Goal: Information Seeking & Learning: Learn about a topic

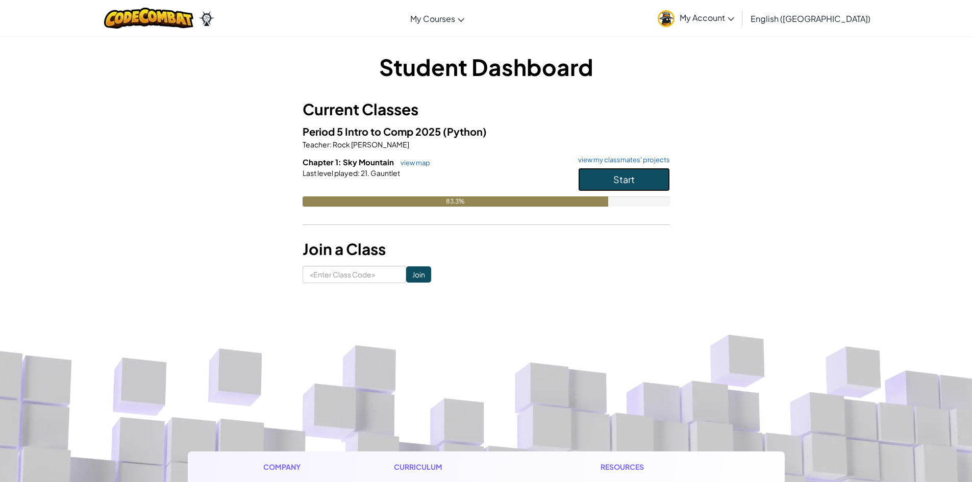
click at [638, 180] on button "Start" at bounding box center [624, 179] width 92 height 23
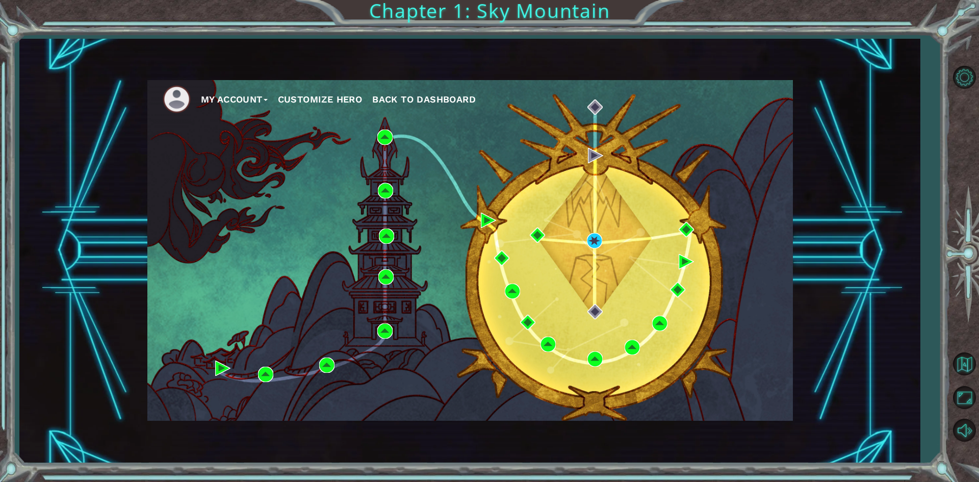
click at [433, 94] on span "Back to Dashboard" at bounding box center [424, 99] width 104 height 11
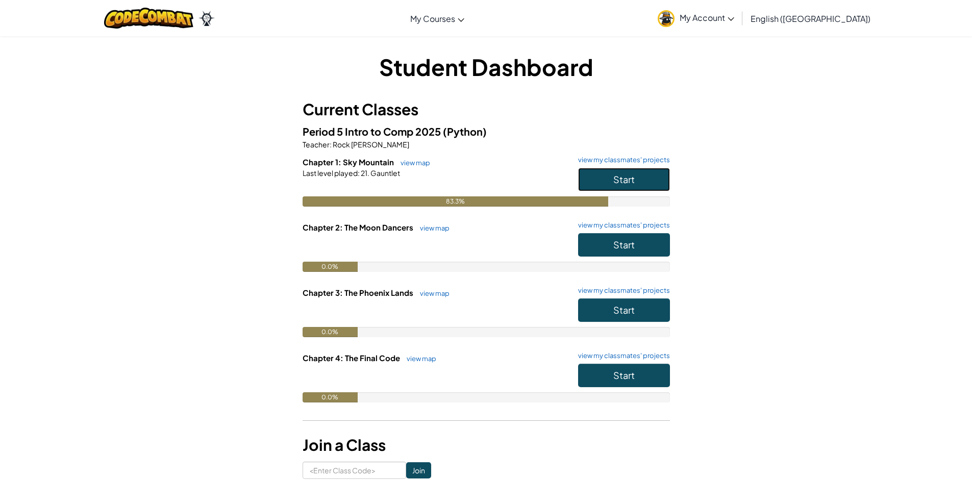
click at [641, 186] on button "Start" at bounding box center [624, 179] width 92 height 23
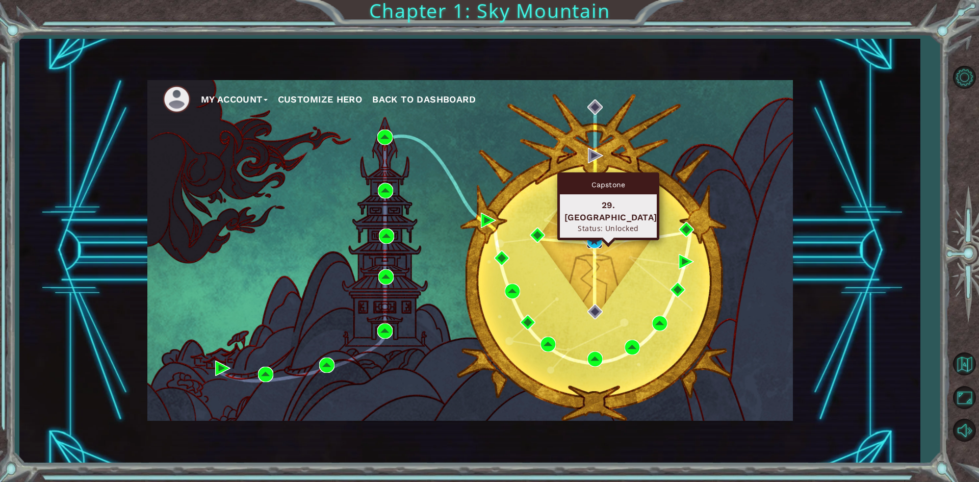
click at [597, 242] on img at bounding box center [594, 240] width 15 height 15
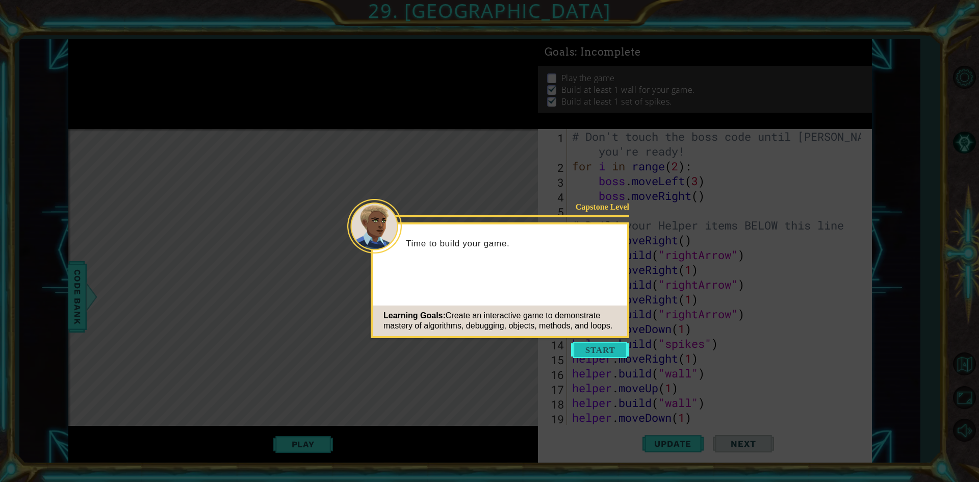
click at [603, 346] on button "Start" at bounding box center [600, 350] width 58 height 16
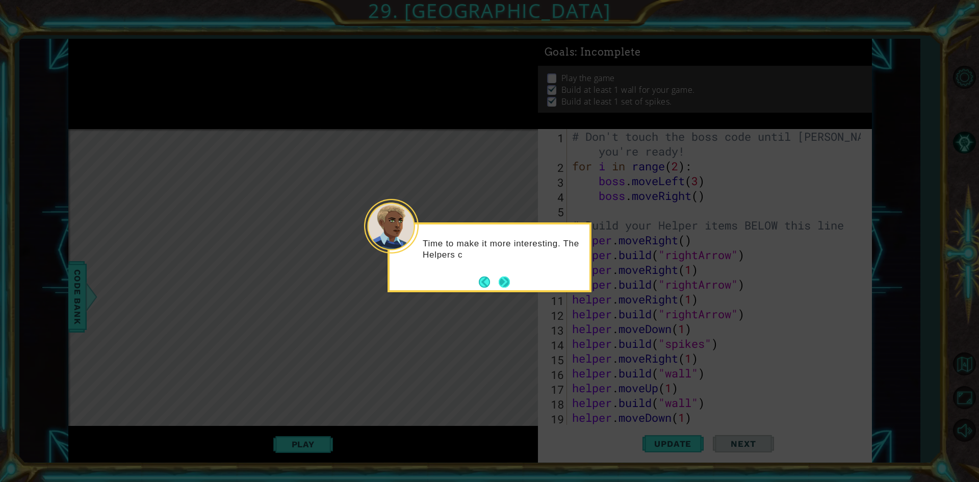
click at [508, 284] on button "Next" at bounding box center [504, 281] width 17 height 17
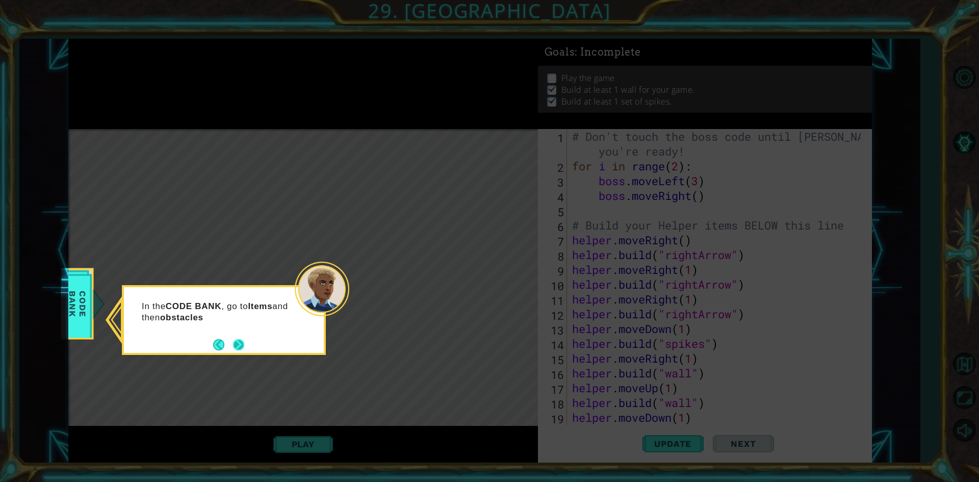
click at [240, 348] on button "Next" at bounding box center [239, 344] width 17 height 17
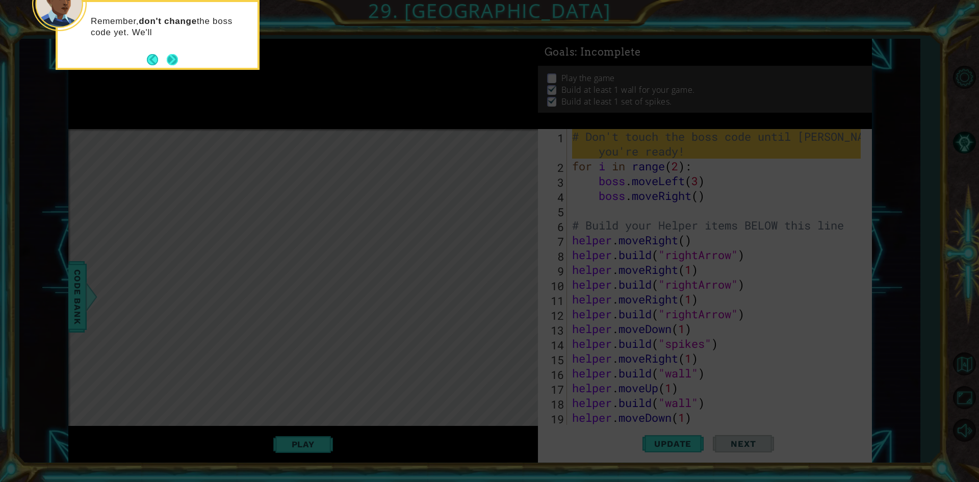
click at [172, 51] on div "Remember, don't change the boss code yet. We'll" at bounding box center [158, 32] width 200 height 52
click at [174, 70] on icon at bounding box center [489, 72] width 979 height 820
click at [174, 60] on button "Next" at bounding box center [172, 59] width 13 height 13
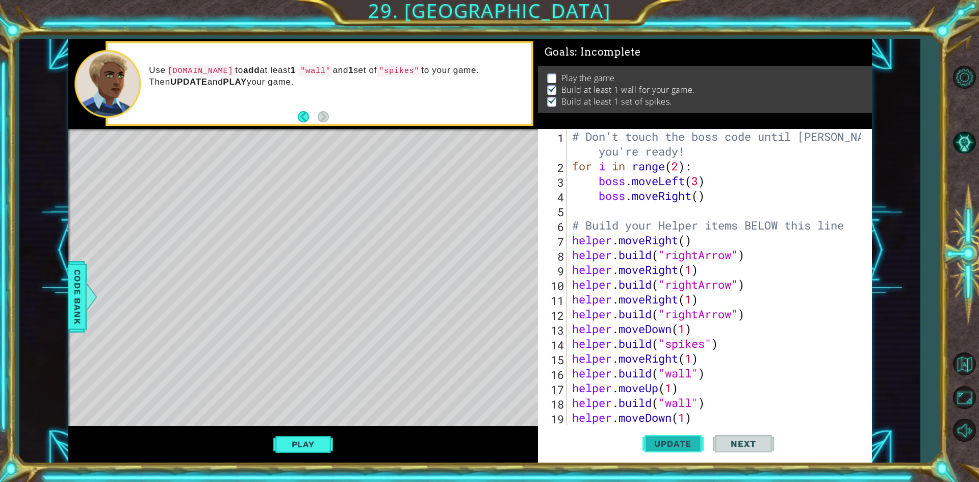
click at [675, 446] on span "Update" at bounding box center [673, 444] width 58 height 10
click at [674, 436] on button "Update" at bounding box center [673, 443] width 61 height 33
click at [297, 444] on button "Play" at bounding box center [303, 444] width 60 height 19
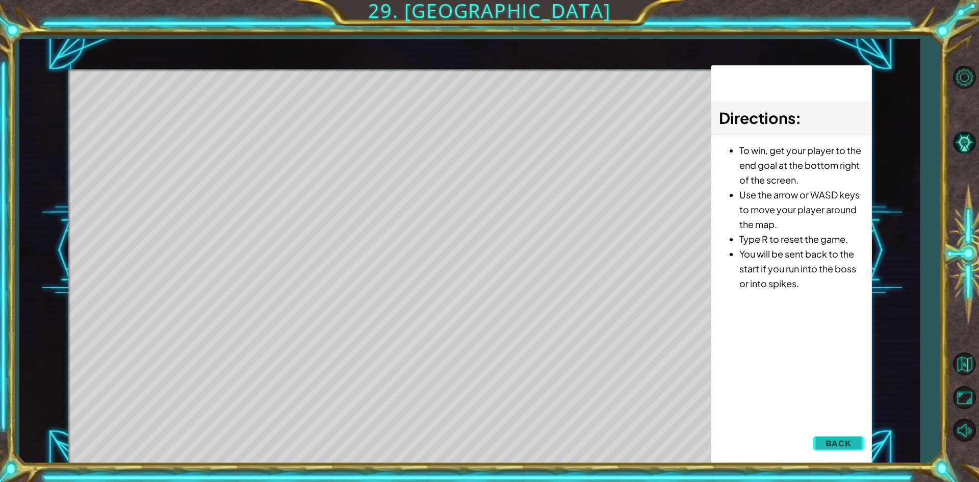
click at [828, 441] on span "Back" at bounding box center [839, 443] width 26 height 10
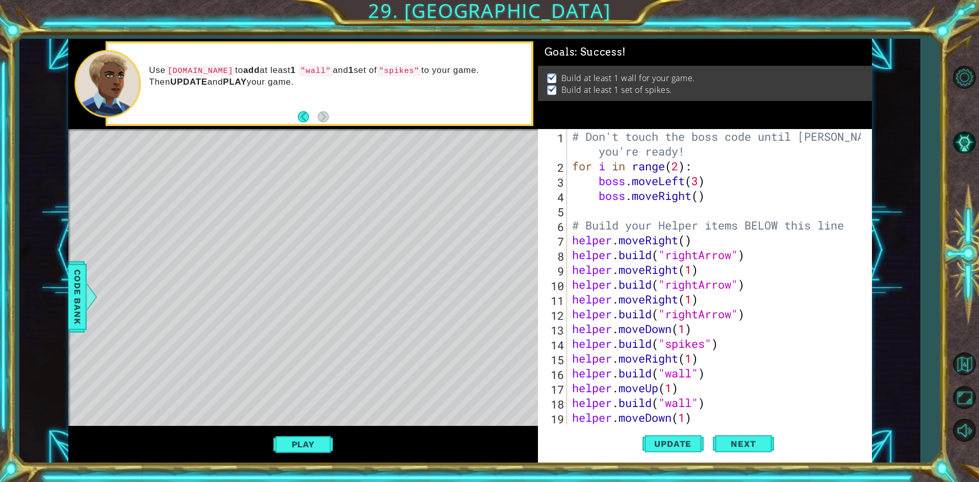
scroll to position [61, 0]
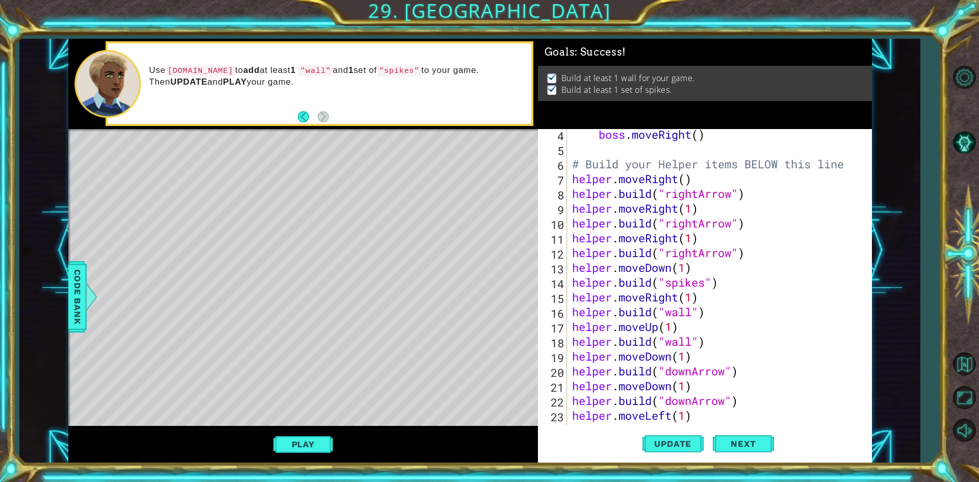
type textarea "[DOMAIN_NAME]("wall")"
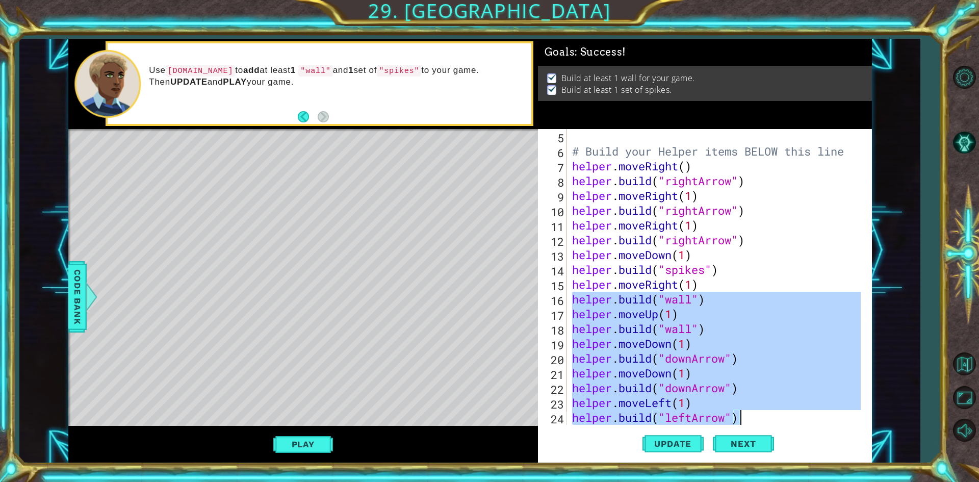
scroll to position [414, 0]
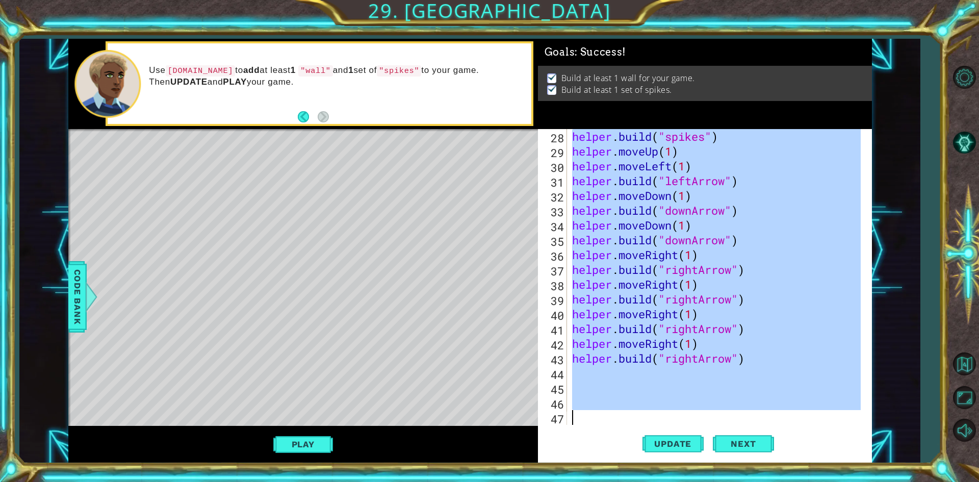
drag, startPoint x: 575, startPoint y: 313, endPoint x: 792, endPoint y: 505, distance: 288.8
click at [792, 482] on html "1 ההההההההההההההההההההההההההההההההההההההההההההההההההההההההההההההההההההההההההההה…" at bounding box center [489, 241] width 979 height 482
click at [814, 308] on div "helper . build ( "spikes" ) helper . moveUp ( 1 ) helper . moveLeft ( 1 ) helpe…" at bounding box center [715, 277] width 291 height 296
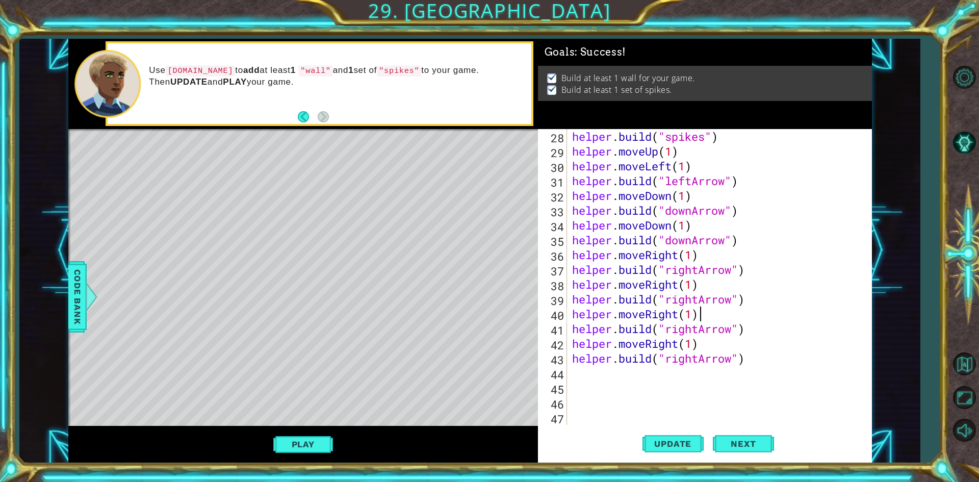
type textarea "helper.moveRight(1)"
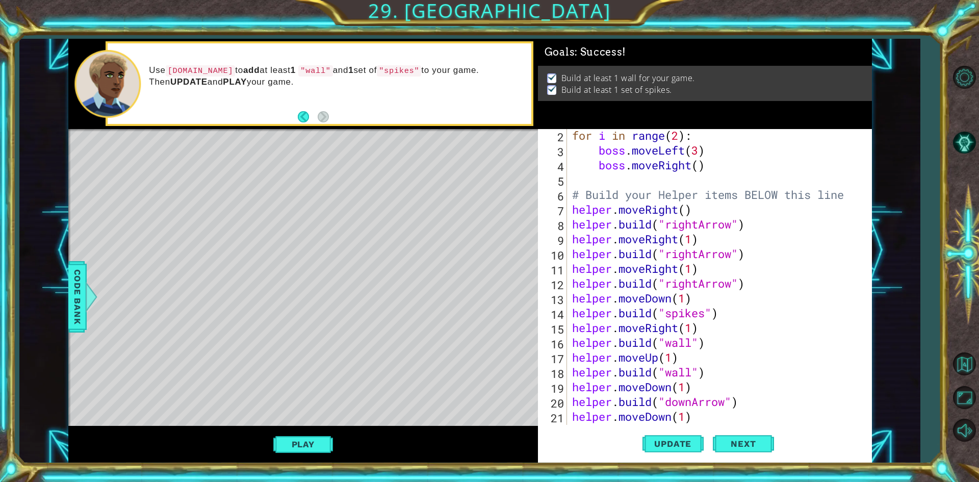
scroll to position [122, 0]
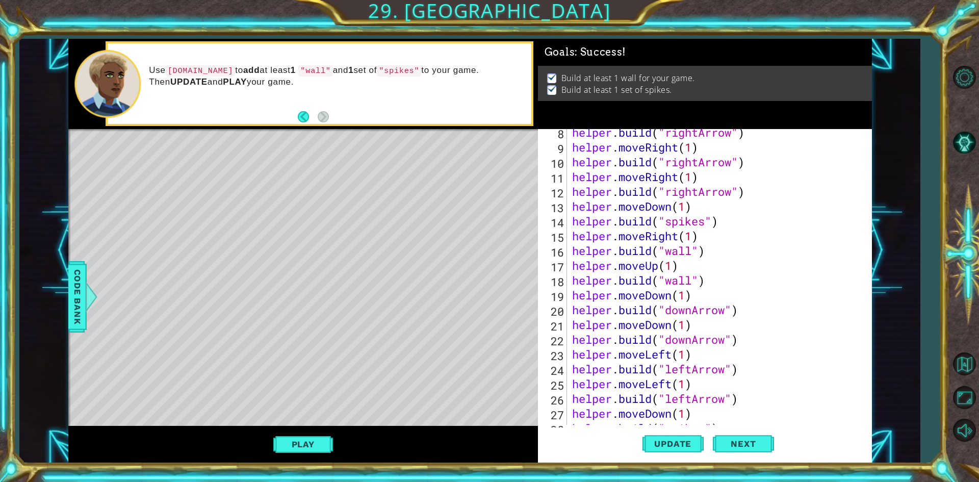
click at [572, 310] on div "helper.moveRight(1) 8 9 10 11 12 13 14 15 16 17 18 19 20 21 22 23 24 25 26 27 2…" at bounding box center [703, 277] width 331 height 296
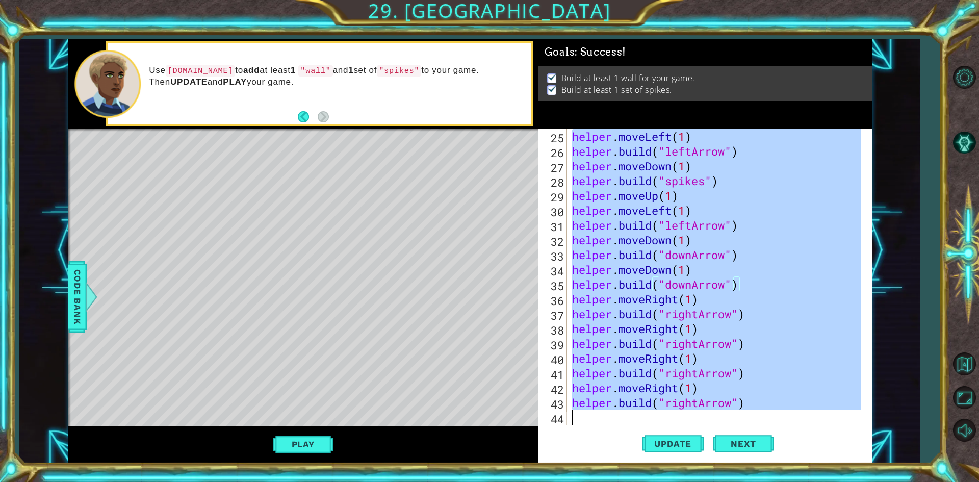
scroll to position [414, 0]
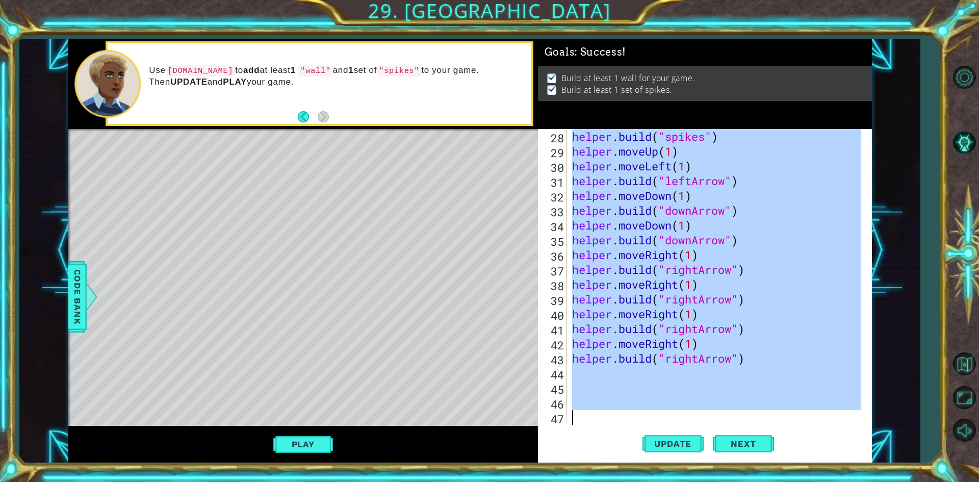
drag, startPoint x: 572, startPoint y: 310, endPoint x: 870, endPoint y: 506, distance: 356.6
click at [870, 482] on html "1 ההההההההההההההההההההההההההההההההההההההההההההההההההההההההההההההההההההההההההההה…" at bounding box center [489, 241] width 979 height 482
type textarea "\"
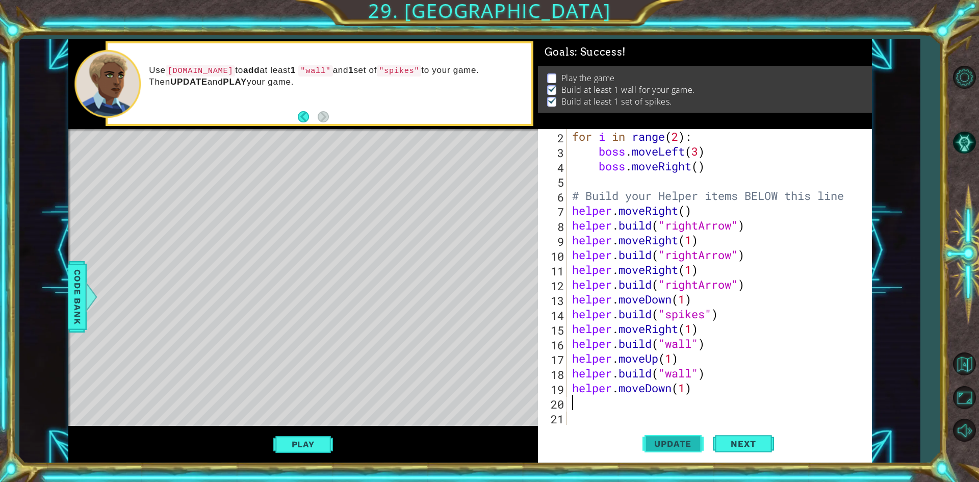
click at [675, 438] on button "Update" at bounding box center [673, 443] width 61 height 33
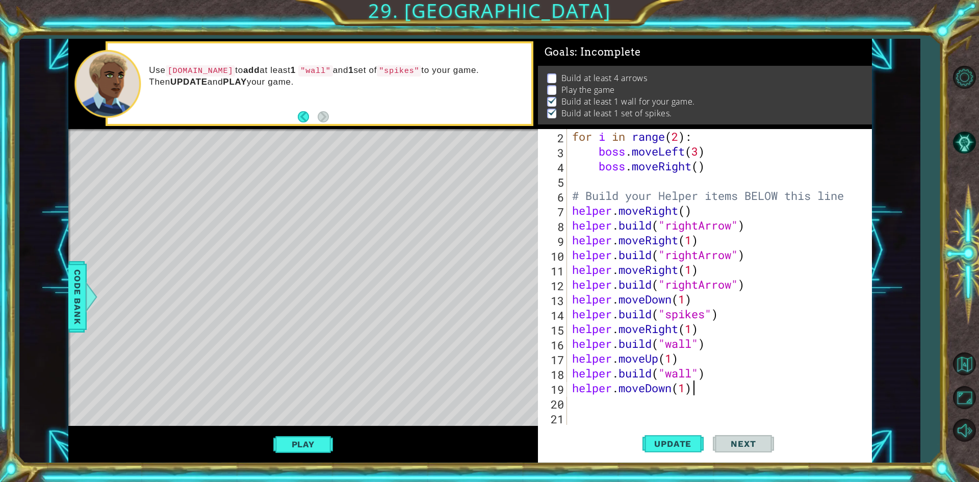
click at [695, 389] on div "for i in range ( 2 ) : boss . moveLeft ( 3 ) boss . moveRight ( ) # Build your …" at bounding box center [718, 291] width 296 height 325
type textarea "helper.moveDown(1)"
click at [613, 409] on div "for i in range ( 2 ) : boss . moveLeft ( 3 ) boss . moveRight ( ) # Build your …" at bounding box center [718, 291] width 296 height 325
type textarea "h"
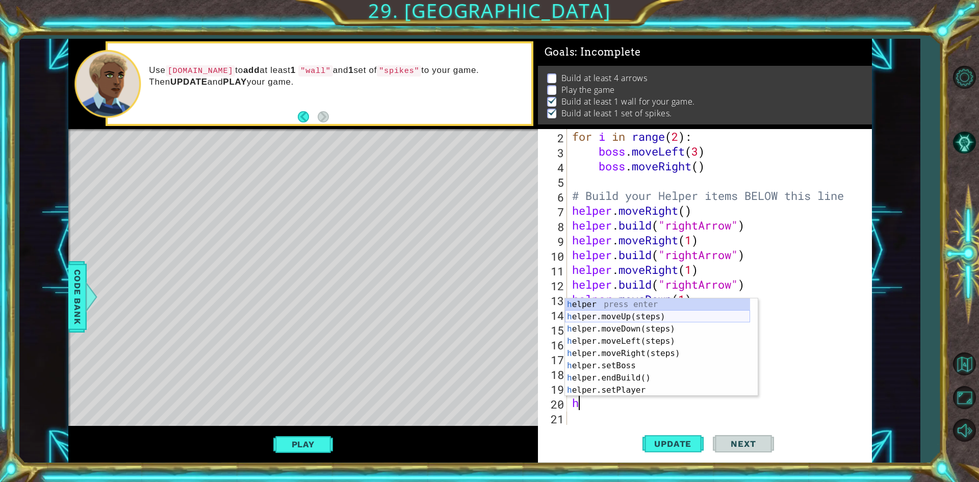
click at [638, 311] on div "h elper press enter h elper.moveUp(steps) press enter h elper.moveDown(steps) p…" at bounding box center [657, 359] width 185 height 122
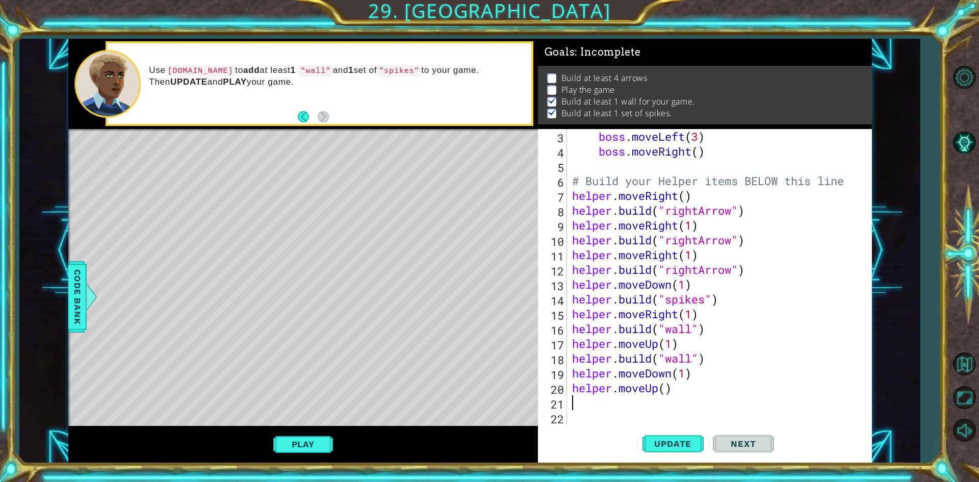
scroll to position [44, 0]
click at [663, 386] on div "boss . moveLeft ( 3 ) boss . moveRight ( ) # Build your Helper items BELOW this…" at bounding box center [718, 291] width 296 height 325
click at [666, 391] on div "boss . moveLeft ( 3 ) boss . moveRight ( ) # Build your Helper items BELOW this…" at bounding box center [718, 291] width 296 height 325
type textarea "helper.moveUp(1)"
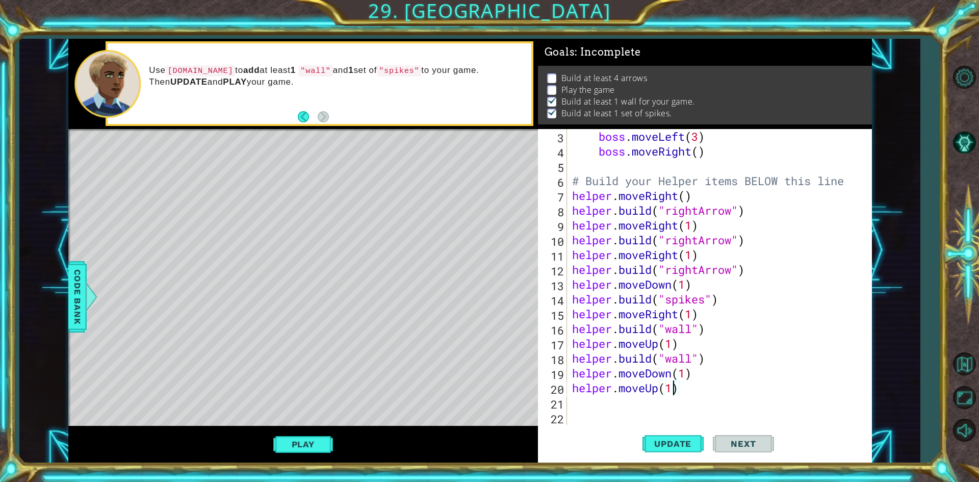
click at [645, 402] on div "boss . moveLeft ( 3 ) boss . moveRight ( ) # Build your Helper items BELOW this…" at bounding box center [718, 291] width 296 height 325
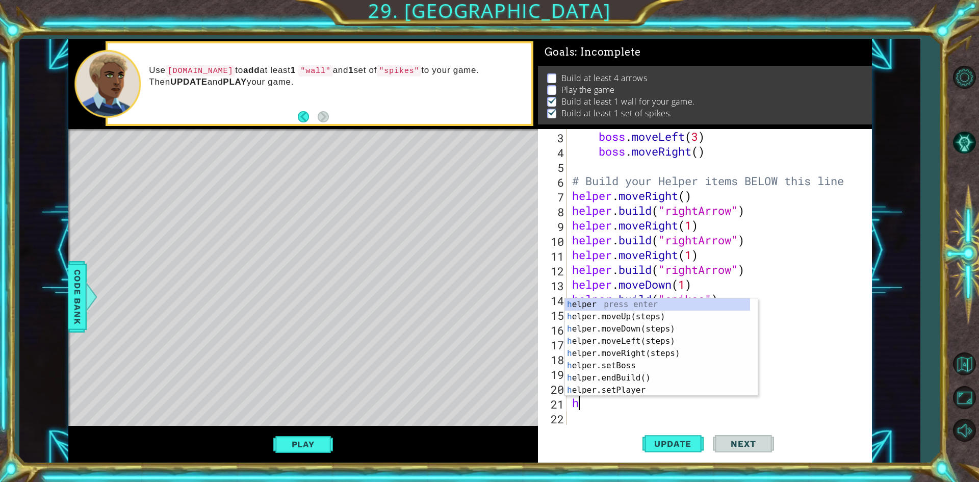
type textarea "he"
click at [641, 338] on div "he lper press enter he lper.moveUp(steps) press enter he lper.moveDown(steps) p…" at bounding box center [657, 359] width 185 height 122
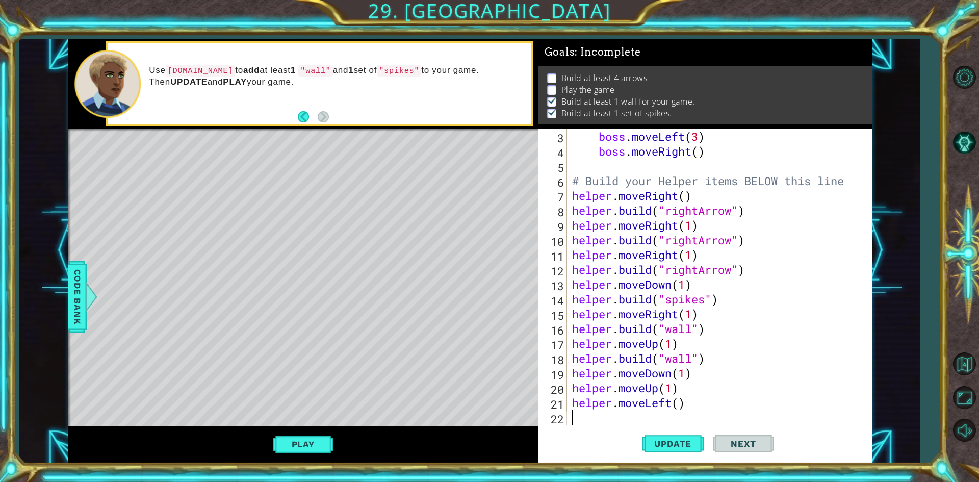
scroll to position [59, 0]
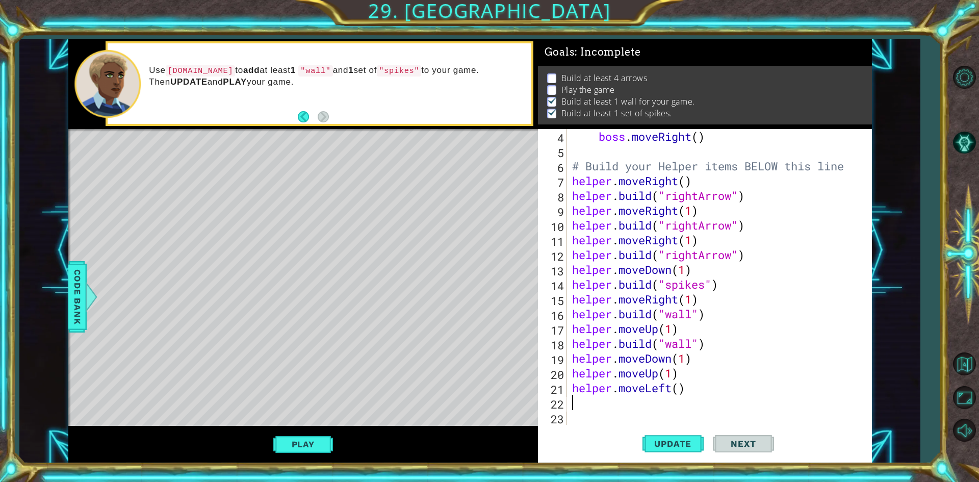
click at [681, 386] on div "boss . moveRight ( ) # Build your Helper items BELOW this line helper . moveRig…" at bounding box center [718, 291] width 296 height 325
type textarea "helper.moveLeft(2)"
click at [571, 401] on div "boss . moveRight ( ) # Build your Helper items BELOW this line helper . moveRig…" at bounding box center [718, 291] width 296 height 325
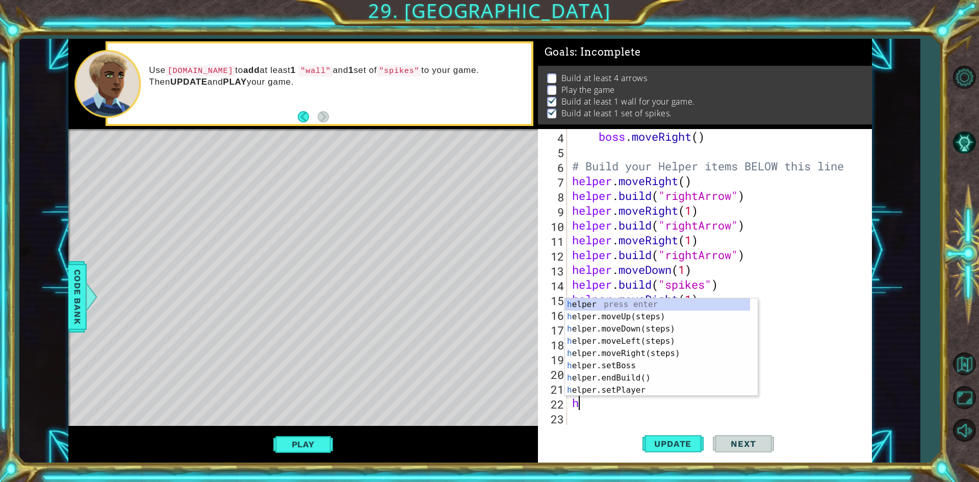
type textarea "he"
click at [617, 329] on div "he lper press enter he lper.moveUp(steps) press enter he lper.moveDown(steps) p…" at bounding box center [657, 359] width 185 height 122
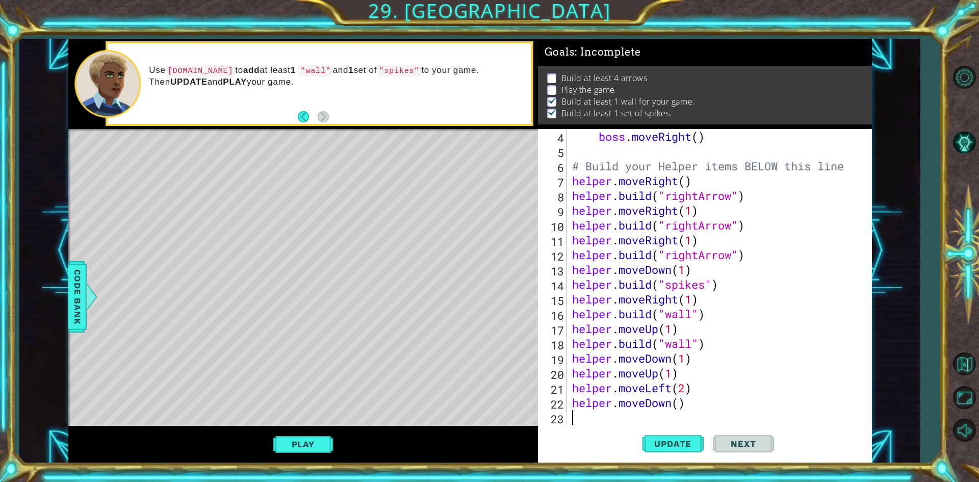
scroll to position [74, 0]
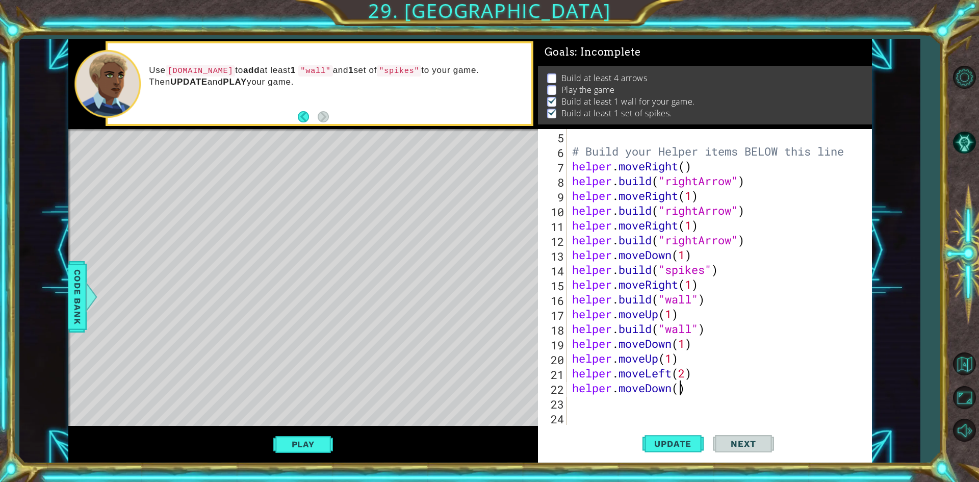
click at [678, 394] on div "# Build your Helper items BELOW this line helper . moveRight ( ) helper . build…" at bounding box center [718, 291] width 296 height 325
type textarea "helper.moveDown(1)"
click at [621, 409] on div "# Build your Helper items BELOW this line helper . moveRight ( ) helper . build…" at bounding box center [718, 291] width 296 height 325
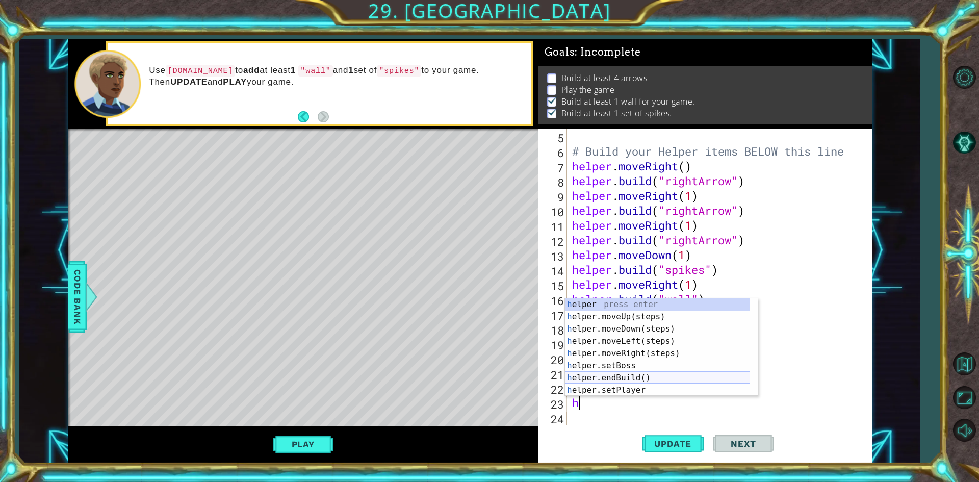
scroll to position [61, 0]
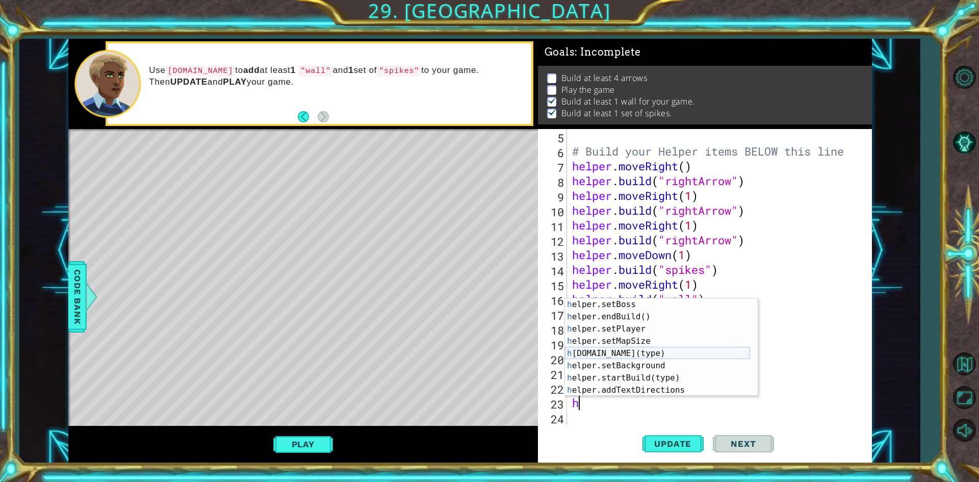
click at [650, 355] on div "h elper.setBoss press enter h elper.endBuild() press enter h elper.setPlayer pr…" at bounding box center [657, 359] width 185 height 122
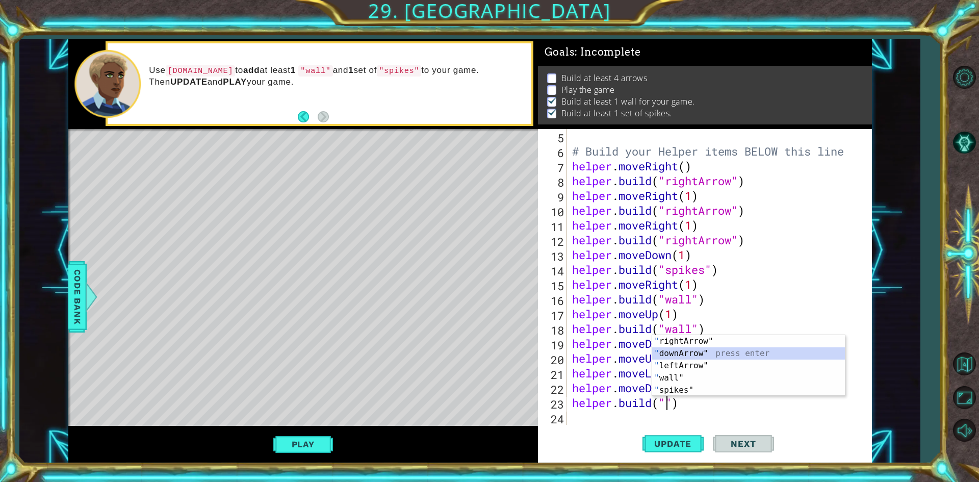
click at [700, 348] on div "" rightArrow" press enter " downArrow" press enter " leftArrow" press enter " w…" at bounding box center [748, 378] width 193 height 86
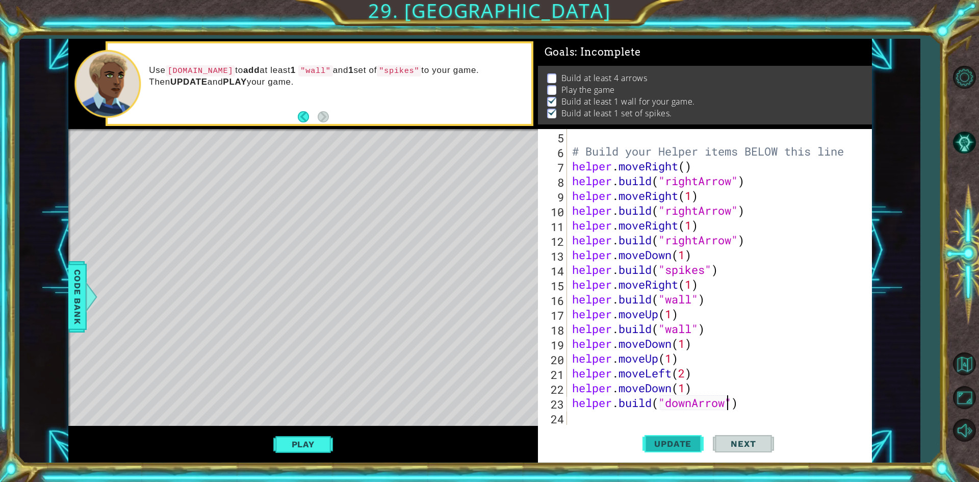
type textarea "[DOMAIN_NAME]("downArrow")"
click at [683, 439] on span "Update" at bounding box center [673, 444] width 58 height 10
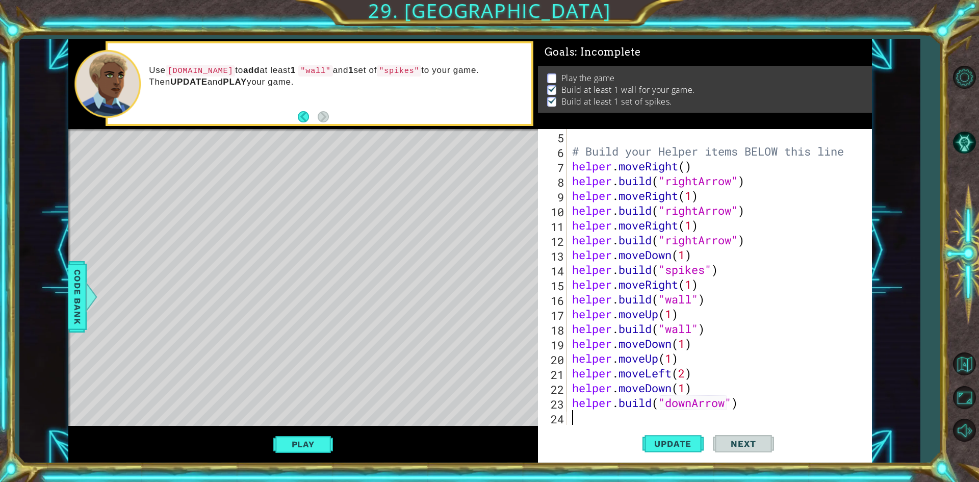
click at [624, 412] on div "# Build your Helper items BELOW this line helper . moveRight ( ) helper . build…" at bounding box center [718, 291] width 296 height 325
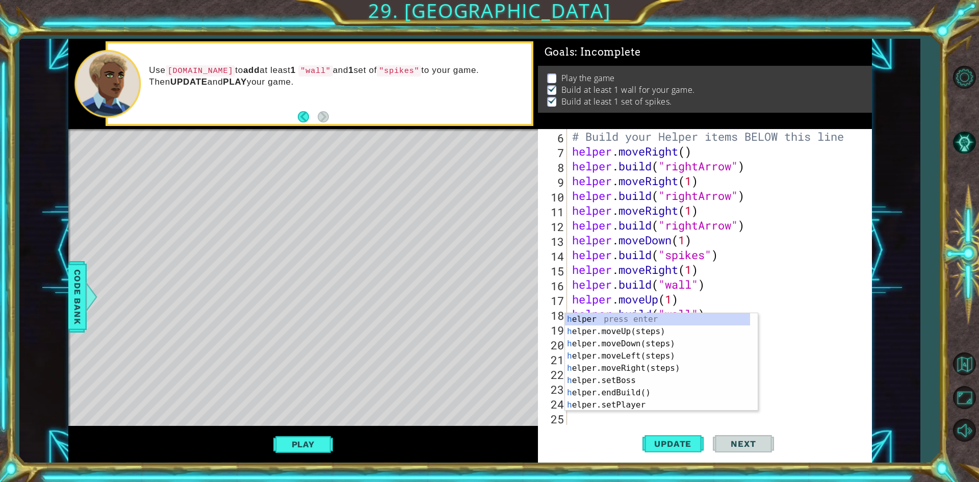
scroll to position [0, 0]
type textarea "he"
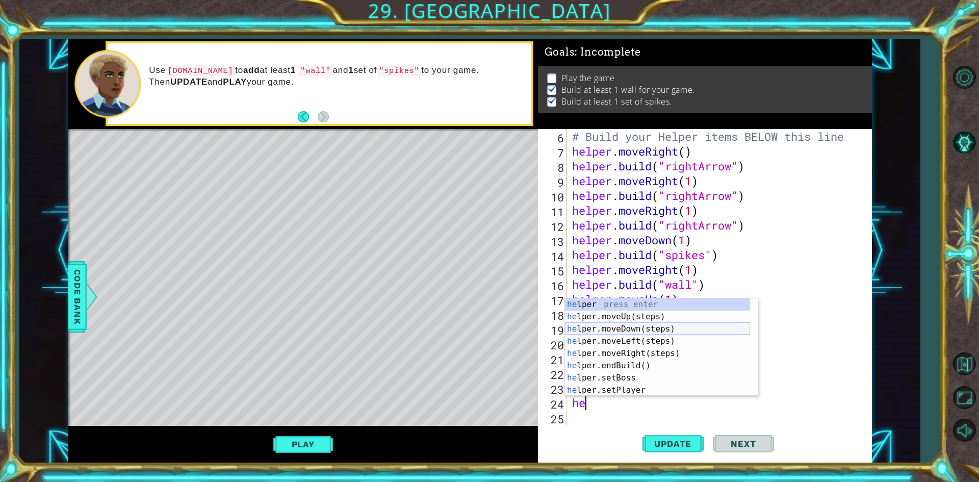
click at [641, 324] on div "he lper press enter he lper.moveUp(steps) press enter he lper.moveDown(steps) p…" at bounding box center [657, 359] width 185 height 122
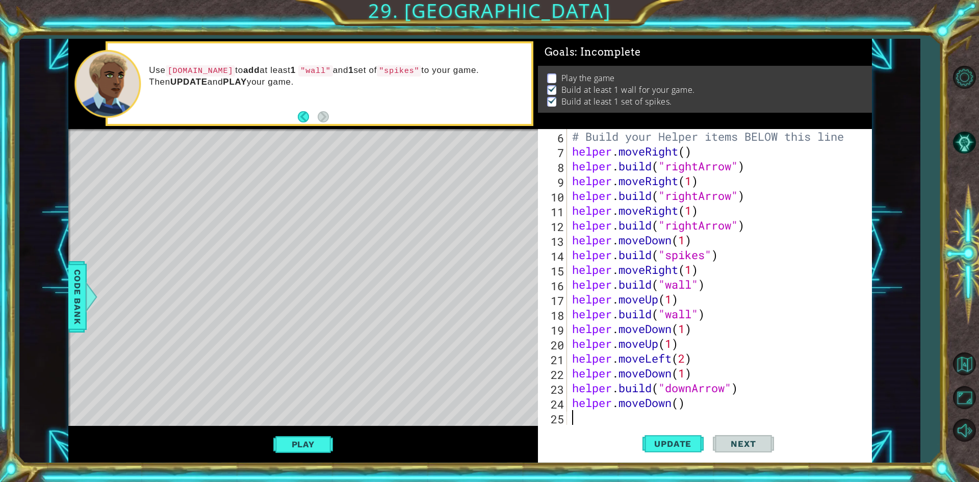
scroll to position [104, 0]
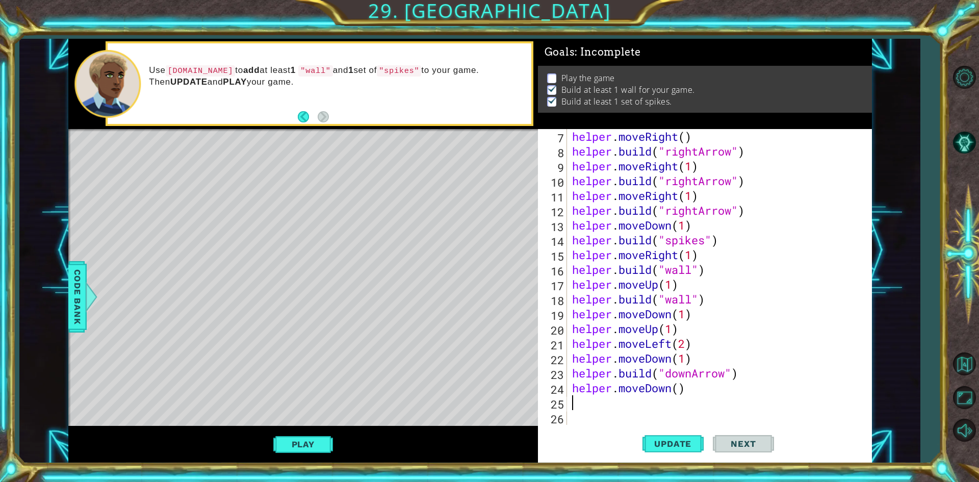
click at [682, 388] on div "helper . moveRight ( ) helper . build ( "rightArrow" ) helper . moveRight ( 1 )…" at bounding box center [718, 291] width 296 height 325
type textarea "helper.moveDown(1)"
click at [594, 418] on div "helper . moveRight ( ) helper . build ( "rightArrow" ) helper . moveRight ( 1 )…" at bounding box center [718, 291] width 296 height 325
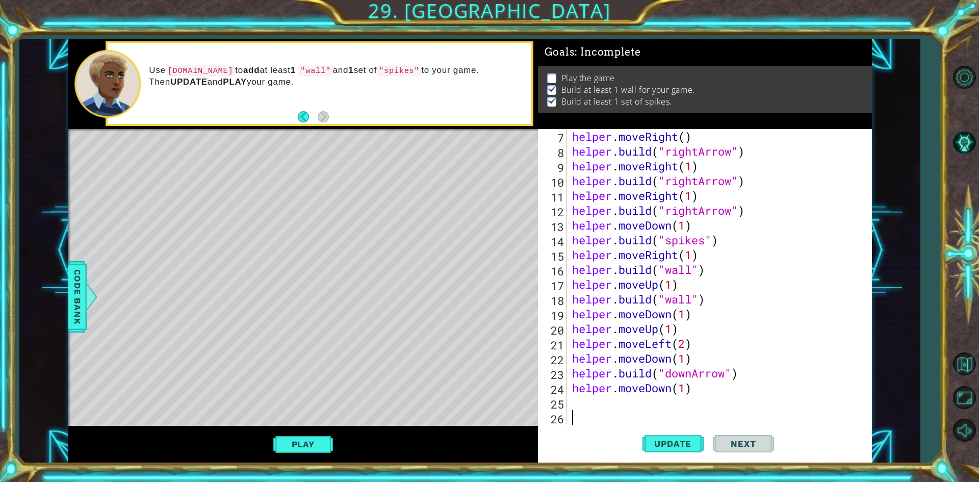
click at [622, 404] on div "helper . moveRight ( ) helper . build ( "rightArrow" ) helper . moveRight ( 1 )…" at bounding box center [718, 291] width 296 height 325
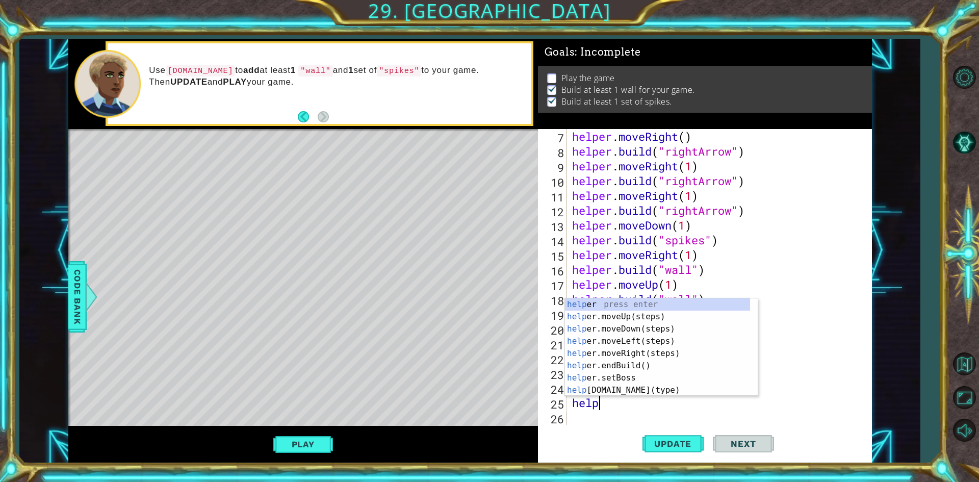
scroll to position [0, 1]
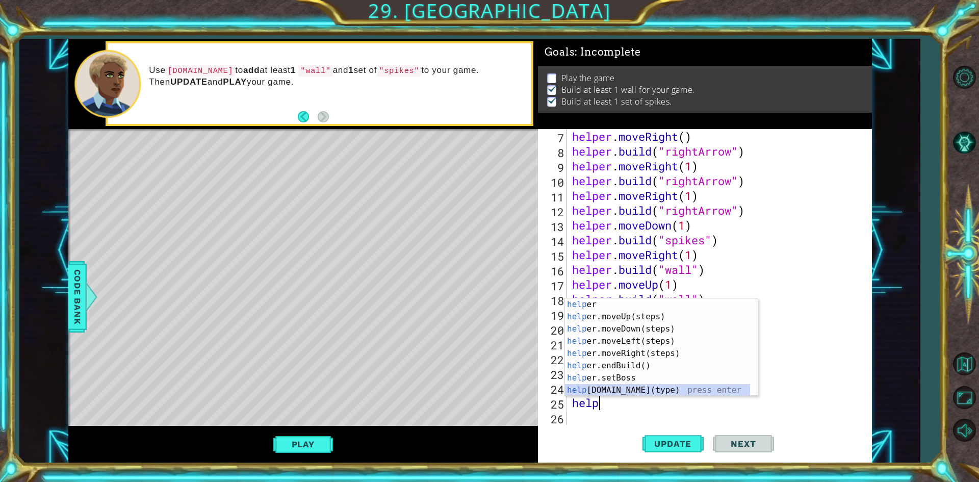
click at [640, 386] on div "help er press enter help er.moveUp(steps) press enter help er.moveDown(steps) p…" at bounding box center [657, 359] width 185 height 122
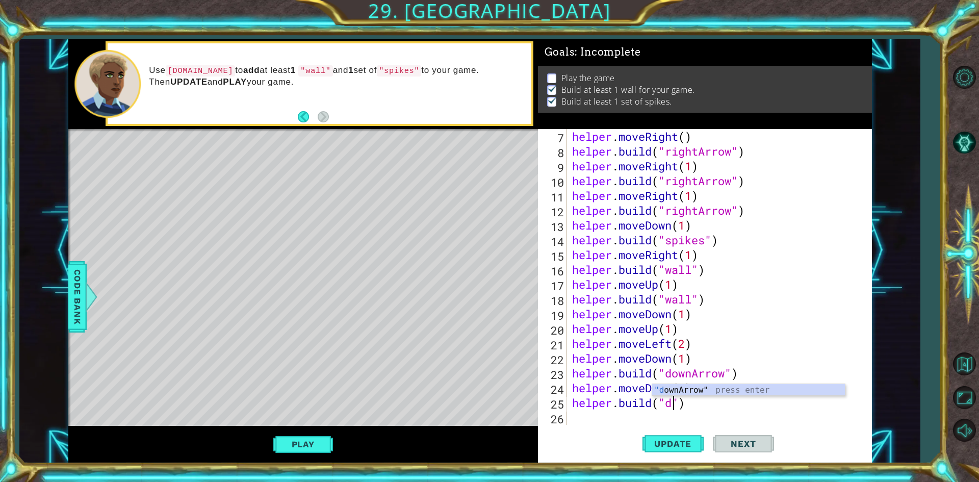
scroll to position [0, 5]
type textarea "[DOMAIN_NAME]("downArrow")"
click at [619, 416] on div "helper . moveRight ( ) helper . build ( "rightArrow" ) helper . moveRight ( 1 )…" at bounding box center [718, 291] width 296 height 325
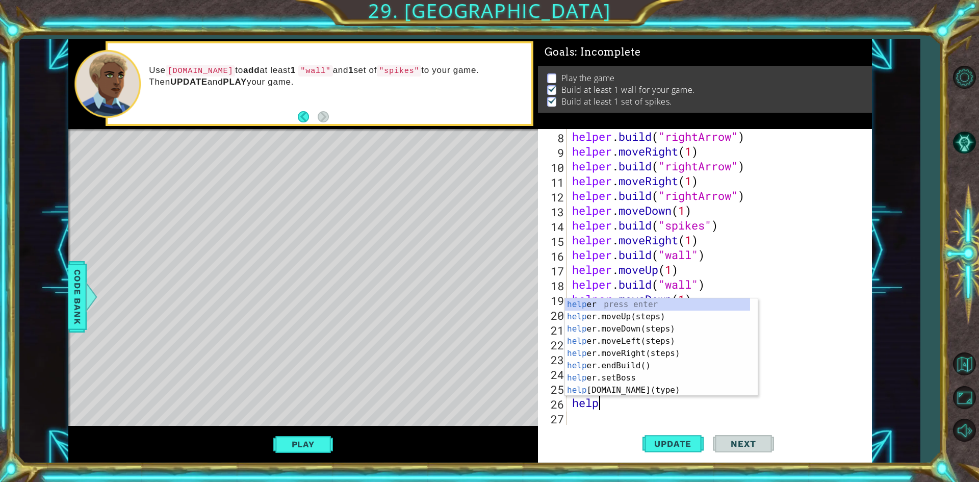
scroll to position [0, 1]
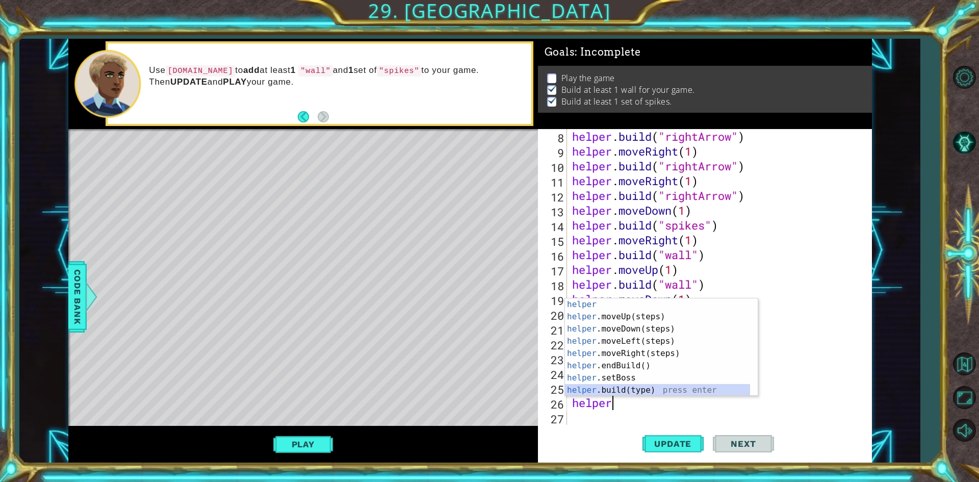
click at [637, 389] on div "helper press enter helper .moveUp(steps) press enter helper .moveDown(steps) pr…" at bounding box center [657, 359] width 185 height 122
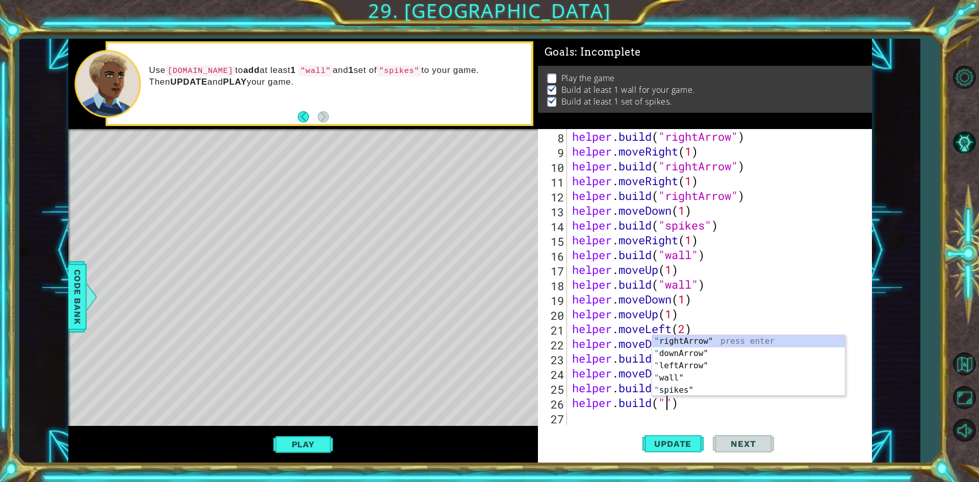
scroll to position [0, 5]
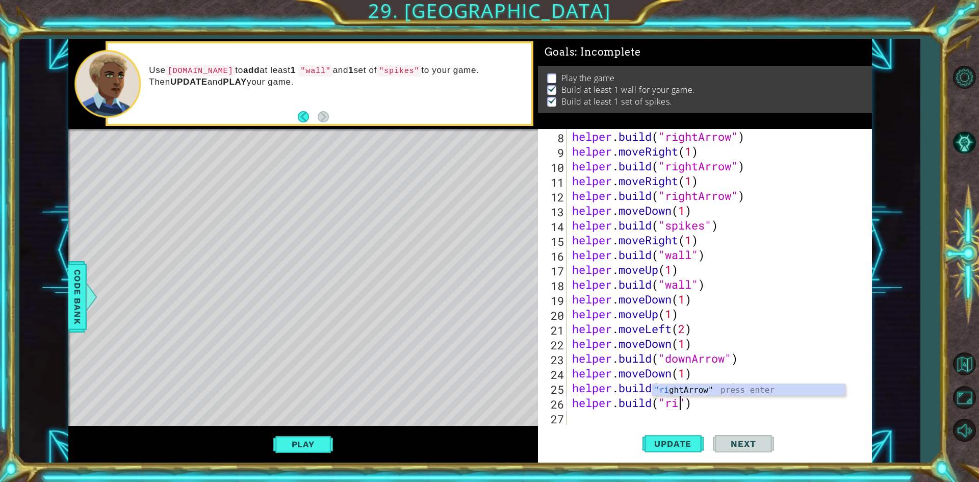
type textarea "[DOMAIN_NAME]("rightArrow")"
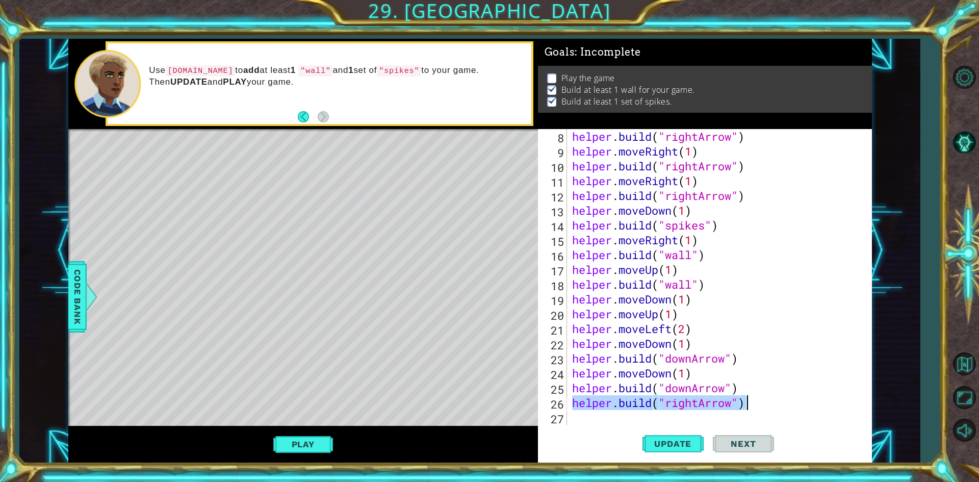
drag, startPoint x: 572, startPoint y: 401, endPoint x: 778, endPoint y: 398, distance: 206.6
click at [778, 398] on div "helper . build ( "rightArrow" ) helper . moveRight ( 1 ) helper . build ( "righ…" at bounding box center [718, 291] width 296 height 325
click at [610, 417] on div "helper . build ( "rightArrow" ) helper . moveRight ( 1 ) helper . build ( "righ…" at bounding box center [718, 291] width 296 height 325
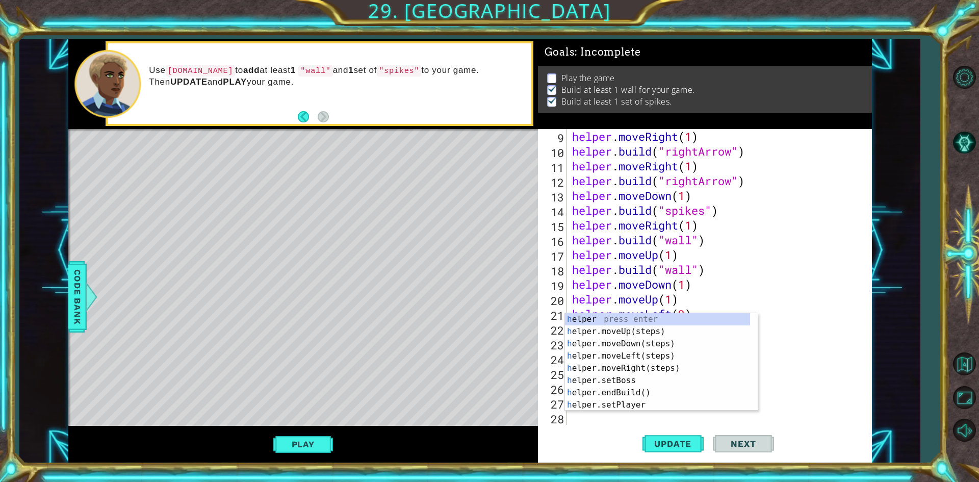
scroll to position [133, 0]
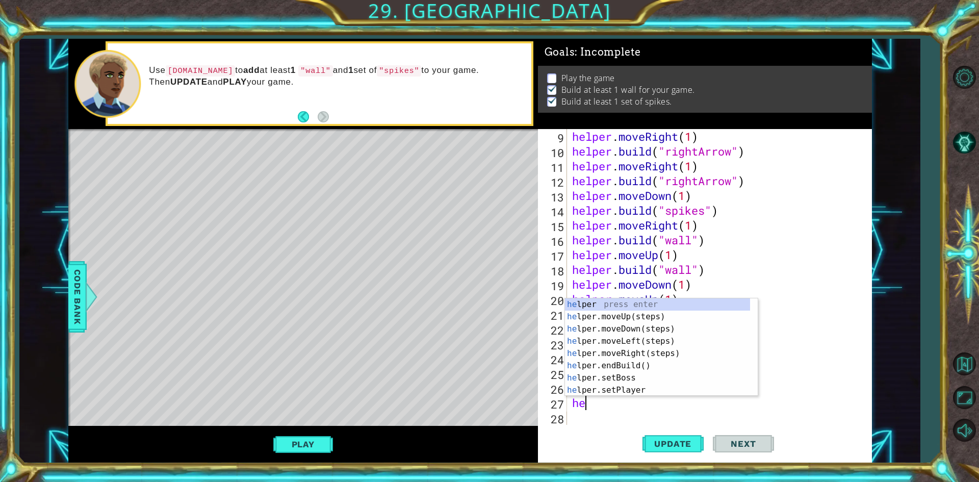
type textarea "h"
type textarea "help"
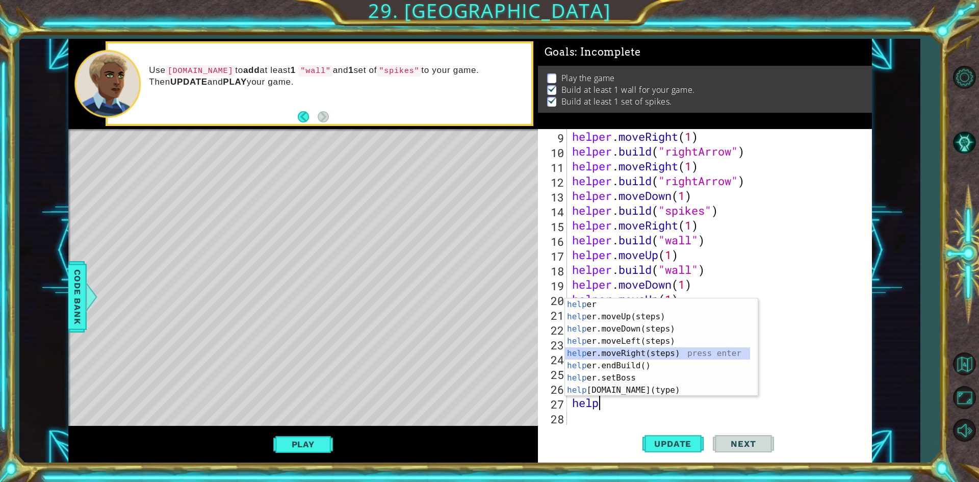
click at [640, 354] on div "help er press enter help er.moveUp(steps) press enter help er.moveDown(steps) p…" at bounding box center [657, 359] width 185 height 122
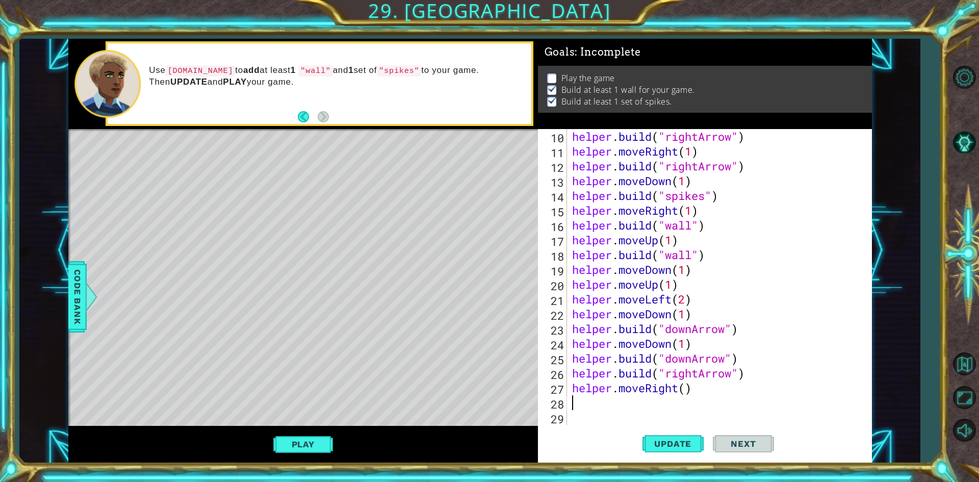
scroll to position [148, 0]
click at [696, 397] on div "helper . build ( "rightArrow" ) helper . moveRight ( 1 ) helper . build ( "righ…" at bounding box center [718, 291] width 296 height 325
click at [702, 385] on div "helper . build ( "rightArrow" ) helper . moveRight ( 1 ) helper . build ( "righ…" at bounding box center [718, 291] width 296 height 325
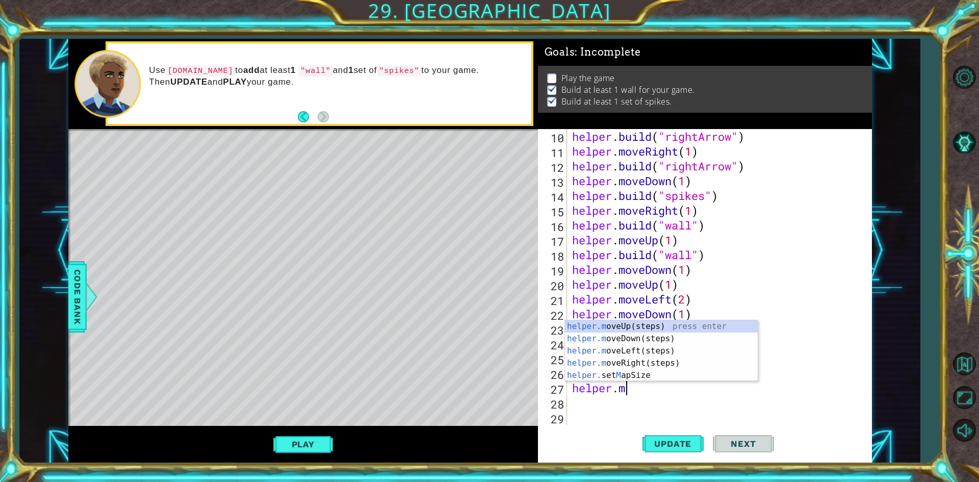
type textarea "h"
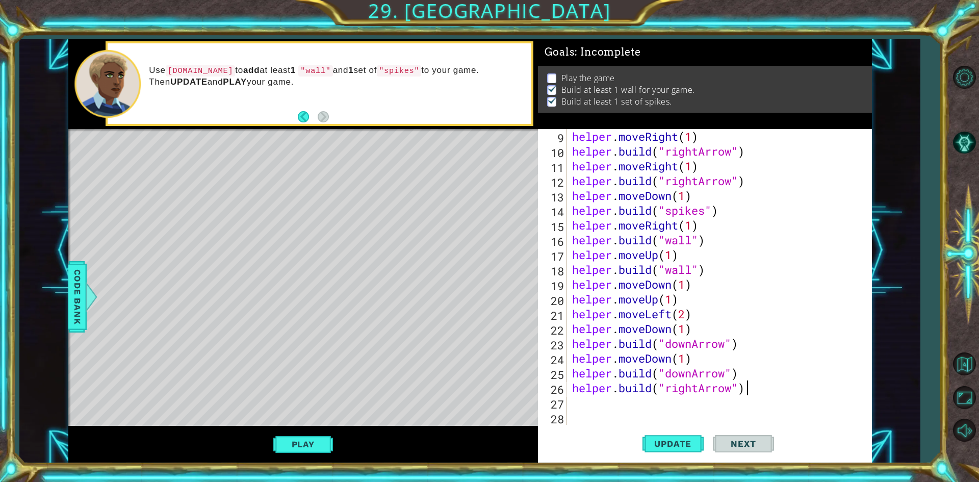
scroll to position [133, 0]
type textarea "[DOMAIN_NAME]("downArrow")"
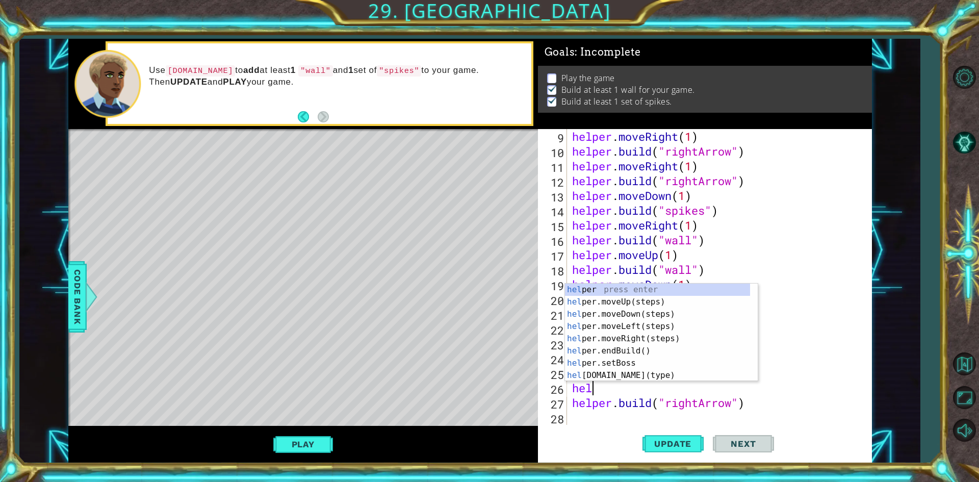
type textarea "help"
click at [642, 336] on div "help er press enter help er.moveUp(steps) press enter help er.moveDown(steps) p…" at bounding box center [657, 345] width 185 height 122
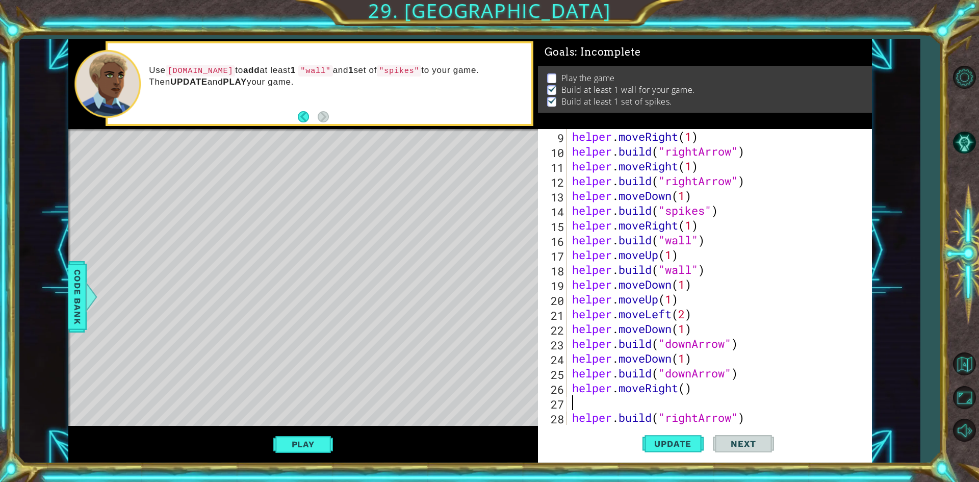
scroll to position [0, 0]
click at [685, 391] on div "helper . moveRight ( 1 ) helper . build ( "rightArrow" ) helper . moveRight ( 1…" at bounding box center [718, 291] width 296 height 325
type textarea "helper.moveRight(1)"
click at [673, 407] on div "helper . moveRight ( 1 ) helper . build ( "rightArrow" ) helper . moveRight ( 1…" at bounding box center [718, 291] width 296 height 325
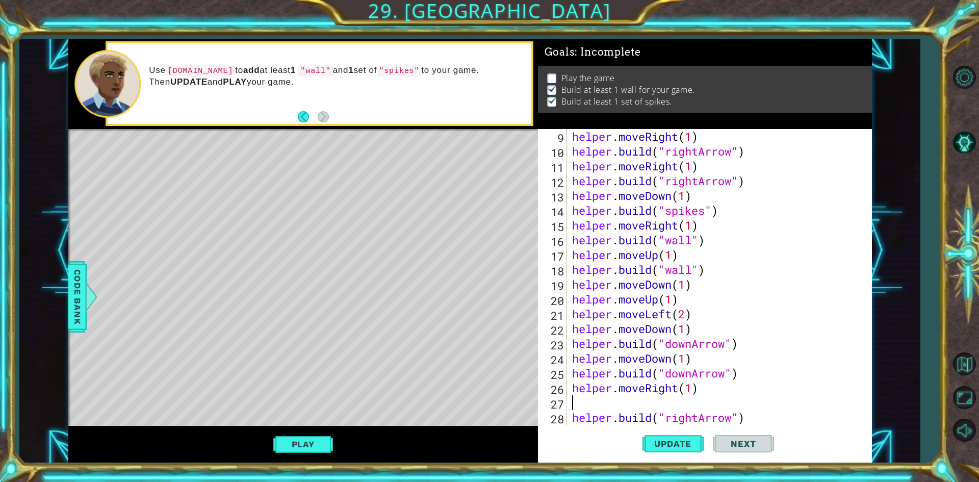
scroll to position [0, 0]
click at [757, 407] on div "helper . moveRight ( 1 ) helper . build ( "rightArrow" ) helper . moveRight ( 1…" at bounding box center [718, 291] width 296 height 325
type textarea "[DOMAIN_NAME]("rightArrow")"
click at [683, 423] on div "helper . moveRight ( 1 ) helper . build ( "rightArrow" ) helper . moveRight ( 1…" at bounding box center [718, 291] width 296 height 325
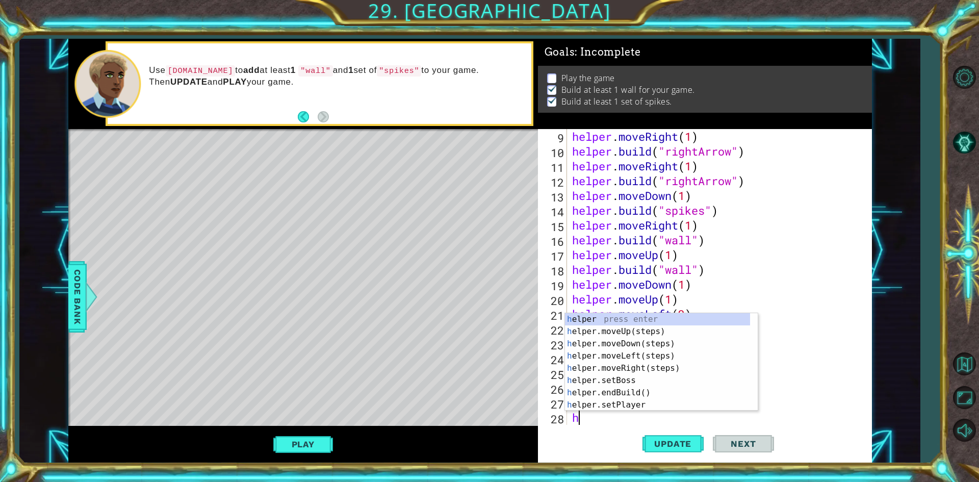
type textarea "h"
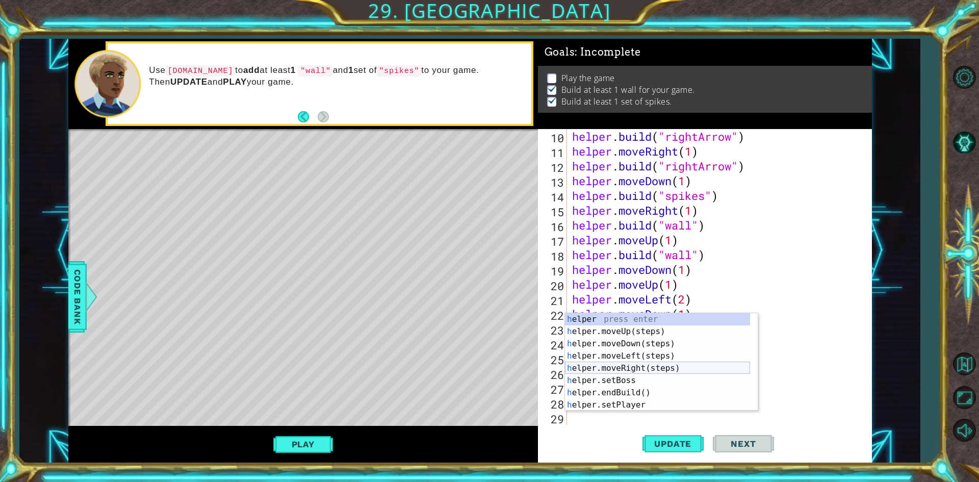
click at [656, 373] on div "h elper press enter h elper.moveUp(steps) press enter h elper.moveDown(steps) p…" at bounding box center [657, 374] width 185 height 122
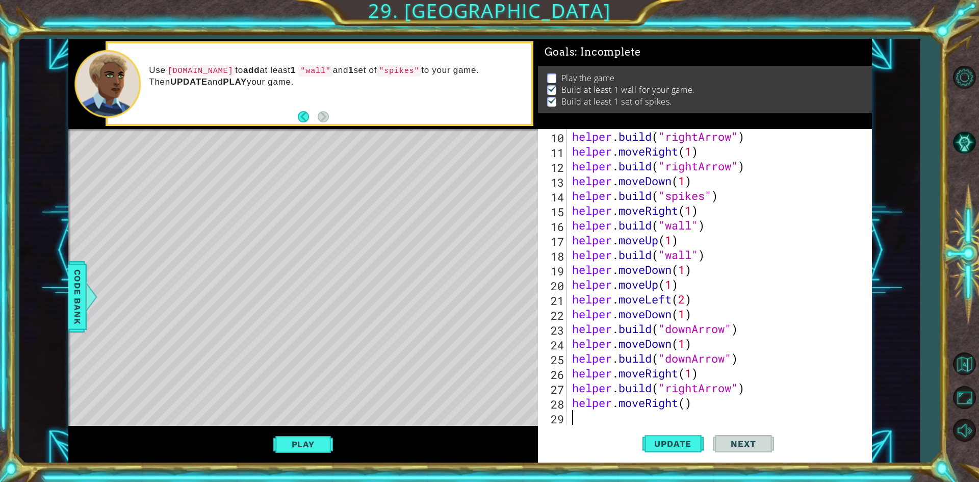
scroll to position [163, 0]
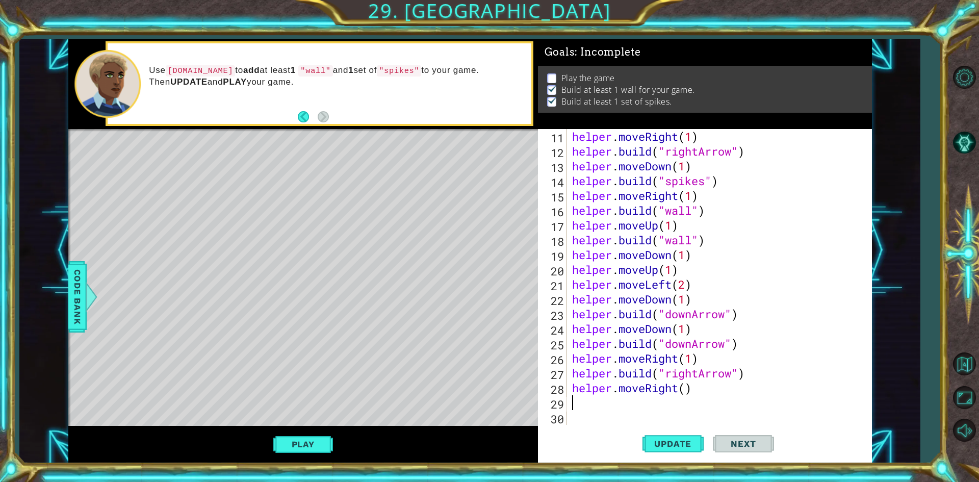
click at [689, 393] on div "helper . moveRight ( 1 ) helper . build ( "rightArrow" ) helper . moveDown ( 1 …" at bounding box center [718, 291] width 296 height 325
type textarea "helper.moveRight(1)"
click at [677, 445] on span "Update" at bounding box center [673, 444] width 58 height 10
click at [672, 410] on div "helper . moveRight ( 1 ) helper . build ( "rightArrow" ) helper . moveDown ( 1 …" at bounding box center [718, 291] width 296 height 325
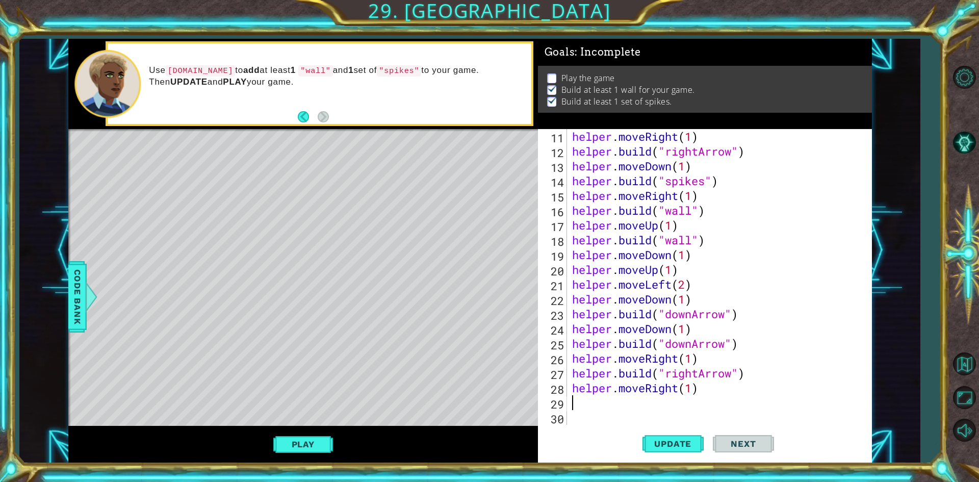
scroll to position [0, 0]
paste textarea "[DOMAIN_NAME]("rightArrow")"
type textarea "[DOMAIN_NAME]("rightArrow")"
click at [669, 435] on button "Update" at bounding box center [673, 443] width 61 height 33
click at [598, 415] on div "helper . moveRight ( 1 ) helper . build ( "rightArrow" ) helper . moveDown ( 1 …" at bounding box center [718, 291] width 296 height 325
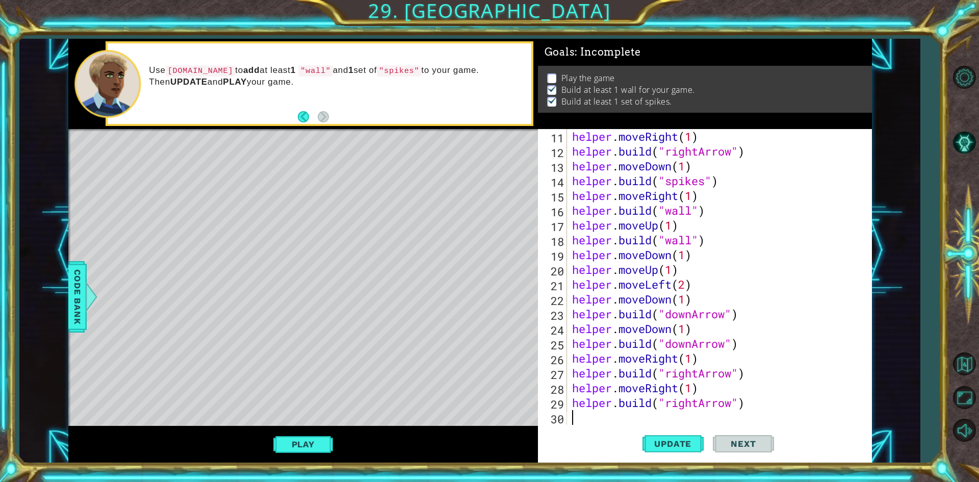
type textarea "h"
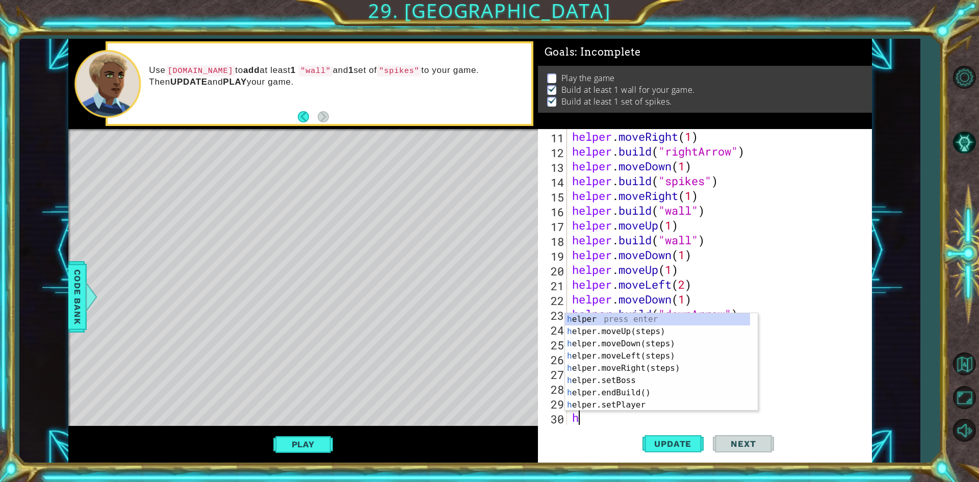
scroll to position [178, 0]
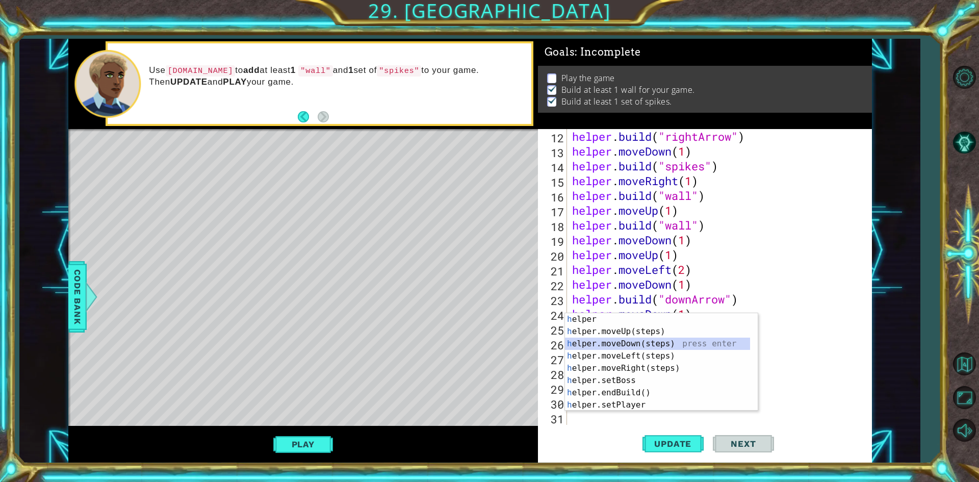
click at [648, 344] on div "h elper press enter h elper.moveUp(steps) press enter h elper.moveDown(steps) p…" at bounding box center [657, 374] width 185 height 122
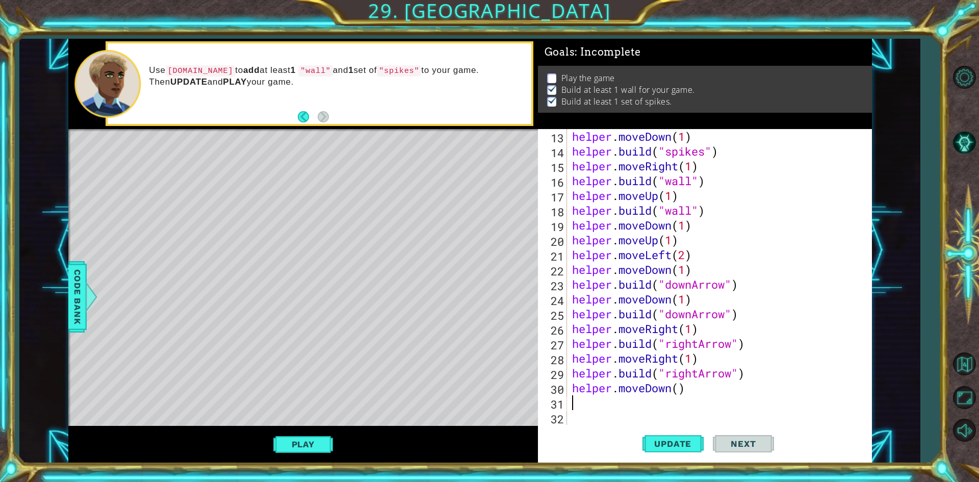
scroll to position [192, 0]
click at [678, 384] on div "helper . moveDown ( 1 ) helper . build ( "spikes" ) helper . moveRight ( 1 ) he…" at bounding box center [718, 291] width 296 height 325
type textarea "helper.moveDown(1)"
drag, startPoint x: 573, startPoint y: 389, endPoint x: 696, endPoint y: 385, distance: 122.5
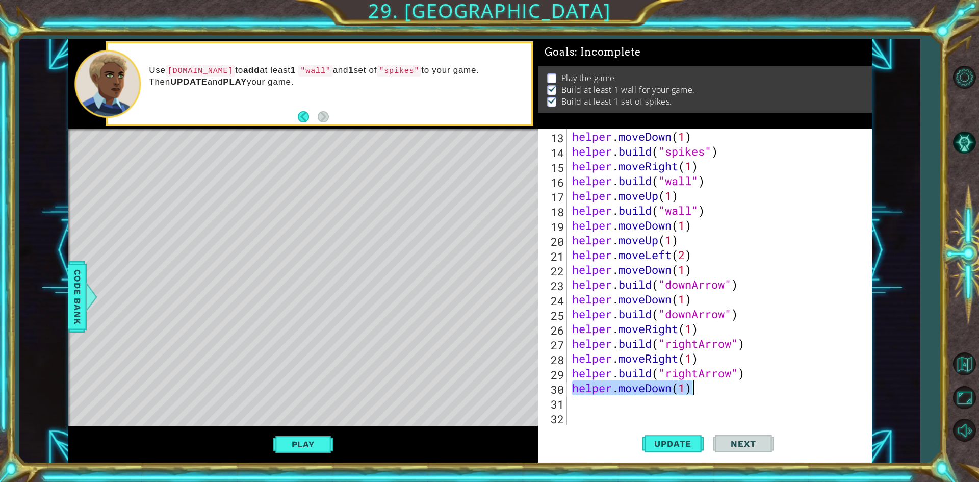
click at [696, 385] on div "helper . moveDown ( 1 ) helper . build ( "spikes" ) helper . moveRight ( 1 ) he…" at bounding box center [718, 291] width 296 height 325
click at [632, 414] on div "helper . moveDown ( 1 ) helper . build ( "spikes" ) helper . moveRight ( 1 ) he…" at bounding box center [718, 291] width 296 height 325
click at [631, 414] on div "helper . moveDown ( 1 ) helper . build ( "spikes" ) helper . moveRight ( 1 ) he…" at bounding box center [718, 291] width 296 height 325
click at [635, 403] on div "helper . moveDown ( 1 ) helper . build ( "spikes" ) helper . moveRight ( 1 ) he…" at bounding box center [718, 291] width 296 height 325
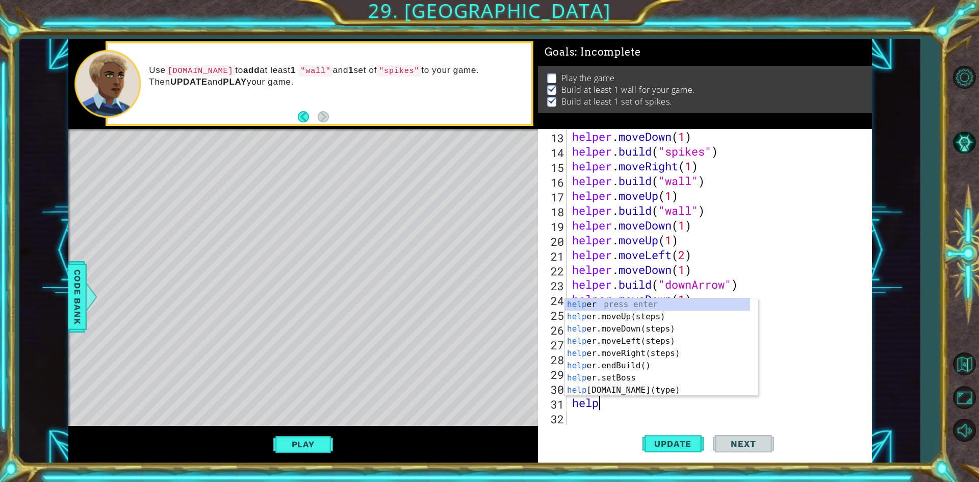
scroll to position [0, 1]
click at [663, 391] on div "help er press enter help er.moveUp(steps) press enter help er.moveDown(steps) p…" at bounding box center [657, 359] width 185 height 122
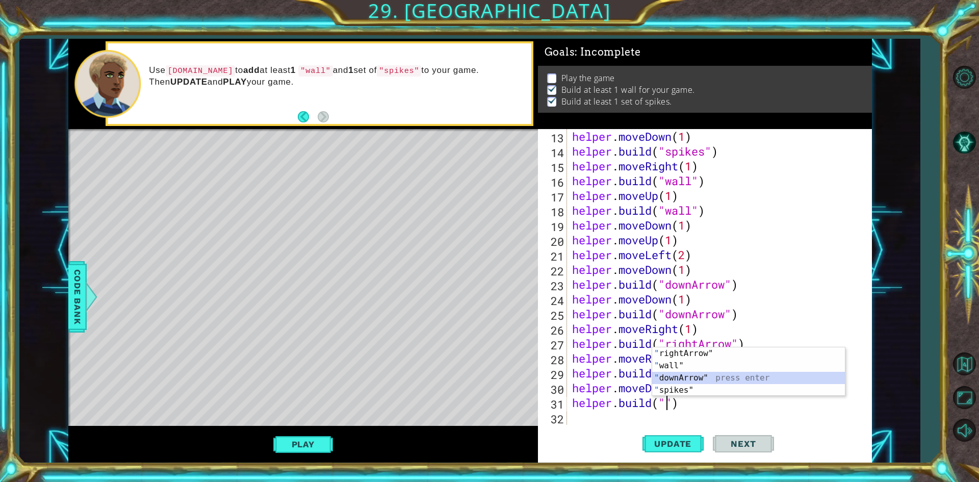
click at [682, 379] on div "" rightArrow" press enter " wall" press enter " downArrow" press enter " spikes…" at bounding box center [748, 383] width 193 height 73
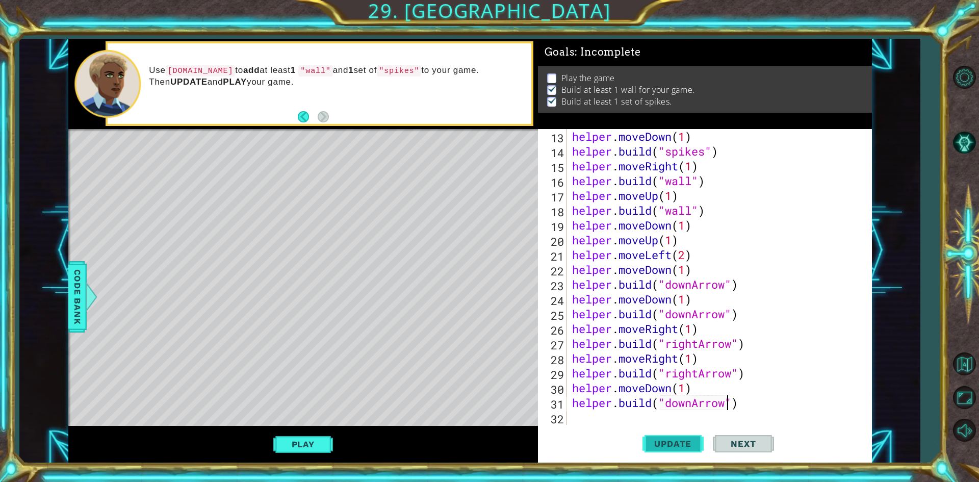
type textarea "[DOMAIN_NAME]("downArrow")"
click at [668, 434] on button "Update" at bounding box center [673, 443] width 61 height 33
click at [642, 420] on div "helper . moveDown ( 1 ) helper . build ( "spikes" ) helper . moveRight ( 1 ) he…" at bounding box center [718, 291] width 296 height 325
type textarea "h"
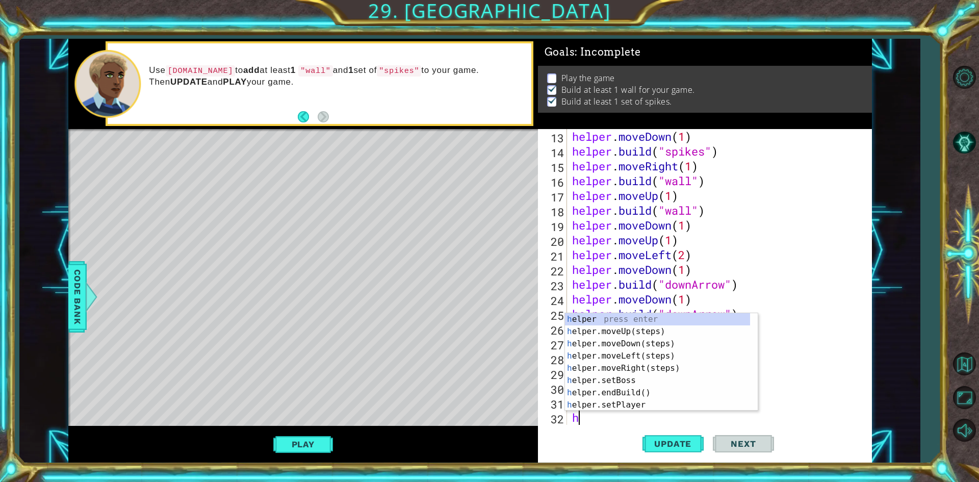
scroll to position [207, 0]
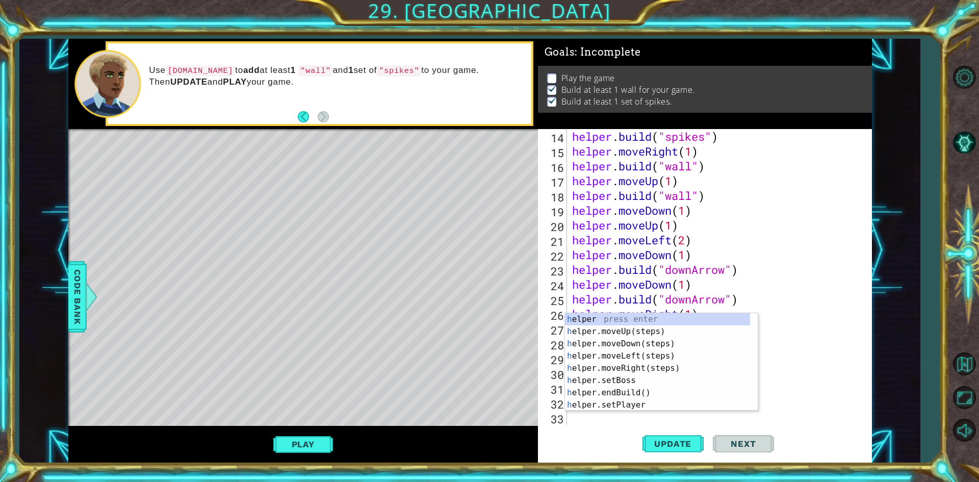
click at [704, 420] on div "helper . build ( "spikes" ) helper . moveRight ( 1 ) helper . build ( "wall" ) …" at bounding box center [718, 291] width 296 height 325
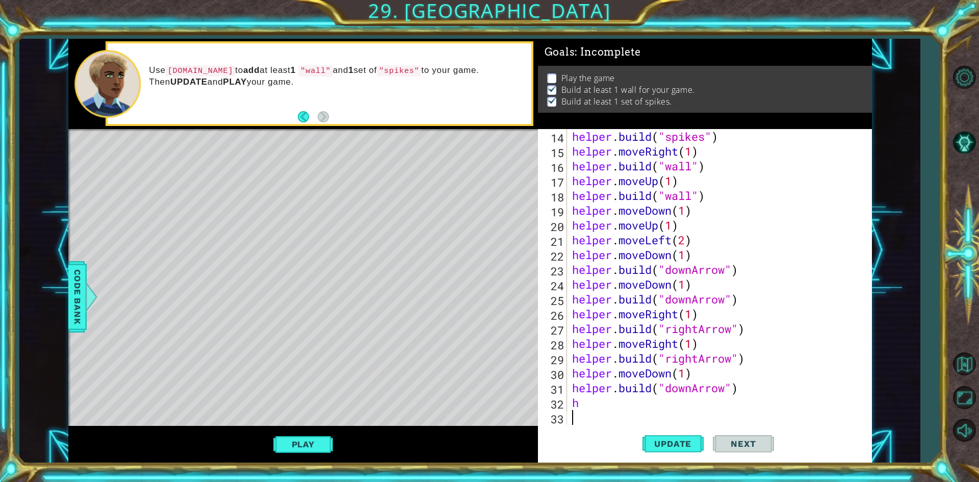
click at [685, 402] on div "helper . build ( "spikes" ) helper . moveRight ( 1 ) helper . build ( "wall" ) …" at bounding box center [718, 291] width 296 height 325
type textarea "h"
paste textarea "helper.moveDown(1)"
type textarea "helper.moveDown(1)"
click at [705, 403] on div "helper . build ( "spikes" ) helper . moveRight ( 1 ) helper . build ( "wall" ) …" at bounding box center [718, 291] width 296 height 325
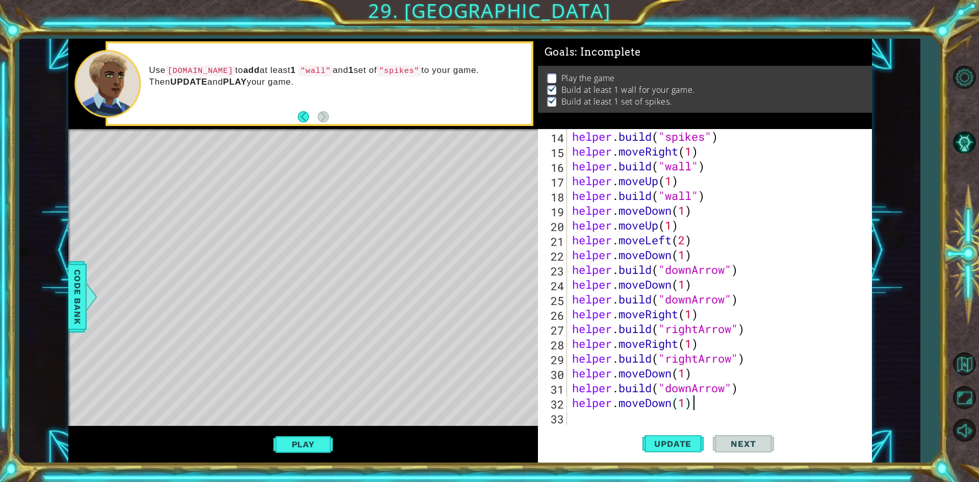
click at [655, 416] on div "helper . build ( "spikes" ) helper . moveRight ( 1 ) helper . build ( "wall" ) …" at bounding box center [718, 291] width 296 height 325
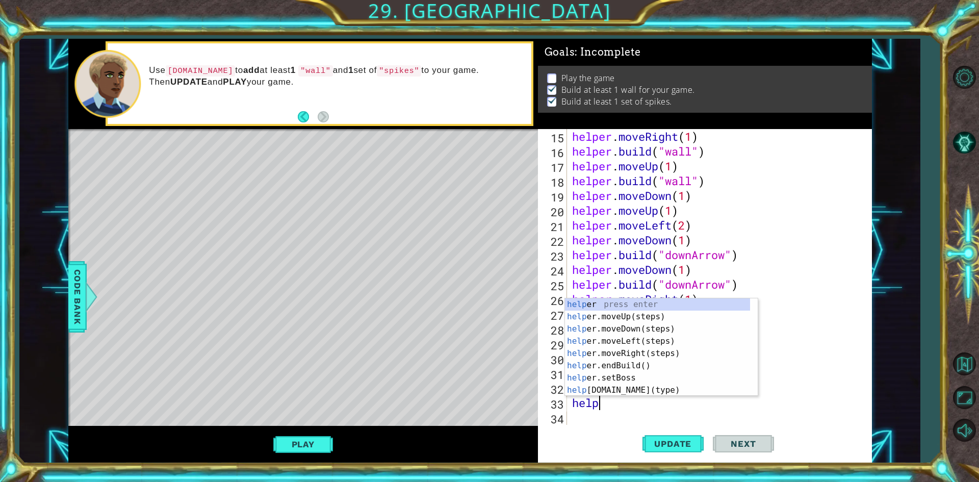
scroll to position [0, 1]
click at [646, 391] on div "help er press enter help er.moveUp(steps) press enter help er.moveDown(steps) p…" at bounding box center [657, 359] width 185 height 122
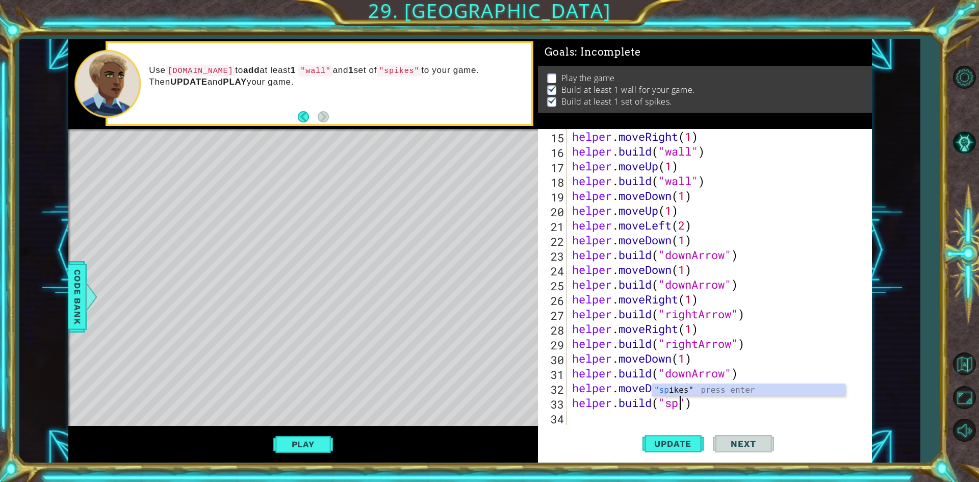
scroll to position [0, 5]
type textarea "[DOMAIN_NAME]("spikes")"
click at [600, 415] on div "helper . moveRight ( 1 ) helper . build ( "wall" ) helper . moveUp ( 1 ) helper…" at bounding box center [718, 291] width 296 height 325
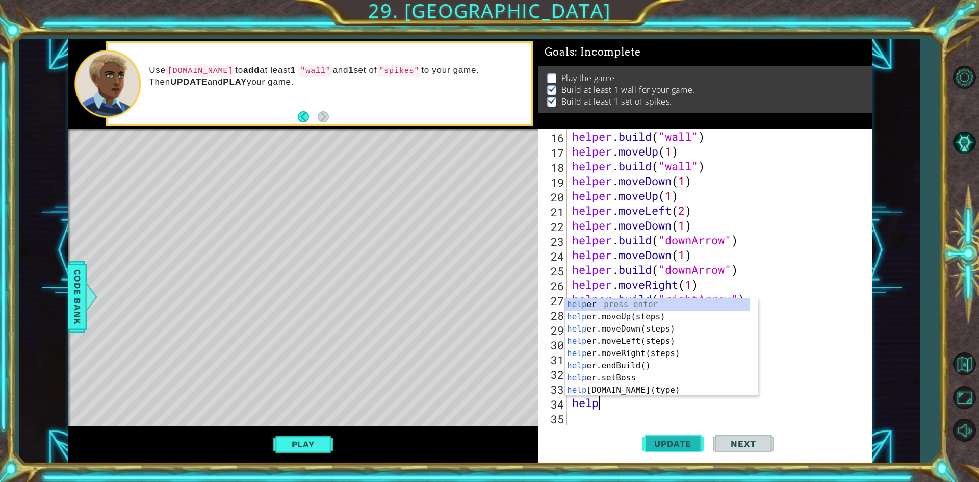
scroll to position [0, 1]
type textarea "helper"
click at [650, 347] on div "helper press enter helper .moveUp(steps) press enter helper .moveDown(steps) pr…" at bounding box center [657, 359] width 185 height 122
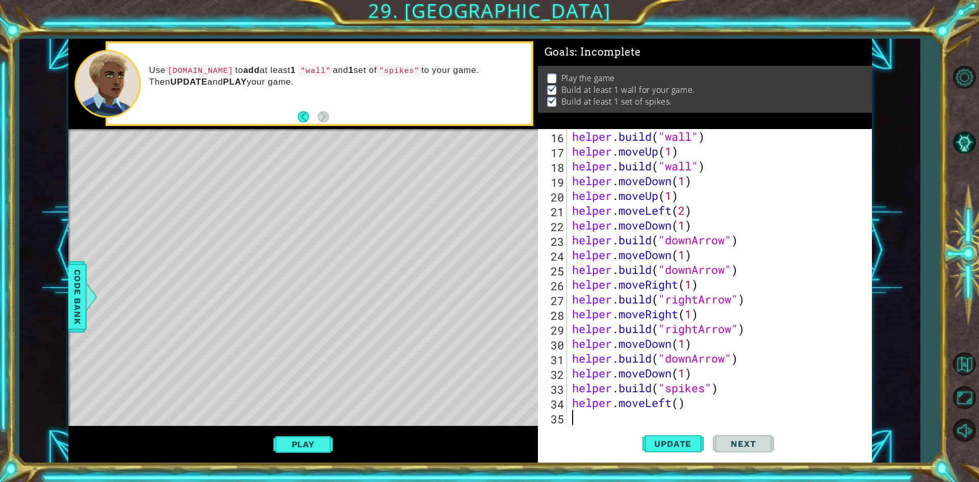
scroll to position [251, 0]
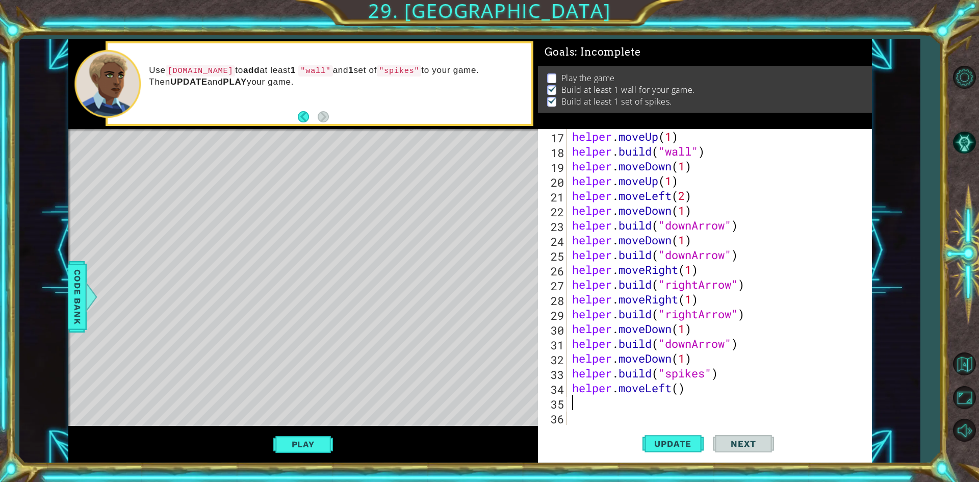
click at [681, 392] on div "helper . moveUp ( 1 ) helper . build ( "wall" ) helper . moveDown ( 1 ) helper …" at bounding box center [718, 291] width 296 height 325
type textarea "helper.moveLeft(1)"
click at [667, 414] on div "helper . moveUp ( 1 ) helper . build ( "wall" ) helper . moveDown ( 1 ) helper …" at bounding box center [718, 291] width 296 height 325
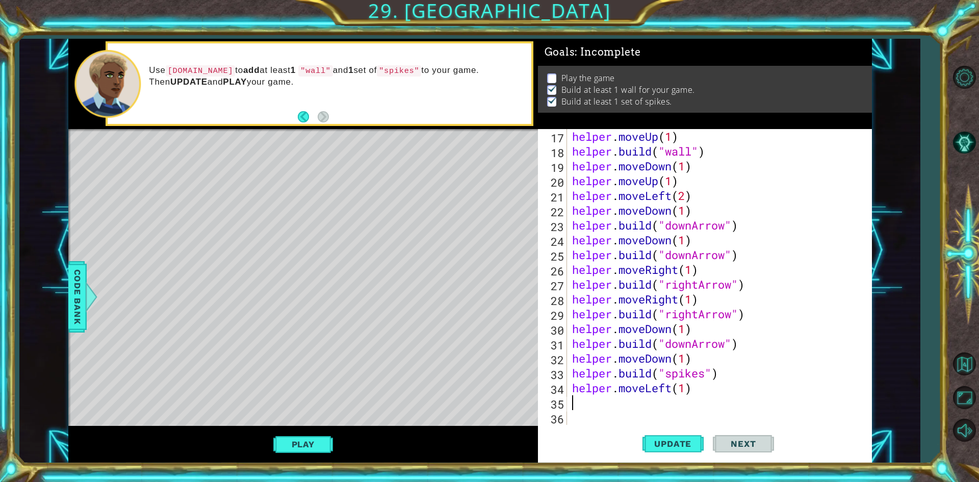
click at [667, 402] on div "helper . moveUp ( 1 ) helper . build ( "wall" ) helper . moveDown ( 1 ) helper …" at bounding box center [718, 291] width 296 height 325
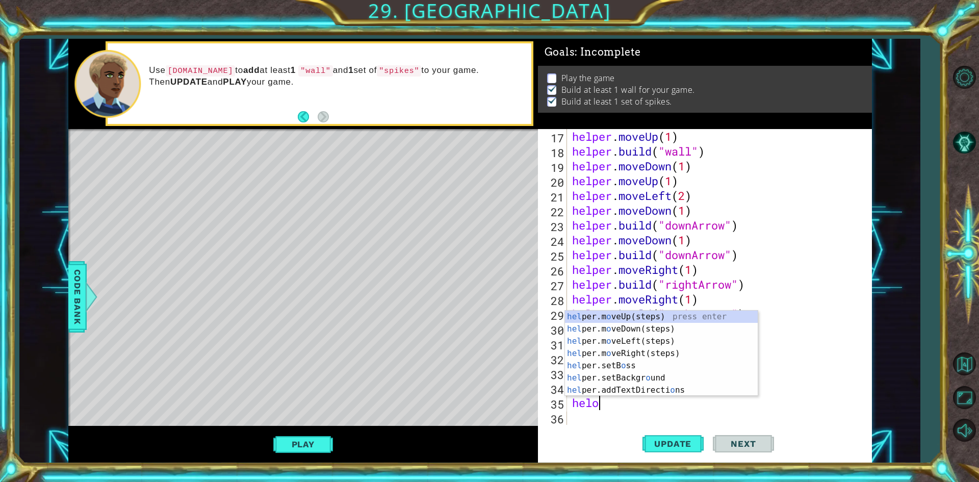
scroll to position [0, 1]
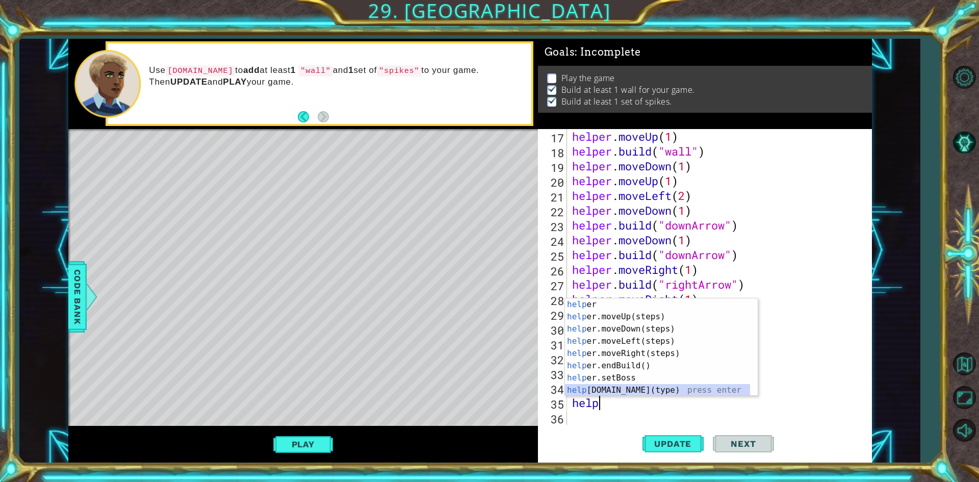
click at [658, 389] on div "help er press enter help er.moveUp(steps) press enter help er.moveDown(steps) p…" at bounding box center [657, 359] width 185 height 122
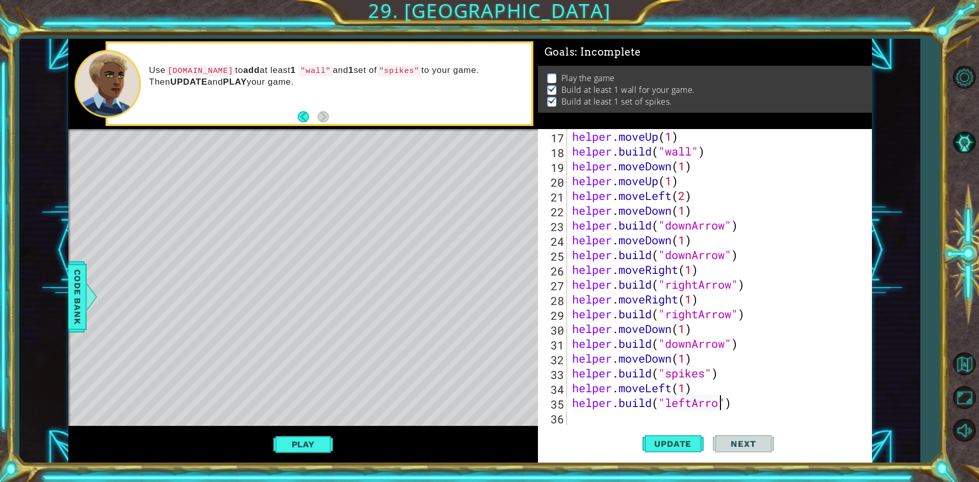
scroll to position [0, 7]
type textarea "[DOMAIN_NAME]("leftArrow")"
click at [688, 439] on span "Update" at bounding box center [673, 444] width 58 height 10
click at [676, 422] on div "helper . moveUp ( 1 ) helper . build ( "wall" ) helper . moveDown ( 1 ) helper …" at bounding box center [718, 291] width 296 height 325
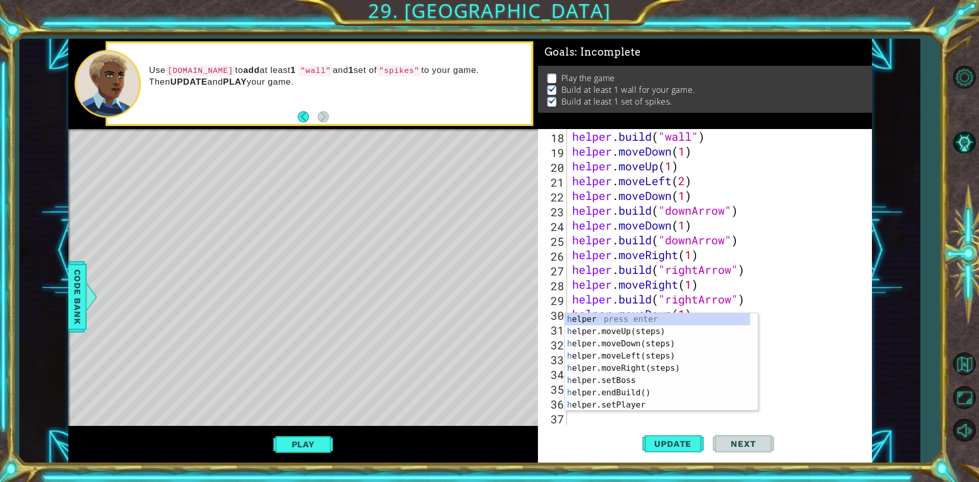
scroll to position [266, 0]
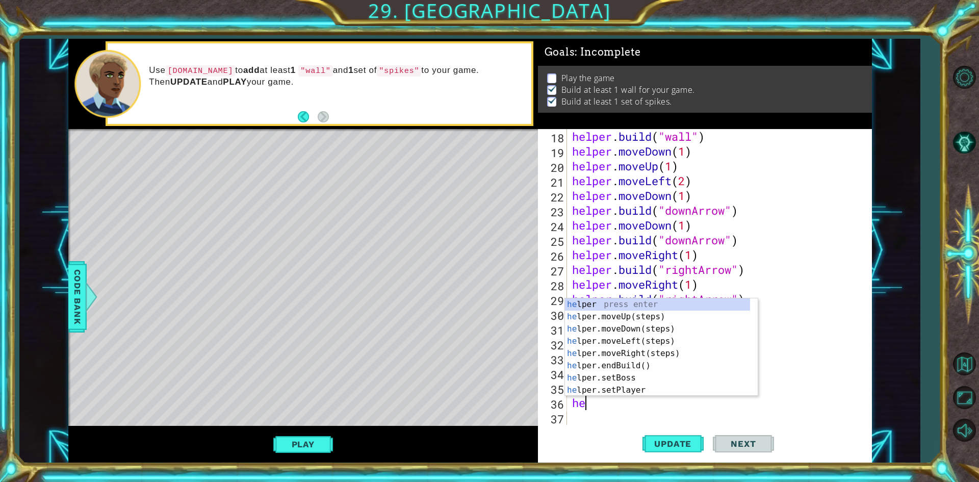
type textarea "he"
click at [647, 334] on div "he lper press enter he lper.moveUp(steps) press enter he lper.moveDown(steps) p…" at bounding box center [657, 359] width 185 height 122
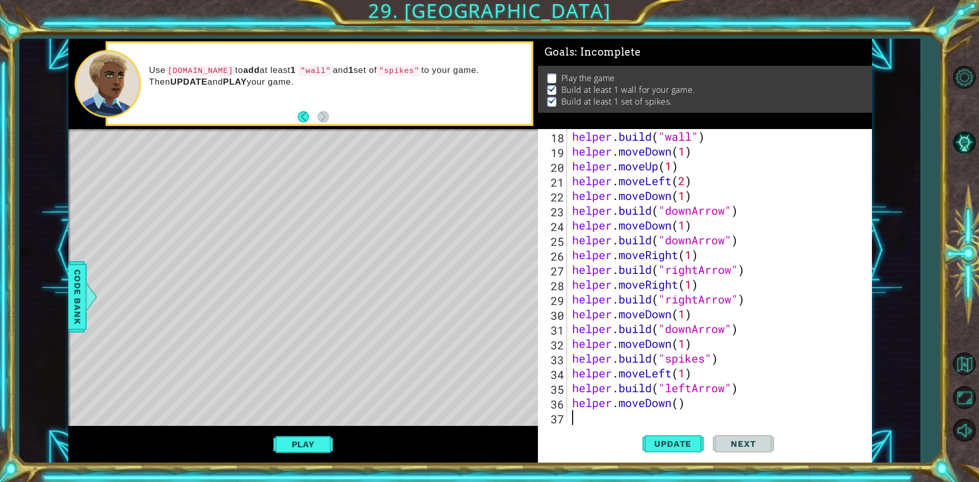
scroll to position [281, 0]
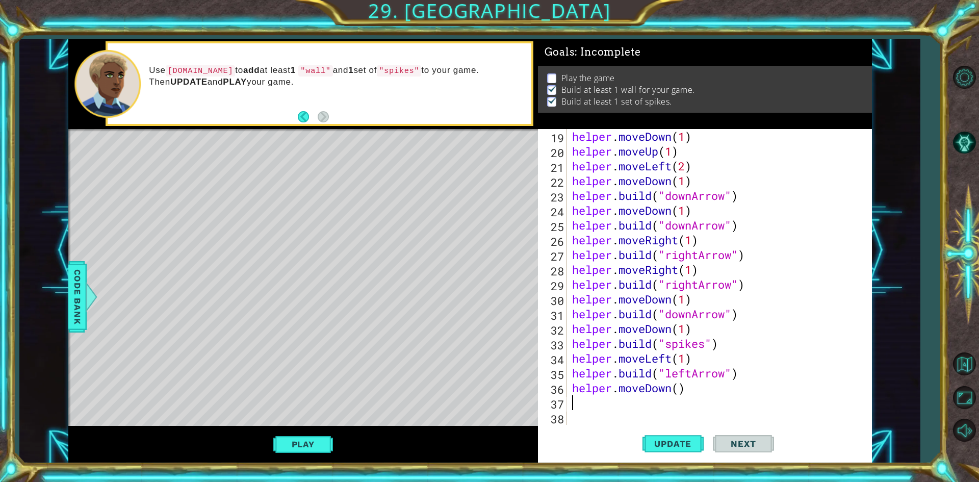
click at [676, 388] on div "helper . moveDown ( 1 ) helper . moveUp ( 1 ) helper . moveLeft ( 2 ) helper . …" at bounding box center [718, 291] width 296 height 325
type textarea "helper.moveDown(1)"
click at [651, 409] on div "helper . moveDown ( 1 ) helper . moveUp ( 1 ) helper . moveLeft ( 2 ) helper . …" at bounding box center [718, 291] width 296 height 325
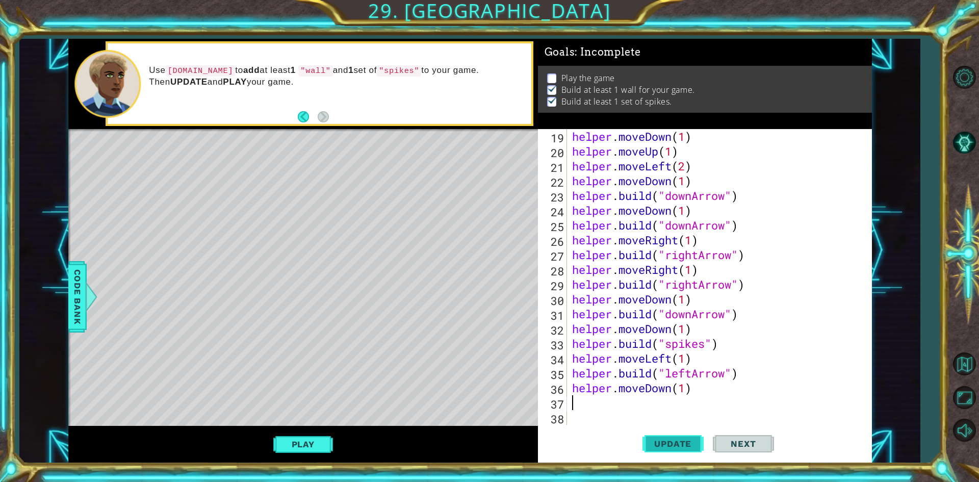
click at [655, 435] on button "Update" at bounding box center [673, 443] width 61 height 33
click at [653, 403] on div "helper . moveDown ( 1 ) helper . moveUp ( 1 ) helper . moveLeft ( 2 ) helper . …" at bounding box center [718, 291] width 296 height 325
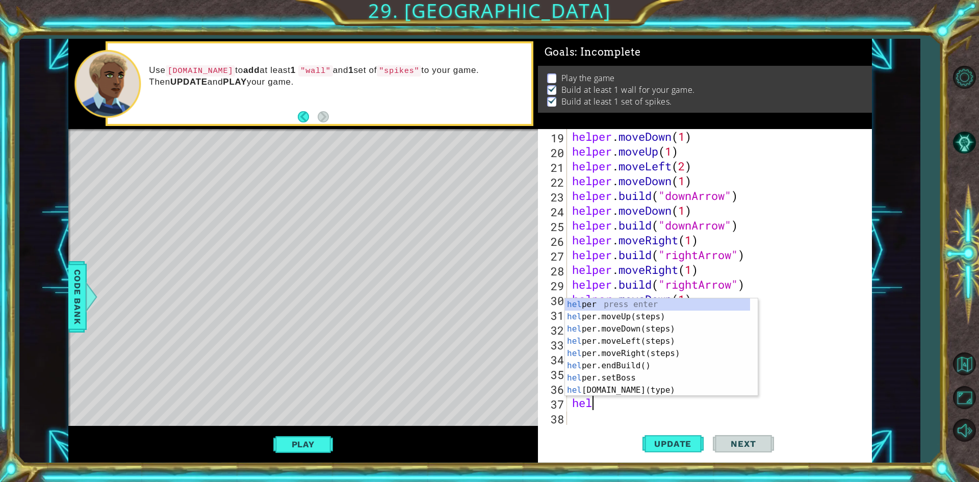
scroll to position [0, 1]
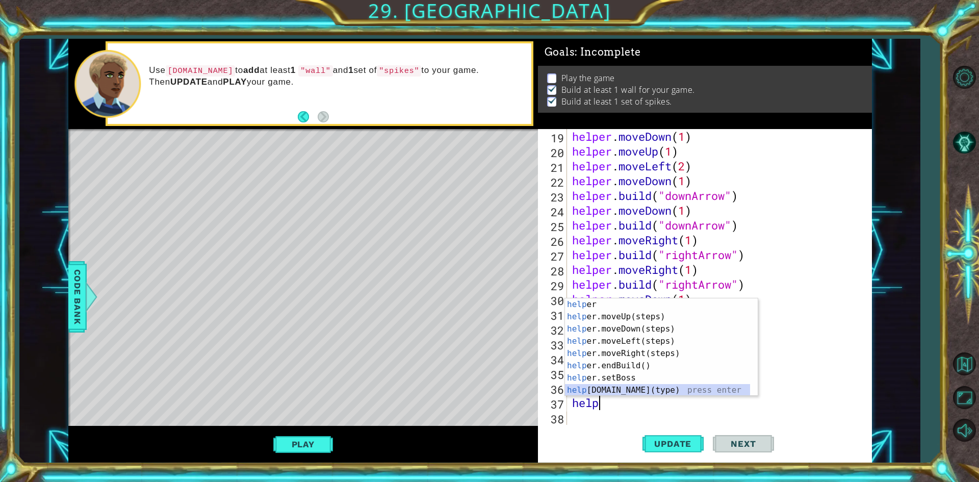
click at [638, 387] on div "help er press enter help er.moveUp(steps) press enter help er.moveDown(steps) p…" at bounding box center [657, 359] width 185 height 122
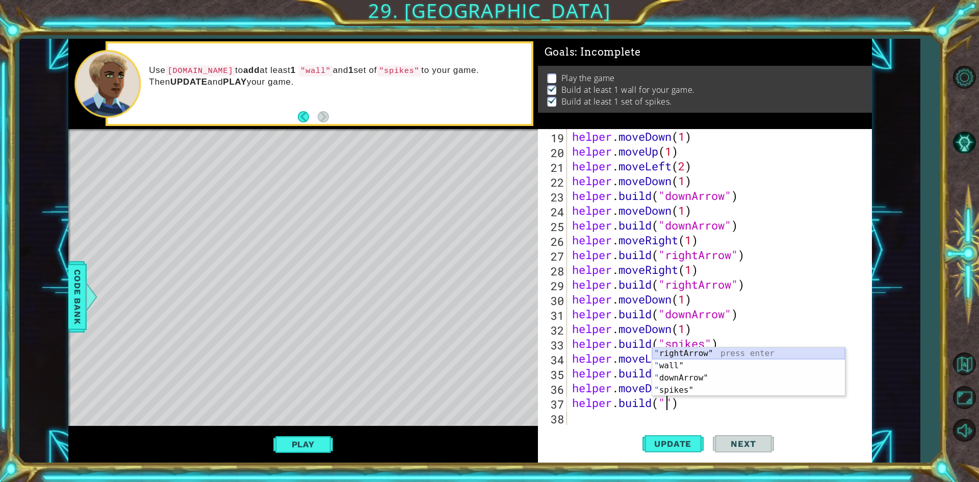
click at [711, 353] on div "" rightArrow" press enter " wall" press enter " downArrow" press enter " spikes…" at bounding box center [748, 383] width 193 height 73
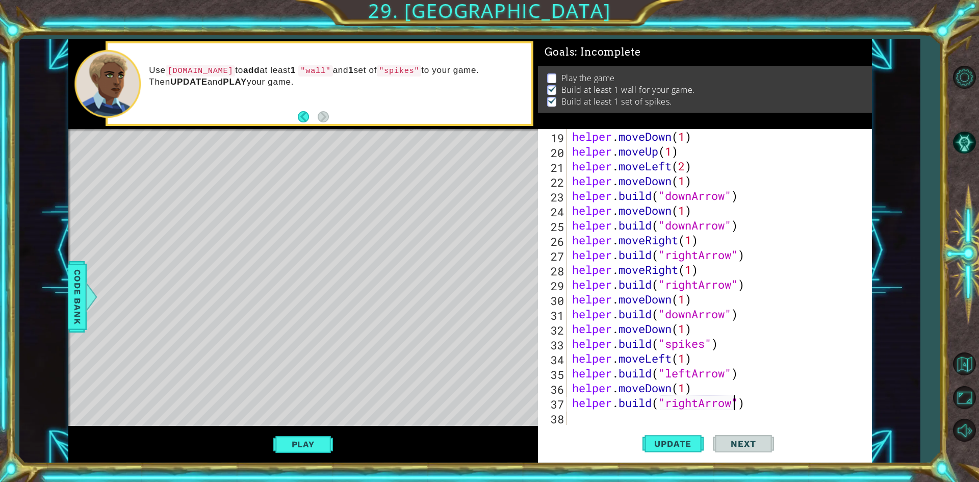
type textarea "[DOMAIN_NAME]("rightArrow")"
click at [653, 420] on div "helper . moveDown ( 1 ) helper . moveUp ( 1 ) helper . moveLeft ( 2 ) helper . …" at bounding box center [718, 291] width 296 height 325
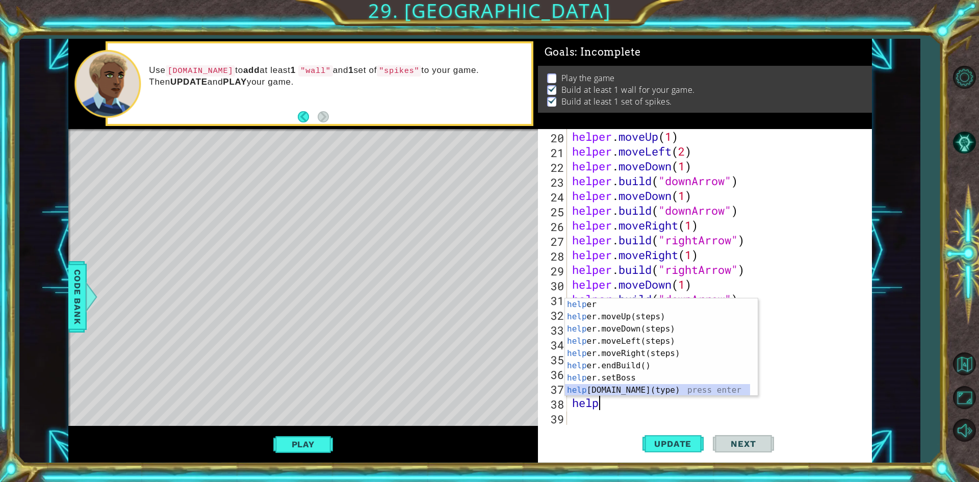
click at [607, 390] on div "help er press enter help er.moveUp(steps) press enter help er.moveDown(steps) p…" at bounding box center [657, 359] width 185 height 122
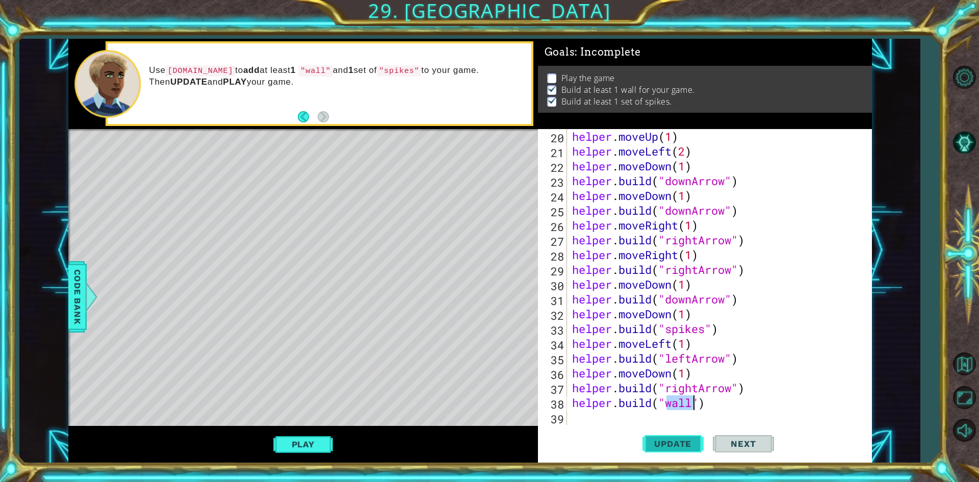
click at [666, 433] on button "Update" at bounding box center [673, 443] width 61 height 33
click at [706, 410] on div "helper . moveUp ( 1 ) helper . moveLeft ( 2 ) helper . moveDown ( 1 ) helper . …" at bounding box center [718, 291] width 296 height 325
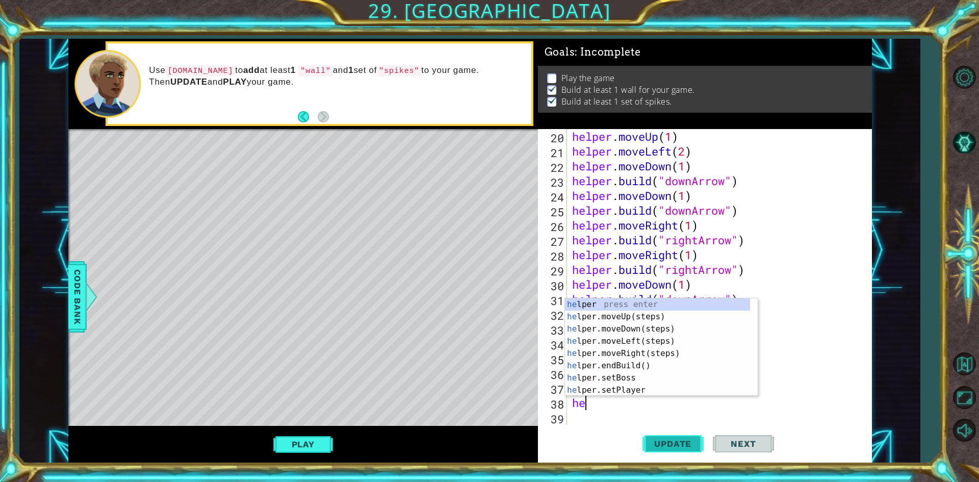
scroll to position [0, 0]
type textarea "h"
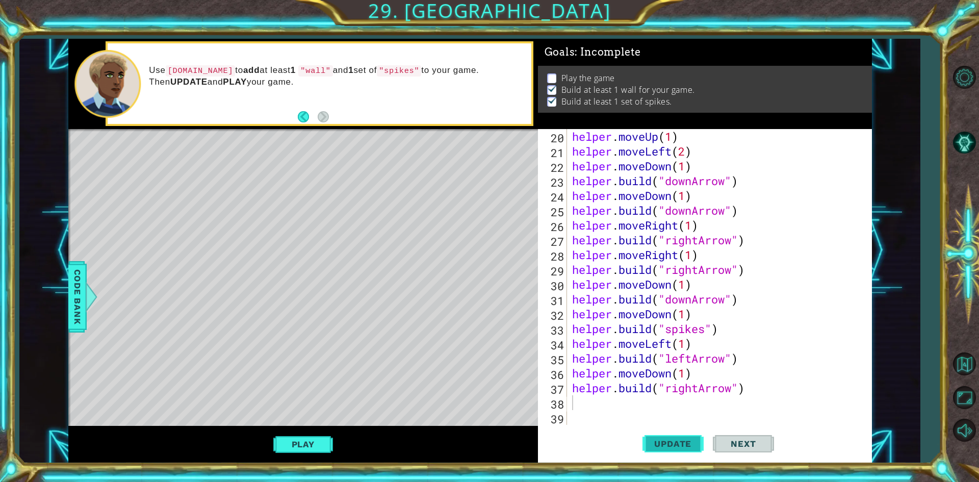
click at [665, 438] on button "Update" at bounding box center [673, 443] width 61 height 33
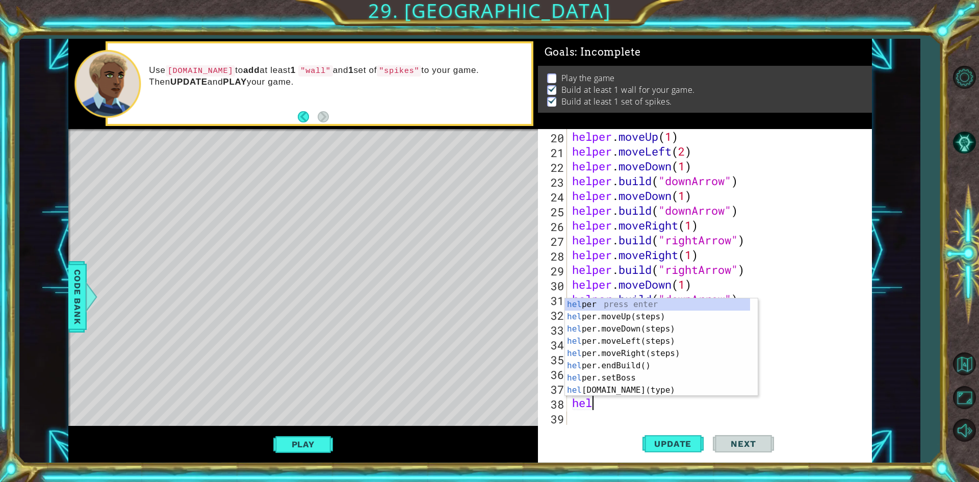
type textarea "help"
click at [637, 351] on div "help er press enter help er.moveUp(steps) press enter help er.moveDown(steps) p…" at bounding box center [657, 359] width 185 height 122
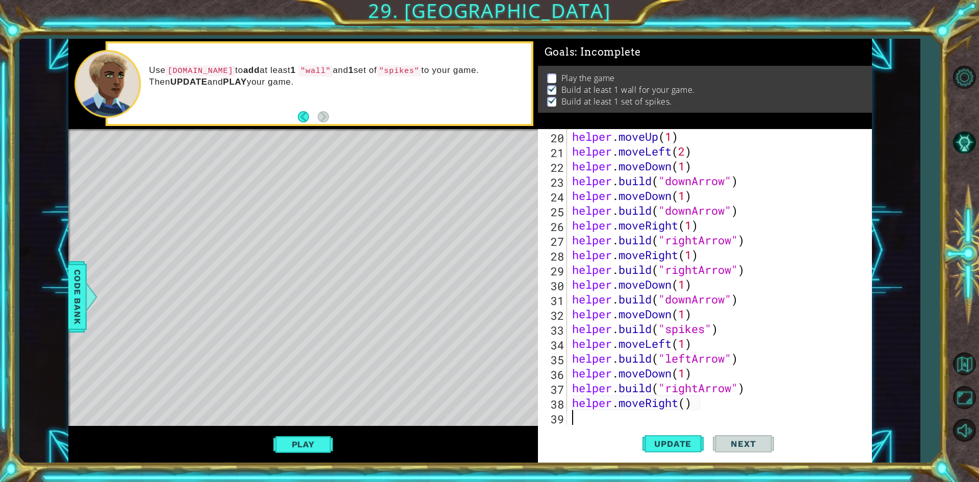
scroll to position [311, 0]
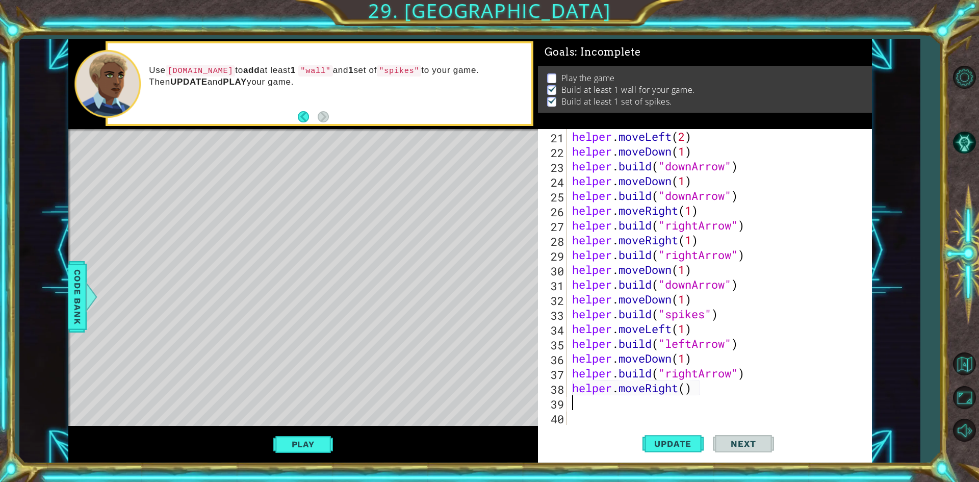
click at [688, 391] on div "helper . moveLeft ( 2 ) helper . moveDown ( 1 ) helper . build ( "downArrow" ) …" at bounding box center [718, 291] width 296 height 325
drag, startPoint x: 572, startPoint y: 372, endPoint x: 747, endPoint y: 369, distance: 175.5
click at [747, 369] on div "helper . moveLeft ( 2 ) helper . moveDown ( 1 ) helper . build ( "downArrow" ) …" at bounding box center [718, 291] width 296 height 325
type textarea "[DOMAIN_NAME]("rightArrow")"
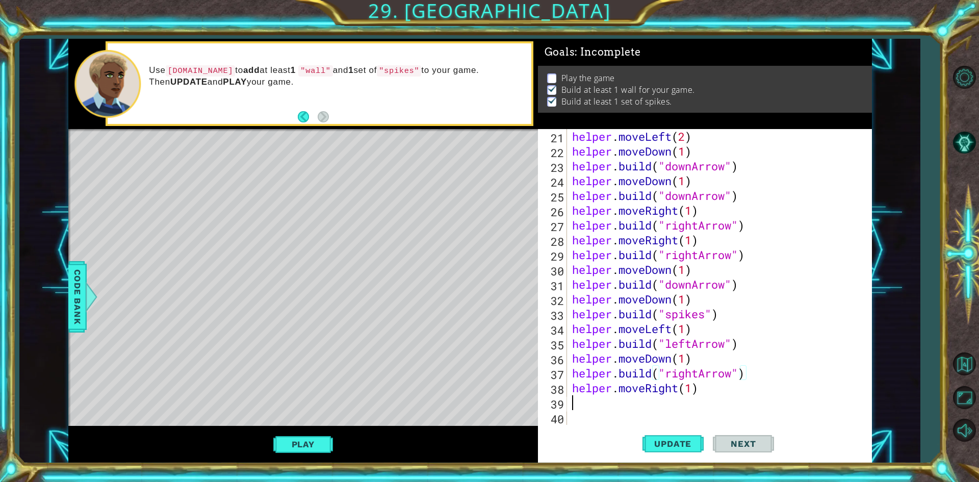
click at [706, 400] on div "helper . moveLeft ( 2 ) helper . moveDown ( 1 ) helper . build ( "downArrow" ) …" at bounding box center [718, 291] width 296 height 325
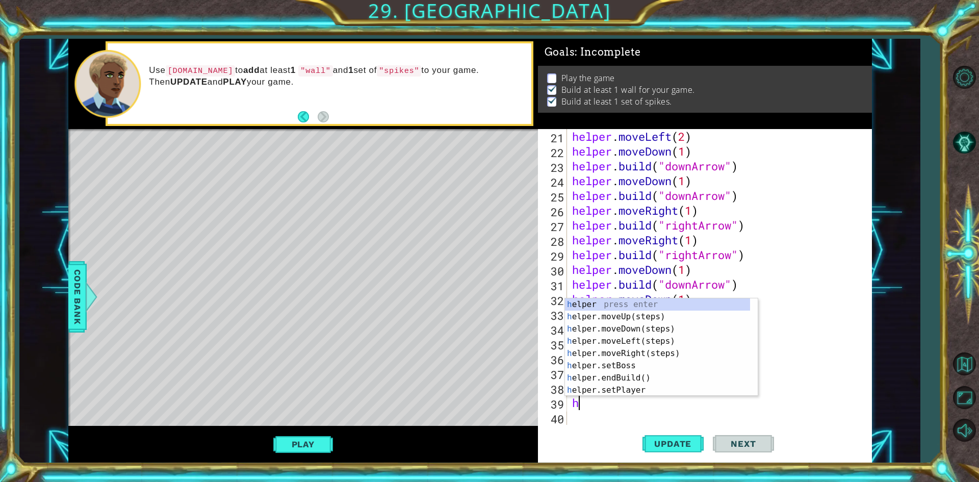
type textarea "h"
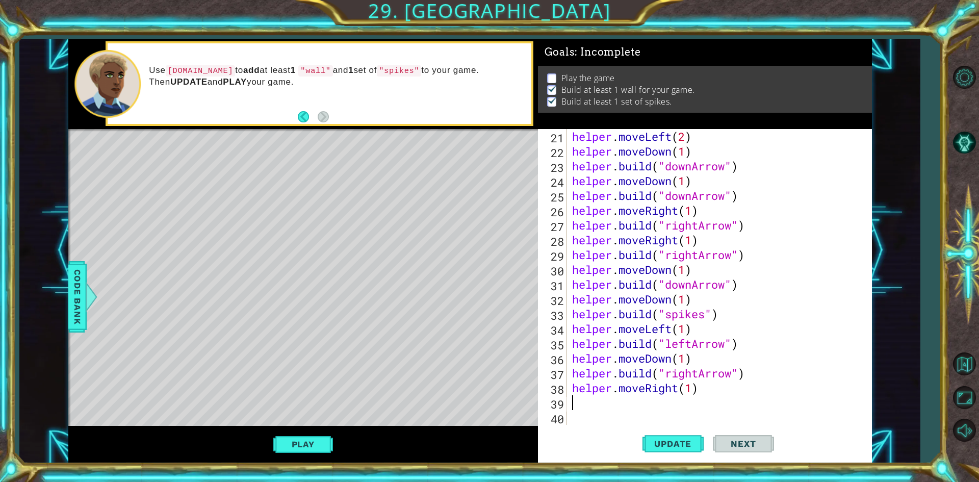
paste textarea "[DOMAIN_NAME]("rightArrow")"
type textarea "[DOMAIN_NAME]("rightArrow")"
click at [677, 433] on button "Update" at bounding box center [673, 443] width 61 height 33
click at [621, 418] on div "helper . moveLeft ( 2 ) helper . moveDown ( 1 ) helper . build ( "downArrow" ) …" at bounding box center [718, 291] width 296 height 325
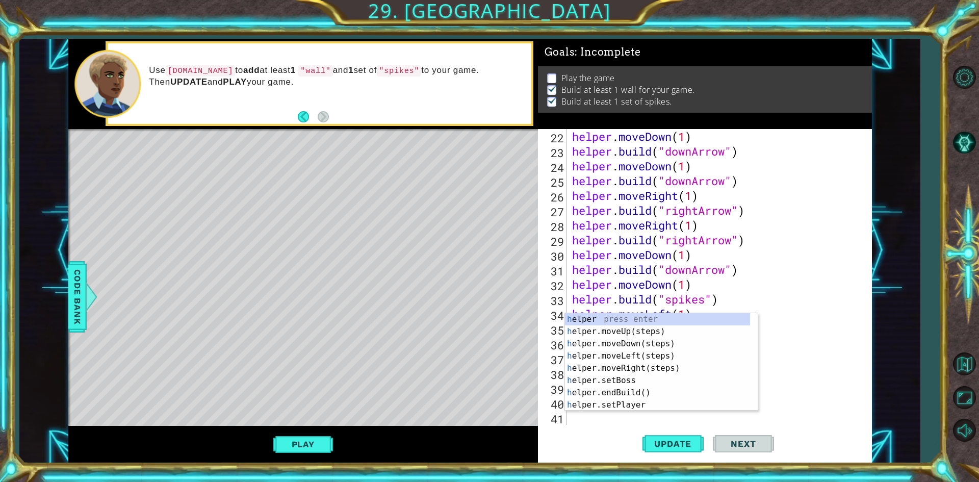
scroll to position [325, 0]
type textarea "he"
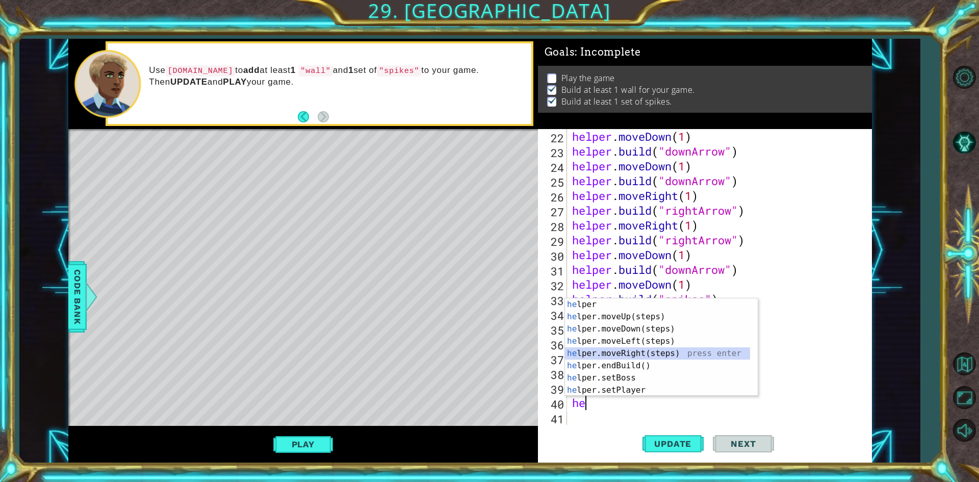
click at [635, 347] on div "he lper press enter he lper.moveUp(steps) press enter he lper.moveDown(steps) p…" at bounding box center [657, 359] width 185 height 122
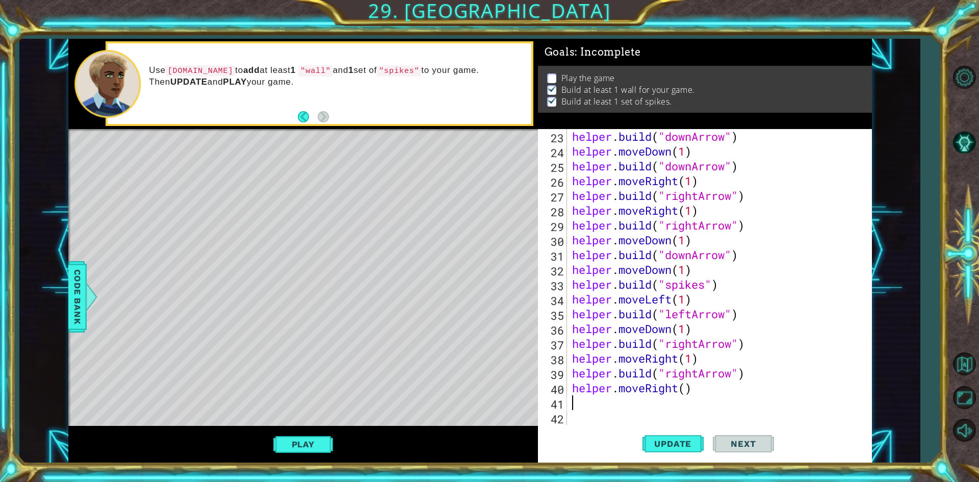
scroll to position [340, 0]
paste textarea "[DOMAIN_NAME]("rightArrow")"
type textarea "[DOMAIN_NAME]("rightArrow")"
click at [666, 431] on button "Update" at bounding box center [673, 443] width 61 height 33
click at [619, 419] on div "helper . build ( "downArrow" ) helper . moveDown ( 1 ) helper . build ( "downAr…" at bounding box center [718, 291] width 296 height 325
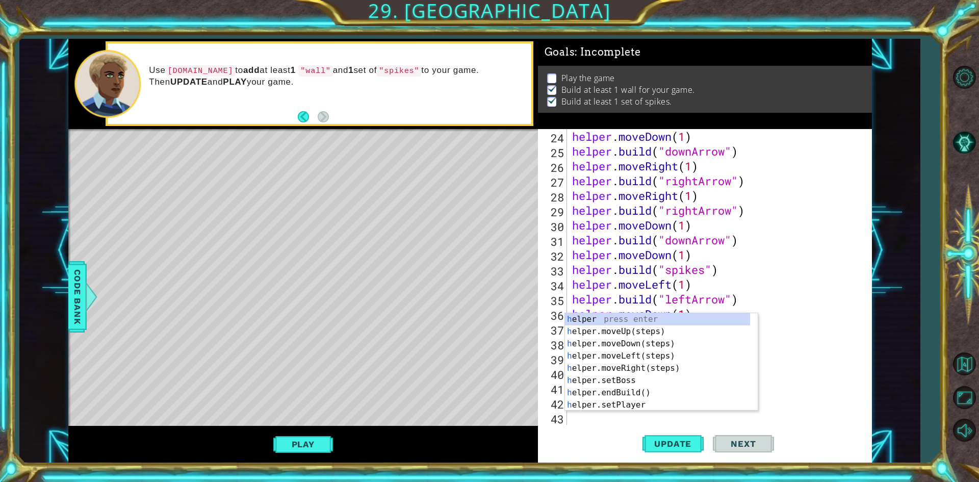
scroll to position [355, 0]
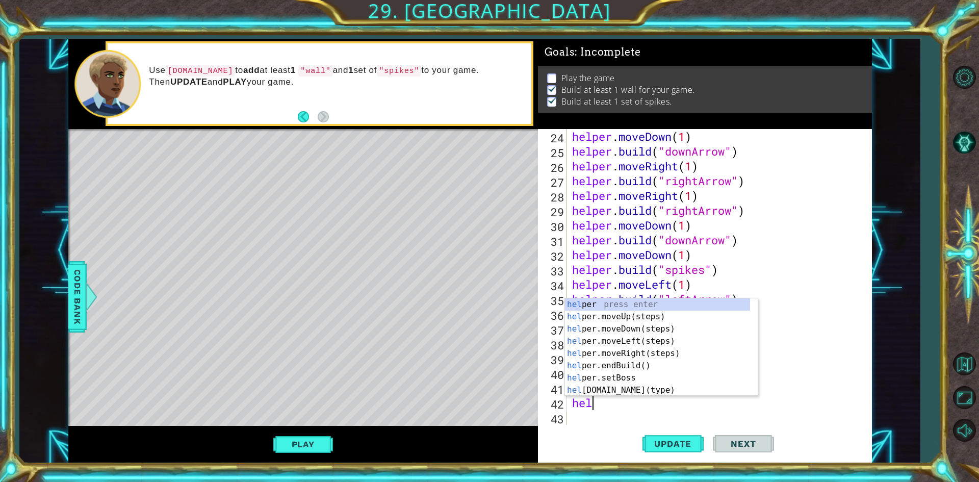
type textarea "help"
click at [634, 339] on div "help er press enter help er.moveUp(steps) press enter help er.moveDown(steps) p…" at bounding box center [657, 359] width 185 height 122
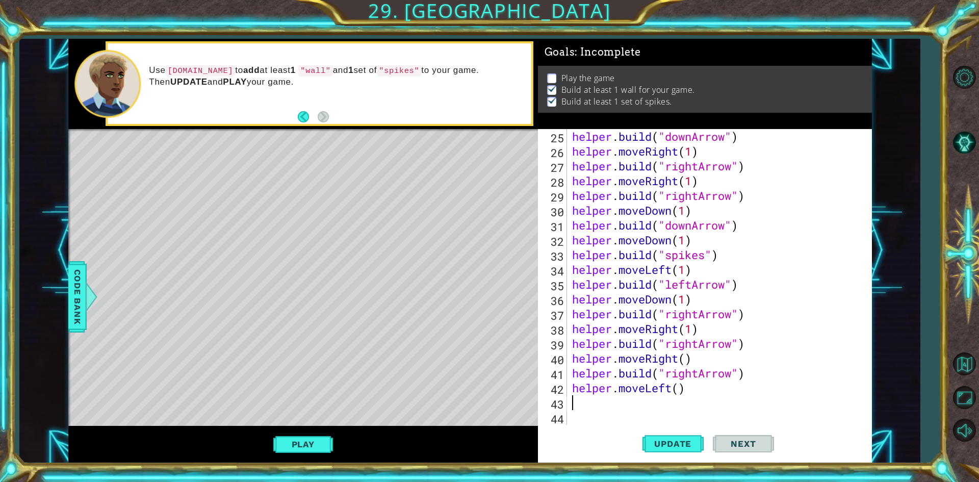
scroll to position [370, 0]
click at [685, 392] on div "helper . build ( "downArrow" ) helper . moveRight ( 1 ) helper . build ( "right…" at bounding box center [718, 291] width 296 height 325
type textarea "helper.moveLeft(2)"
click at [692, 443] on span "Update" at bounding box center [673, 444] width 58 height 10
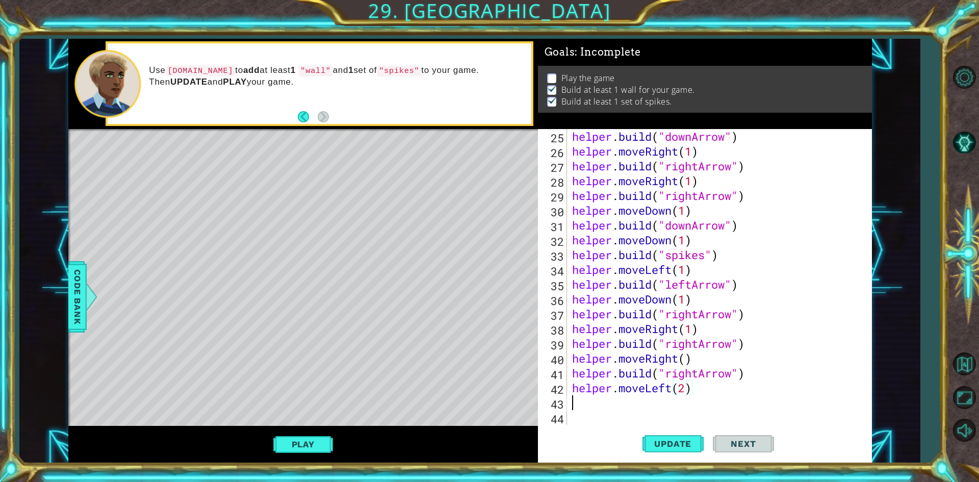
click at [657, 398] on div "helper . build ( "downArrow" ) helper . moveRight ( 1 ) helper . build ( "right…" at bounding box center [718, 291] width 296 height 325
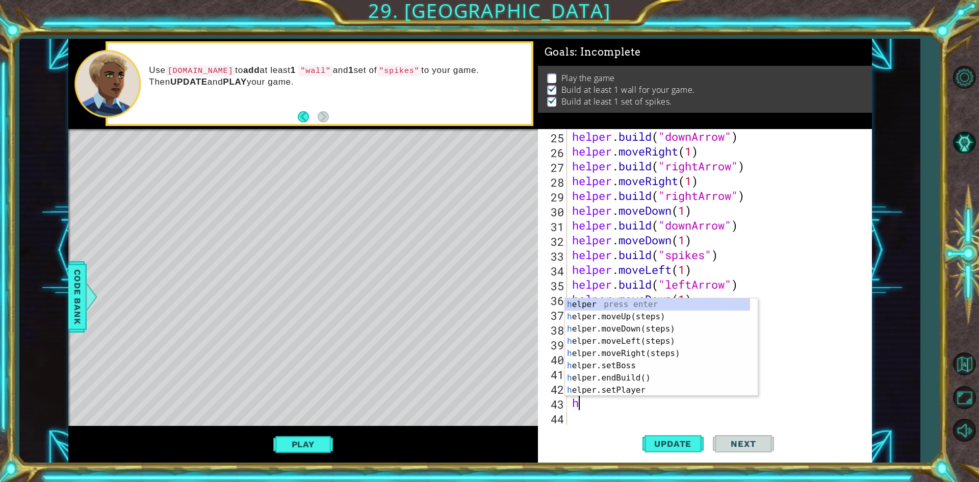
type textarea "hre"
click at [691, 305] on div "h elpe r .mov e Up(steps) press enter h elpe r .mov e Down(steps) press enter h…" at bounding box center [657, 359] width 185 height 122
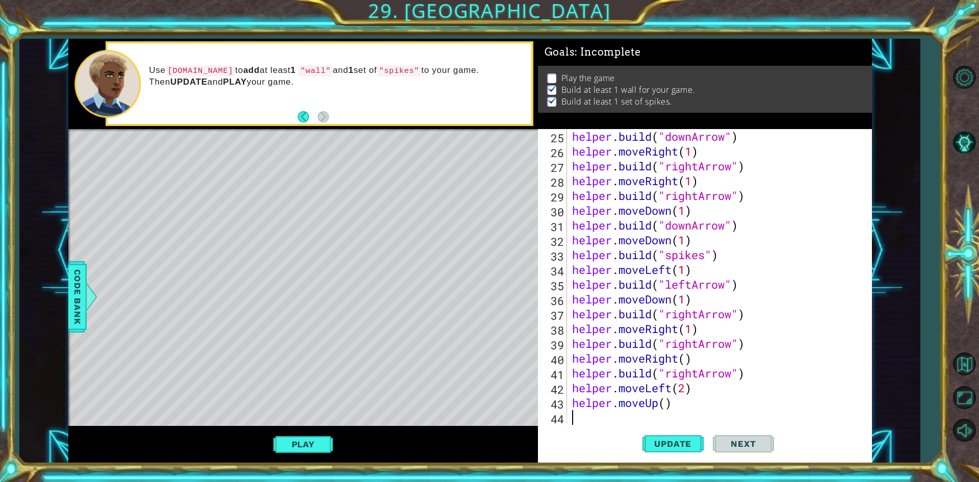
scroll to position [385, 0]
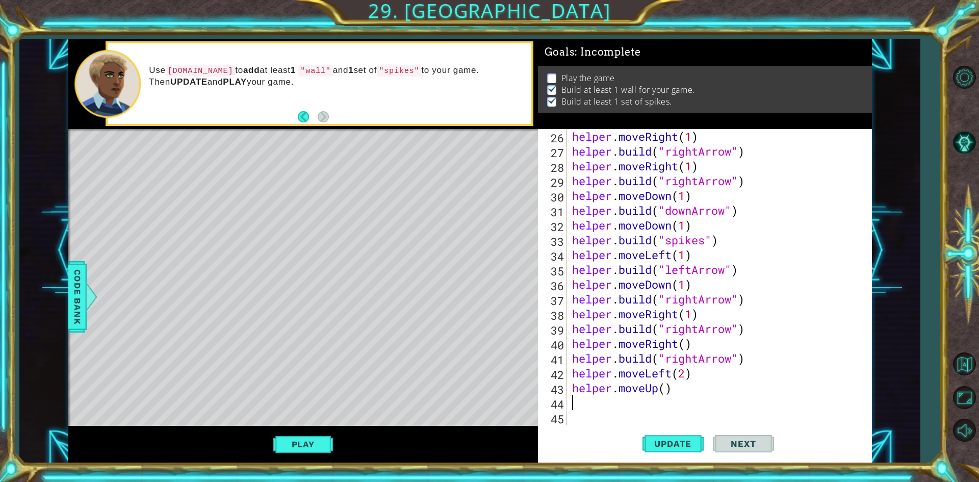
click at [667, 390] on div "helper . moveRight ( 1 ) helper . build ( "rightArrow" ) helper . moveRight ( 1…" at bounding box center [718, 291] width 296 height 325
type textarea "helper.moveUp(1)"
click at [673, 410] on div "helper . moveRight ( 1 ) helper . build ( "rightArrow" ) helper . moveRight ( 1…" at bounding box center [718, 291] width 296 height 325
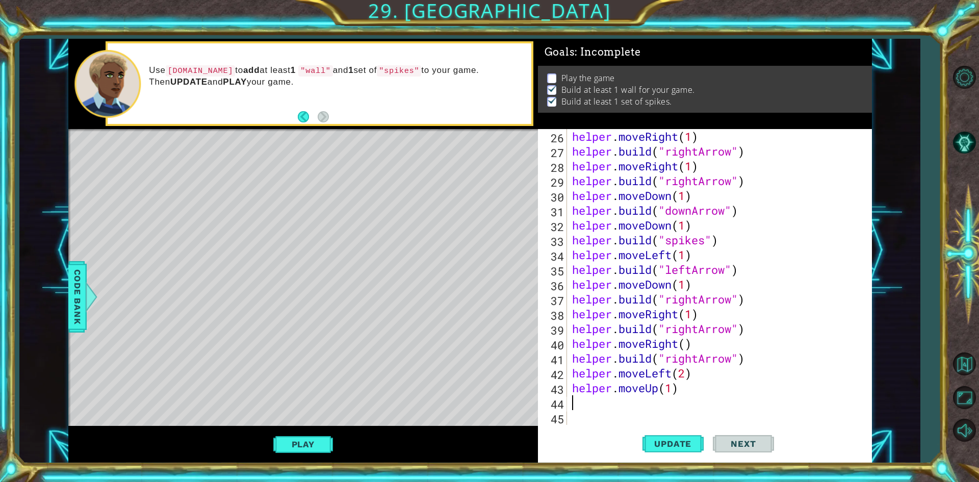
click at [672, 406] on div "helper . moveRight ( 1 ) helper . build ( "rightArrow" ) helper . moveRight ( 1…" at bounding box center [718, 291] width 296 height 325
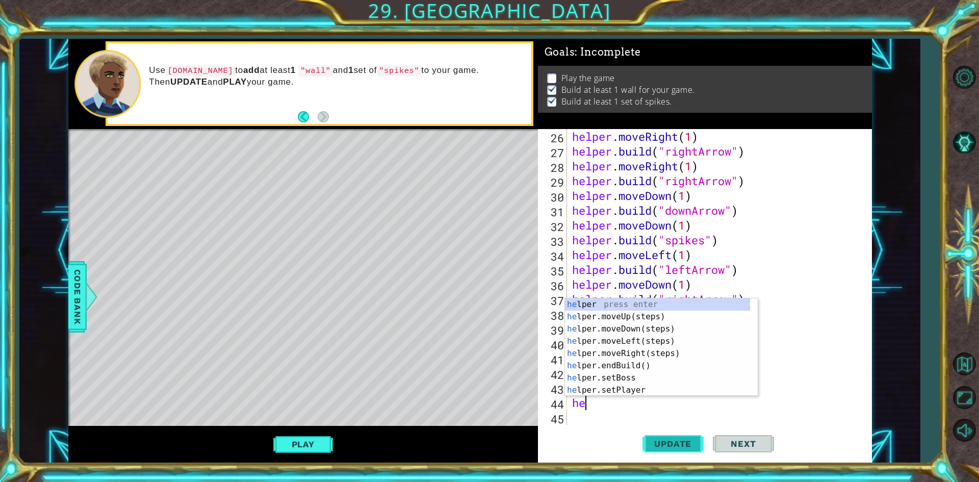
type textarea "h"
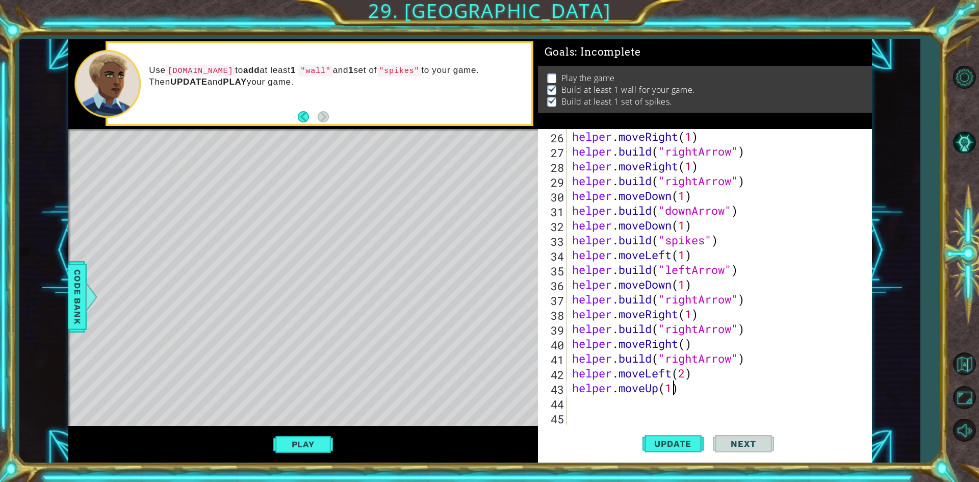
click at [670, 391] on div "helper . moveRight ( 1 ) helper . build ( "rightArrow" ) helper . moveRight ( 1…" at bounding box center [718, 291] width 296 height 325
type textarea "helper.moveUp(2)"
click at [674, 434] on button "Update" at bounding box center [673, 443] width 61 height 33
click at [615, 399] on div "helper . moveRight ( 1 ) helper . build ( "rightArrow" ) helper . moveRight ( 1…" at bounding box center [718, 291] width 296 height 325
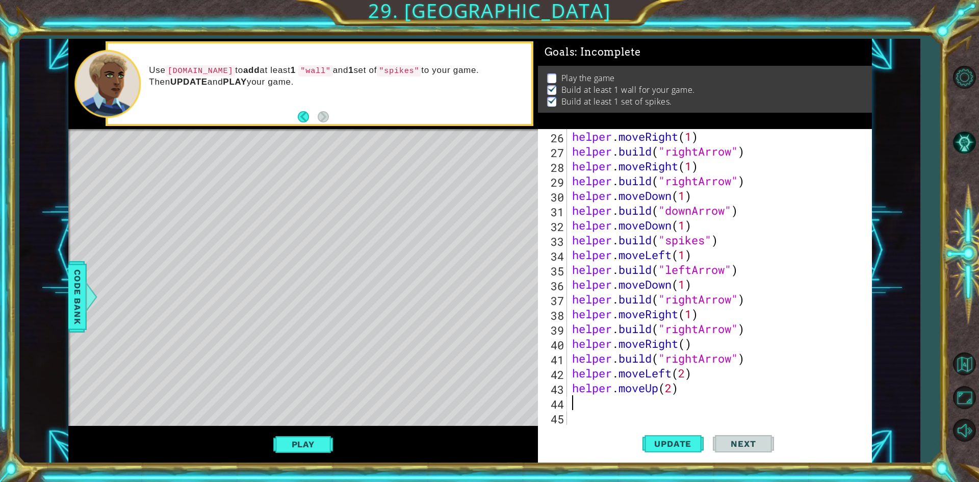
scroll to position [0, 0]
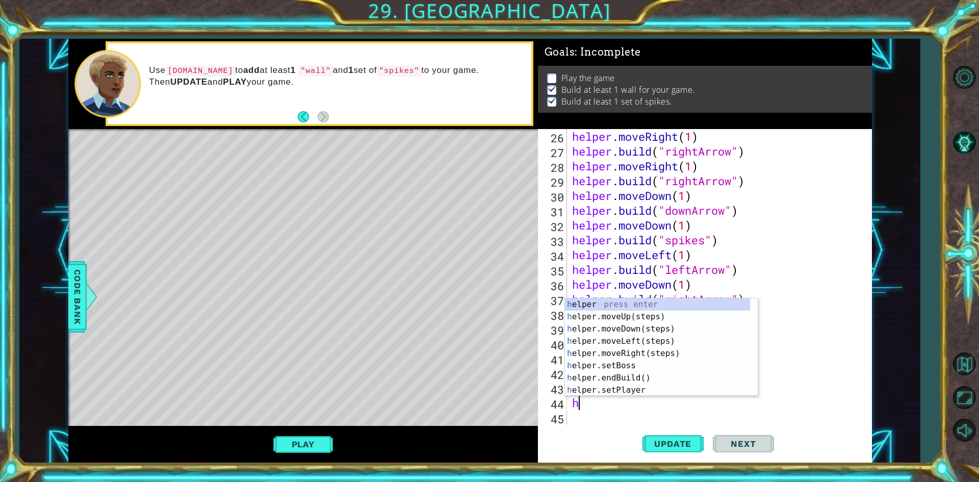
type textarea "he"
click at [621, 355] on div "he lper press enter he lper.moveUp(steps) press enter he lper.moveDown(steps) p…" at bounding box center [657, 359] width 185 height 122
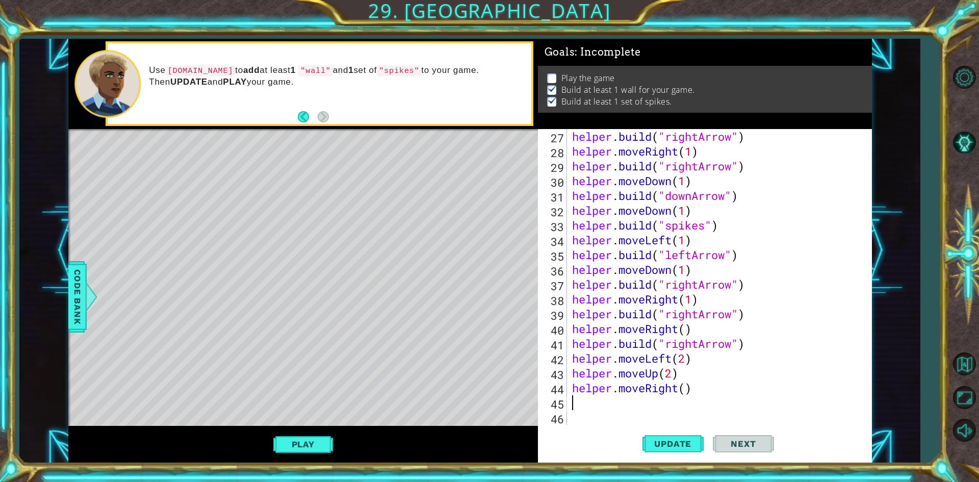
scroll to position [399, 0]
click at [689, 390] on div "helper . build ( "rightArrow" ) helper . moveRight ( 1 ) helper . build ( "righ…" at bounding box center [718, 291] width 296 height 325
type textarea "helper.moveRight(2)"
click at [687, 456] on button "Update" at bounding box center [673, 443] width 61 height 33
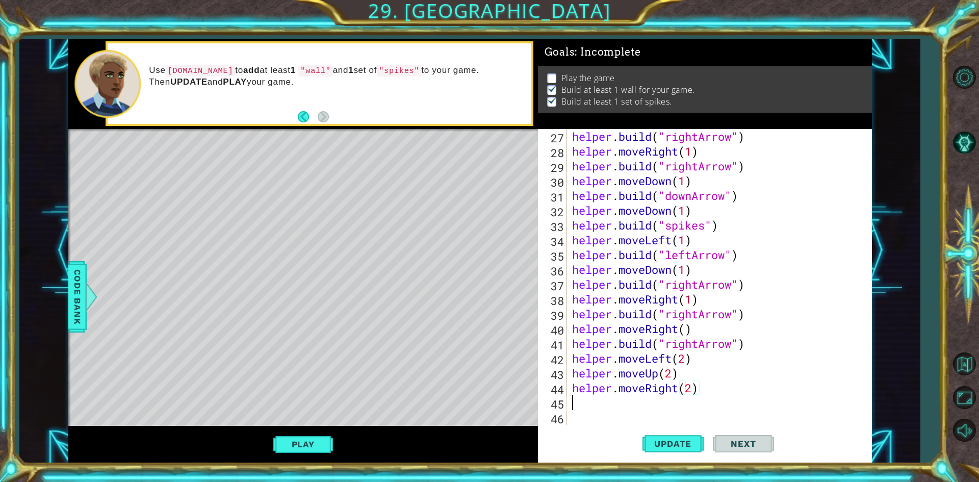
click at [667, 406] on div "helper . build ( "rightArrow" ) helper . moveRight ( 1 ) helper . build ( "righ…" at bounding box center [718, 291] width 296 height 325
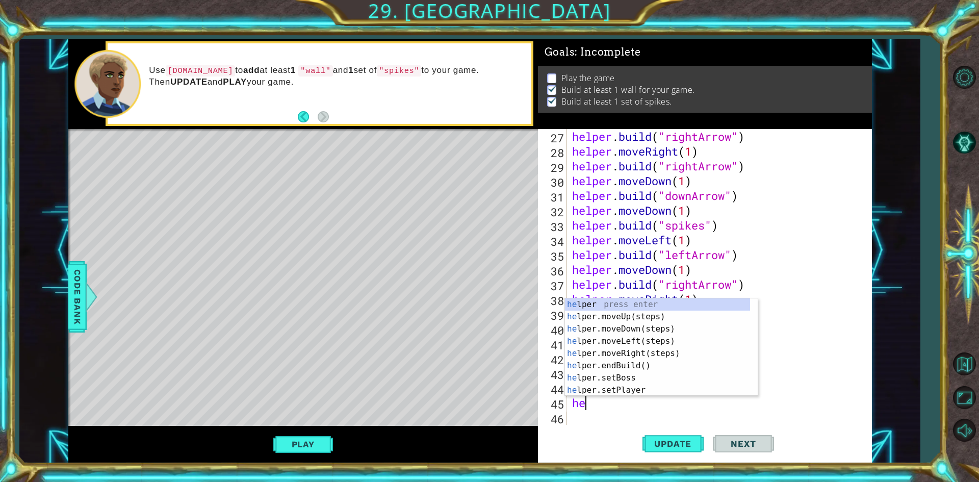
type textarea "h"
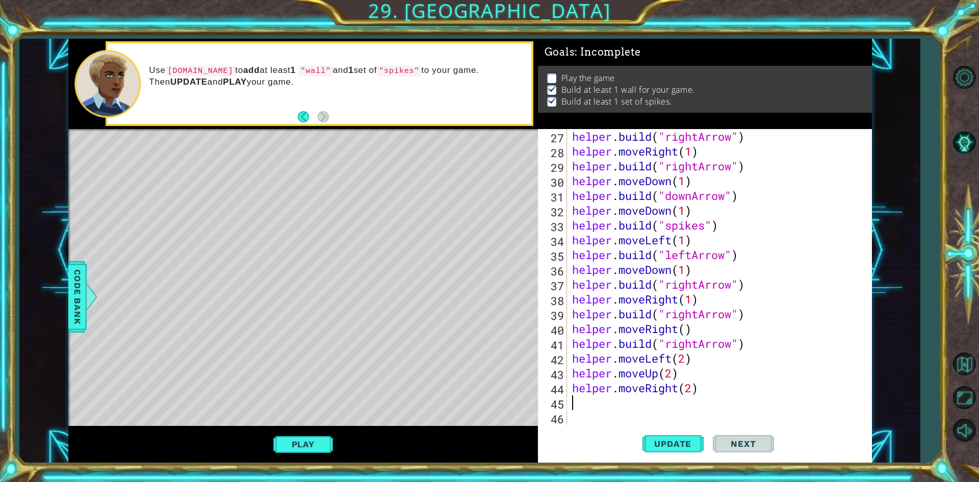
paste textarea "[DOMAIN_NAME]("rightArrow")"
type textarea "[DOMAIN_NAME]("rightArrow")"
click at [652, 415] on div "helper . build ( "rightArrow" ) helper . moveRight ( 1 ) helper . build ( "righ…" at bounding box center [718, 291] width 296 height 325
paste textarea "[DOMAIN_NAME]("rightArrow")"
type textarea "[DOMAIN_NAME]("rightArrow")"
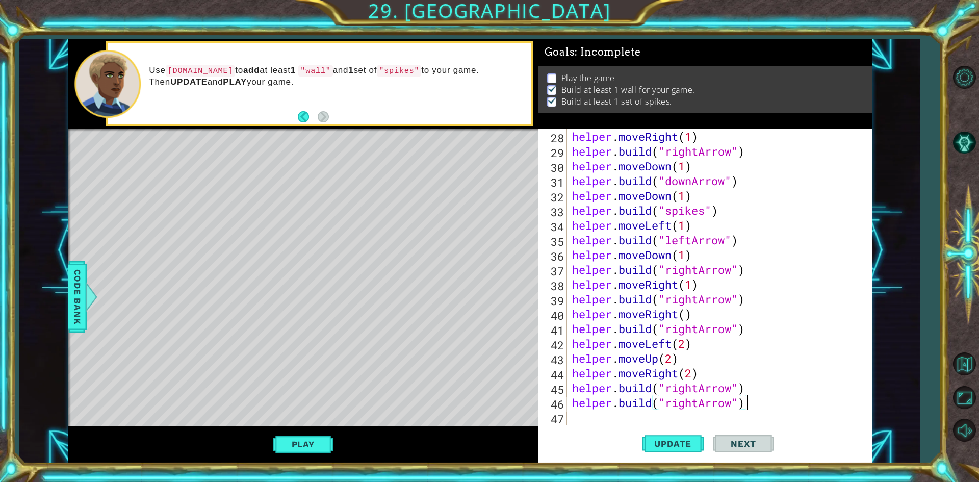
scroll to position [414, 0]
click at [652, 415] on div "helper . moveRight ( 1 ) helper . build ( "rightArrow" ) helper . moveDown ( 1 …" at bounding box center [718, 291] width 296 height 325
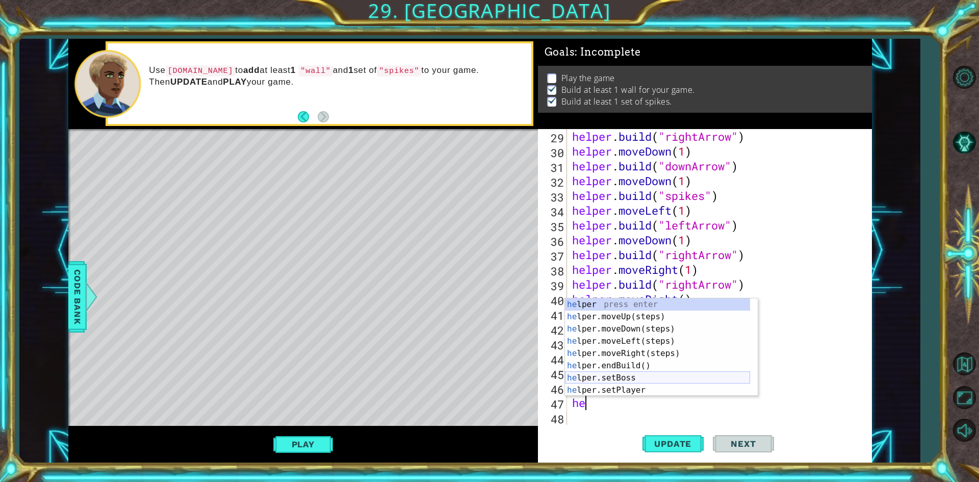
scroll to position [73, 0]
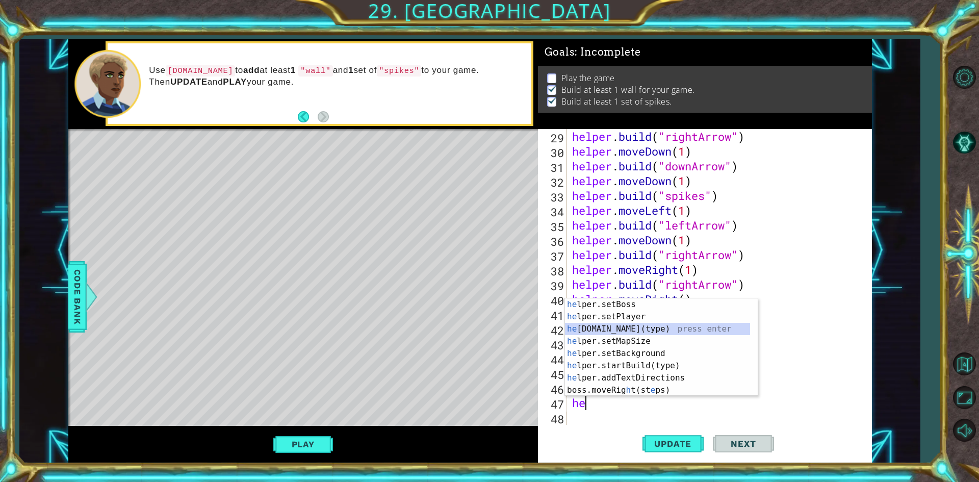
click at [671, 333] on div "he lper.setBoss press enter he lper.setPlayer press enter he [DOMAIN_NAME](type…" at bounding box center [657, 359] width 185 height 122
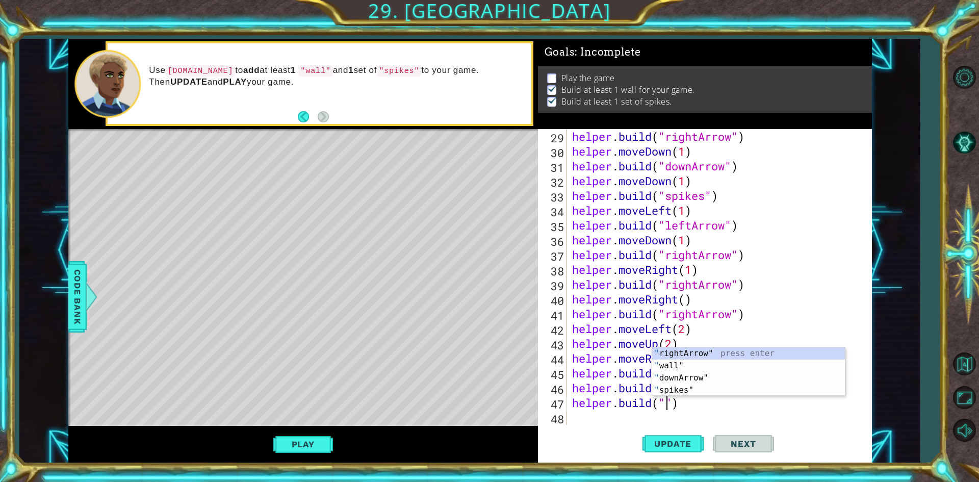
scroll to position [0, 5]
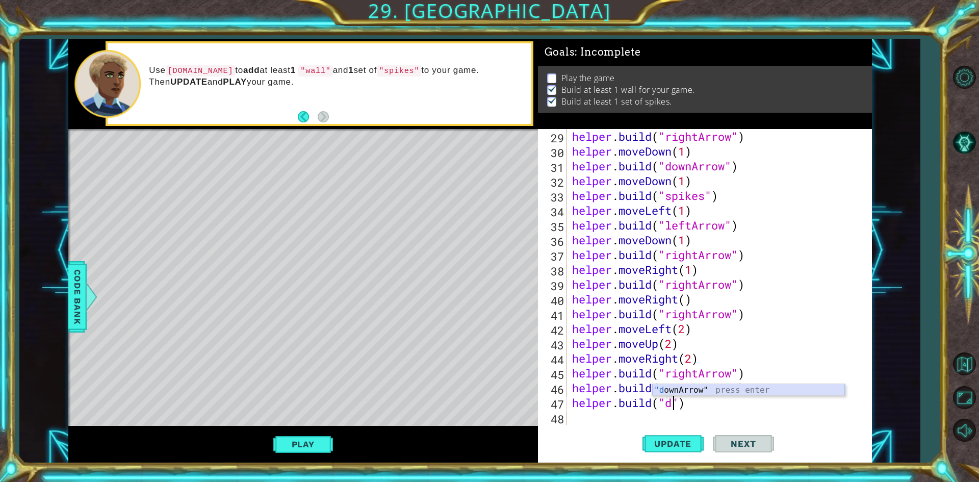
click at [706, 390] on div ""d ownArrow" press enter" at bounding box center [748, 402] width 193 height 37
type textarea "[DOMAIN_NAME]("downArrow")"
click at [629, 428] on div "Update Next" at bounding box center [708, 443] width 334 height 33
click at [603, 421] on div "helper . build ( "rightArrow" ) helper . moveDown ( 1 ) helper . build ( "downA…" at bounding box center [718, 291] width 296 height 325
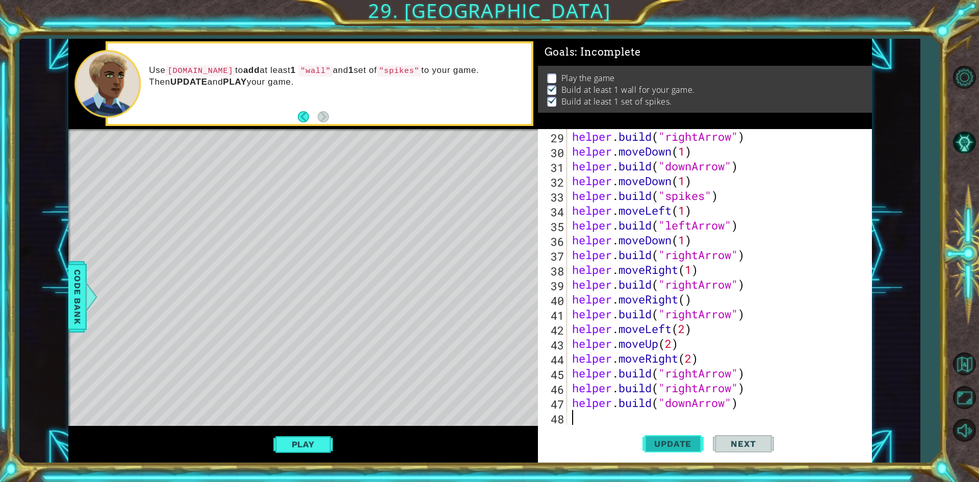
click at [683, 438] on button "Update" at bounding box center [673, 443] width 61 height 33
click at [754, 375] on div "helper . build ( "rightArrow" ) helper . moveDown ( 1 ) helper . build ( "downA…" at bounding box center [718, 291] width 296 height 325
type textarea "[DOMAIN_NAME]("rightArrow")"
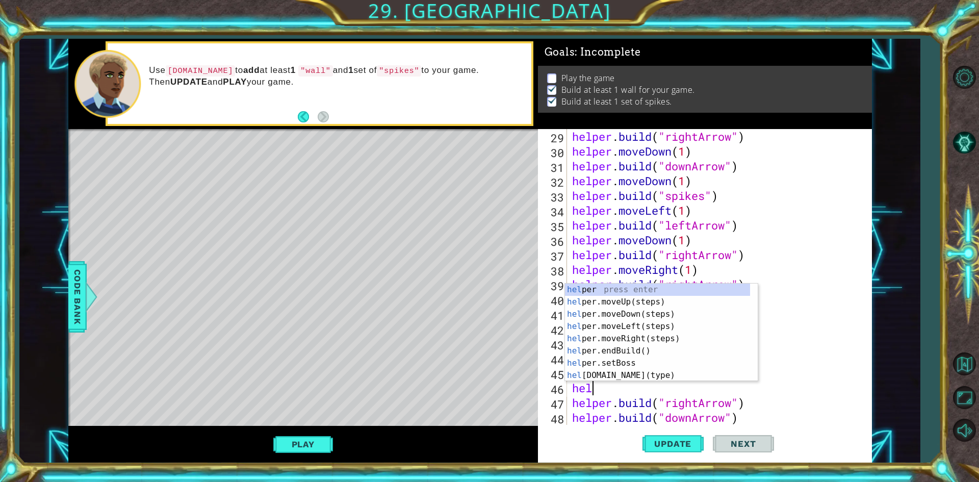
type textarea "help"
click at [688, 338] on div "help er press enter help er.moveUp(steps) press enter help er.moveDown(steps) p…" at bounding box center [657, 345] width 185 height 122
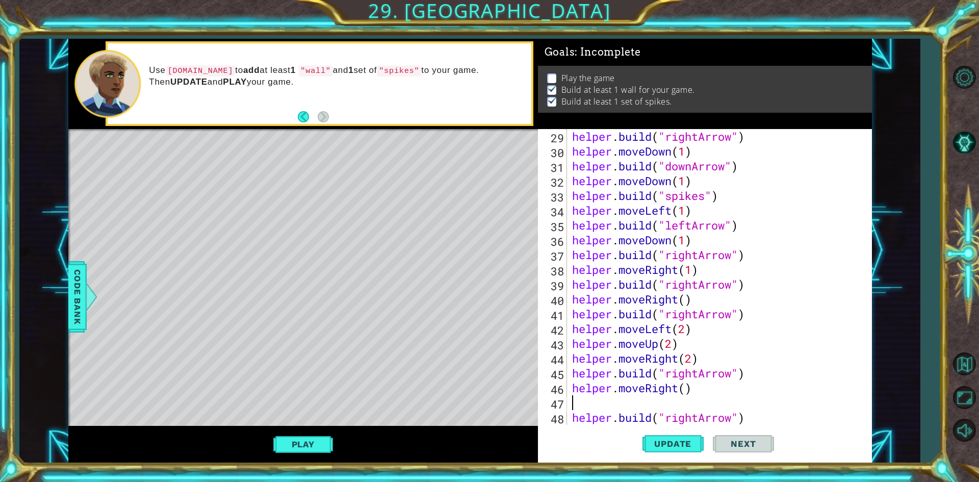
scroll to position [0, 0]
click at [685, 393] on div "helper . build ( "rightArrow" ) helper . moveDown ( 1 ) helper . build ( "downA…" at bounding box center [718, 291] width 296 height 325
type textarea "helper.moveRight(1)"
click at [678, 407] on div "helper . build ( "rightArrow" ) helper . moveDown ( 1 ) helper . build ( "downA…" at bounding box center [718, 291] width 296 height 325
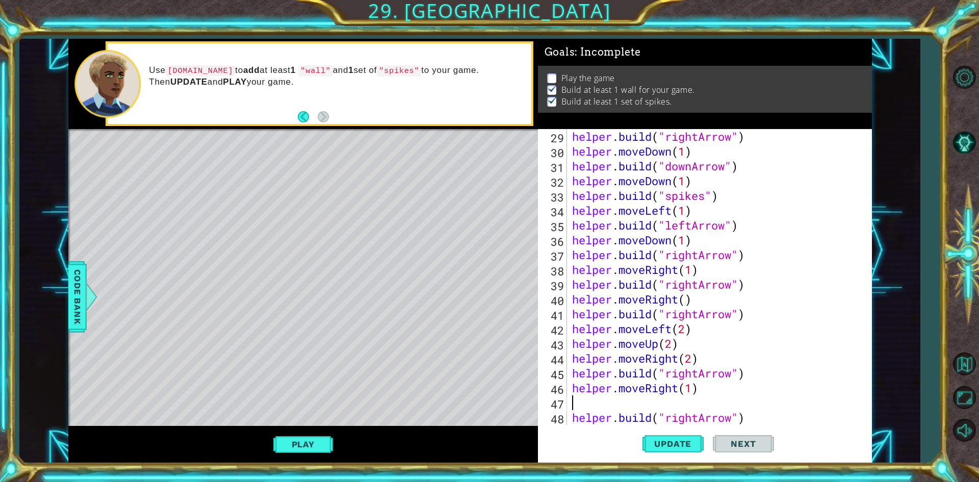
scroll to position [0, 0]
click at [745, 415] on div "helper . build ( "rightArrow" ) helper . moveDown ( 1 ) helper . build ( "downA…" at bounding box center [718, 291] width 296 height 325
click at [678, 448] on span "Update" at bounding box center [673, 444] width 58 height 10
click at [747, 406] on div "helper . build ( "rightArrow" ) helper . moveDown ( 1 ) helper . build ( "downA…" at bounding box center [718, 291] width 296 height 325
type textarea "[DOMAIN_NAME]("rightArrow")"
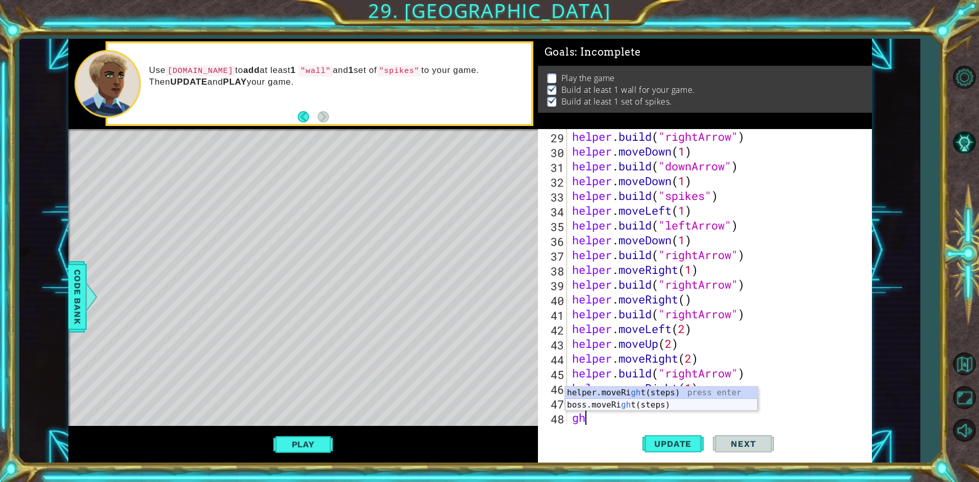
type textarea "g"
type textarea "h"
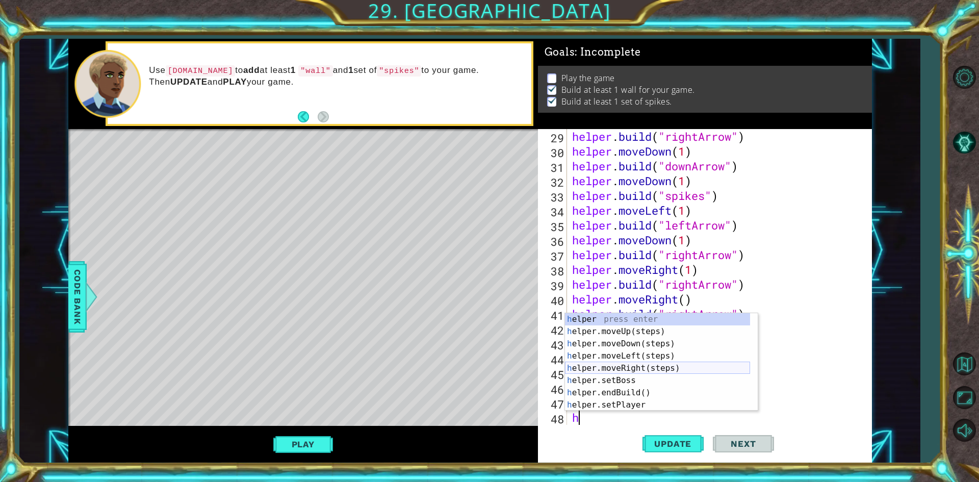
click at [661, 371] on div "h elper press enter h elper.moveUp(steps) press enter h elper.moveDown(steps) p…" at bounding box center [657, 374] width 185 height 122
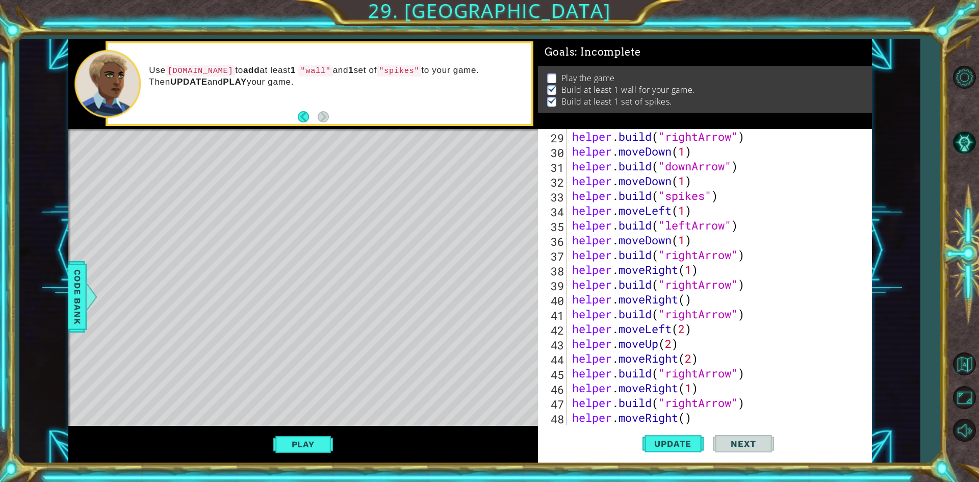
click at [688, 417] on div "helper . build ( "rightArrow" ) helper . moveDown ( 1 ) helper . build ( "downA…" at bounding box center [718, 291] width 296 height 325
click at [682, 441] on span "Update" at bounding box center [673, 444] width 58 height 10
click at [678, 441] on span "Update" at bounding box center [673, 444] width 58 height 10
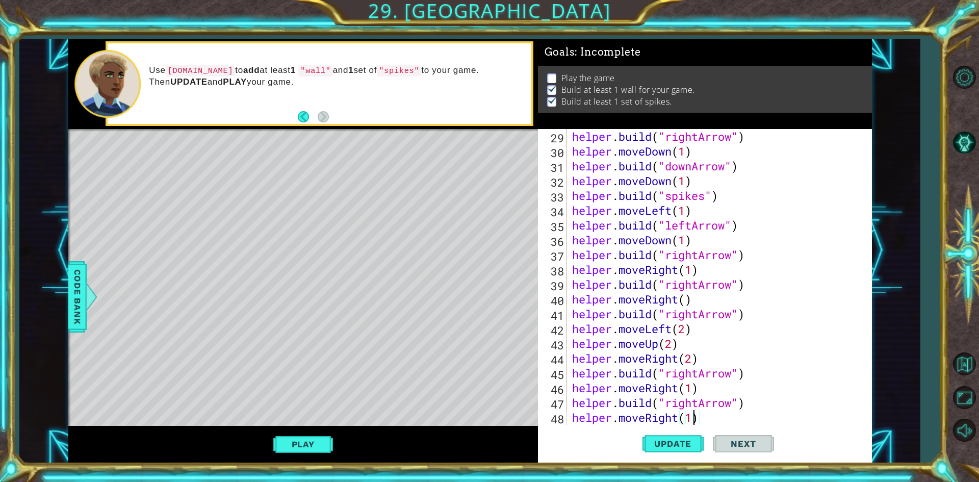
scroll to position [473, 0]
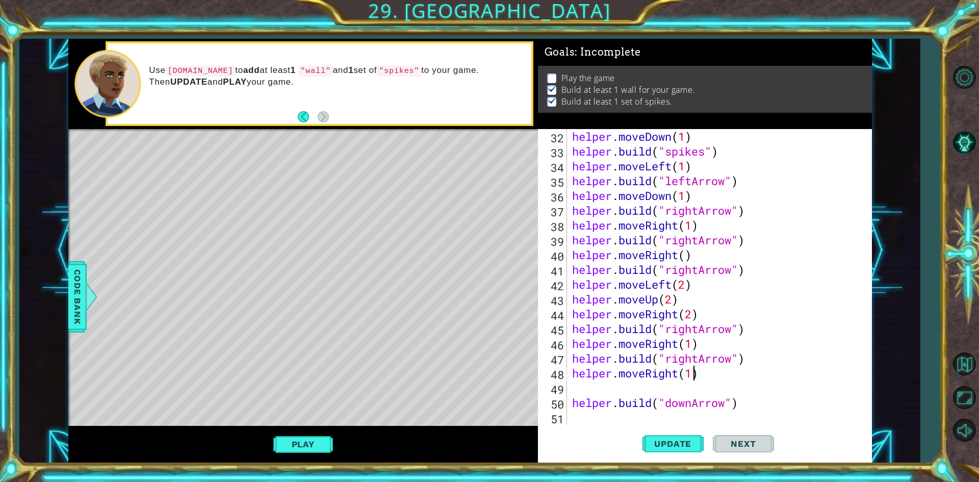
click at [700, 397] on div "helper . moveDown ( 1 ) helper . build ( "spikes" ) helper . moveLeft ( 1 ) hel…" at bounding box center [718, 291] width 296 height 325
type textarea "[DOMAIN_NAME]("downArrow")"
click at [660, 387] on div "helper . moveDown ( 1 ) helper . build ( "spikes" ) helper . moveLeft ( 1 ) hel…" at bounding box center [718, 291] width 296 height 325
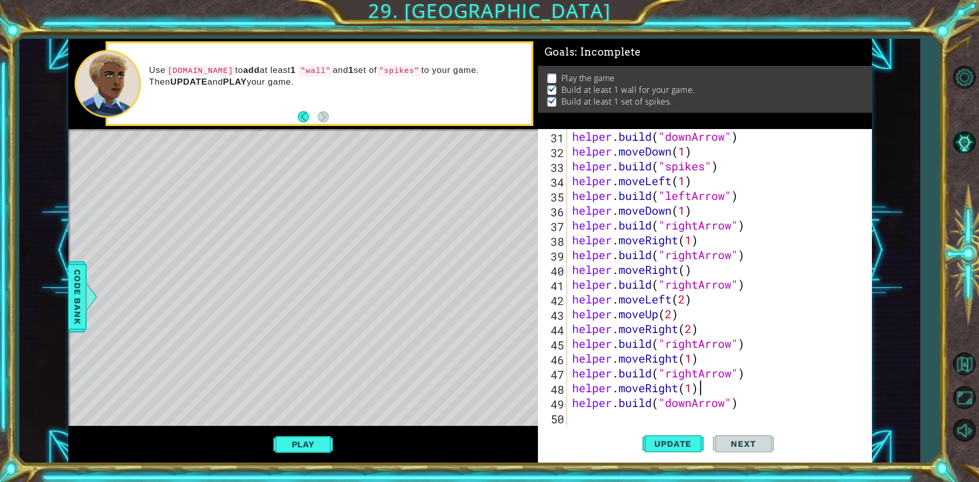
scroll to position [459, 0]
click at [668, 442] on span "Update" at bounding box center [673, 444] width 58 height 10
click at [744, 403] on div "helper . build ( "downArrow" ) helper . moveDown ( 1 ) helper . build ( "spikes…" at bounding box center [718, 291] width 296 height 325
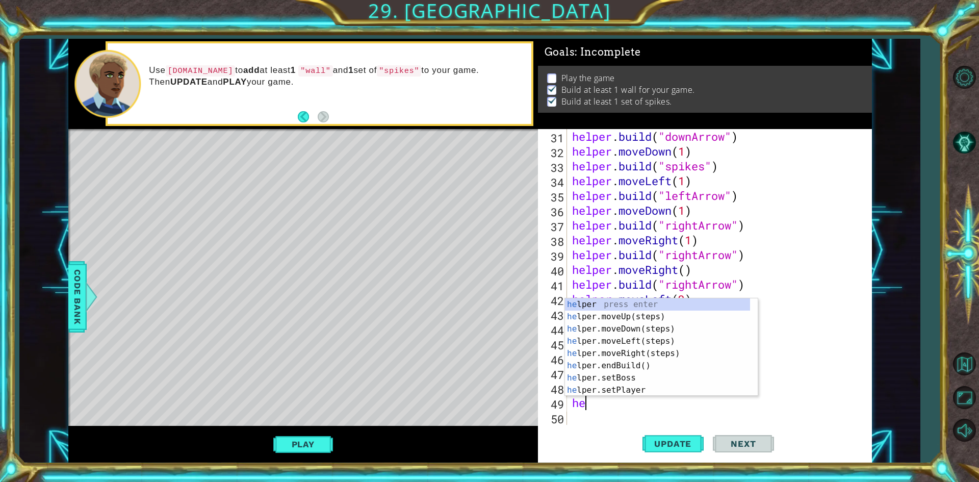
type textarea "h"
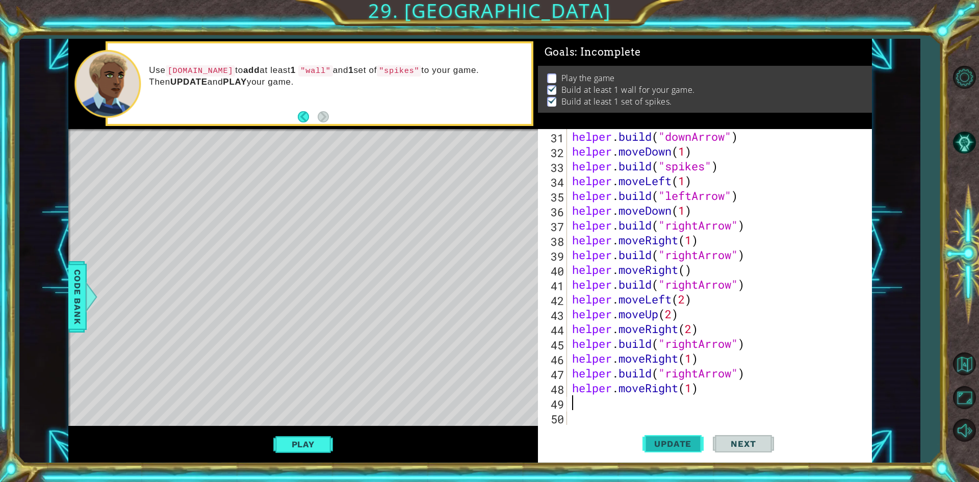
scroll to position [444, 0]
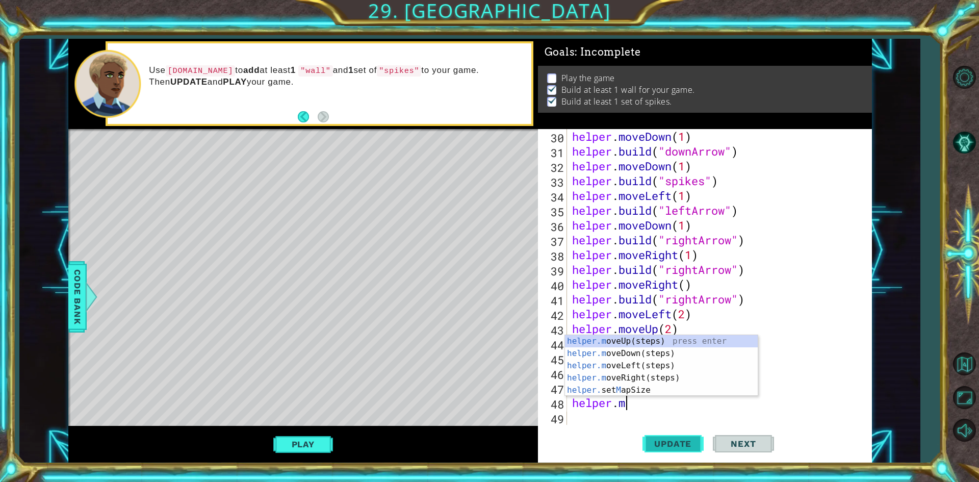
type textarea "h"
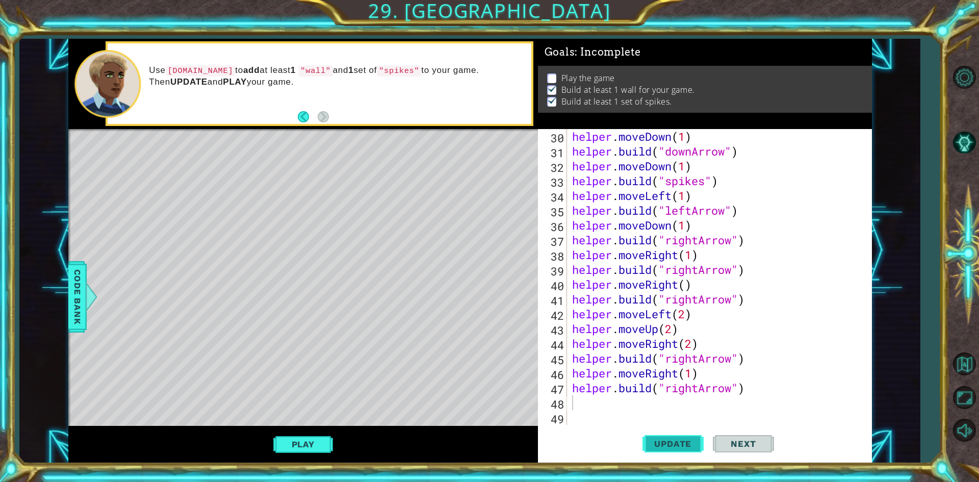
click at [681, 442] on span "Update" at bounding box center [673, 444] width 58 height 10
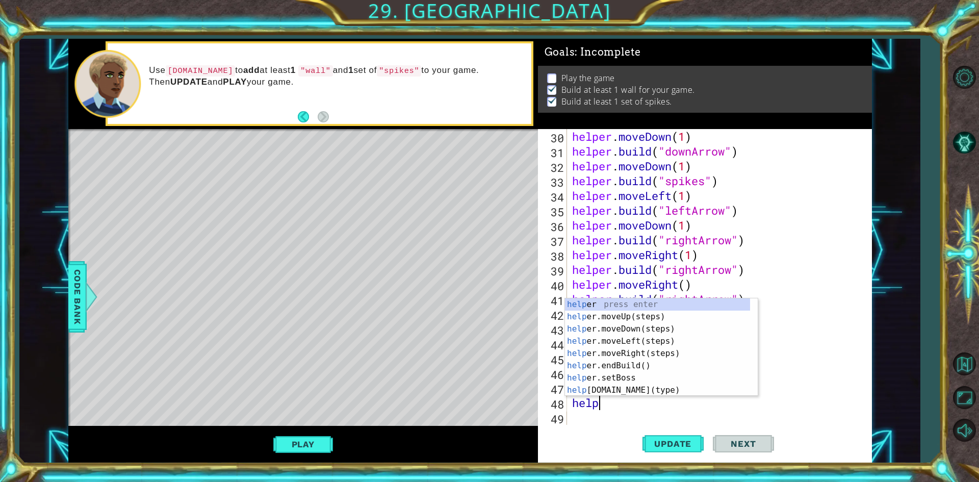
type textarea "help"
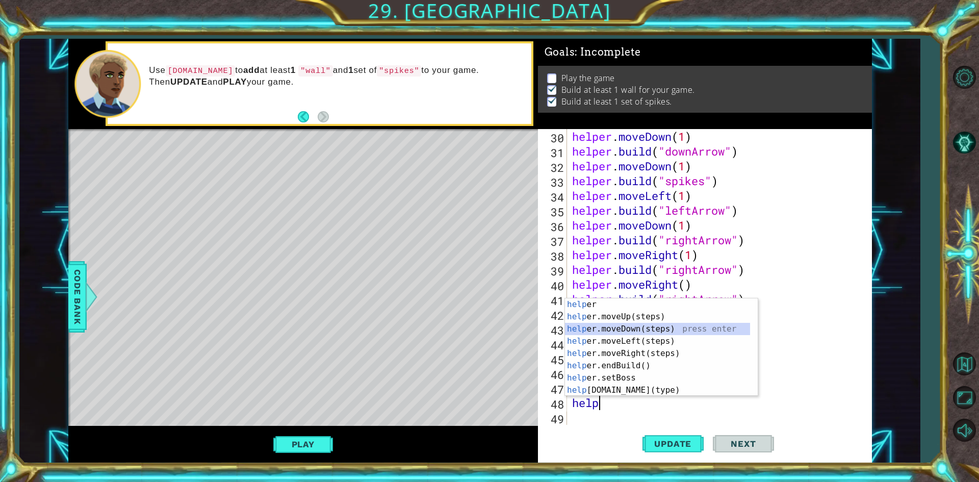
click at [645, 333] on div "help er press enter help er.moveUp(steps) press enter help er.moveDown(steps) p…" at bounding box center [657, 359] width 185 height 122
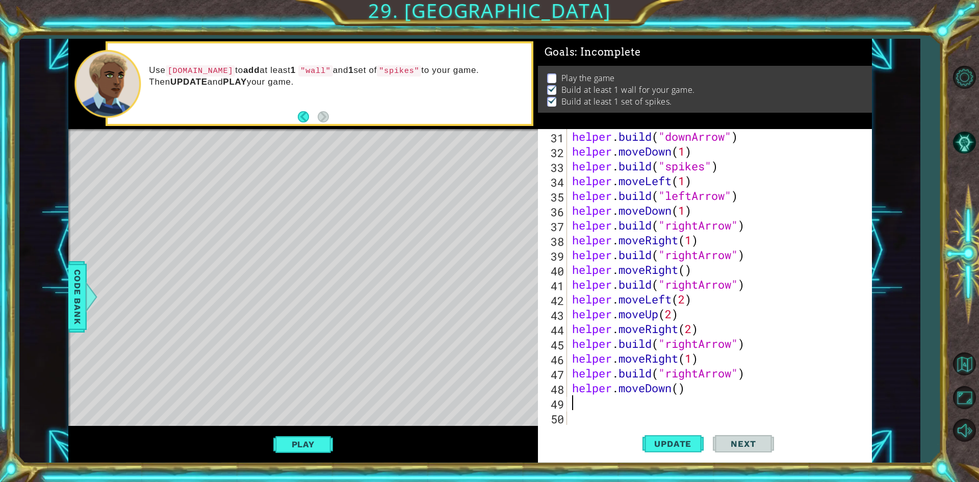
scroll to position [459, 0]
click at [678, 385] on div "helper . build ( "downArrow" ) helper . moveDown ( 1 ) helper . build ( "spikes…" at bounding box center [718, 291] width 296 height 325
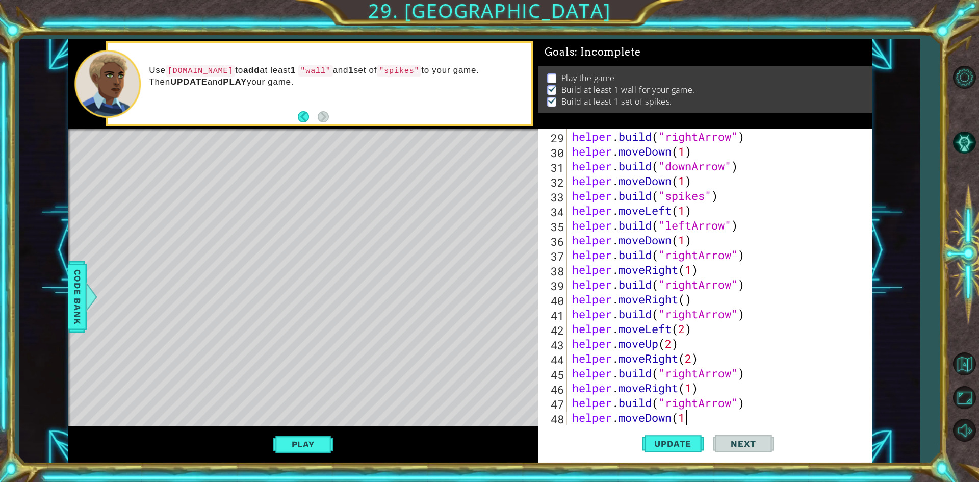
scroll to position [444, 0]
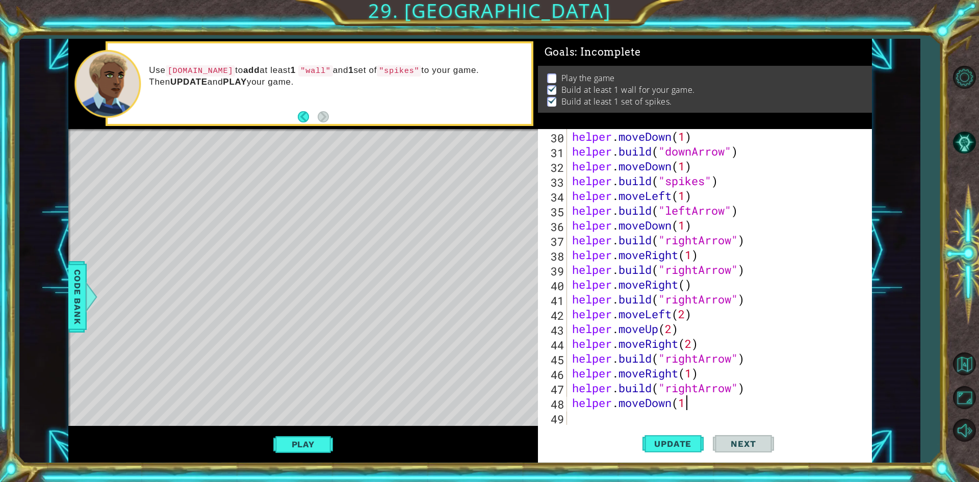
type textarea "helper.moveDown(1)"
click at [663, 412] on div "helper . moveDown ( 1 ) helper . build ( "downArrow" ) helper . moveDown ( 1 ) …" at bounding box center [718, 291] width 296 height 325
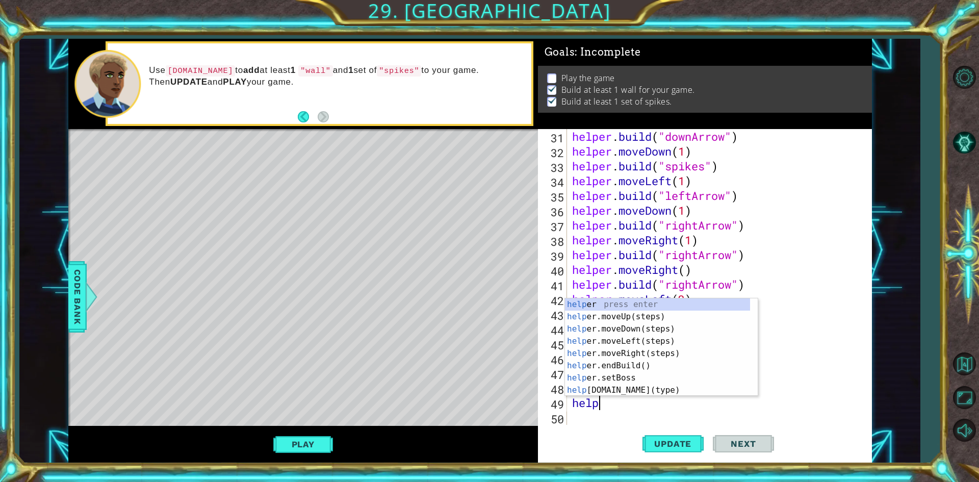
scroll to position [0, 1]
click at [653, 387] on div "help er press enter help er.moveUp(steps) press enter help er.moveDown(steps) p…" at bounding box center [657, 359] width 185 height 122
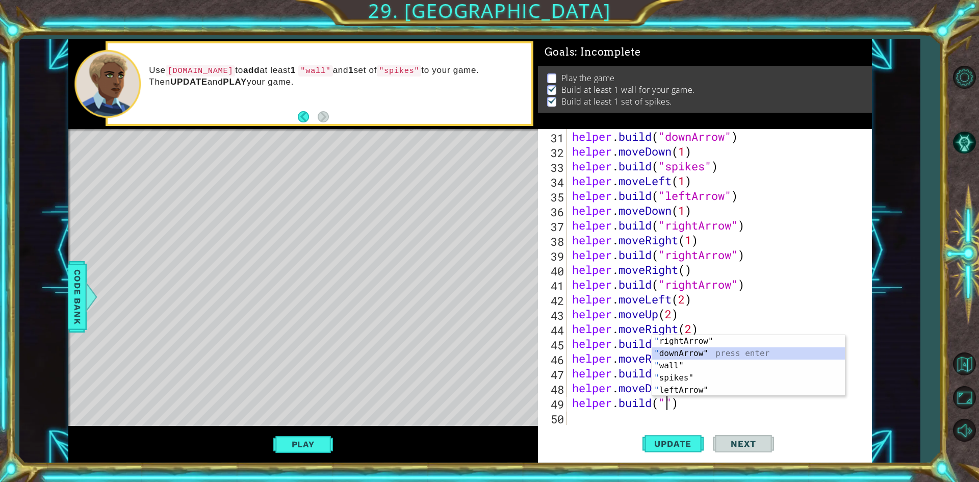
click at [684, 358] on div "" rightArrow" press enter " downArrow" press enter " wall" press enter " spikes…" at bounding box center [748, 378] width 193 height 86
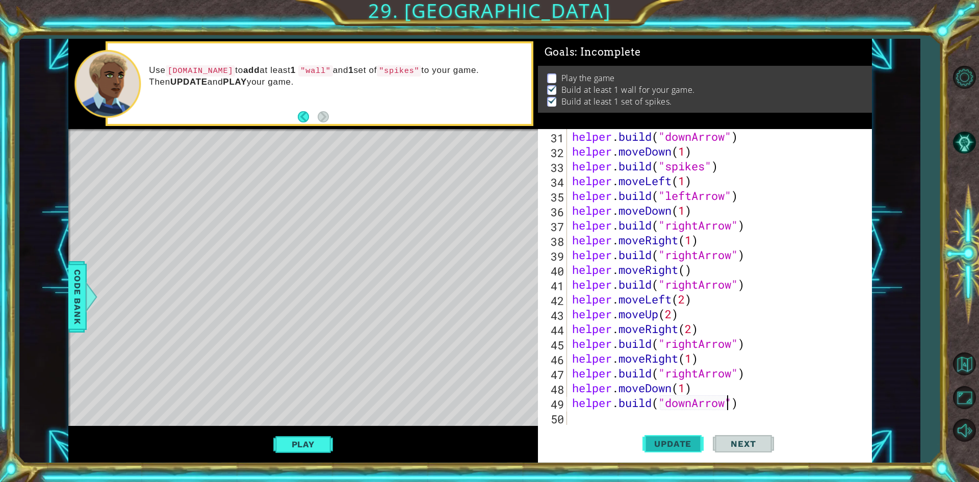
type textarea "[DOMAIN_NAME]("downArrow")"
click at [681, 440] on span "Update" at bounding box center [673, 444] width 58 height 10
click at [302, 446] on button "Play" at bounding box center [303, 444] width 60 height 19
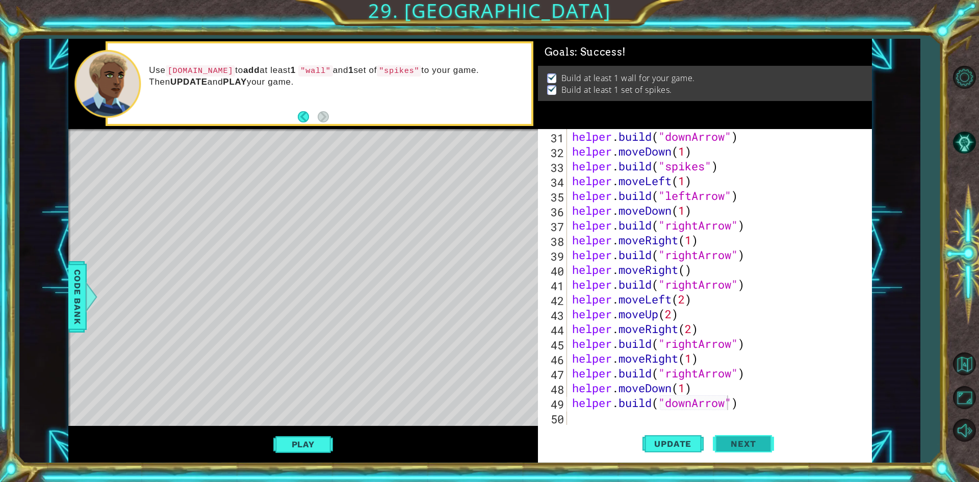
click at [759, 449] on button "Next" at bounding box center [743, 446] width 61 height 33
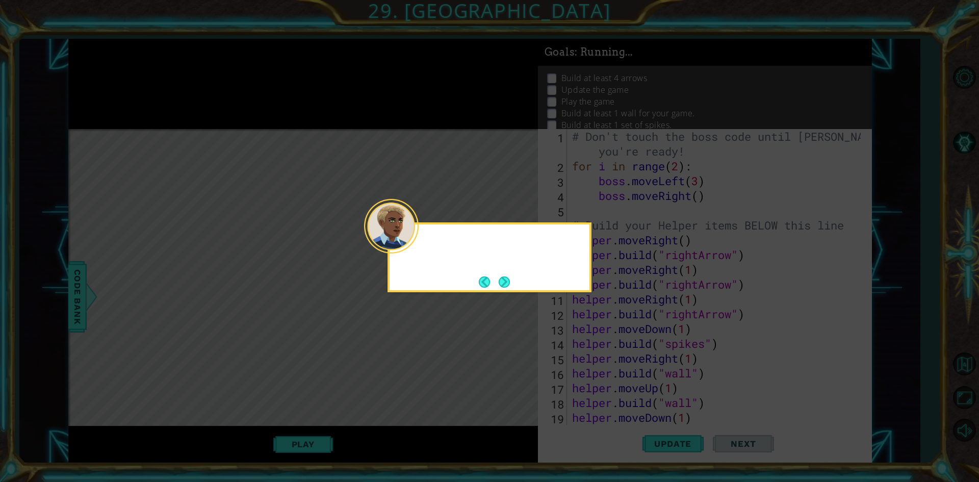
scroll to position [0, 0]
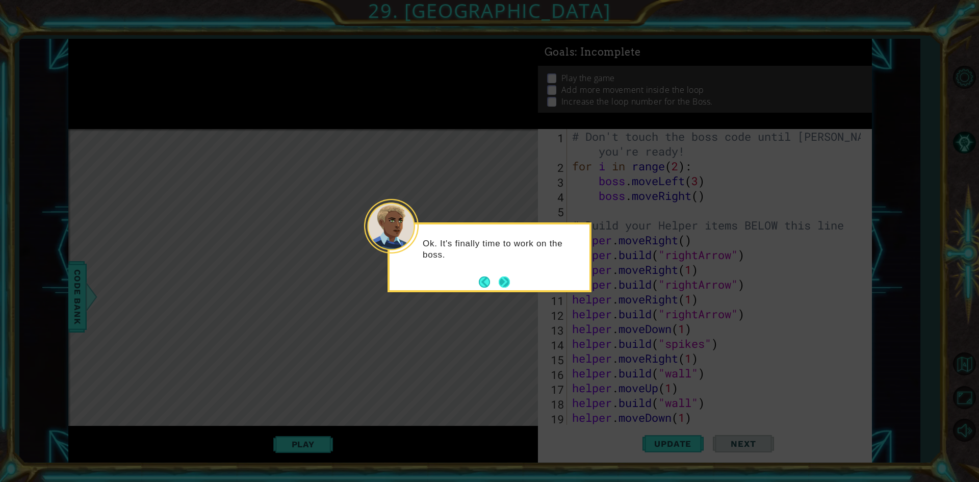
click at [504, 280] on button "Next" at bounding box center [504, 281] width 11 height 11
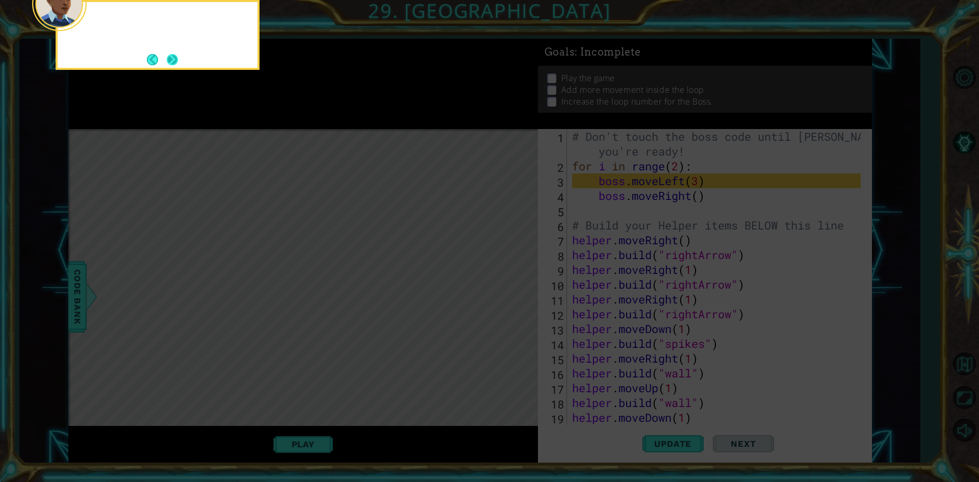
click at [174, 60] on button "Next" at bounding box center [172, 59] width 11 height 11
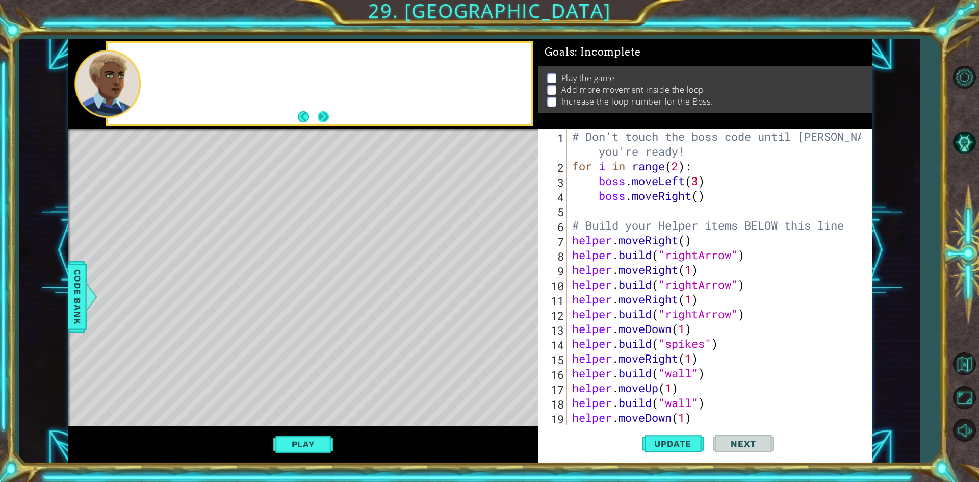
click at [322, 120] on button "Next" at bounding box center [324, 117] width 14 height 14
click at [702, 204] on div "# Don't touch the boss code until [PERSON_NAME] says you're ready! for i in ran…" at bounding box center [718, 299] width 296 height 340
click at [696, 198] on div "# Don't touch the boss code until [PERSON_NAME] says you're ready! for i in ran…" at bounding box center [718, 299] width 296 height 340
click at [698, 198] on div "# Don't touch the boss code until [PERSON_NAME] says you're ready! for i in ran…" at bounding box center [718, 299] width 296 height 340
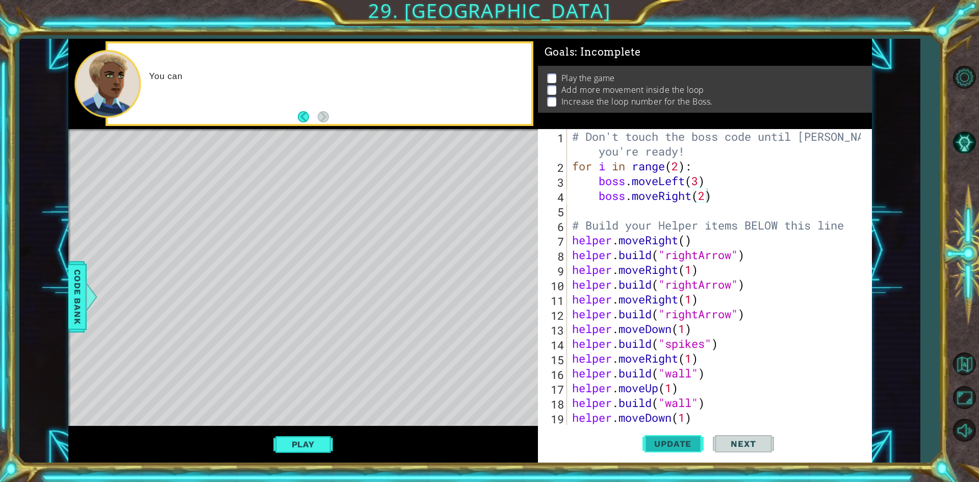
click at [669, 440] on span "Update" at bounding box center [673, 444] width 58 height 10
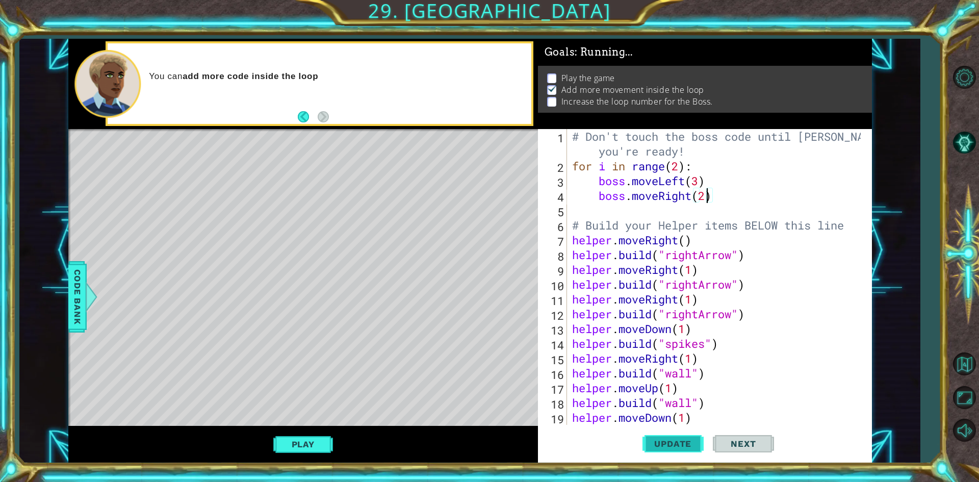
click at [669, 440] on span "Update" at bounding box center [673, 444] width 58 height 10
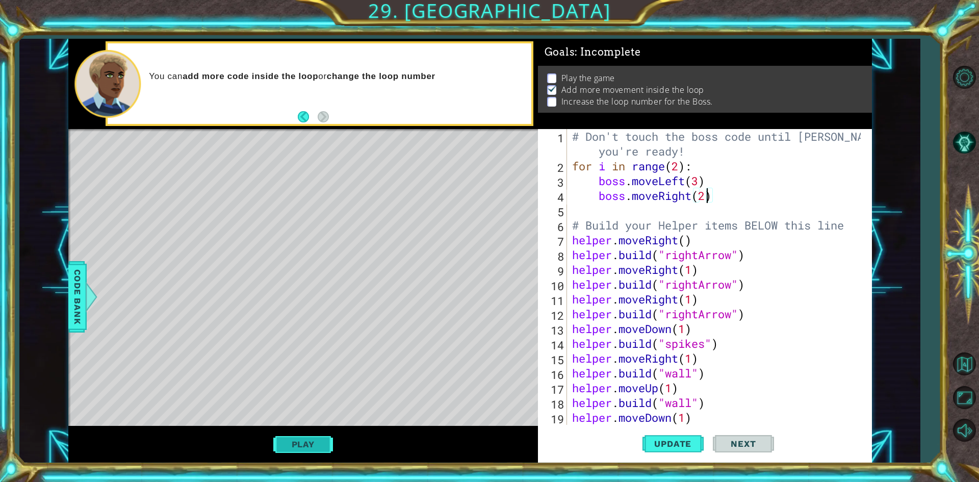
click at [314, 440] on button "Play" at bounding box center [303, 444] width 60 height 19
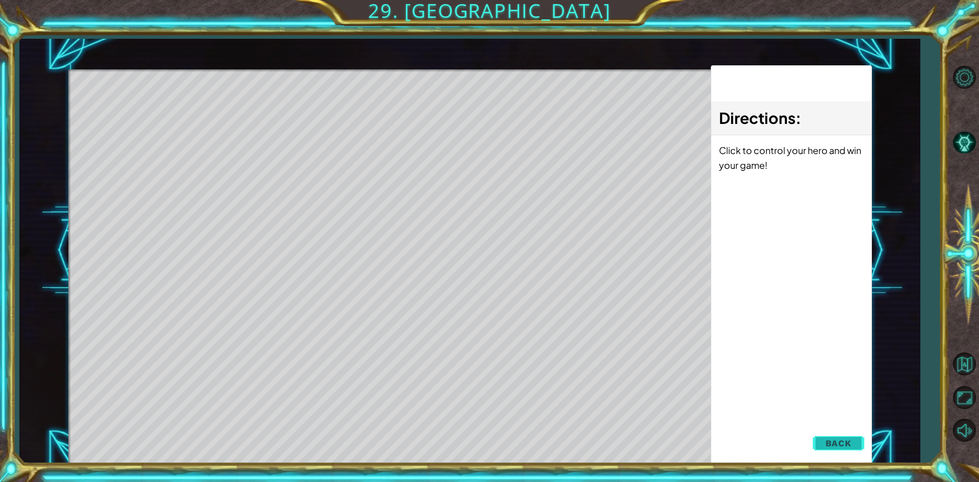
click at [838, 447] on span "Back" at bounding box center [839, 443] width 26 height 10
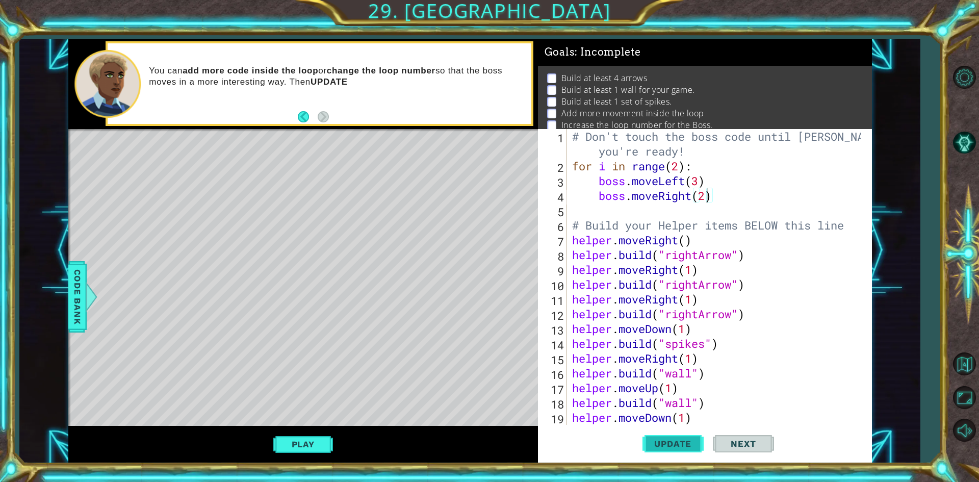
click at [674, 446] on span "Update" at bounding box center [673, 444] width 58 height 10
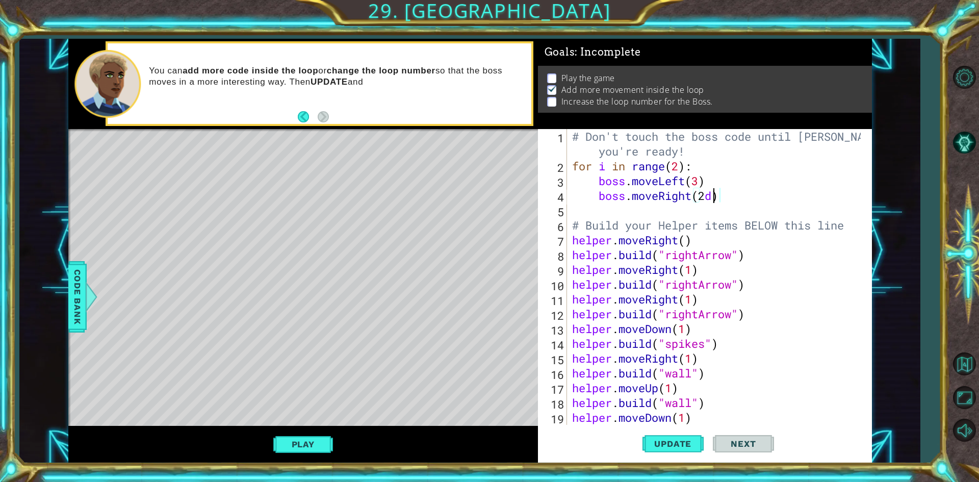
scroll to position [0, 6]
type textarea "boss.moveRight(2)"
click at [709, 211] on div "# Don't touch the boss code until [PERSON_NAME] says you're ready! for i in ran…" at bounding box center [718, 299] width 296 height 340
type textarea "b"
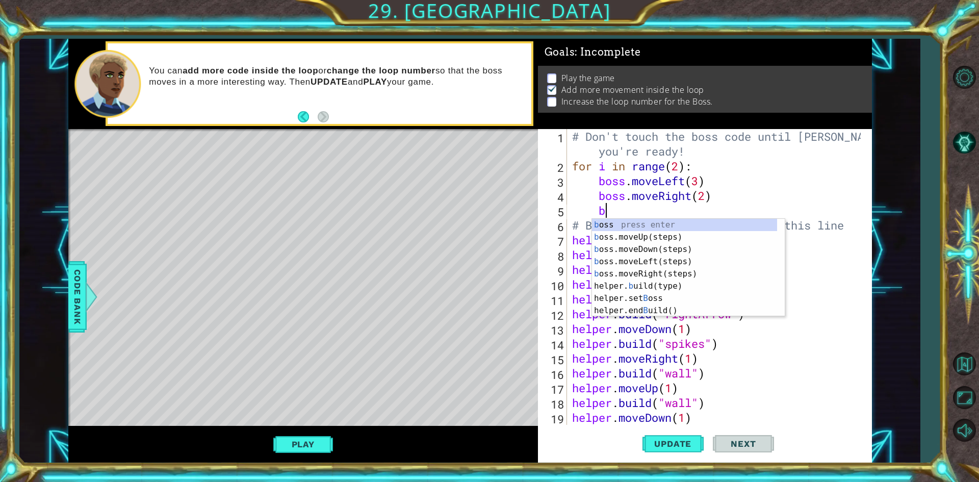
scroll to position [0, 1]
click at [645, 234] on div "b oss press enter b oss.moveUp(steps) press enter b oss.moveDown(steps) press e…" at bounding box center [684, 280] width 185 height 122
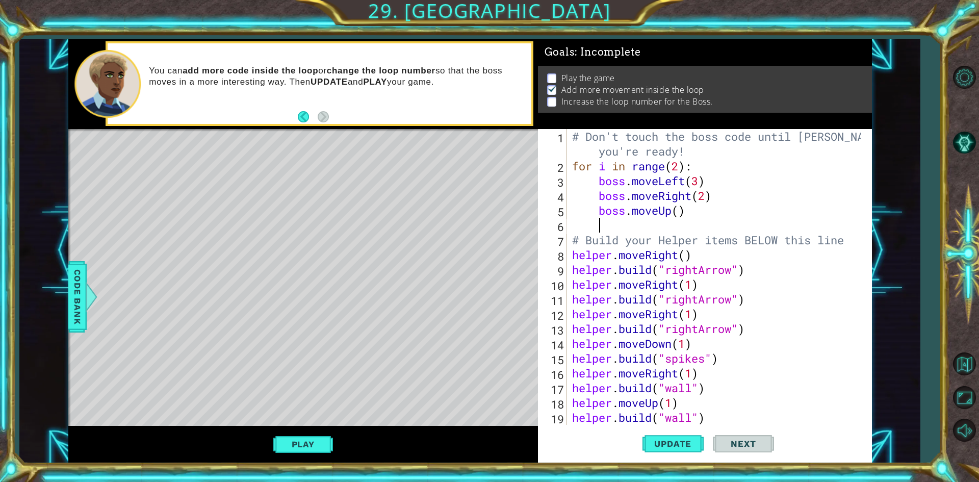
scroll to position [0, 1]
click at [679, 213] on div "# Don't touch the boss code until [PERSON_NAME] says you're ready! for i in ran…" at bounding box center [718, 299] width 296 height 340
click at [695, 437] on button "Update" at bounding box center [673, 443] width 61 height 33
click at [691, 440] on span "Update" at bounding box center [673, 444] width 58 height 10
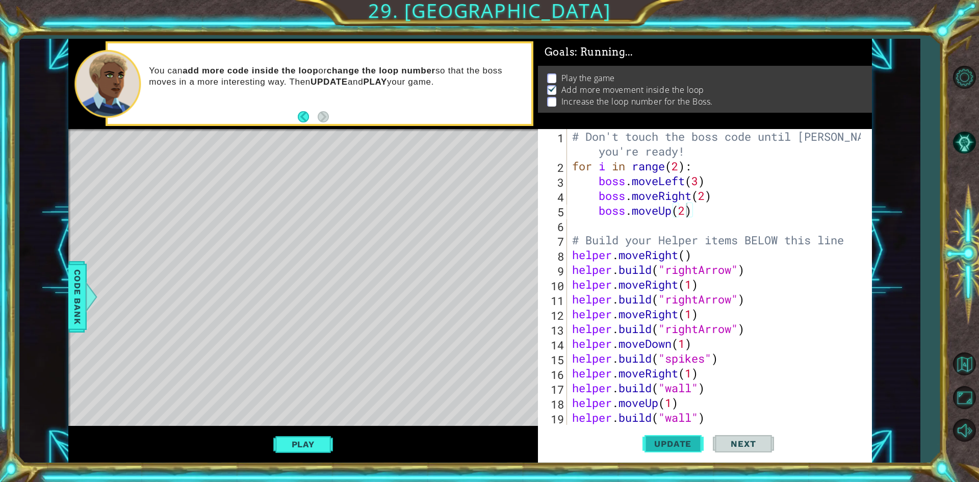
click at [691, 440] on span "Update" at bounding box center [673, 444] width 58 height 10
click at [317, 443] on button "Play" at bounding box center [303, 444] width 60 height 19
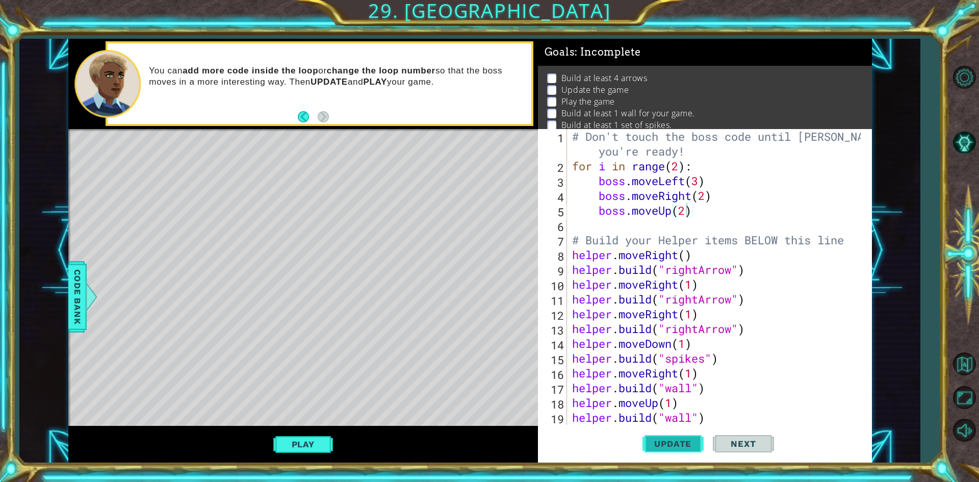
click at [662, 449] on button "Update" at bounding box center [673, 443] width 61 height 33
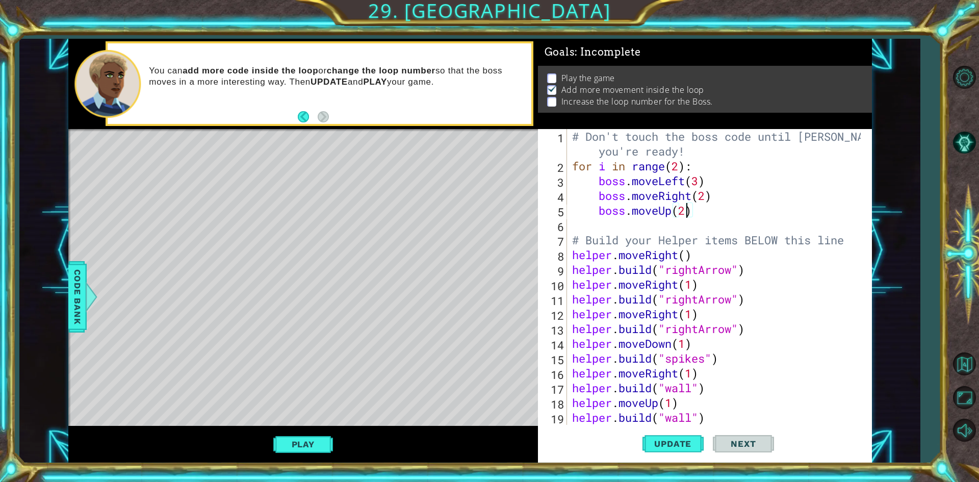
click at [708, 200] on div "# Don't touch the boss code until [PERSON_NAME] says you're ready! for i in ran…" at bounding box center [718, 299] width 296 height 340
type textarea "boss.moveRight()"
click at [760, 219] on div "# Don't touch the boss code until [PERSON_NAME] says you're ready! for i in ran…" at bounding box center [718, 299] width 296 height 340
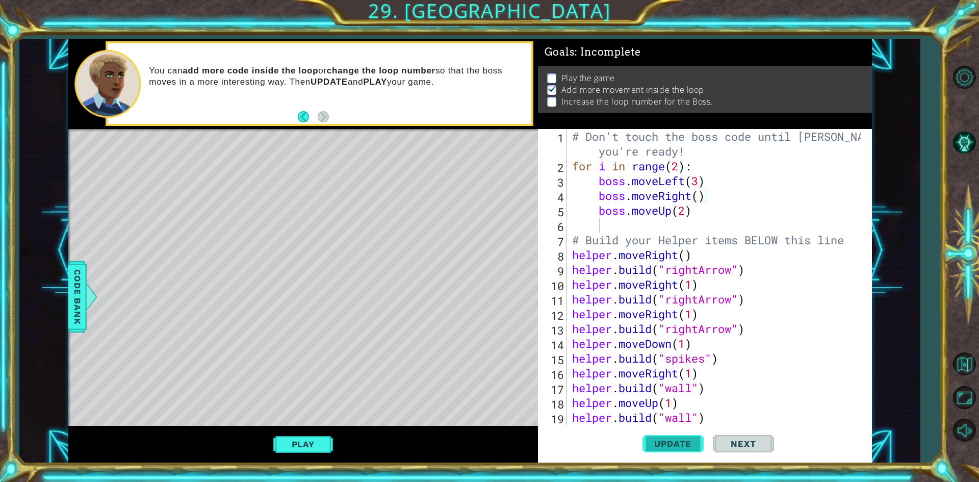
click at [681, 442] on span "Update" at bounding box center [673, 444] width 58 height 10
click at [697, 213] on div "# Don't touch the boss code until [PERSON_NAME] says you're ready! for i in ran…" at bounding box center [718, 299] width 296 height 340
type textarea "boss.m"
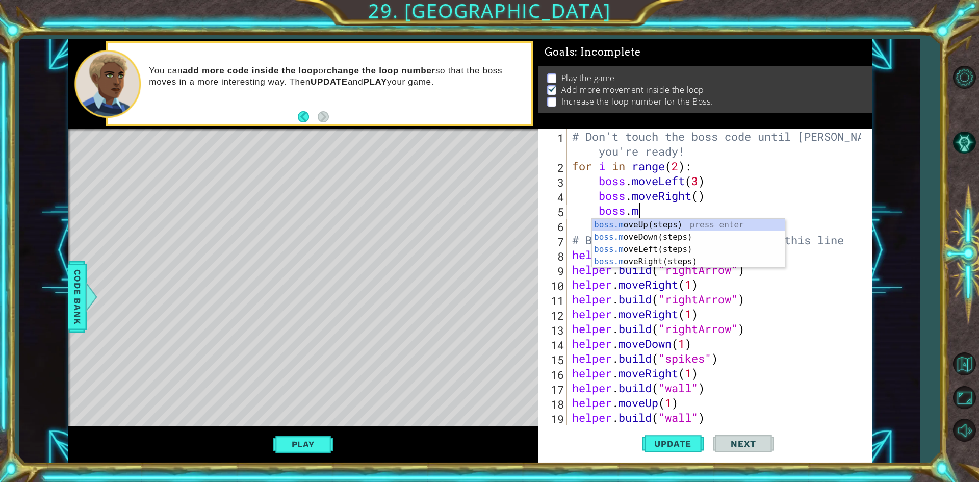
scroll to position [0, 3]
click at [664, 225] on div "boss.m oveUp(steps) press enter boss.m oveDown(steps) press enter boss.[PERSON_…" at bounding box center [688, 255] width 193 height 73
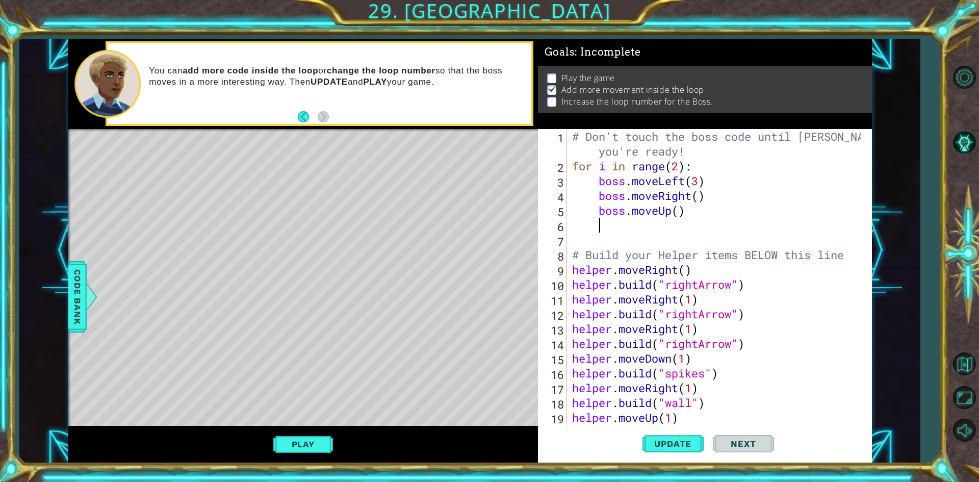
click at [680, 217] on div "# Don't touch the boss code until [PERSON_NAME] says you're ready! for i in ran…" at bounding box center [718, 299] width 296 height 340
click at [699, 197] on div "# Don't touch the boss code until [PERSON_NAME] says you're ready! for i in ran…" at bounding box center [718, 299] width 296 height 340
type textarea "boss.moveRight(1)"
click at [669, 225] on div "# Don't touch the boss code until [PERSON_NAME] says you're ready! for i in ran…" at bounding box center [718, 299] width 296 height 340
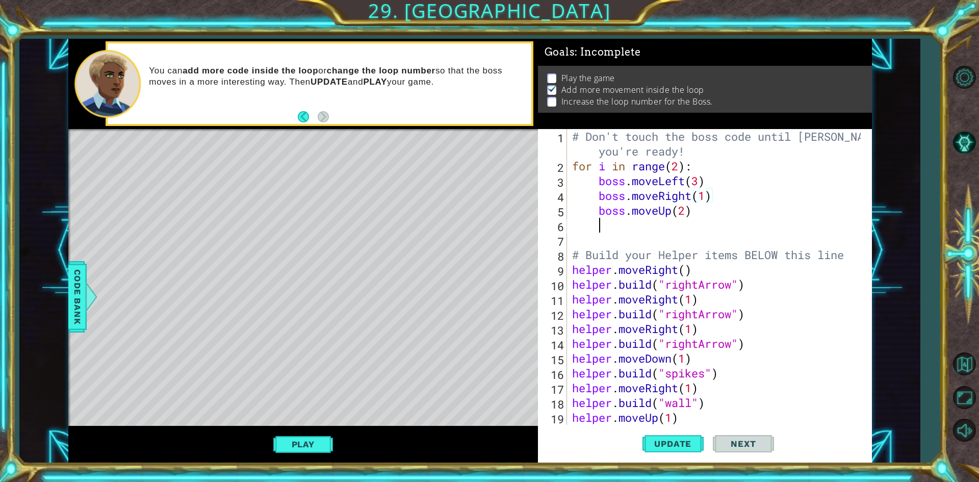
type textarea "b"
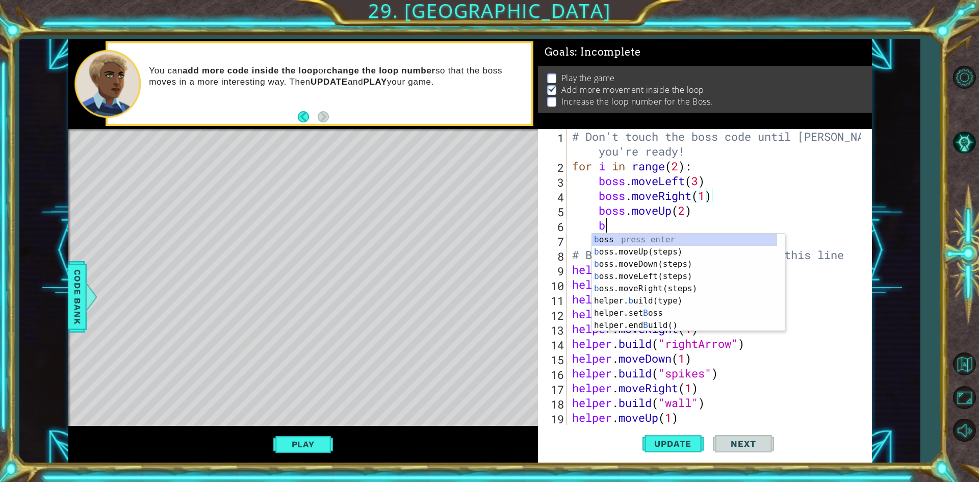
scroll to position [0, 1]
click at [657, 260] on div "b oss press enter b oss.moveUp(steps) press enter b oss.moveDown(steps) press e…" at bounding box center [684, 295] width 185 height 122
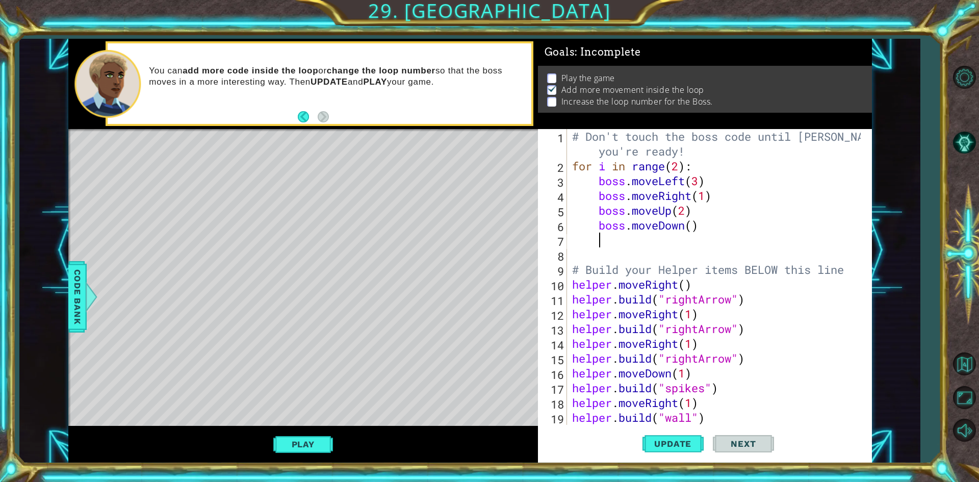
scroll to position [0, 1]
click at [696, 232] on div "# Don't touch the boss code until [PERSON_NAME] says you're ready! for i in ran…" at bounding box center [718, 299] width 296 height 340
click at [674, 443] on span "Update" at bounding box center [673, 444] width 58 height 10
click at [681, 162] on div "# Don't touch the boss code until [PERSON_NAME] says you're ready! for i in ran…" at bounding box center [718, 299] width 296 height 340
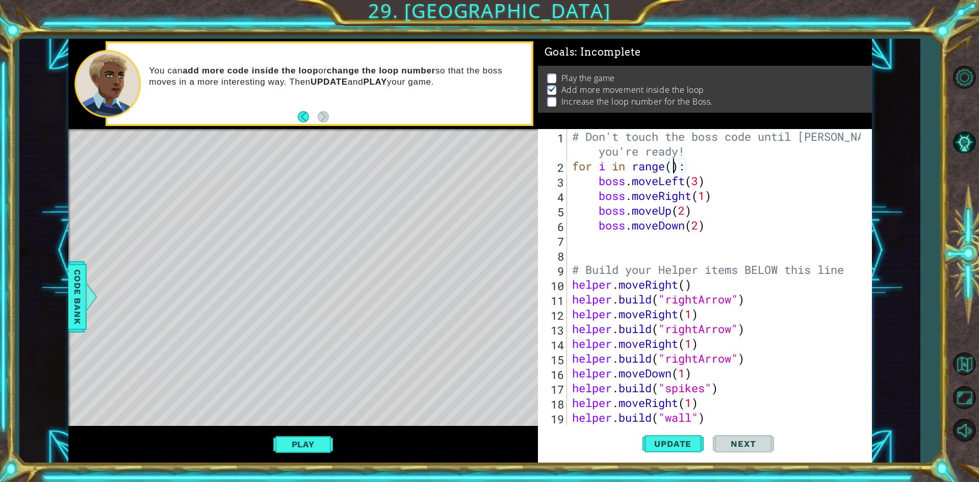
scroll to position [0, 5]
click at [687, 436] on button "Update" at bounding box center [673, 443] width 61 height 33
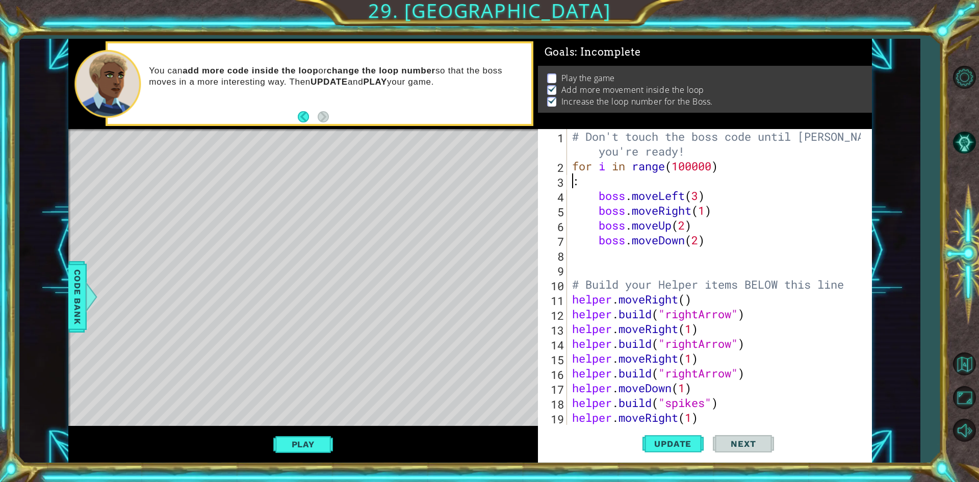
scroll to position [0, 0]
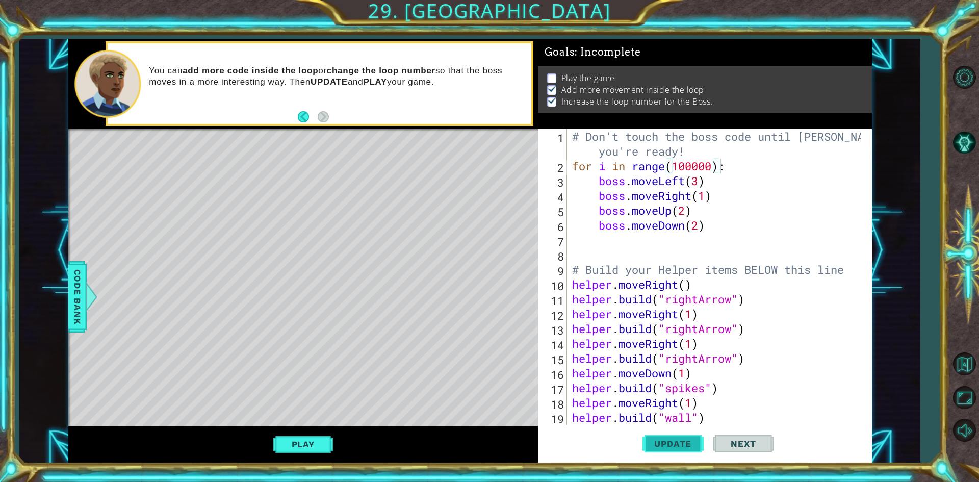
click at [683, 447] on span "Update" at bounding box center [673, 444] width 58 height 10
click at [682, 443] on span "Update" at bounding box center [673, 444] width 58 height 10
click at [711, 172] on div "# Don't touch the boss code until [PERSON_NAME] says you're ready! for i in ran…" at bounding box center [718, 299] width 296 height 340
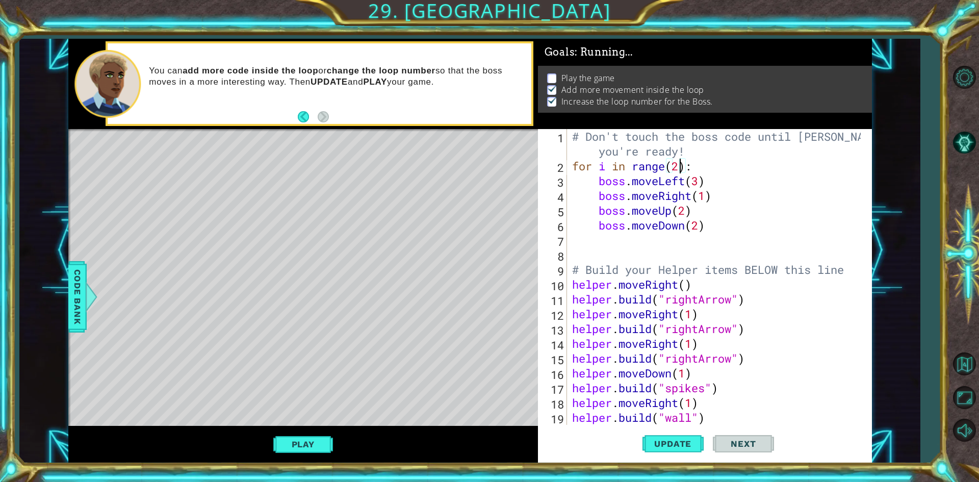
click at [708, 199] on div "# Don't touch the boss code until [PERSON_NAME] says you're ready! for i in ran…" at bounding box center [718, 299] width 296 height 340
click at [669, 446] on span "Update" at bounding box center [673, 444] width 58 height 10
click at [818, 226] on div "# Don't touch the boss code until [PERSON_NAME] says you're ready! for i in ran…" at bounding box center [718, 299] width 296 height 340
type textarea "boss.moveDown(2)"
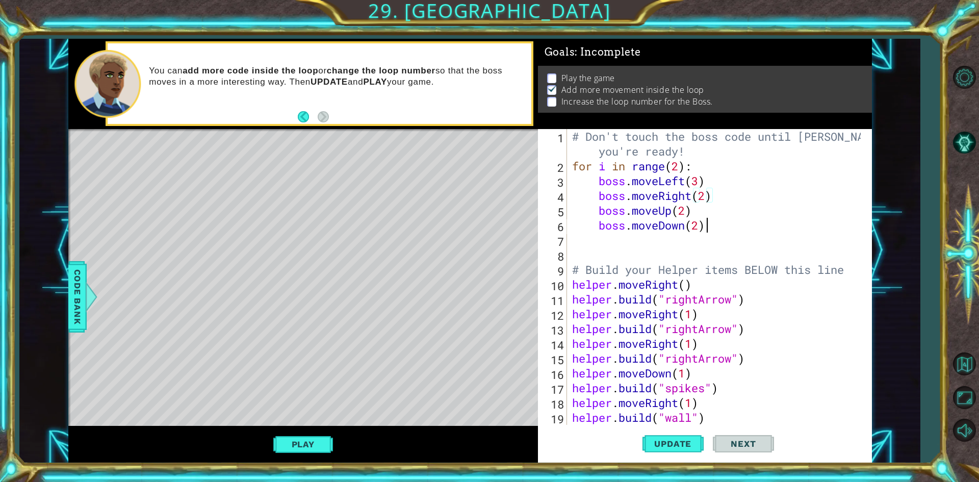
click at [818, 226] on div "# Don't touch the boss code until [PERSON_NAME] says you're ready! for i in ran…" at bounding box center [718, 299] width 296 height 340
click at [804, 242] on div "# Don't touch the boss code until [PERSON_NAME] says you're ready! for i in ran…" at bounding box center [718, 299] width 296 height 340
click at [681, 446] on span "Update" at bounding box center [673, 444] width 58 height 10
click at [696, 226] on div "# Don't touch the boss code until [PERSON_NAME] says you're ready! for i in ran…" at bounding box center [718, 299] width 296 height 340
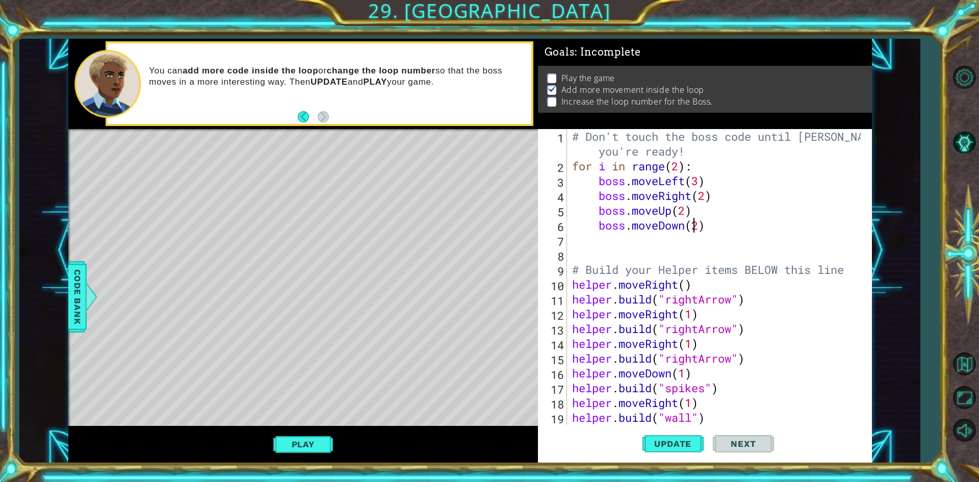
click at [684, 213] on div "# Don't touch the boss code until [PERSON_NAME] says you're ready! for i in ran…" at bounding box center [718, 299] width 296 height 340
click at [670, 438] on button "Update" at bounding box center [673, 443] width 61 height 33
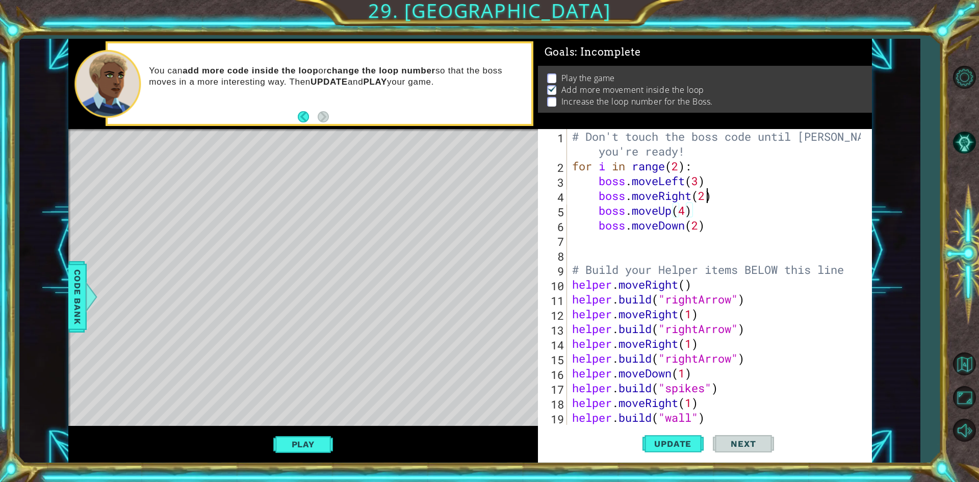
click at [704, 194] on div "# Don't touch the boss code until [PERSON_NAME] says you're ready! for i in ran…" at bounding box center [718, 299] width 296 height 340
drag, startPoint x: 596, startPoint y: 185, endPoint x: 687, endPoint y: 230, distance: 101.1
click at [687, 230] on div "# Don't touch the boss code until [PERSON_NAME] says you're ready! for i in ran…" at bounding box center [718, 299] width 296 height 340
type textarea "boss.moveUp(4) boss.moveDown(2)"
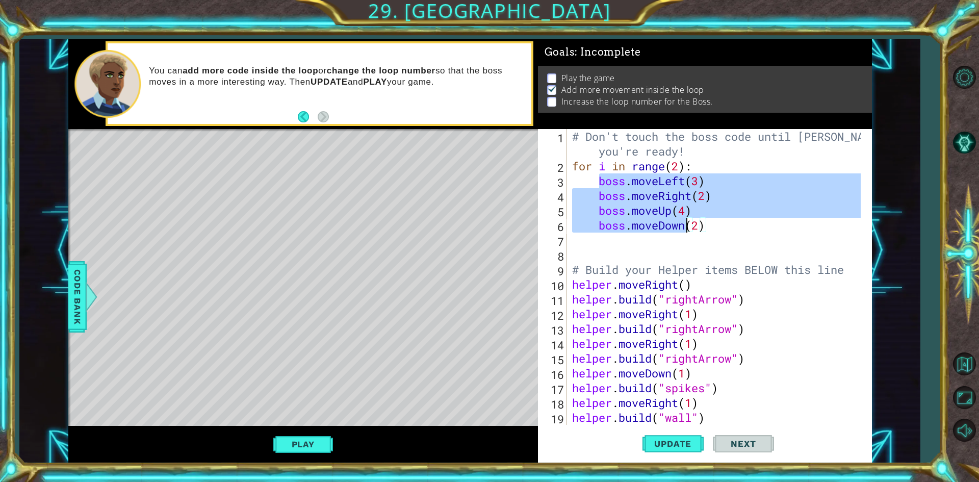
click at [768, 250] on div "# Don't touch the boss code until [PERSON_NAME] says you're ready! for i in ran…" at bounding box center [718, 299] width 296 height 340
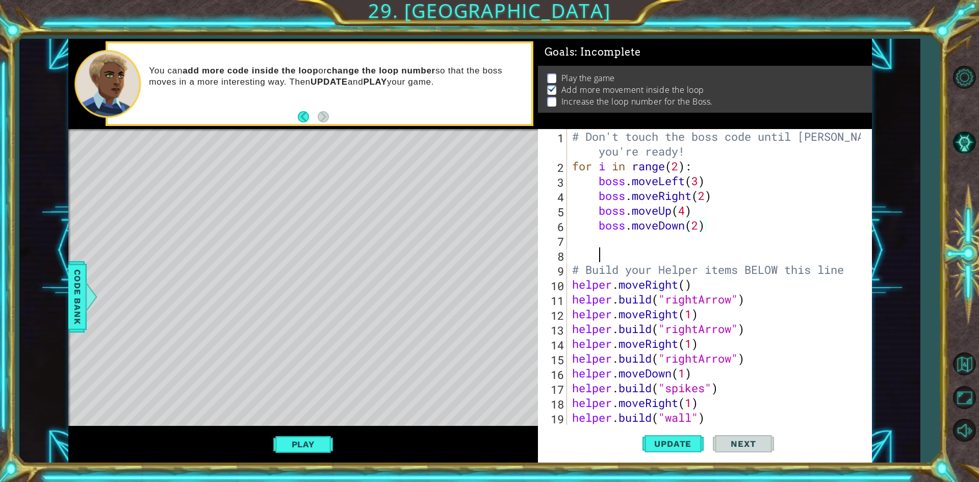
scroll to position [0, 1]
drag, startPoint x: 598, startPoint y: 178, endPoint x: 705, endPoint y: 228, distance: 117.8
click at [705, 228] on div "# Don't touch the boss code until [PERSON_NAME] says you're ready! for i in ran…" at bounding box center [718, 299] width 296 height 340
type textarea "boss.moveUp(4) boss.moveDown(2)"
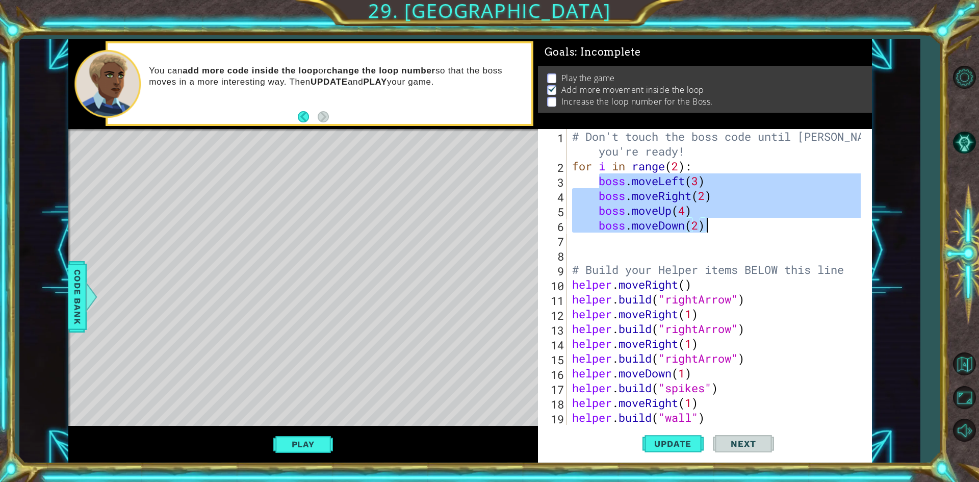
click at [637, 252] on div "# Don't touch the boss code until [PERSON_NAME] says you're ready! for i in ran…" at bounding box center [718, 299] width 296 height 340
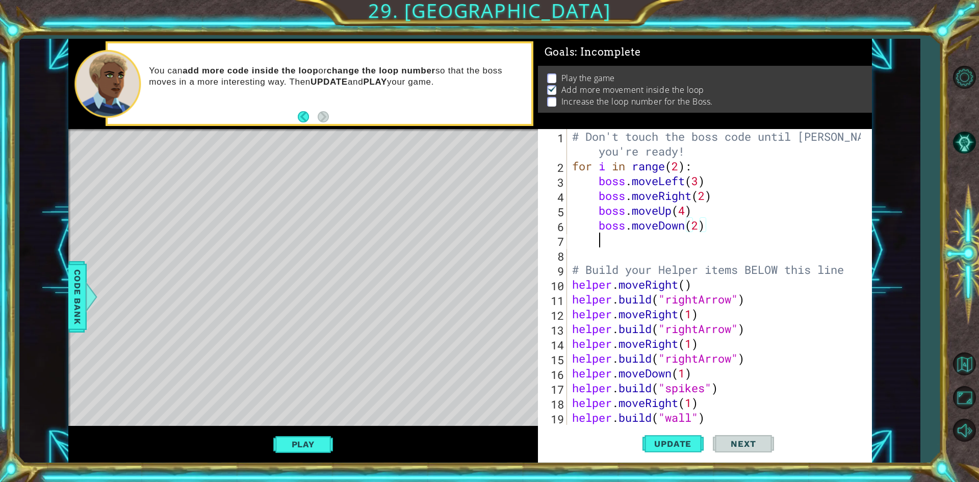
click at [631, 244] on div "# Don't touch the boss code until [PERSON_NAME] says you're ready! for i in ran…" at bounding box center [718, 299] width 296 height 340
paste textarea "boss.moveDown(2)"
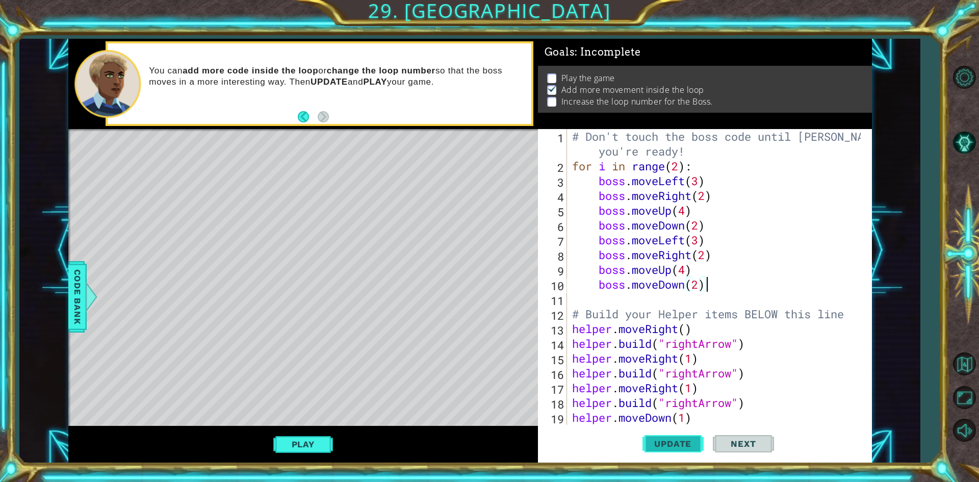
click at [672, 441] on span "Update" at bounding box center [673, 444] width 58 height 10
type textarea "b"
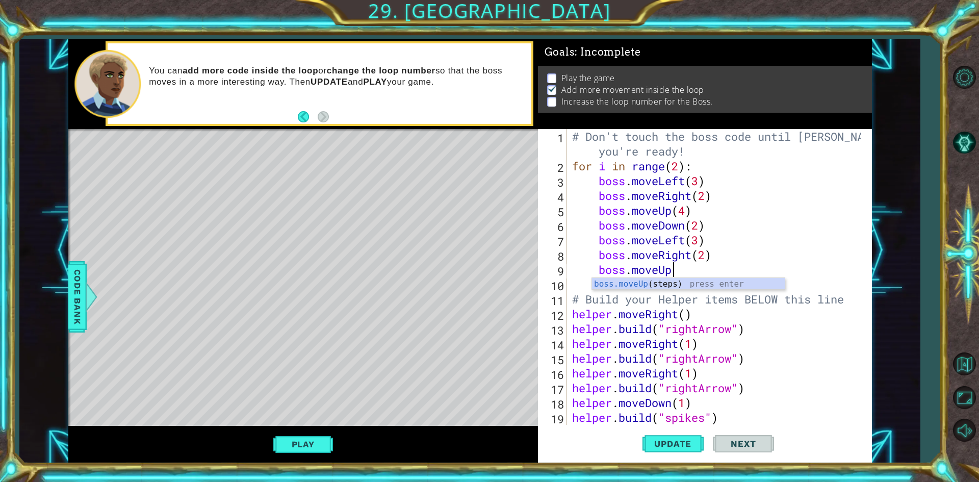
type textarea "b"
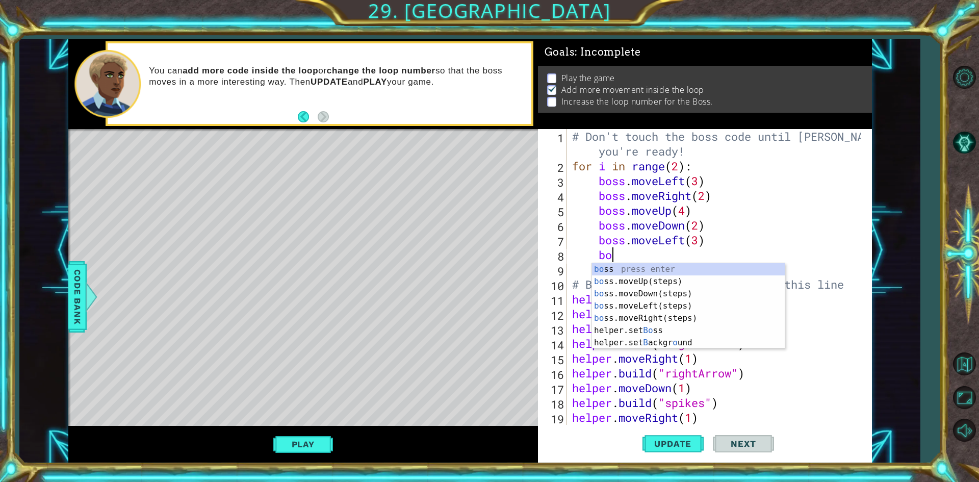
type textarea "b"
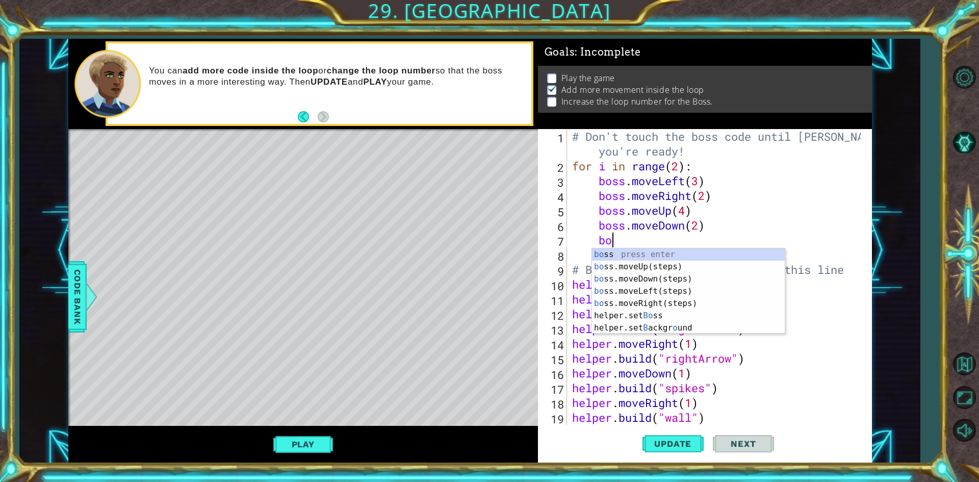
type textarea "b"
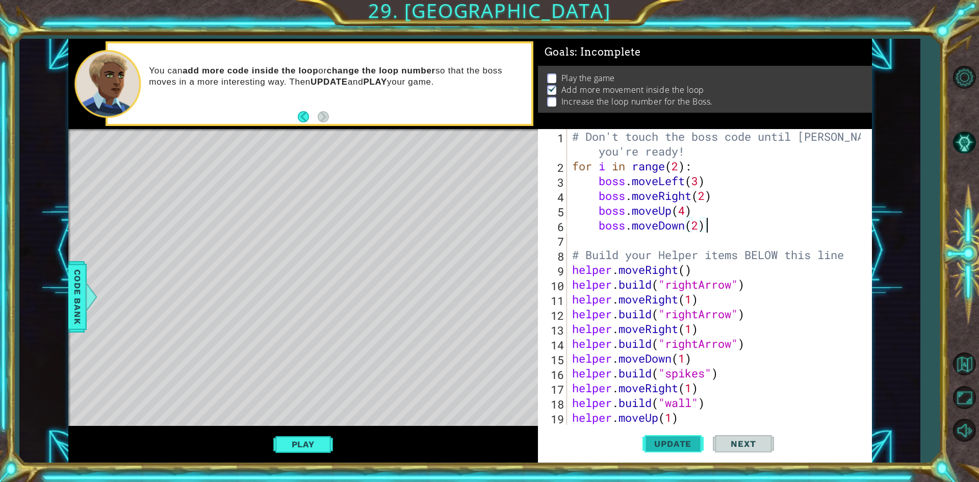
click at [650, 441] on span "Update" at bounding box center [673, 444] width 58 height 10
click at [722, 186] on div "# Don't touch the boss code until [PERSON_NAME] says you're ready! for i in ran…" at bounding box center [718, 299] width 296 height 340
type textarea "boss.moveLeft(3)"
click at [684, 437] on button "Update" at bounding box center [673, 443] width 61 height 33
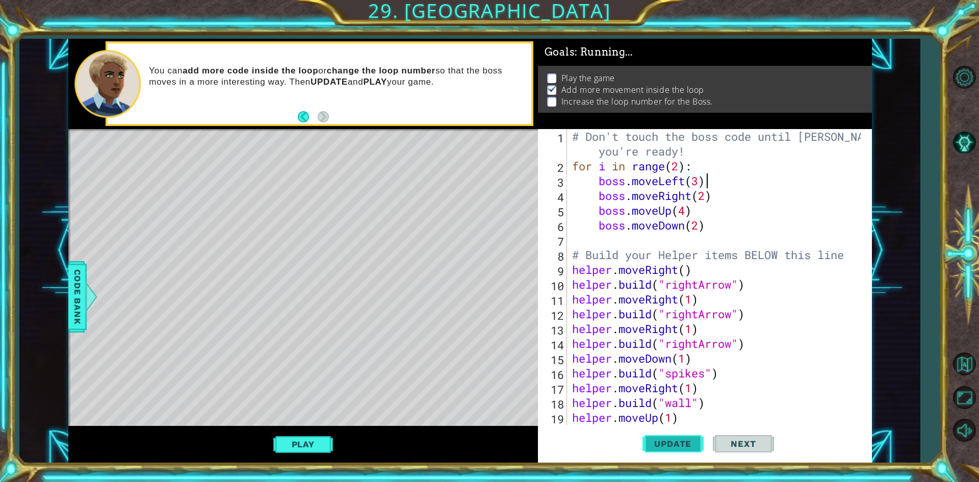
click at [684, 437] on button "Update" at bounding box center [673, 443] width 61 height 33
click at [282, 438] on button "Play" at bounding box center [303, 444] width 60 height 19
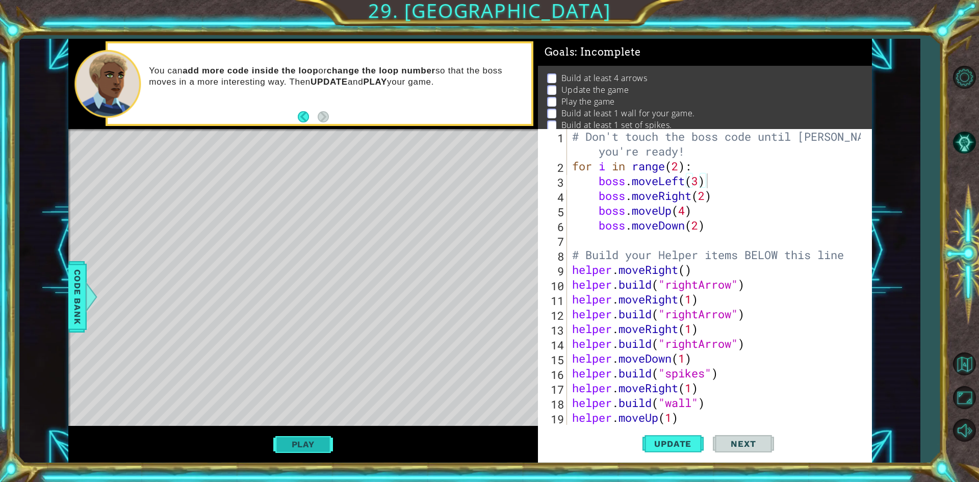
click at [319, 444] on button "Play" at bounding box center [303, 444] width 60 height 19
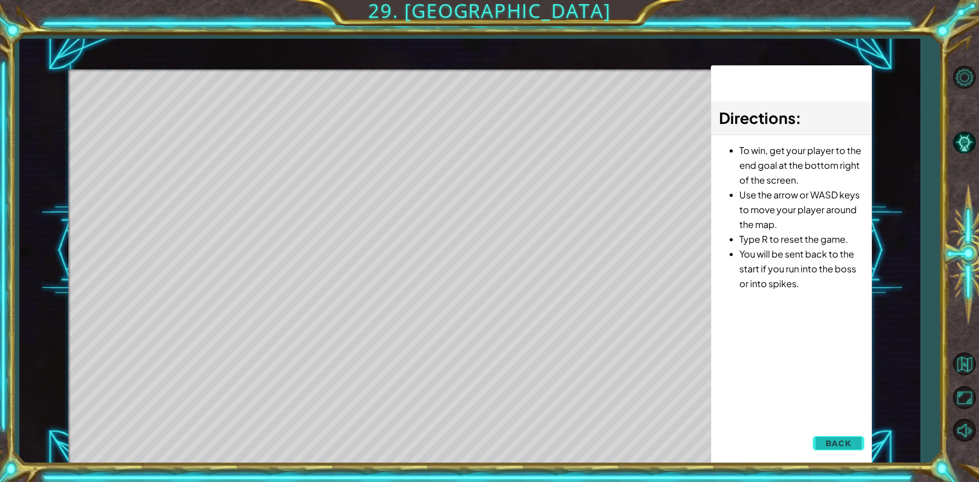
click at [839, 439] on span "Back" at bounding box center [839, 443] width 26 height 10
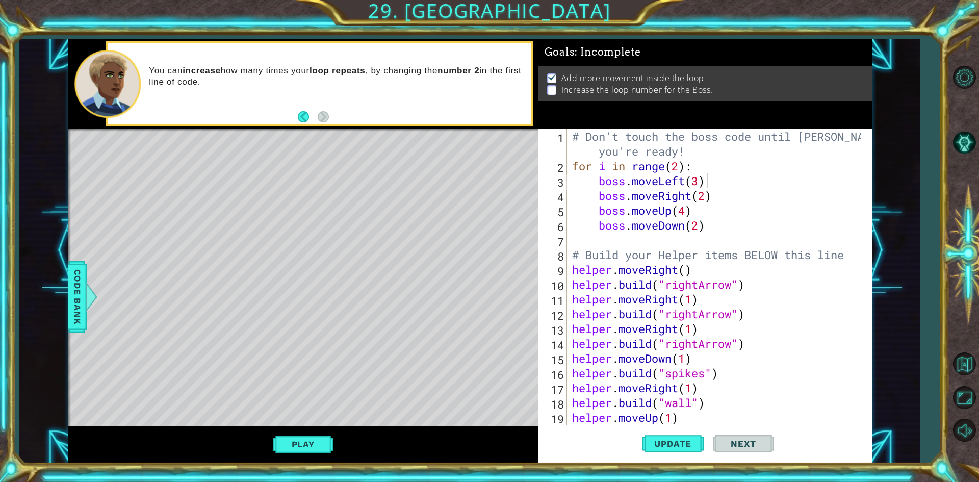
click at [504, 311] on div "Level Map" at bounding box center [303, 279] width 471 height 300
click at [715, 240] on div "# Don't touch the boss code until [PERSON_NAME] says you're ready! for i in ran…" at bounding box center [718, 299] width 296 height 340
click at [715, 235] on div "# Don't touch the boss code until [PERSON_NAME] says you're ready! for i in ran…" at bounding box center [718, 299] width 296 height 340
click at [714, 218] on div "# Don't touch the boss code until [PERSON_NAME] says you're ready! for i in ran…" at bounding box center [718, 299] width 296 height 340
click at [685, 449] on span "Update" at bounding box center [673, 444] width 58 height 10
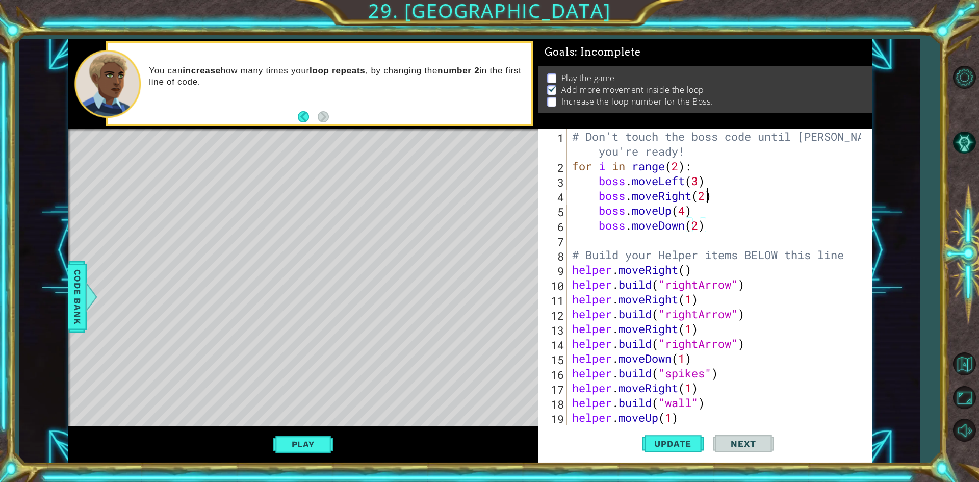
click at [706, 196] on div "# Don't touch the boss code until [PERSON_NAME] says you're ready! for i in ran…" at bounding box center [718, 299] width 296 height 340
click at [698, 231] on div "# Don't touch the boss code until [PERSON_NAME] says you're ready! for i in ran…" at bounding box center [718, 299] width 296 height 340
click at [648, 439] on span "Update" at bounding box center [673, 444] width 58 height 10
click at [666, 437] on button "Update" at bounding box center [673, 443] width 61 height 33
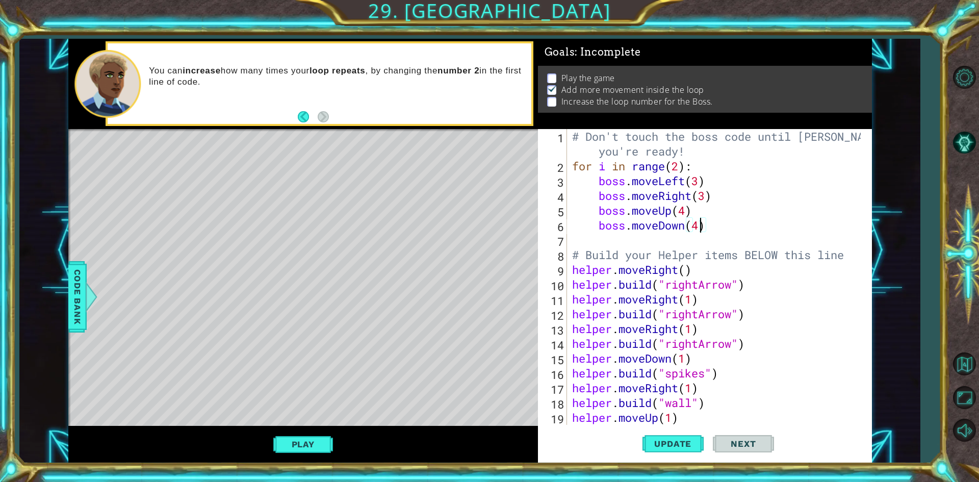
scroll to position [0, 0]
click at [299, 443] on button "Play" at bounding box center [303, 444] width 60 height 19
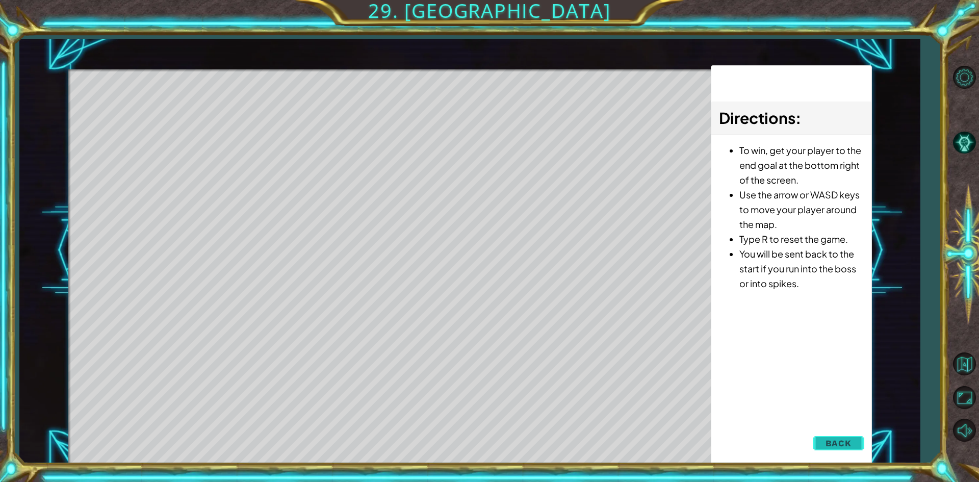
click at [838, 448] on span "Back" at bounding box center [839, 443] width 26 height 10
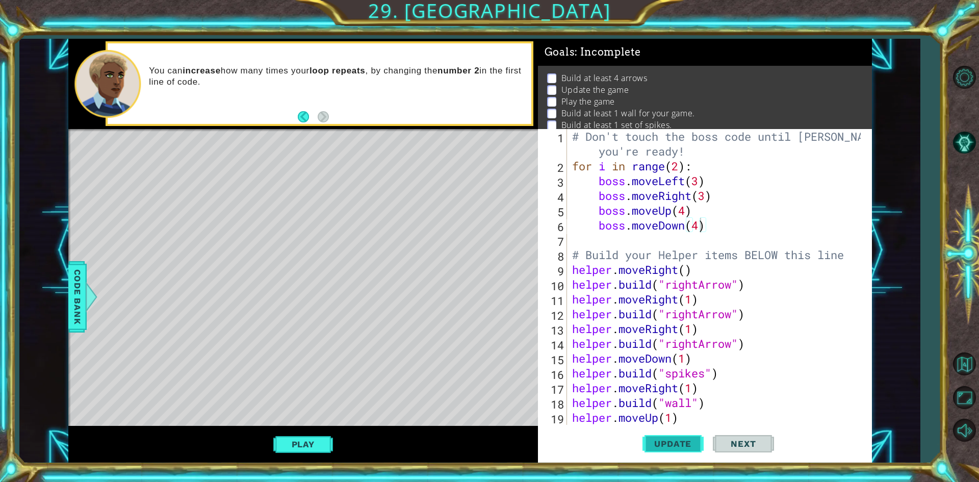
click at [672, 448] on span "Update" at bounding box center [673, 444] width 58 height 10
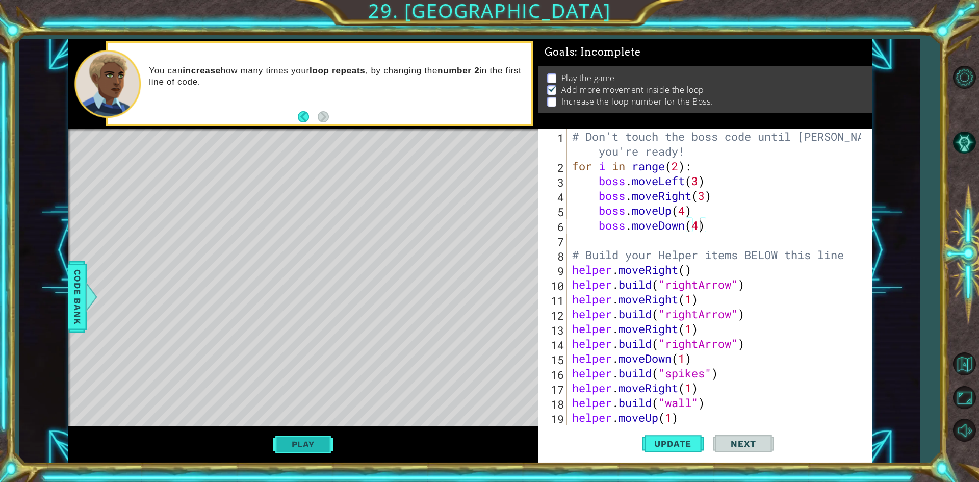
click at [306, 440] on button "Play" at bounding box center [303, 444] width 60 height 19
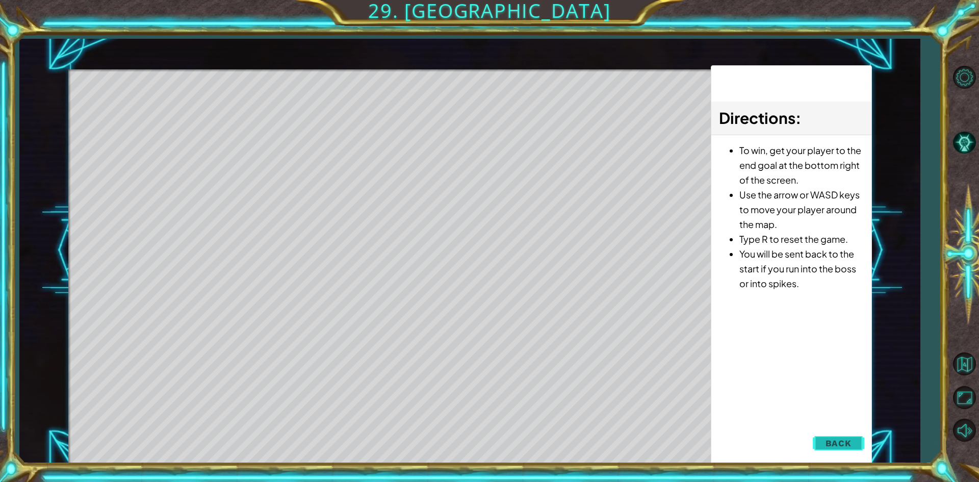
click at [843, 439] on span "Back" at bounding box center [839, 443] width 26 height 10
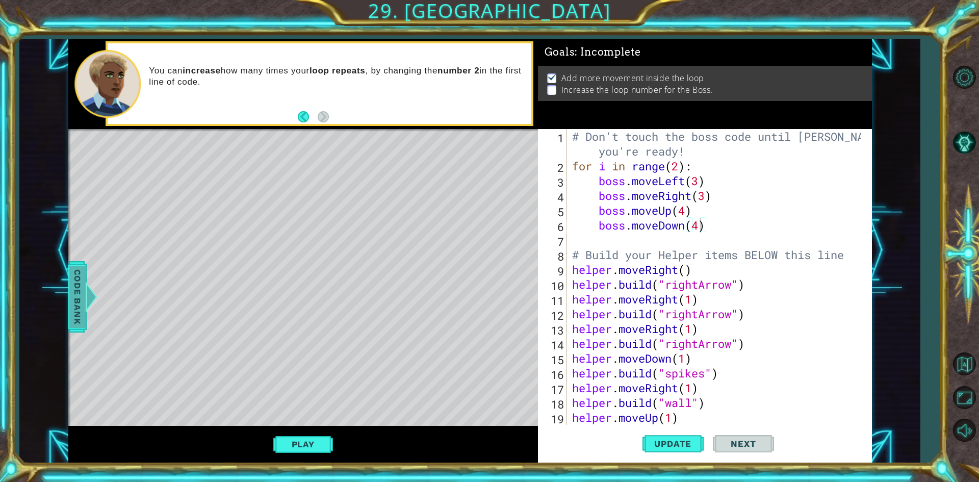
click at [69, 289] on div "Code Bank" at bounding box center [77, 296] width 18 height 71
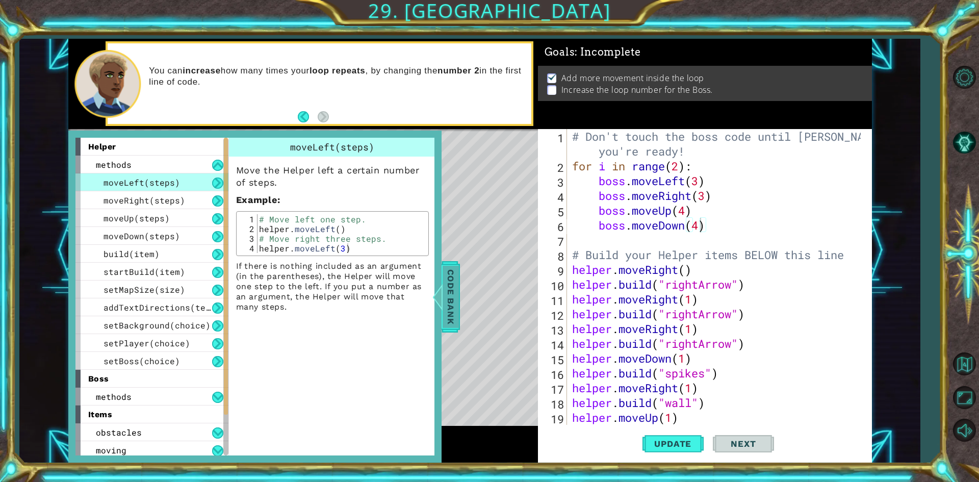
click at [440, 293] on div at bounding box center [437, 297] width 13 height 31
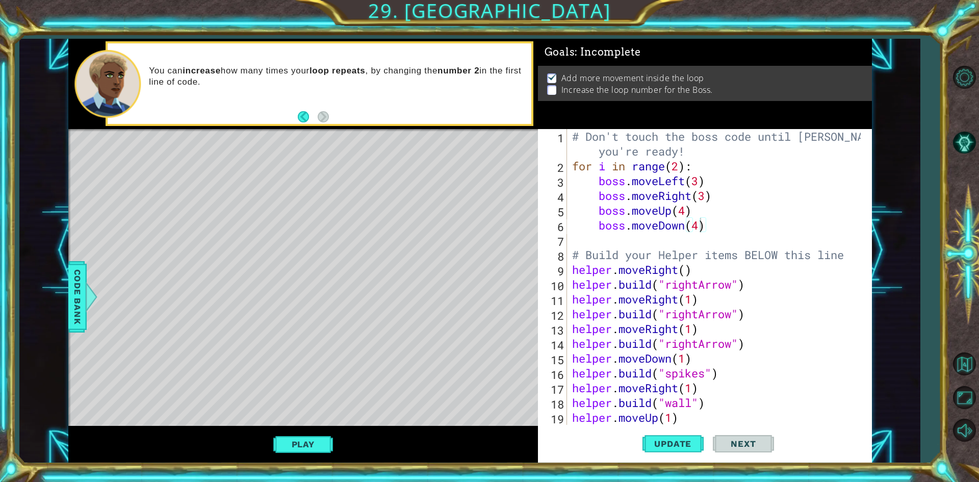
click at [548, 85] on p at bounding box center [551, 90] width 9 height 10
click at [963, 137] on button "AI Hint" at bounding box center [965, 143] width 30 height 30
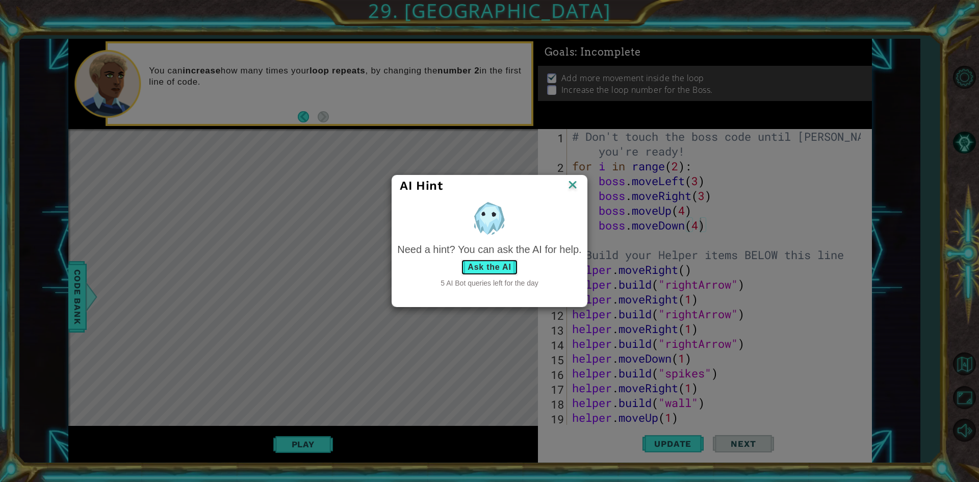
click at [484, 265] on button "Ask the AI" at bounding box center [489, 267] width 57 height 16
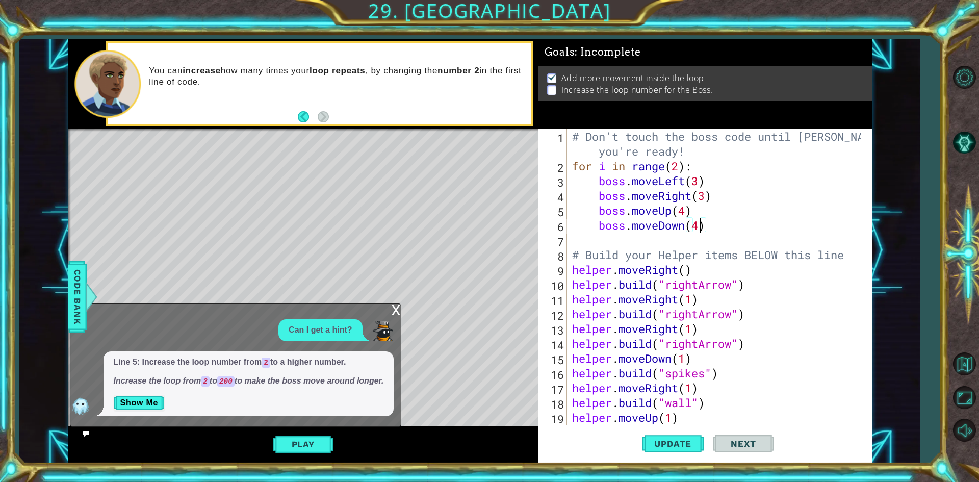
click at [679, 166] on div "# Don't touch the boss code until [PERSON_NAME] says you're ready! for i in ran…" at bounding box center [718, 299] width 296 height 340
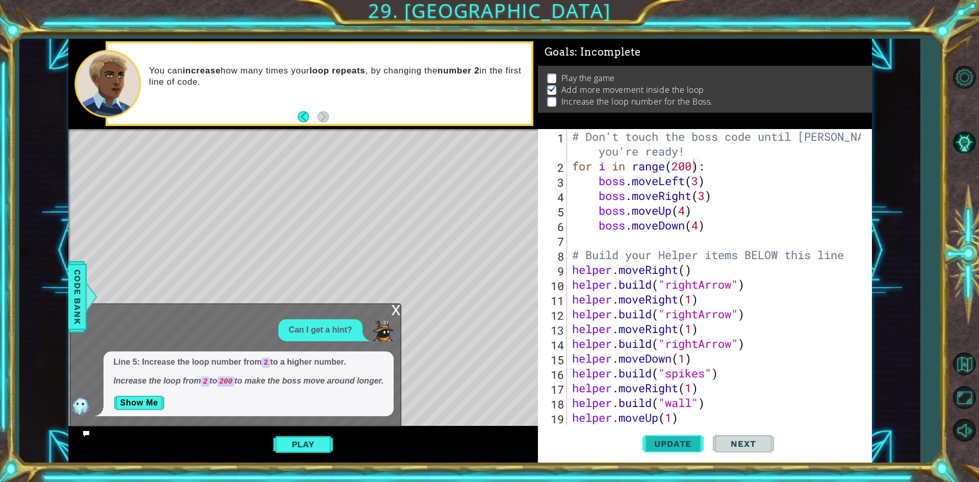
click at [652, 431] on button "Update" at bounding box center [673, 443] width 61 height 33
click at [399, 304] on div "x" at bounding box center [396, 309] width 9 height 10
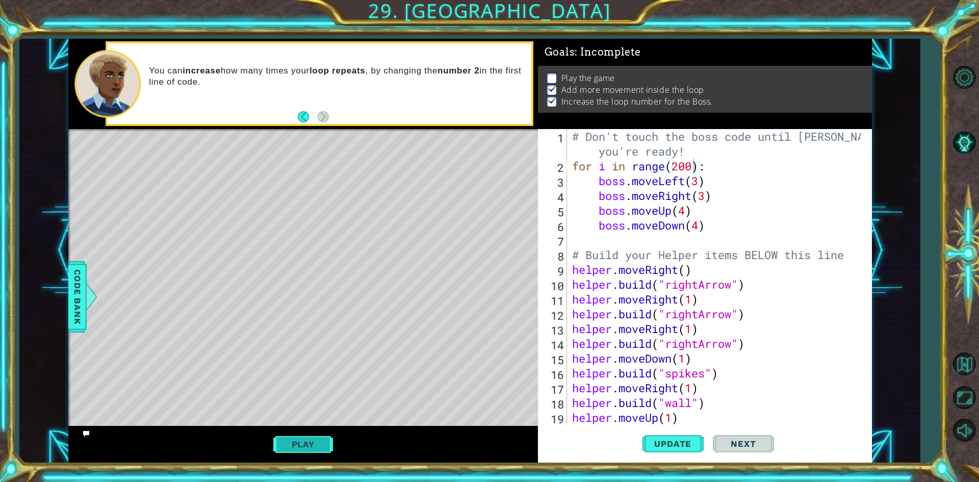
click at [310, 445] on button "Play" at bounding box center [303, 444] width 60 height 19
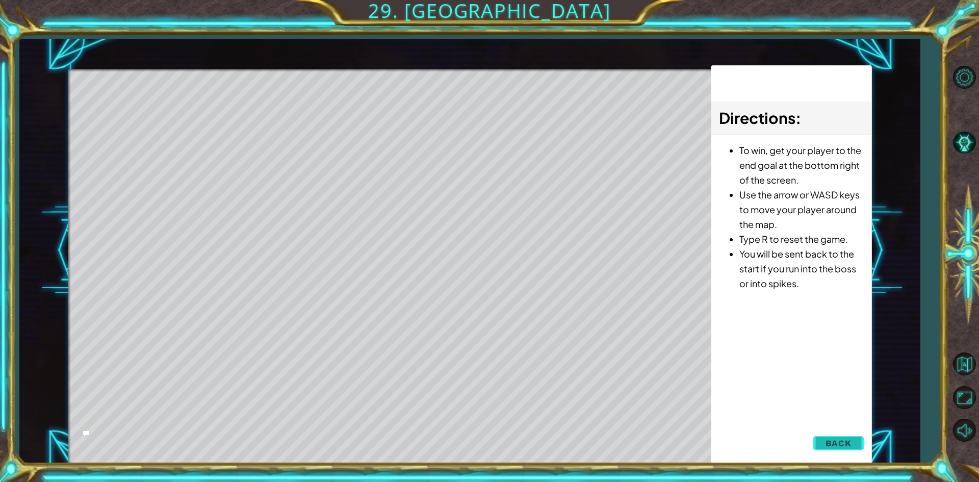
click at [845, 451] on button "Back" at bounding box center [839, 443] width 52 height 20
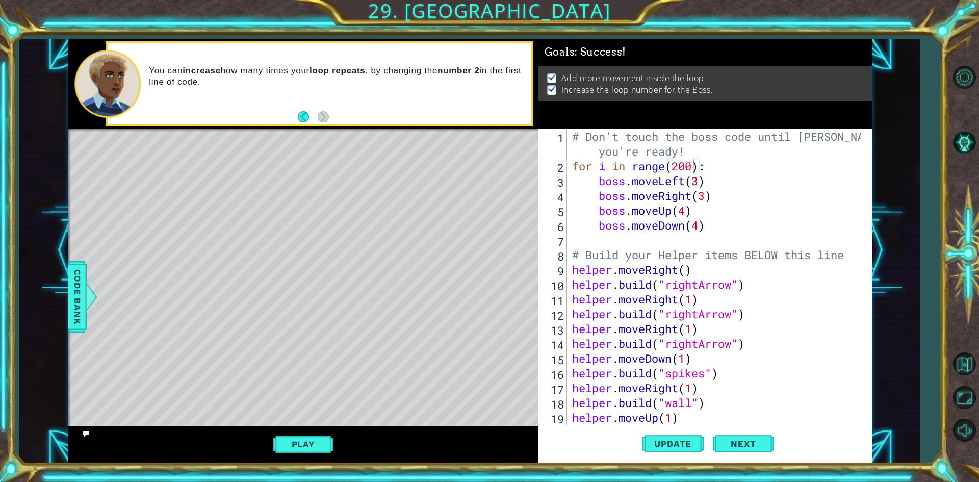
type textarea "helper.moveRight()"
click at [577, 262] on div "# Don't touch the boss code until [PERSON_NAME] says you're ready! for i in ran…" at bounding box center [718, 299] width 296 height 340
click at [571, 275] on div "# Don't touch the boss code until [PERSON_NAME] says you're ready! for i in ran…" at bounding box center [718, 299] width 296 height 340
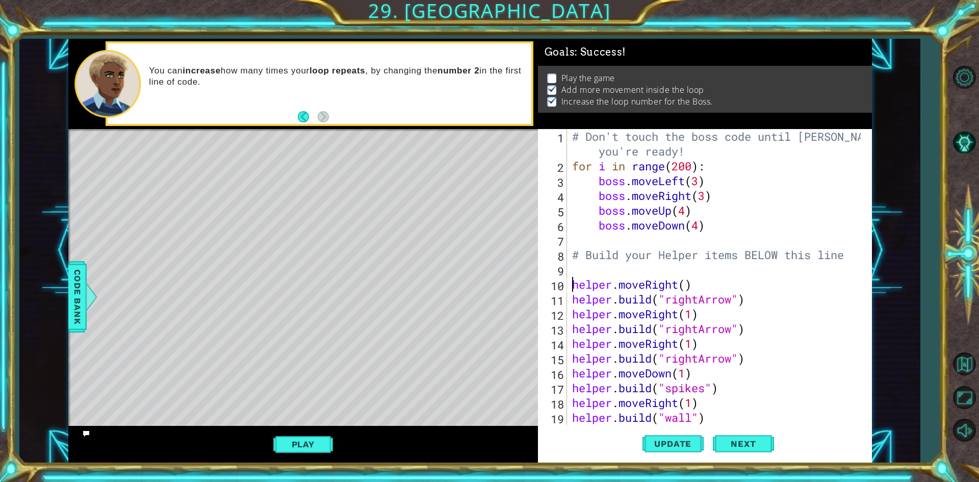
click at [582, 265] on div "# Don't touch the boss code until [PERSON_NAME] says you're ready! for i in ran…" at bounding box center [718, 299] width 296 height 340
type textarea "h"
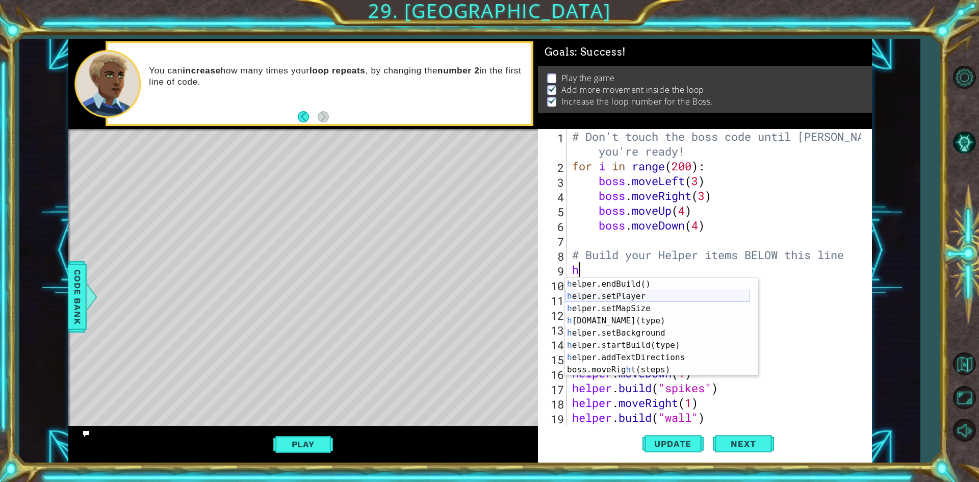
scroll to position [73, 0]
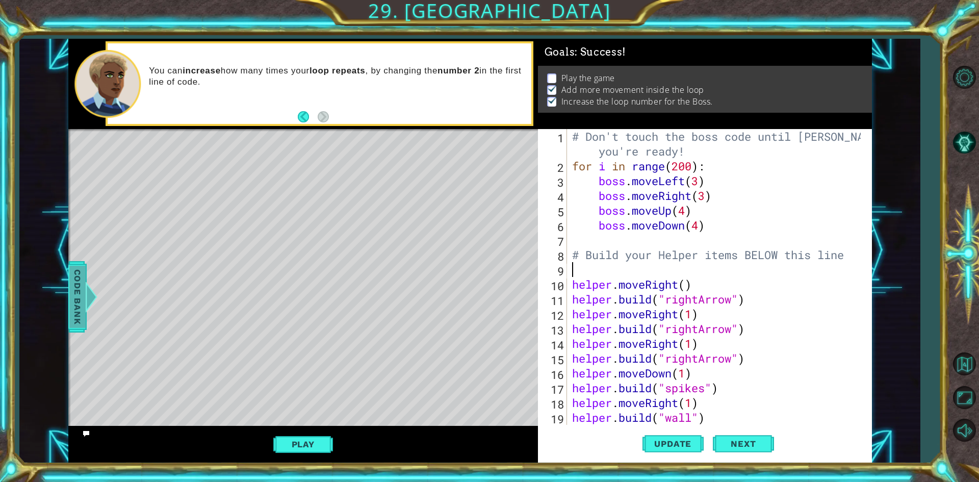
click at [72, 276] on span "Code Bank" at bounding box center [77, 296] width 16 height 62
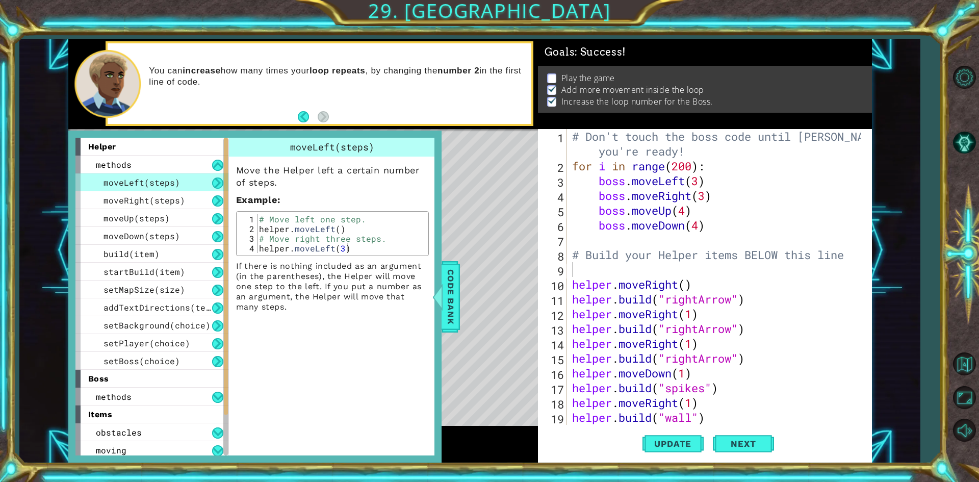
type textarea "# Build your Helper items BELOW this line"
click at [595, 259] on div "# Don't touch the boss code until [PERSON_NAME] says you're ready! for i in ran…" at bounding box center [718, 299] width 296 height 340
click at [592, 271] on div "# Don't touch the boss code until [PERSON_NAME] says you're ready! for i in ran…" at bounding box center [718, 299] width 296 height 340
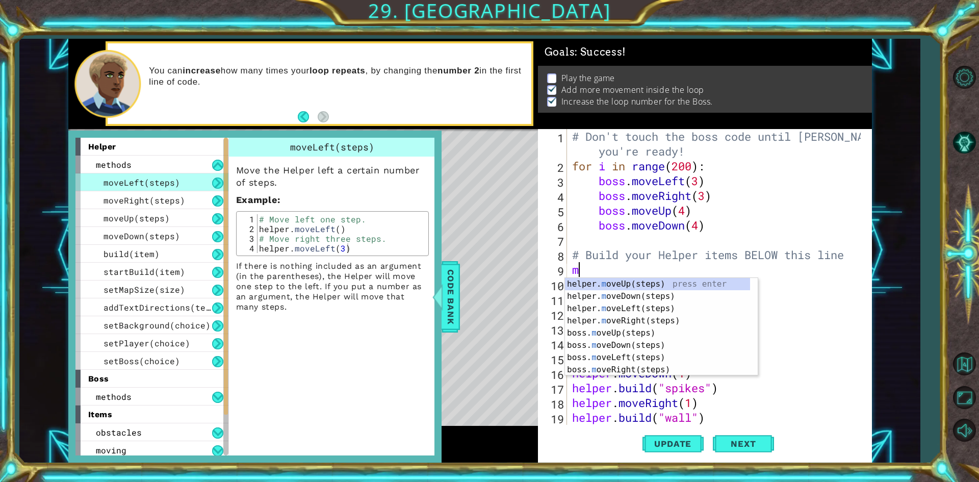
scroll to position [0, 0]
type textarea "m"
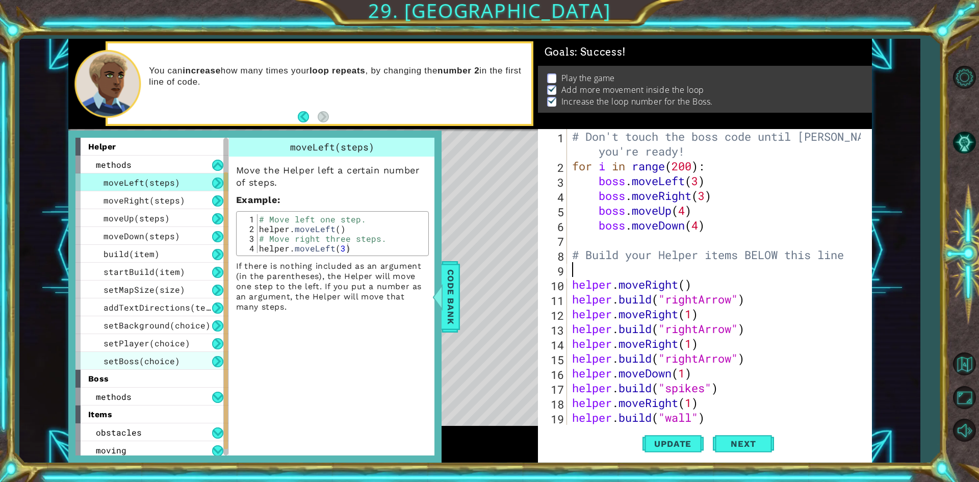
scroll to position [39, 0]
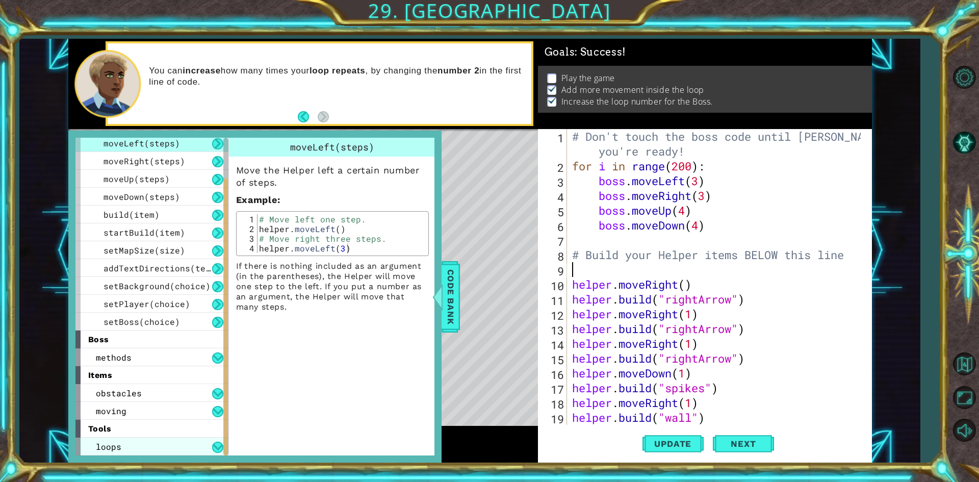
click at [204, 451] on div "loops" at bounding box center [151, 447] width 153 height 18
click at [204, 448] on div "loops" at bounding box center [151, 447] width 153 height 18
click at [210, 444] on div "loops" at bounding box center [151, 447] width 153 height 18
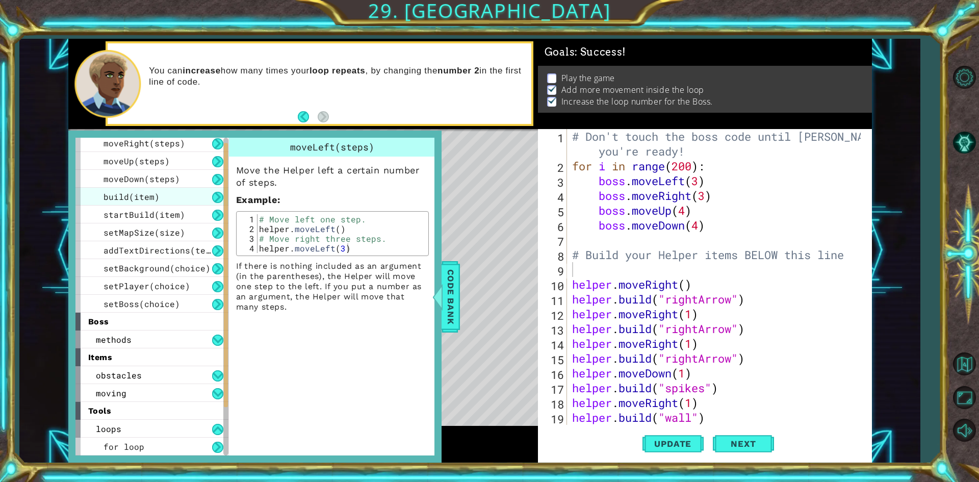
scroll to position [0, 0]
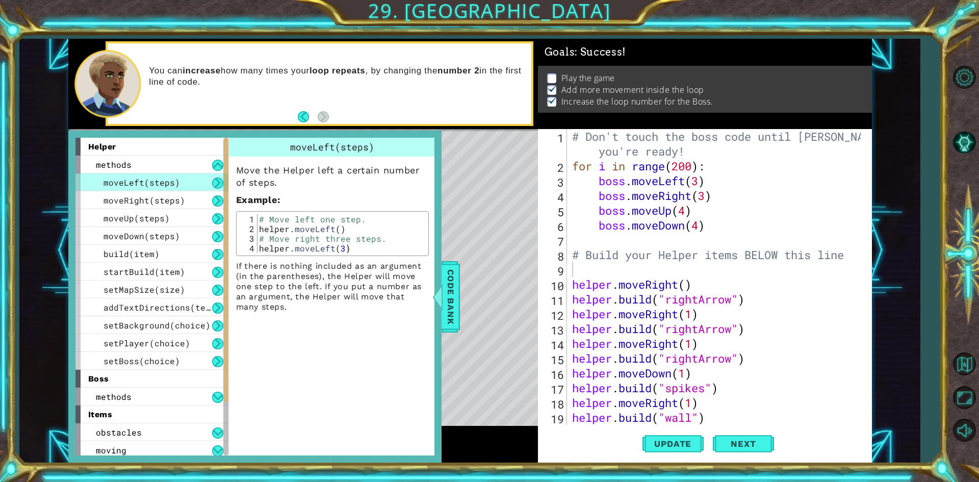
click at [215, 186] on button at bounding box center [217, 183] width 11 height 11
click at [215, 184] on button at bounding box center [217, 183] width 11 height 11
click at [215, 162] on button at bounding box center [217, 165] width 11 height 11
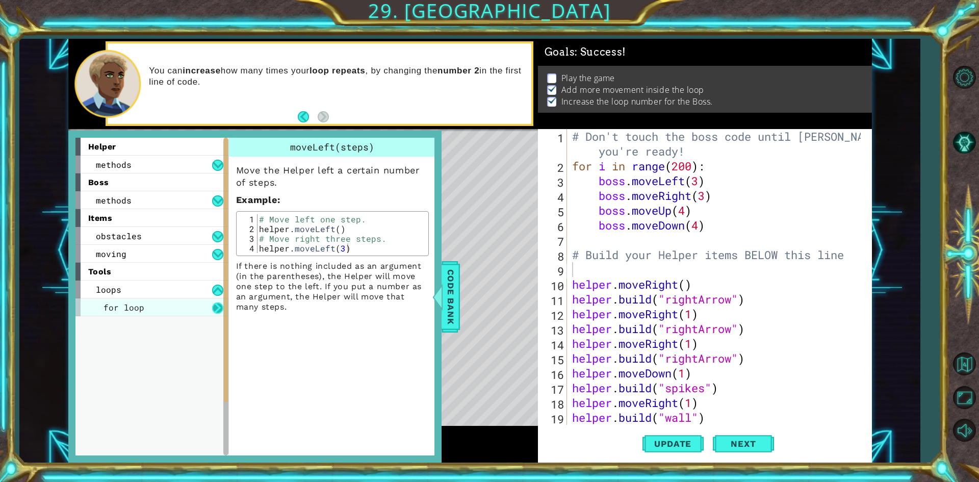
click at [214, 309] on button at bounding box center [217, 308] width 11 height 11
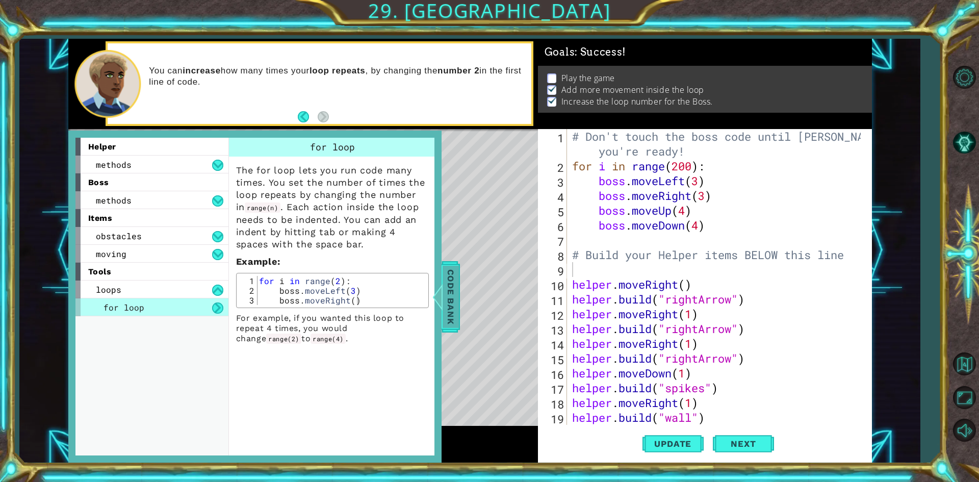
click at [438, 304] on div at bounding box center [437, 297] width 13 height 31
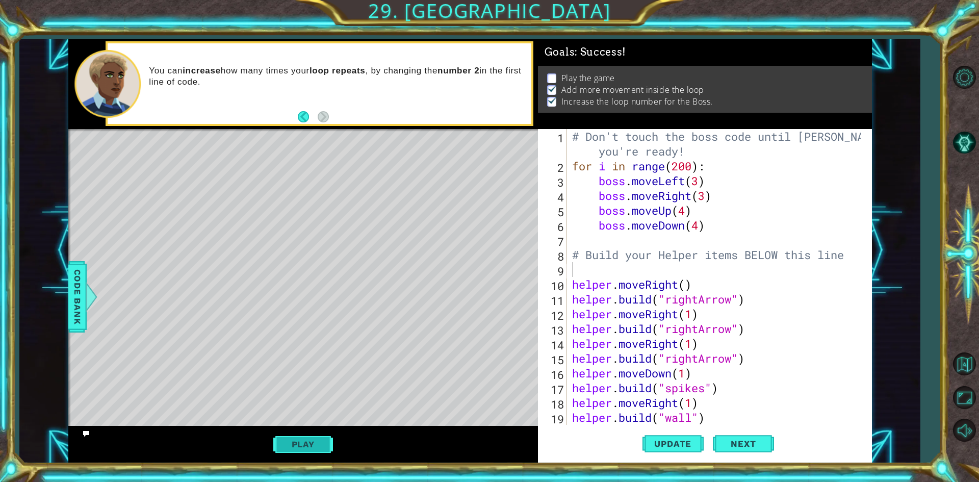
click at [285, 439] on button "Play" at bounding box center [303, 444] width 60 height 19
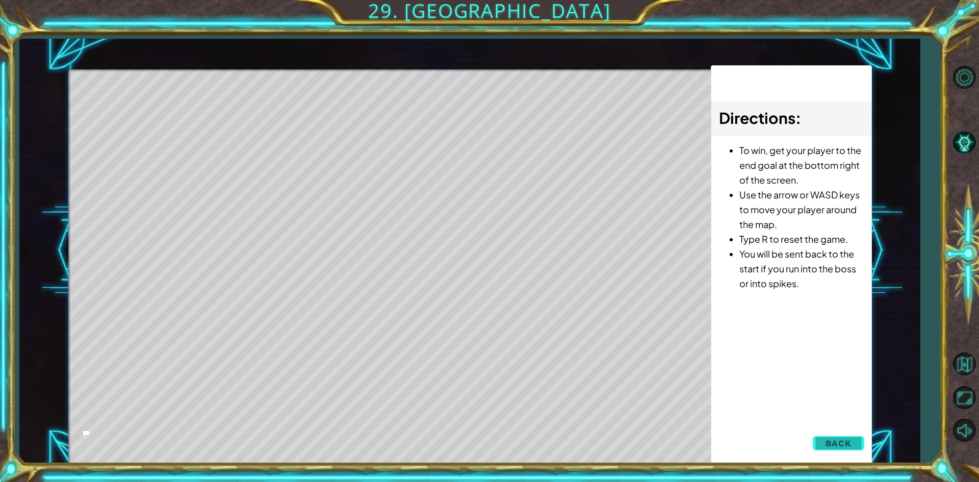
click at [843, 444] on span "Back" at bounding box center [839, 443] width 26 height 10
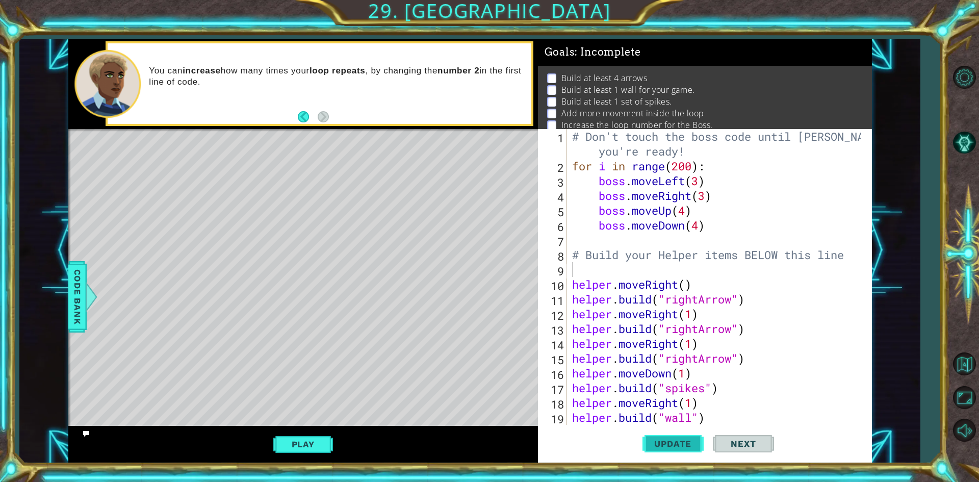
click at [657, 443] on span "Update" at bounding box center [673, 444] width 58 height 10
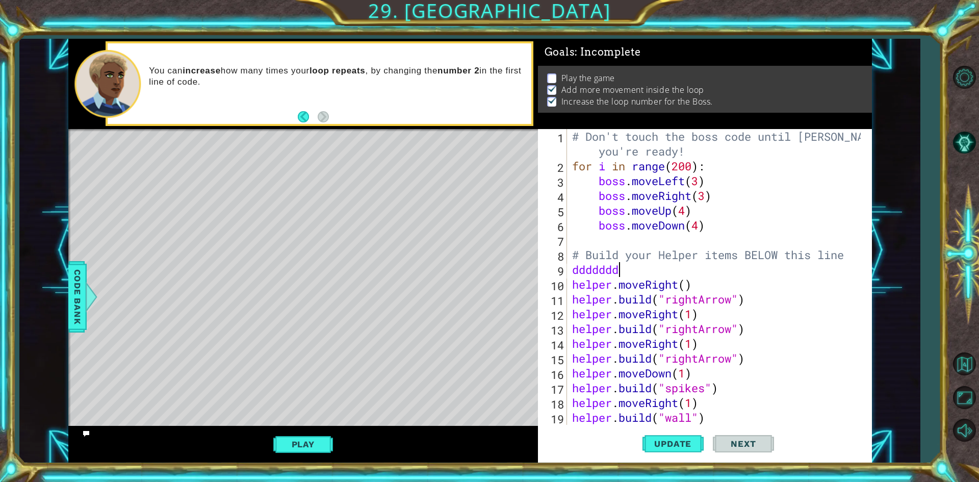
scroll to position [0, 1]
type textarea "d"
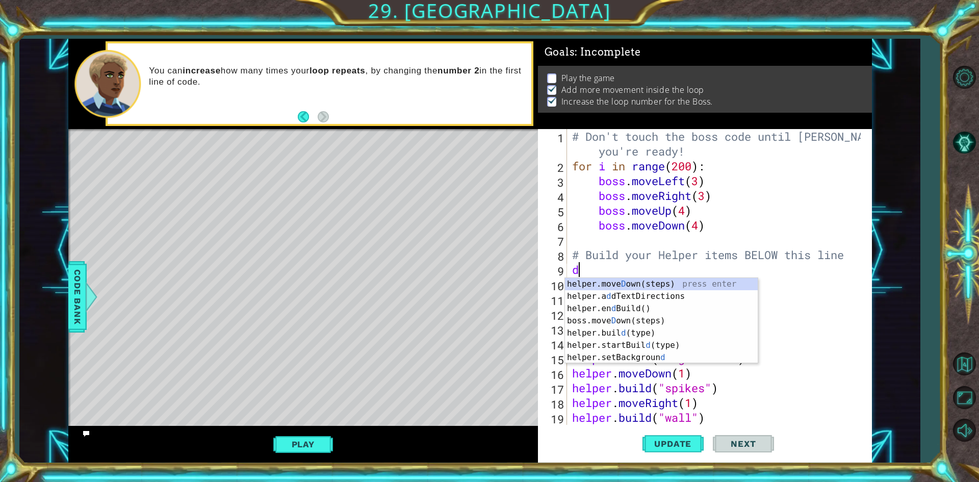
scroll to position [0, 0]
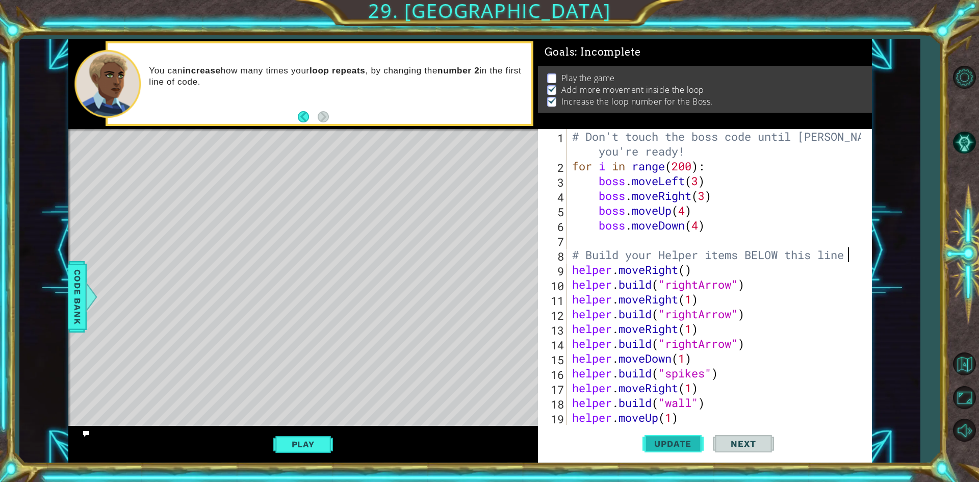
type textarea "# Build your Helper items BELOW this line"
click at [661, 438] on button "Update" at bounding box center [673, 443] width 61 height 33
click at [295, 442] on button "Play" at bounding box center [303, 444] width 60 height 19
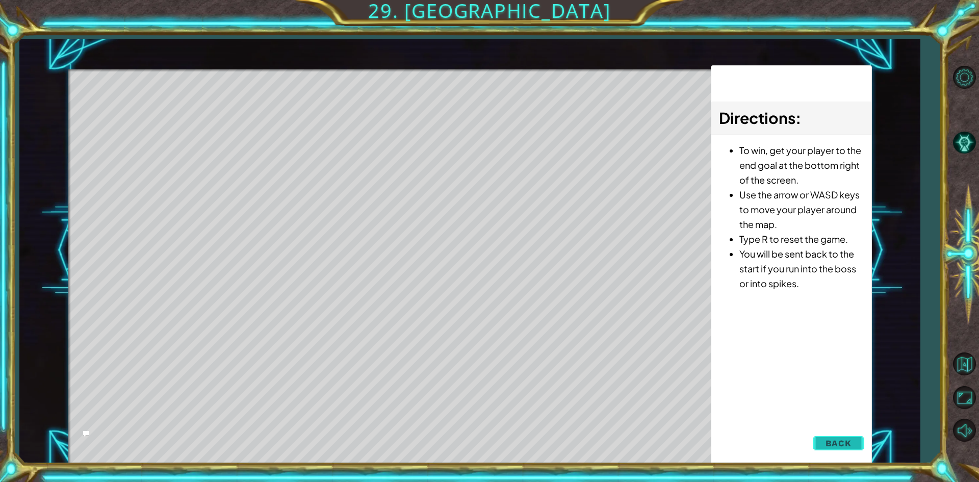
click at [862, 437] on button "Back" at bounding box center [839, 443] width 52 height 20
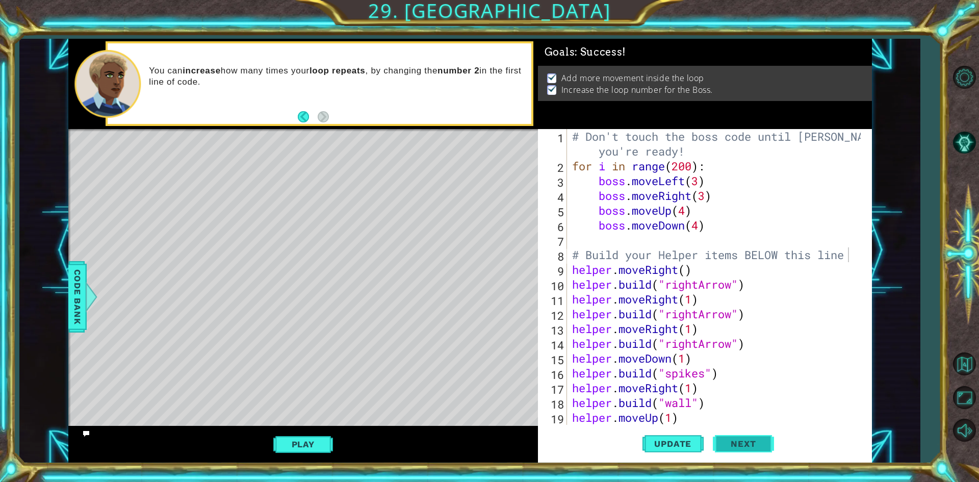
click at [736, 452] on button "Next" at bounding box center [743, 446] width 61 height 33
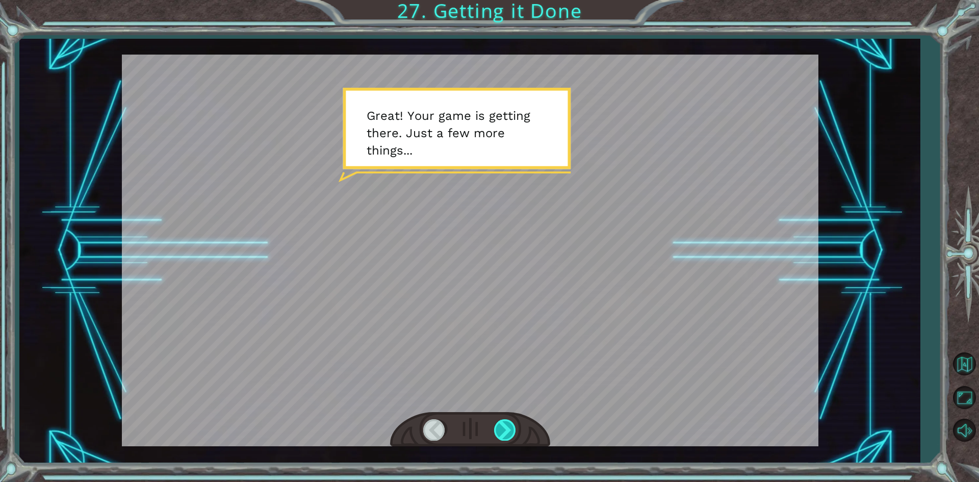
click at [502, 429] on div at bounding box center [505, 429] width 23 height 21
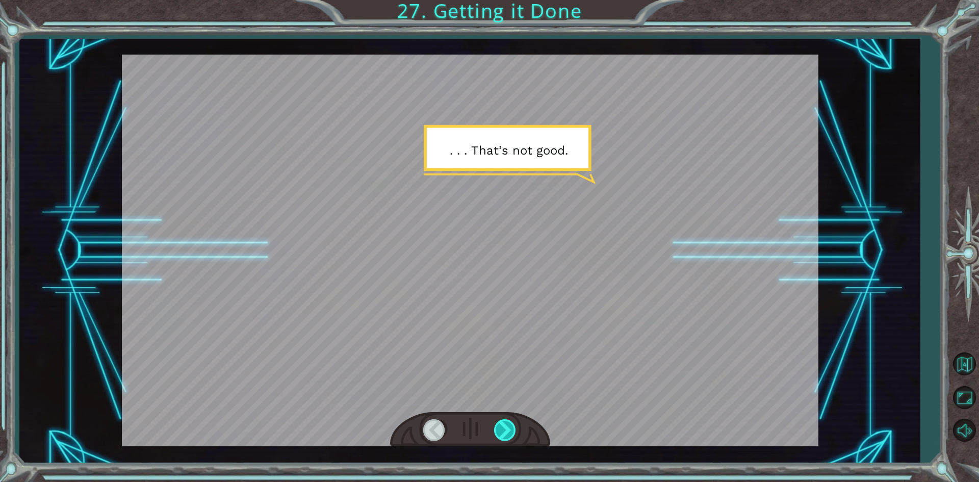
click at [502, 429] on div at bounding box center [505, 429] width 23 height 21
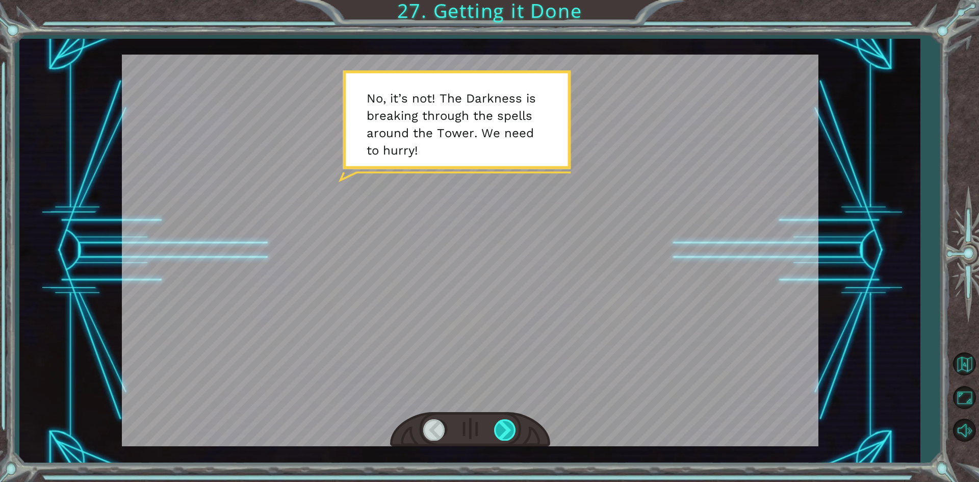
click at [502, 429] on div at bounding box center [505, 429] width 23 height 21
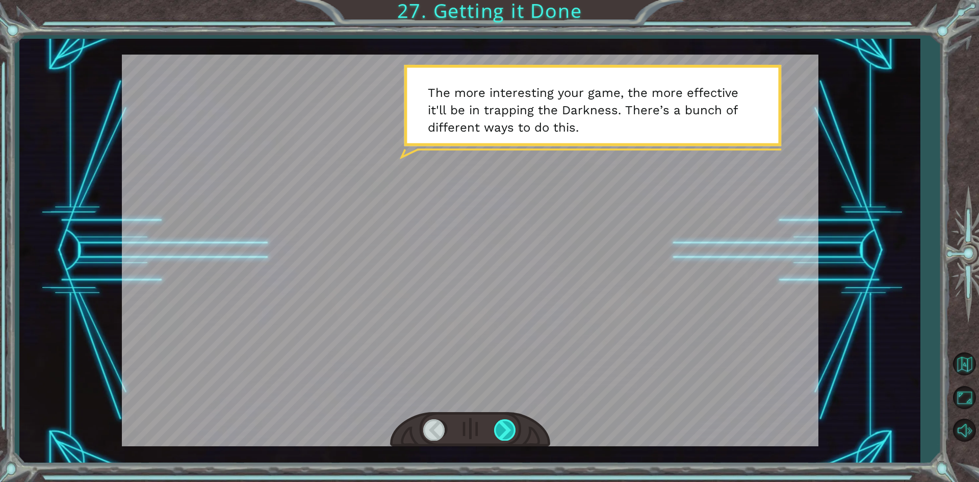
click at [502, 429] on div at bounding box center [505, 429] width 23 height 21
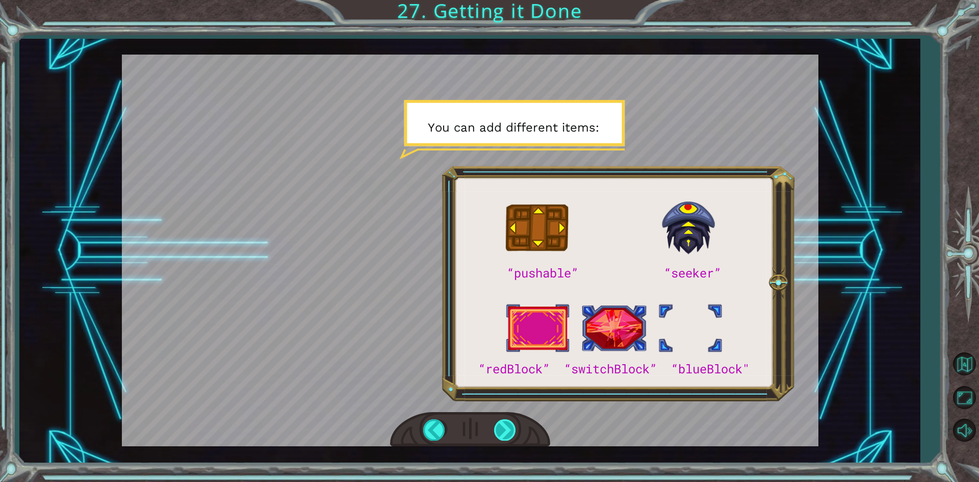
click at [502, 429] on div at bounding box center [505, 429] width 23 height 21
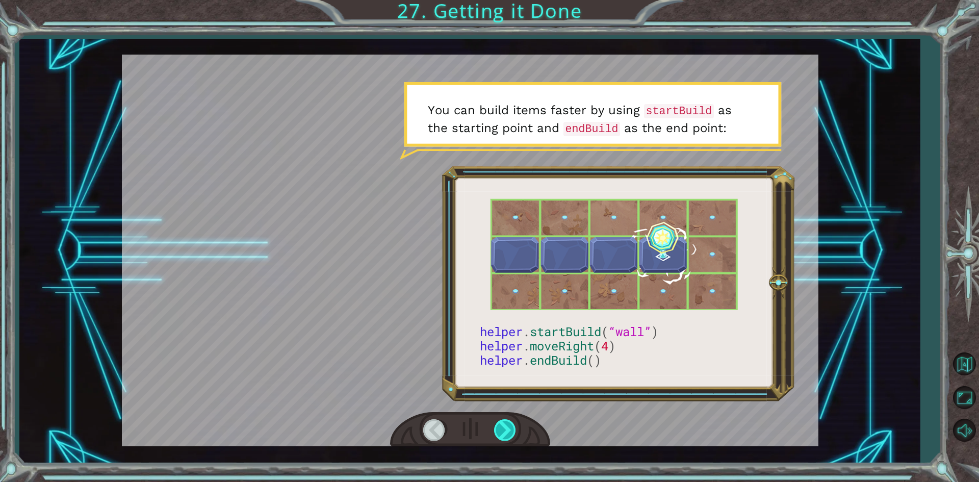
click at [502, 429] on div at bounding box center [505, 429] width 23 height 21
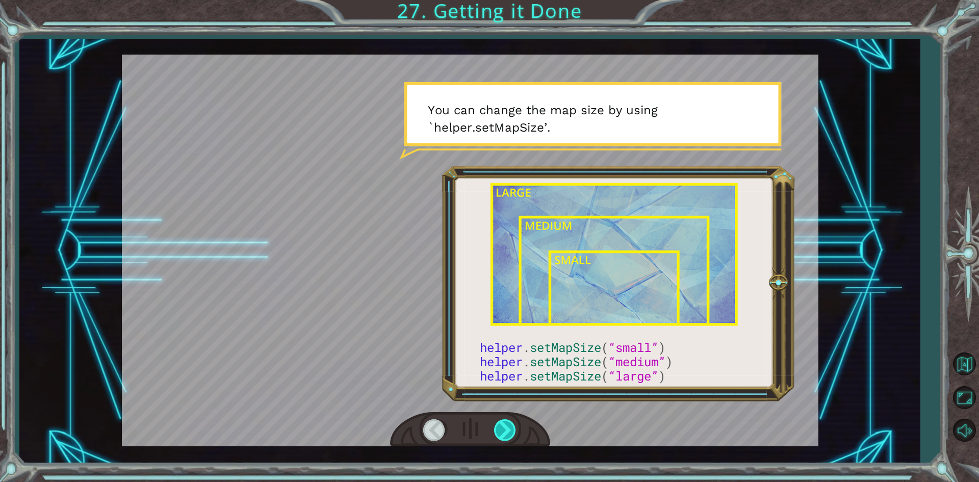
click at [496, 428] on div at bounding box center [505, 429] width 23 height 21
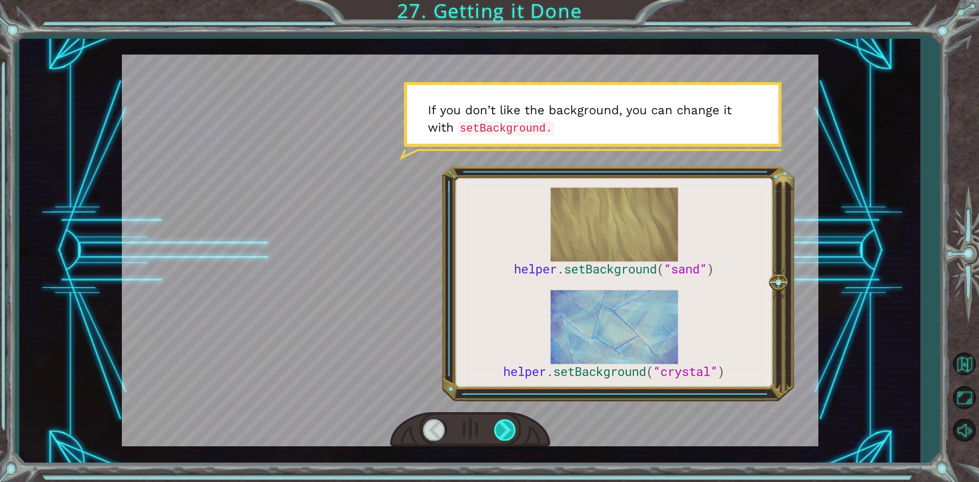
click at [496, 428] on div at bounding box center [505, 429] width 23 height 21
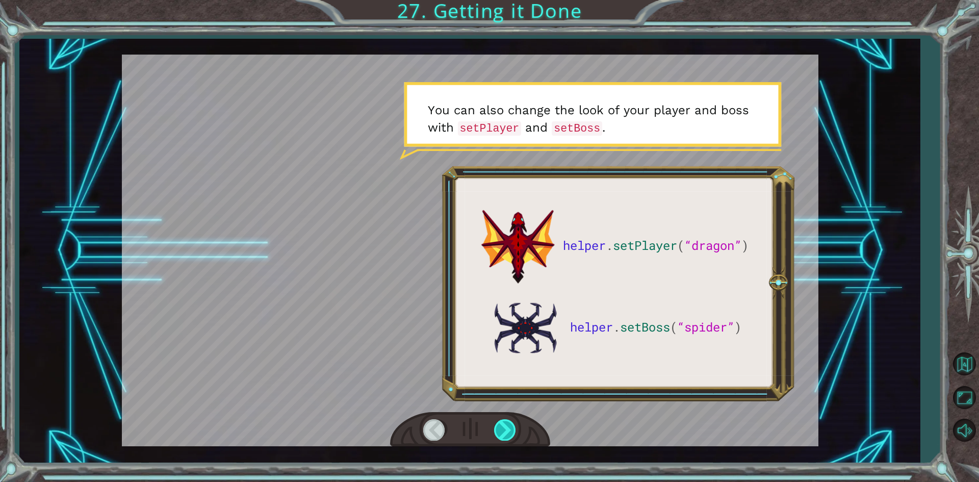
click at [495, 427] on div at bounding box center [505, 429] width 23 height 21
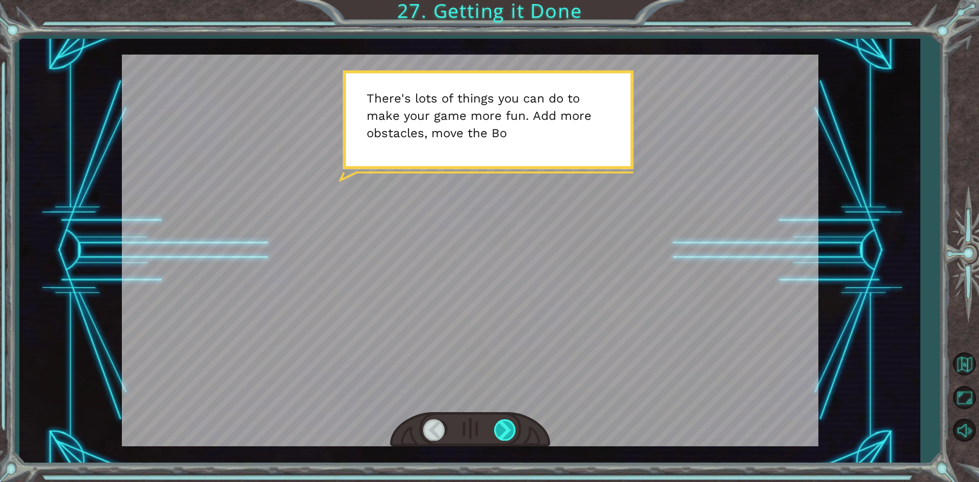
click at [495, 427] on div at bounding box center [505, 429] width 23 height 21
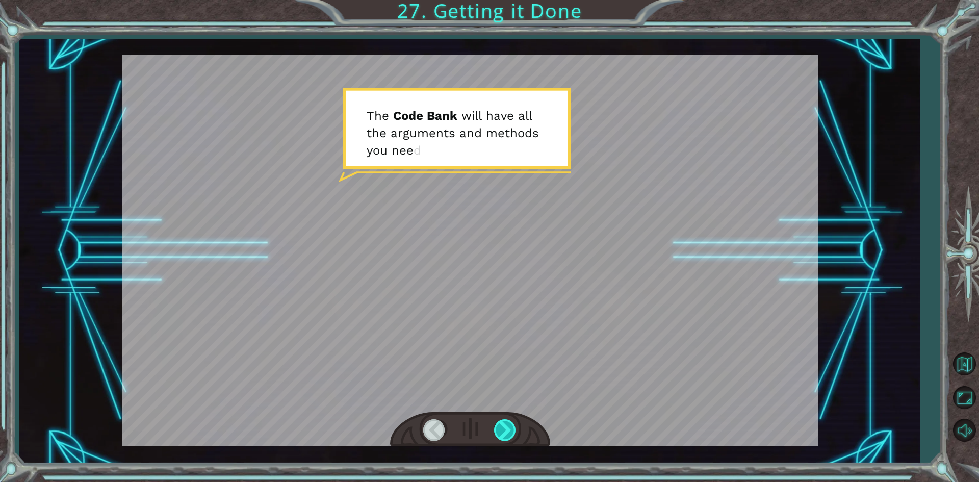
click at [495, 427] on div at bounding box center [505, 429] width 23 height 21
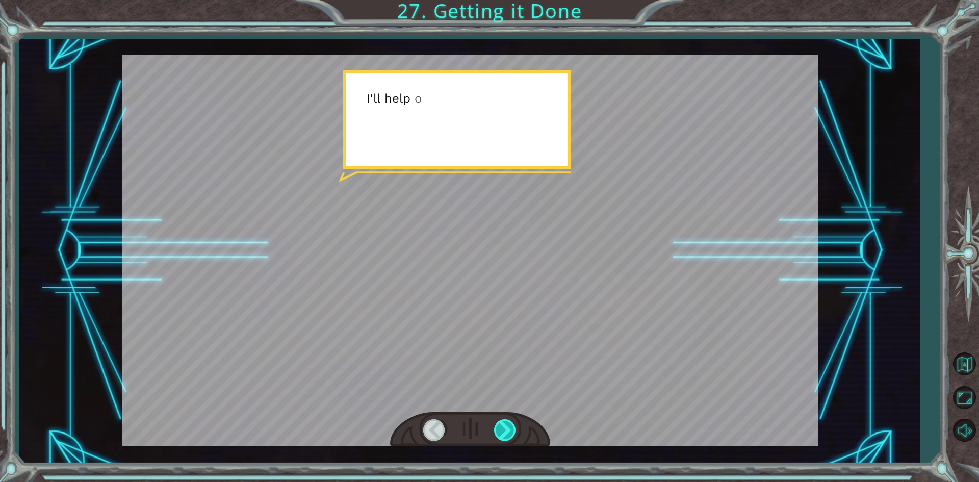
click at [495, 427] on div at bounding box center [505, 429] width 23 height 21
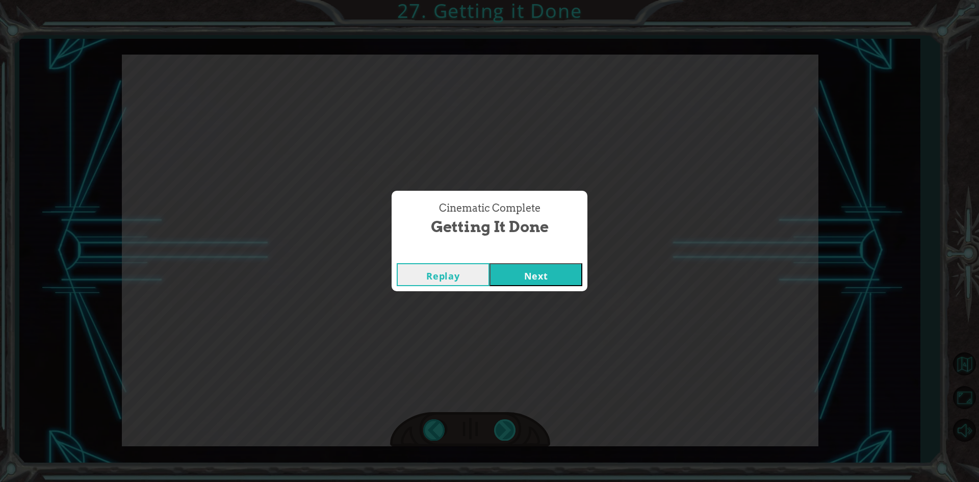
click at [495, 427] on div "Cinematic Complete Getting it Done Replay Next" at bounding box center [489, 241] width 979 height 482
click at [533, 280] on button "Next" at bounding box center [536, 274] width 93 height 23
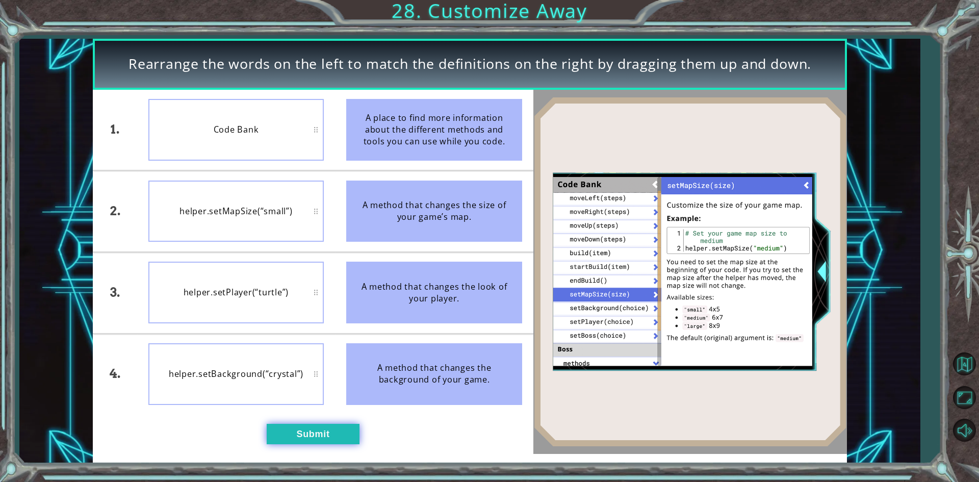
click at [340, 425] on button "Submit" at bounding box center [313, 434] width 93 height 20
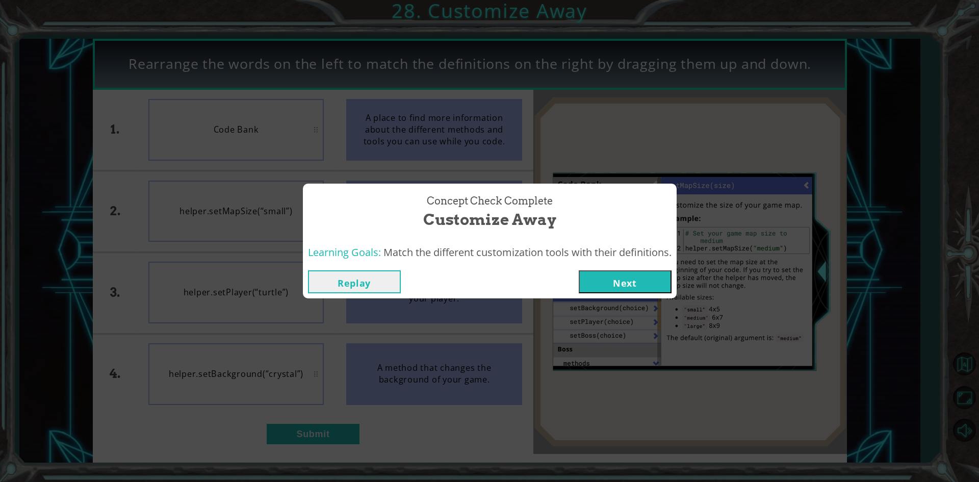
click at [631, 279] on button "Next" at bounding box center [625, 281] width 93 height 23
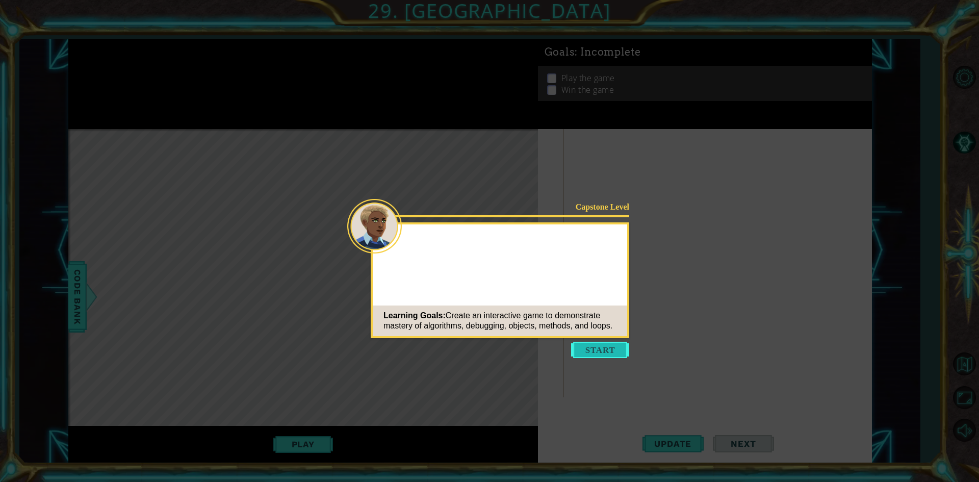
click at [600, 353] on button "Start" at bounding box center [600, 350] width 58 height 16
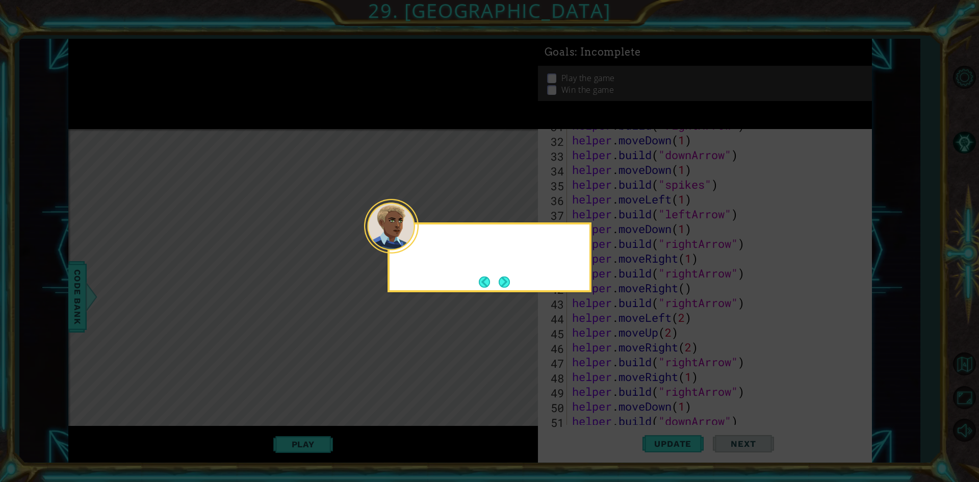
scroll to position [488, 0]
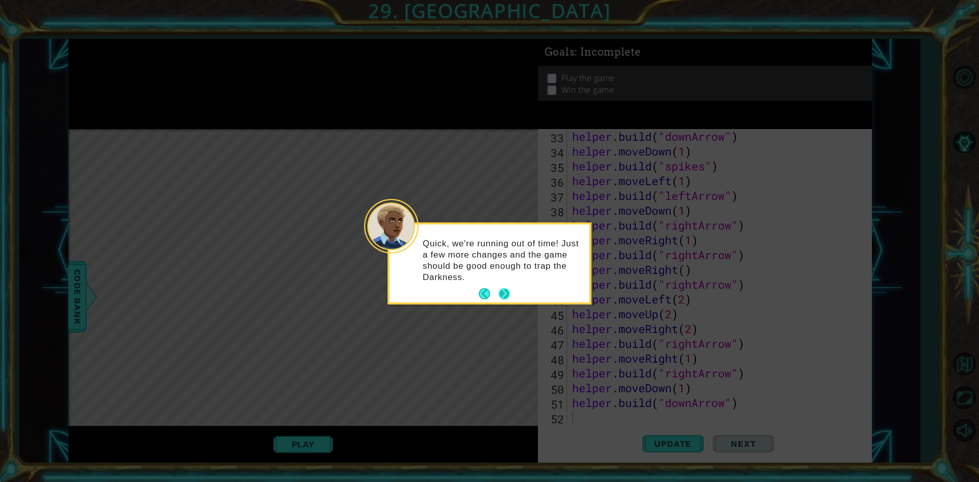
click at [500, 290] on button "Next" at bounding box center [505, 294] width 12 height 12
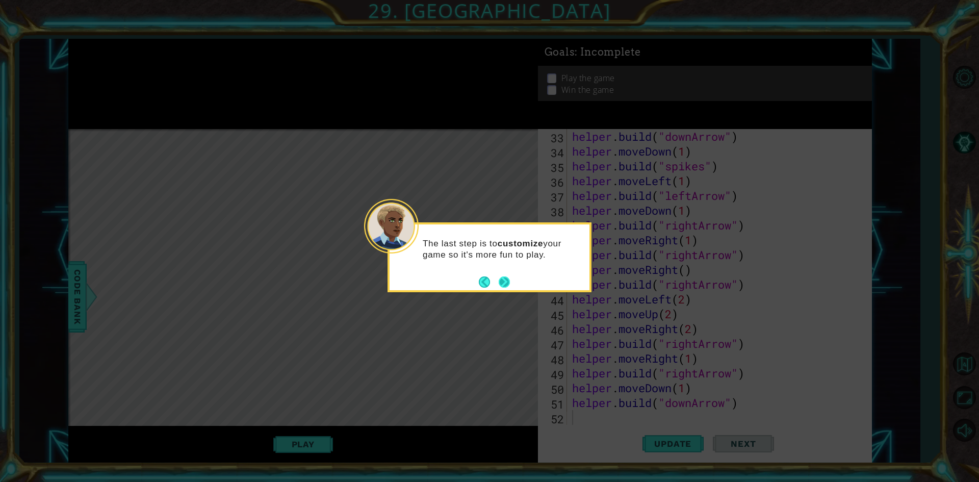
click at [501, 273] on div "The last step is to customize your game so it's more fun to play." at bounding box center [490, 255] width 200 height 52
click at [501, 283] on button "Next" at bounding box center [504, 281] width 11 height 11
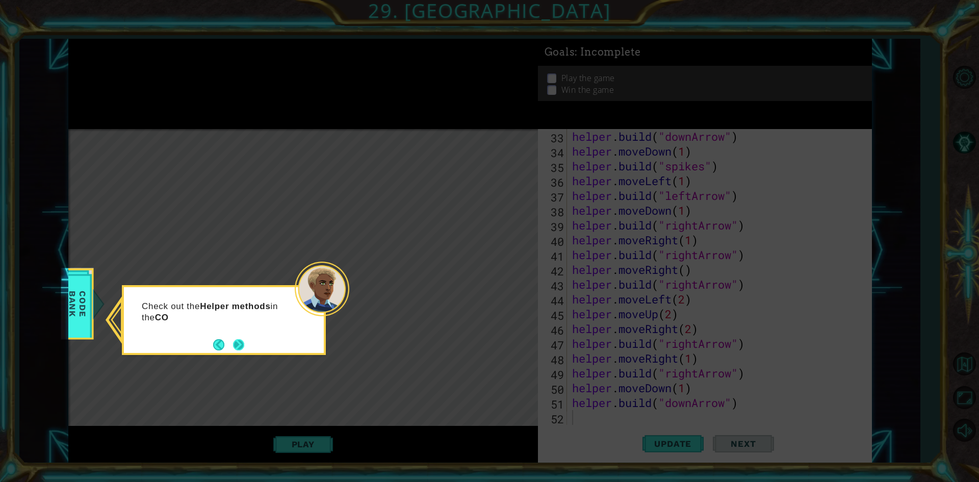
click at [244, 346] on button "Next" at bounding box center [238, 344] width 11 height 11
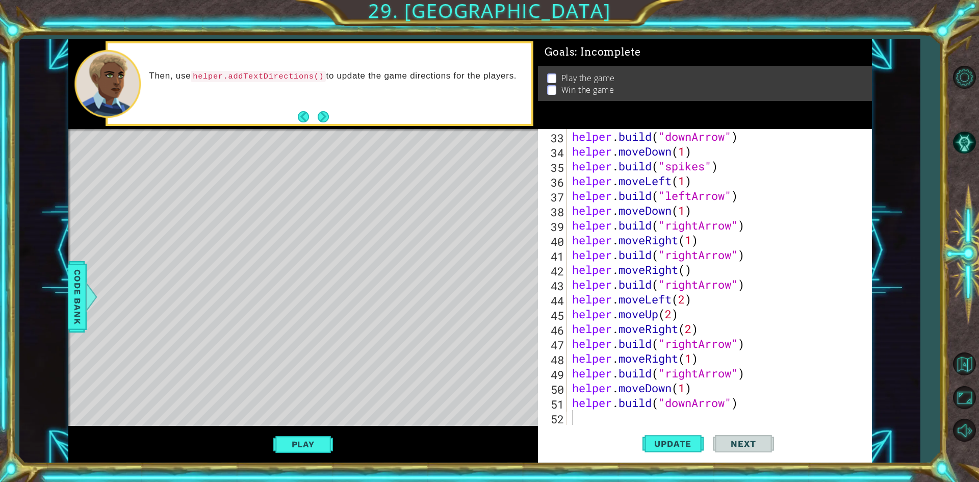
click at [328, 115] on button "Next" at bounding box center [323, 116] width 11 height 11
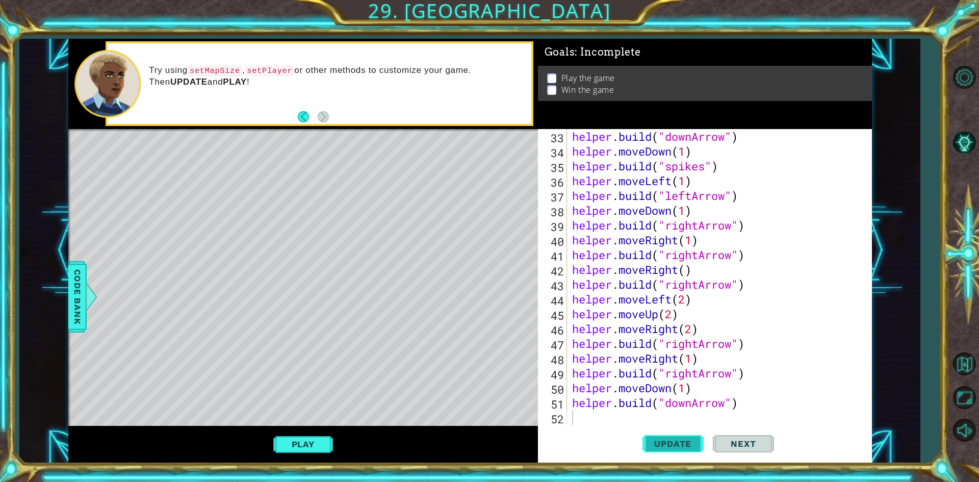
click at [676, 439] on span "Update" at bounding box center [673, 444] width 58 height 10
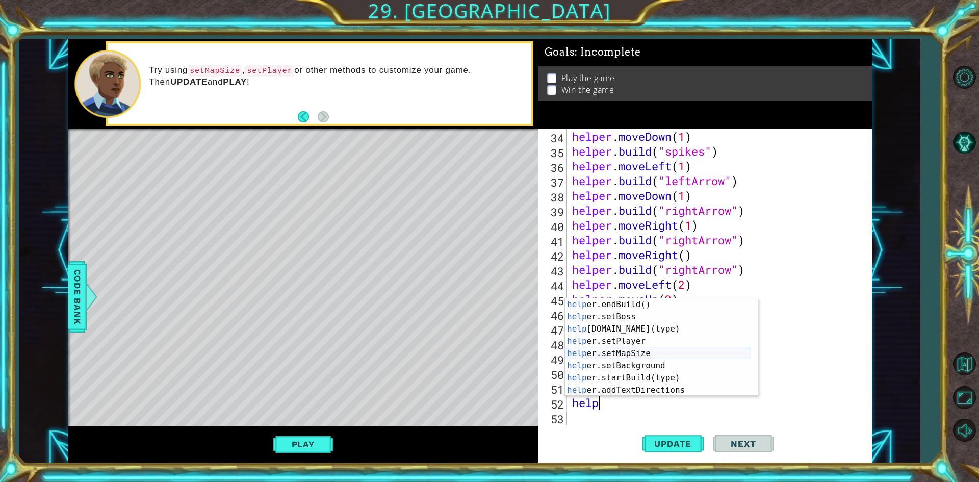
scroll to position [61, 0]
click at [645, 366] on div "help er.endBuild() press enter help er.setBoss press enter help [DOMAIN_NAME](t…" at bounding box center [657, 359] width 185 height 122
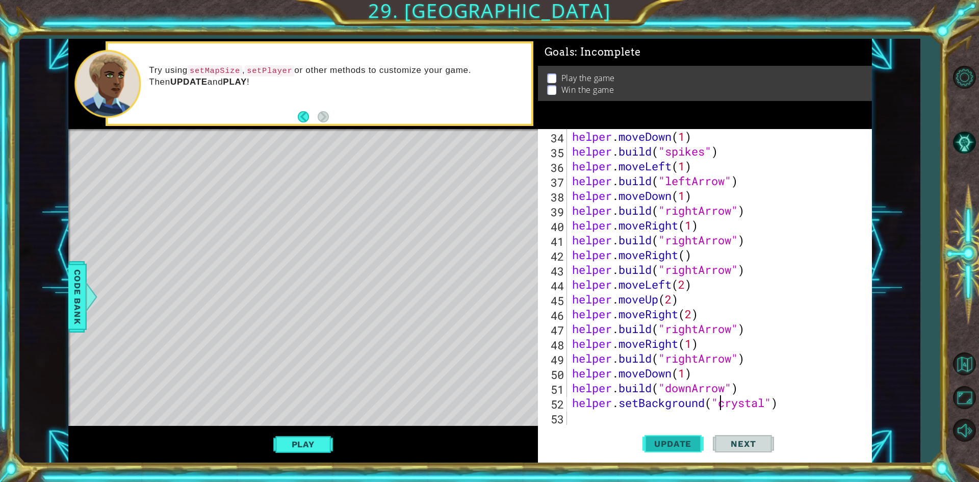
type textarea "helper.setBackground("crystal")"
click at [692, 438] on button "Update" at bounding box center [673, 443] width 61 height 33
click at [321, 439] on button "Play" at bounding box center [303, 444] width 60 height 19
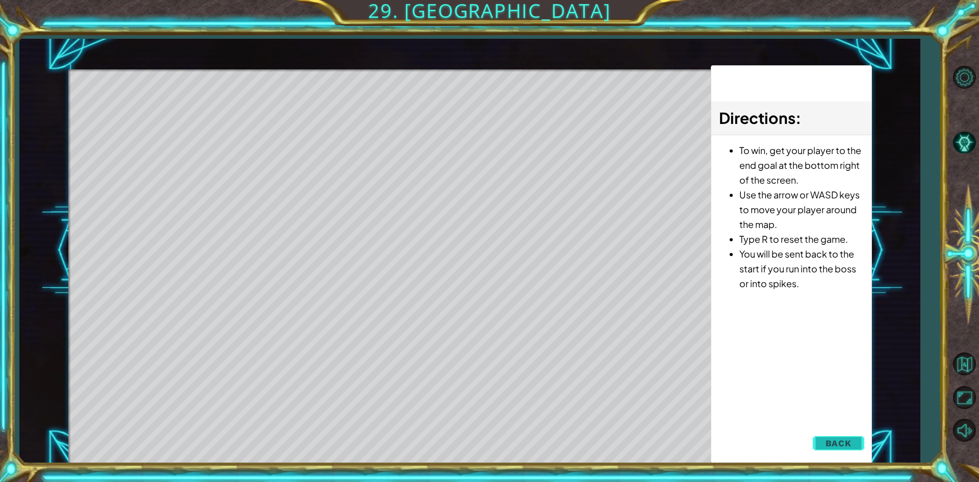
click at [852, 437] on button "Back" at bounding box center [839, 443] width 52 height 20
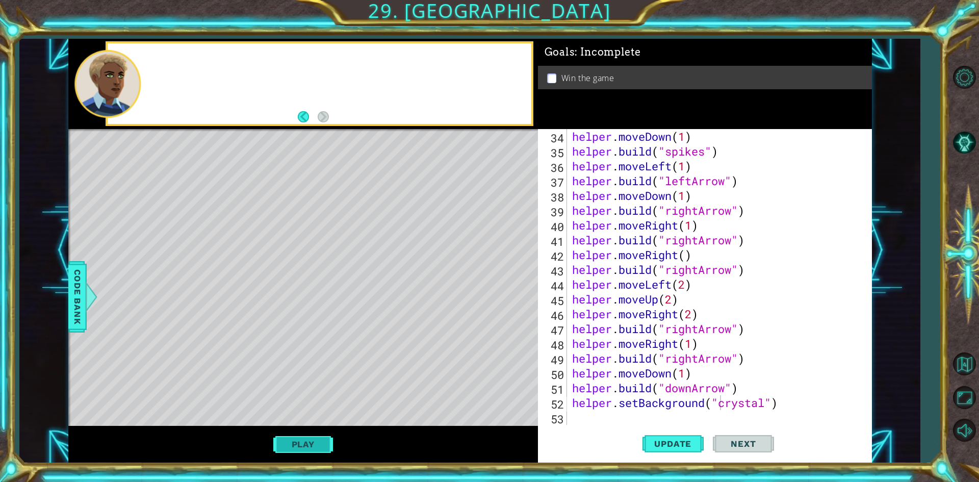
click at [283, 442] on button "Play" at bounding box center [303, 444] width 60 height 19
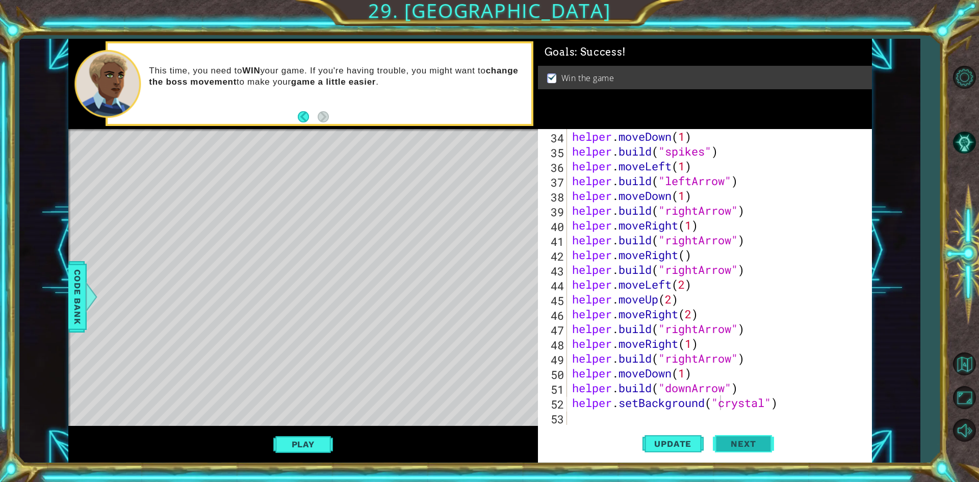
click at [724, 432] on button "Next" at bounding box center [743, 441] width 61 height 33
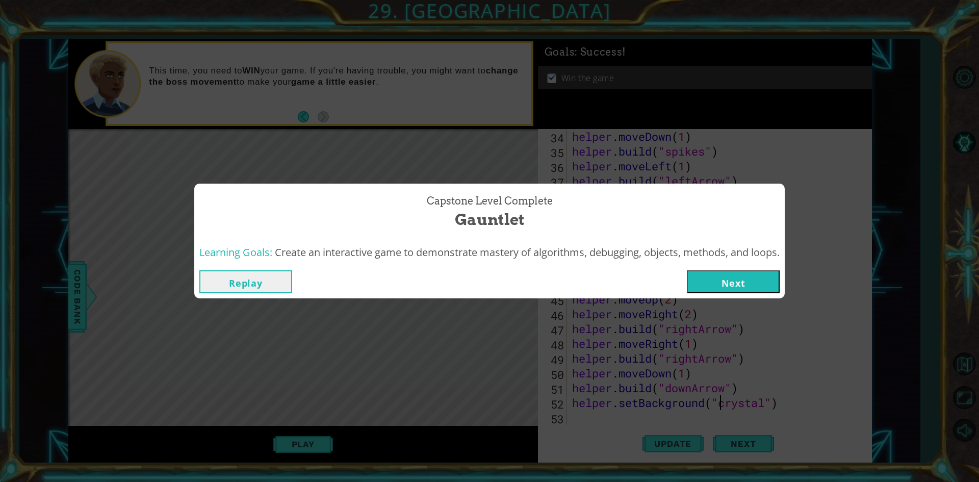
click at [741, 283] on button "Next" at bounding box center [733, 281] width 93 height 23
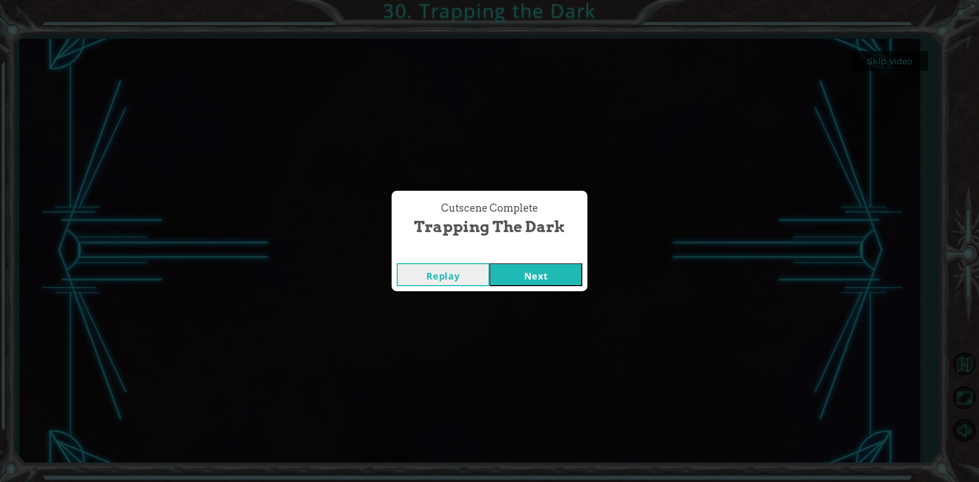
click at [545, 267] on button "Next" at bounding box center [536, 274] width 93 height 23
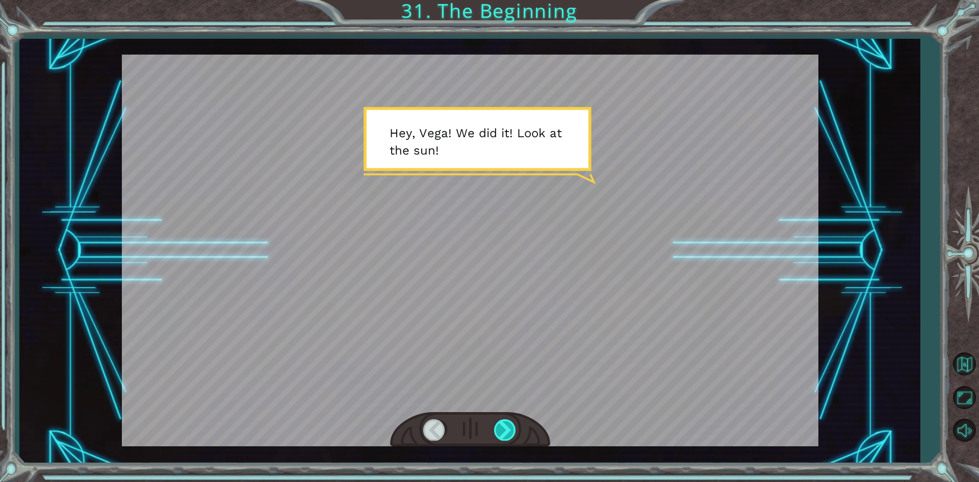
click at [507, 420] on div at bounding box center [505, 429] width 23 height 21
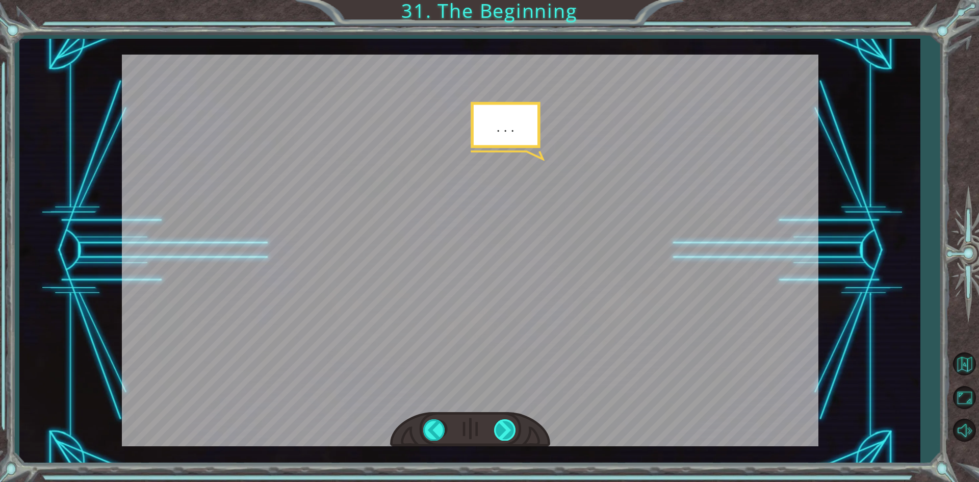
click at [507, 420] on div at bounding box center [505, 429] width 23 height 21
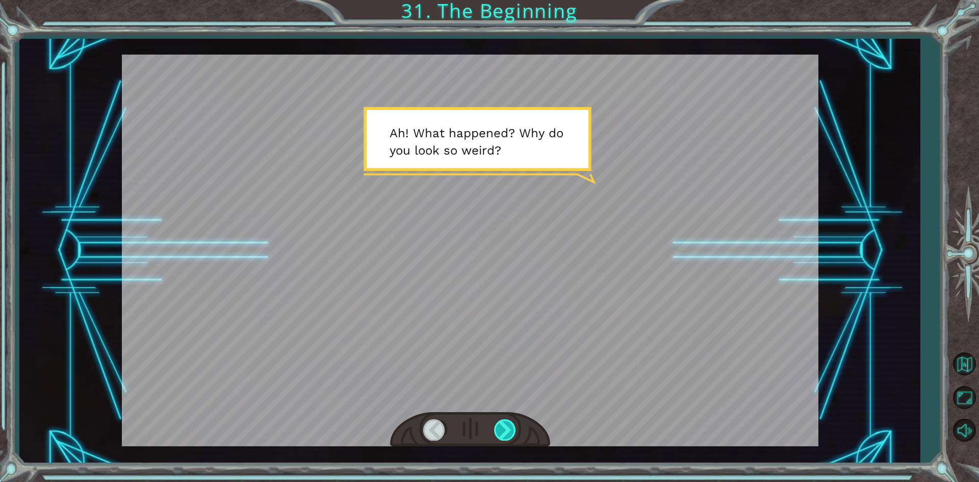
click at [507, 420] on div at bounding box center [505, 429] width 23 height 21
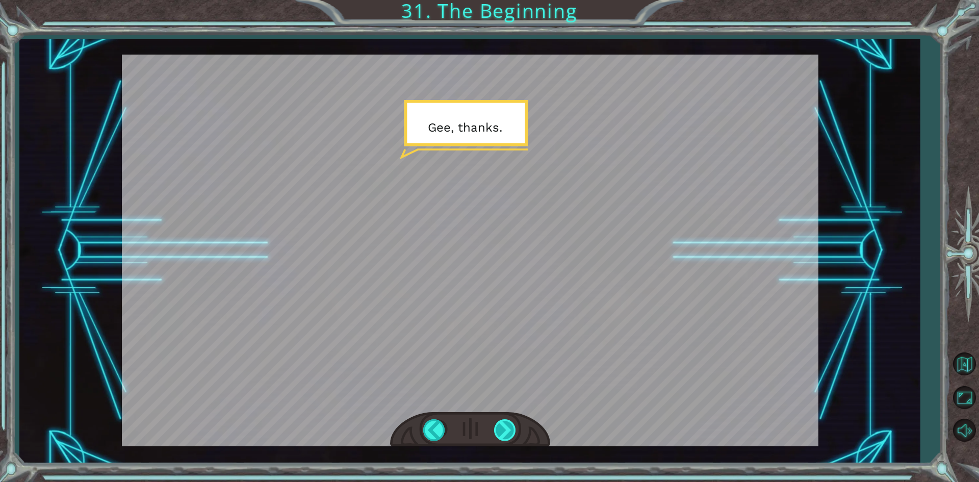
click at [507, 420] on div at bounding box center [505, 429] width 23 height 21
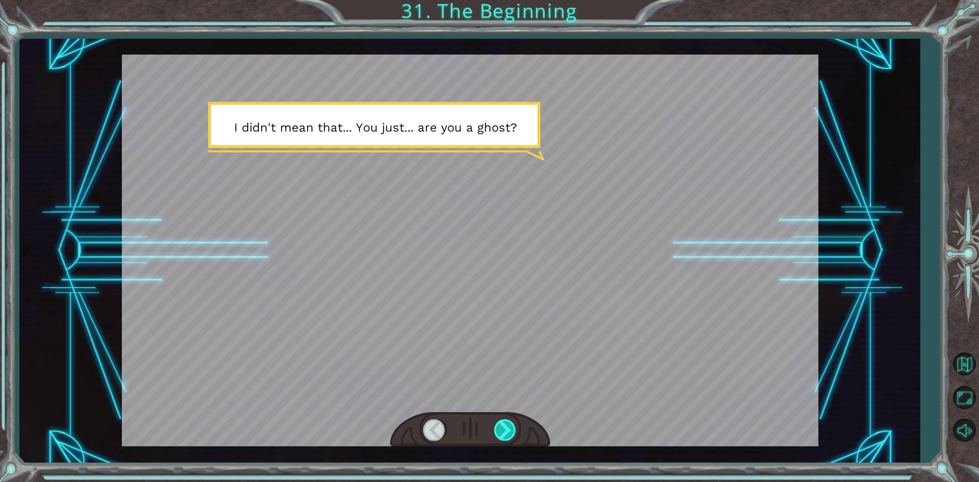
click at [507, 420] on div at bounding box center [505, 429] width 23 height 21
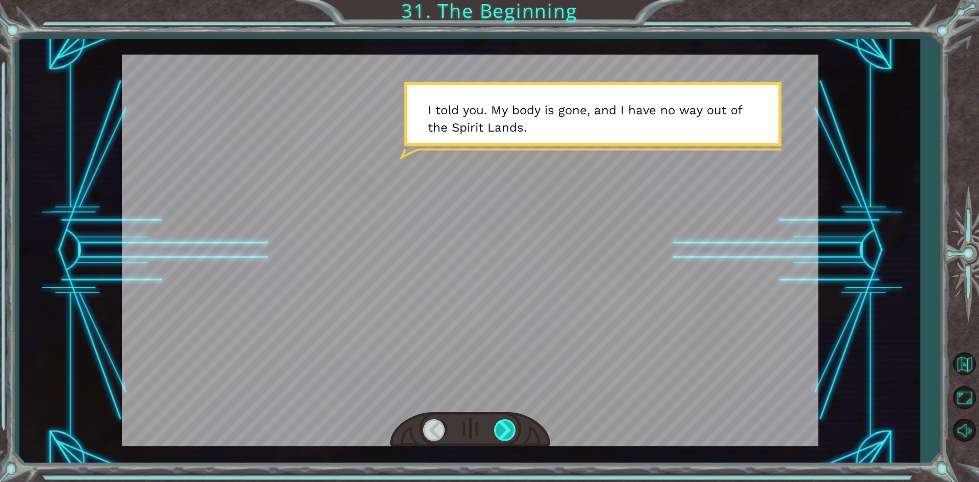
click at [507, 420] on div at bounding box center [505, 429] width 23 height 21
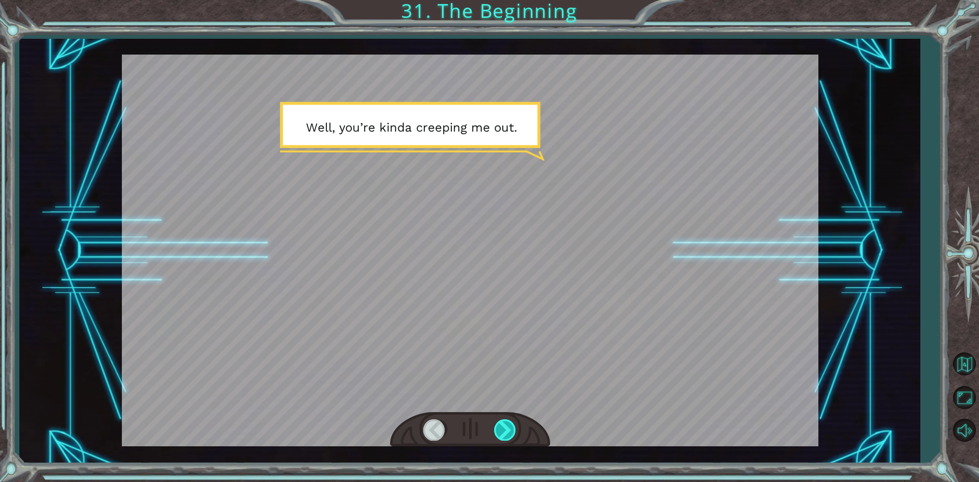
click at [507, 420] on div at bounding box center [505, 429] width 23 height 21
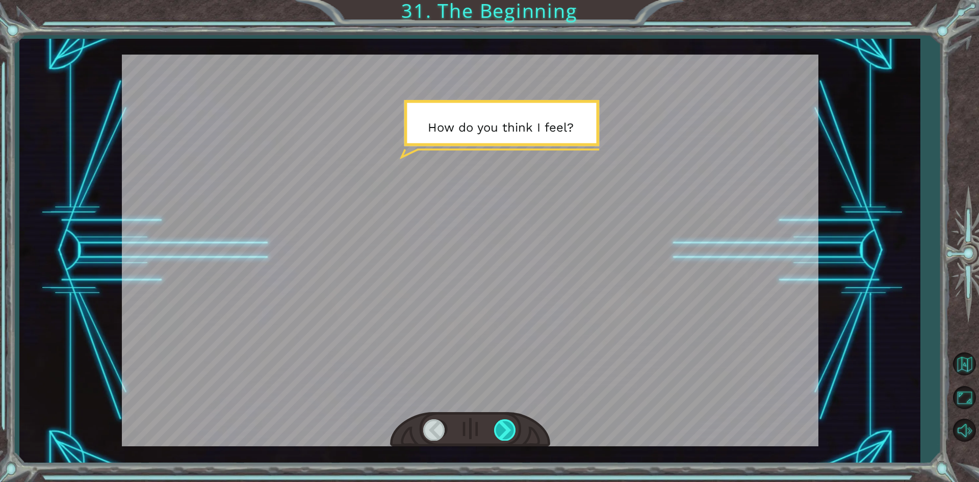
click at [507, 420] on div at bounding box center [505, 429] width 23 height 21
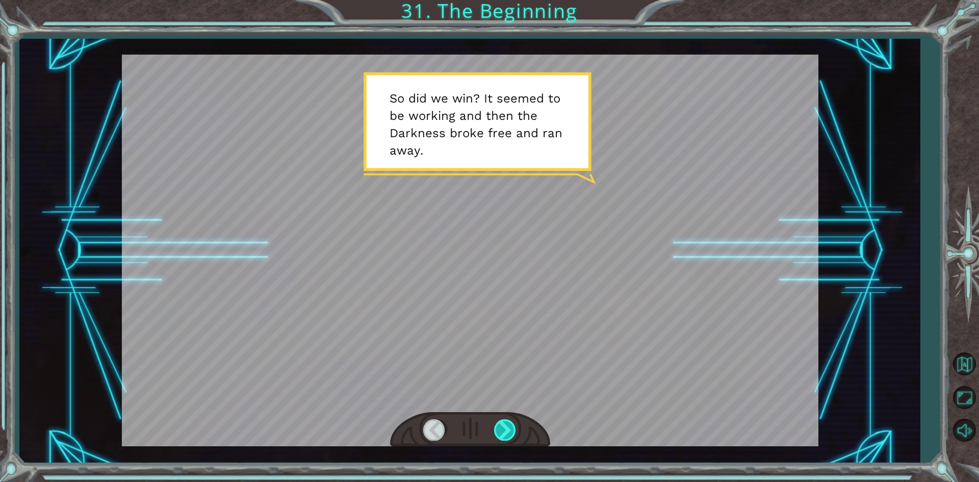
click at [507, 420] on div at bounding box center [505, 429] width 23 height 21
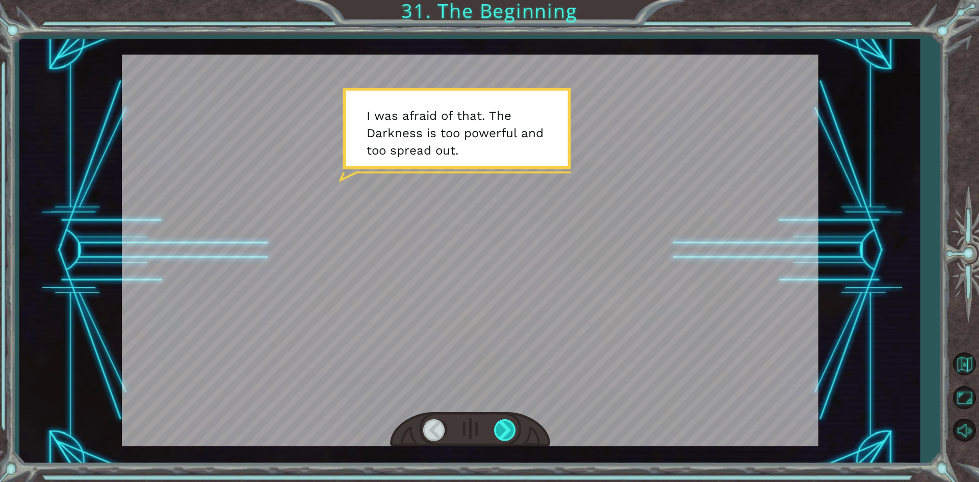
click at [507, 420] on div at bounding box center [505, 429] width 23 height 21
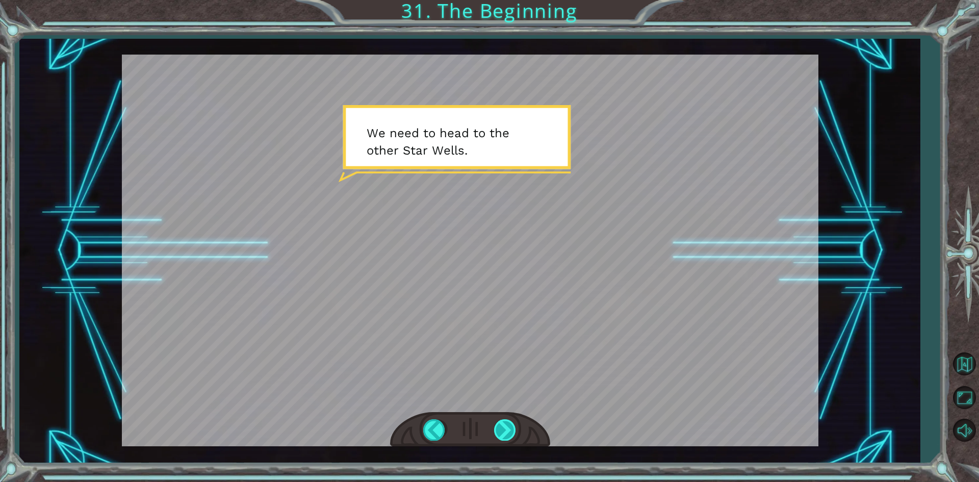
click at [507, 420] on div at bounding box center [505, 429] width 23 height 21
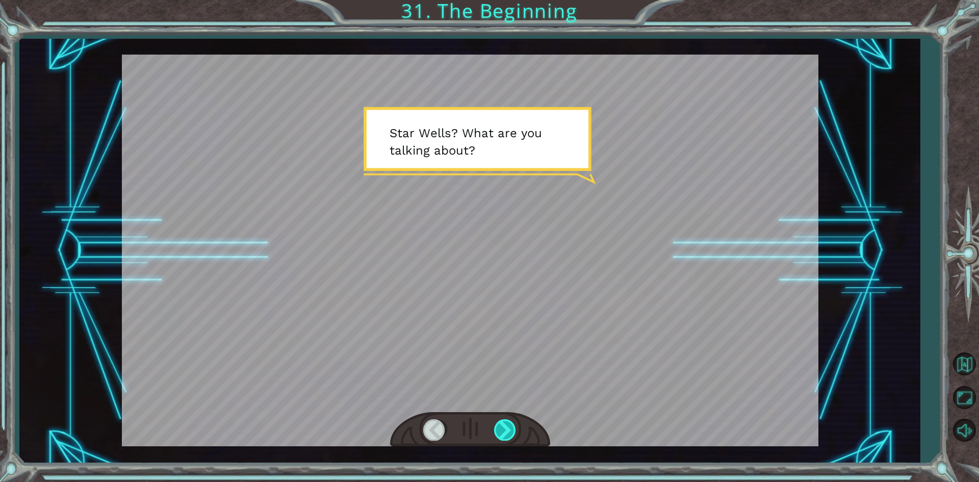
click at [507, 420] on div at bounding box center [505, 429] width 23 height 21
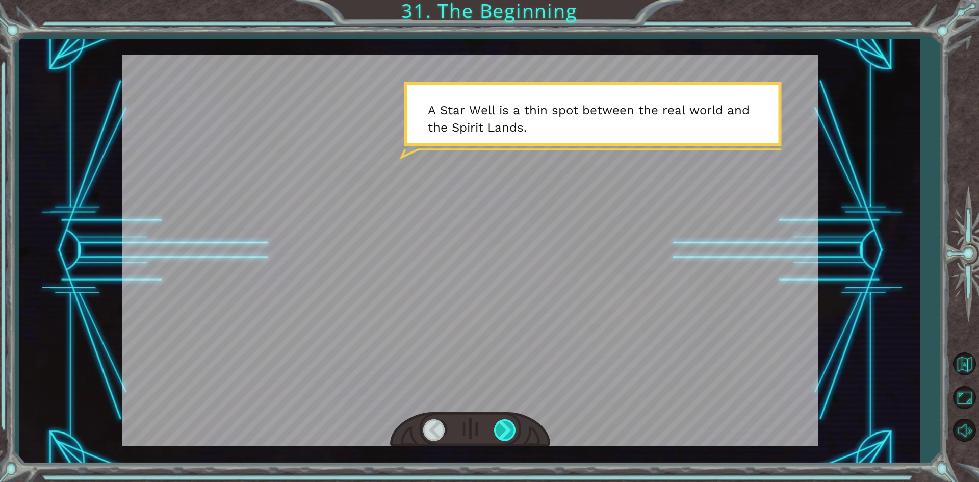
click at [507, 420] on div at bounding box center [505, 429] width 23 height 21
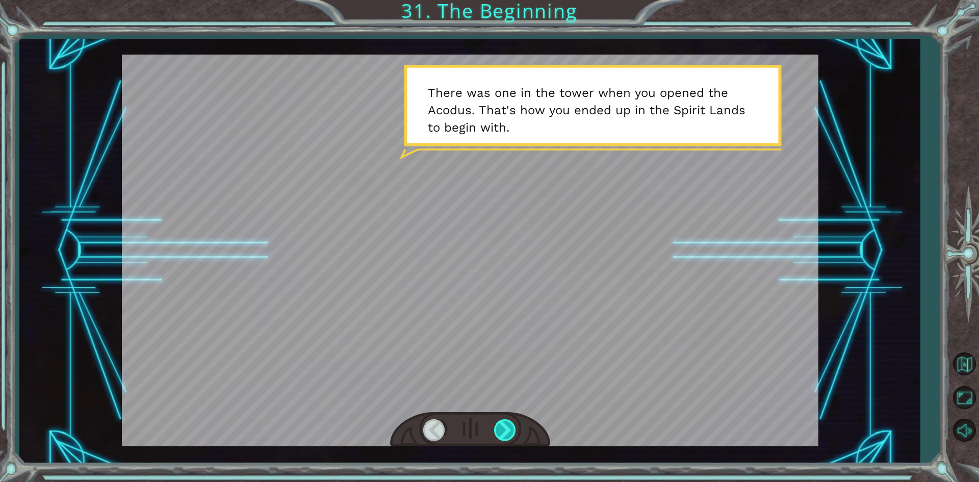
click at [507, 420] on div at bounding box center [505, 429] width 23 height 21
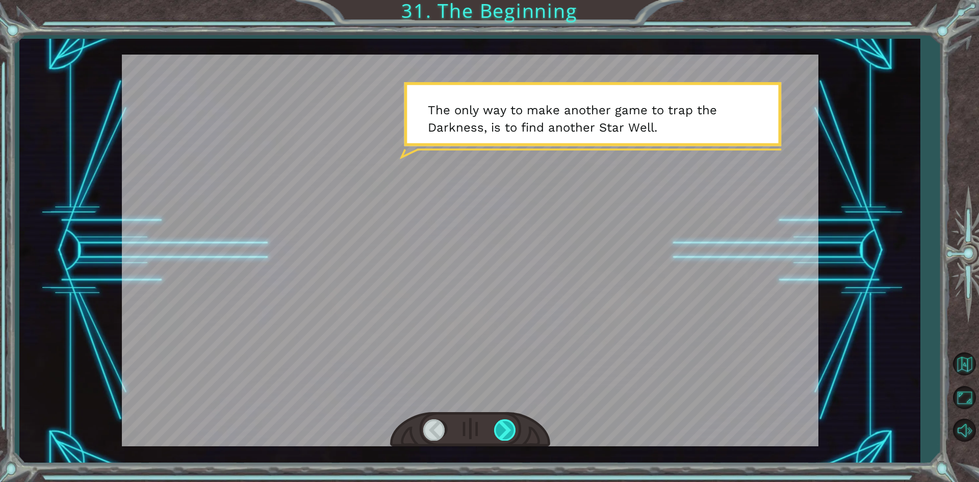
click at [507, 420] on div at bounding box center [505, 429] width 23 height 21
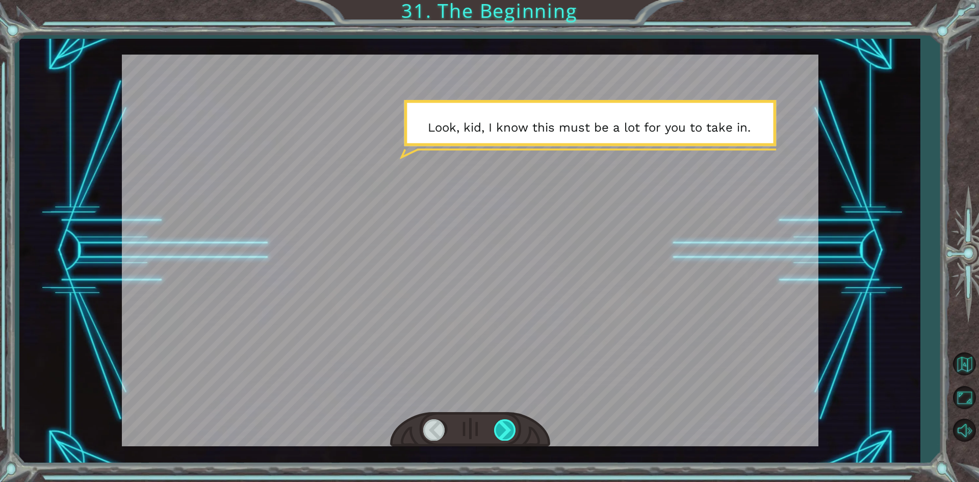
click at [507, 420] on div at bounding box center [505, 429] width 23 height 21
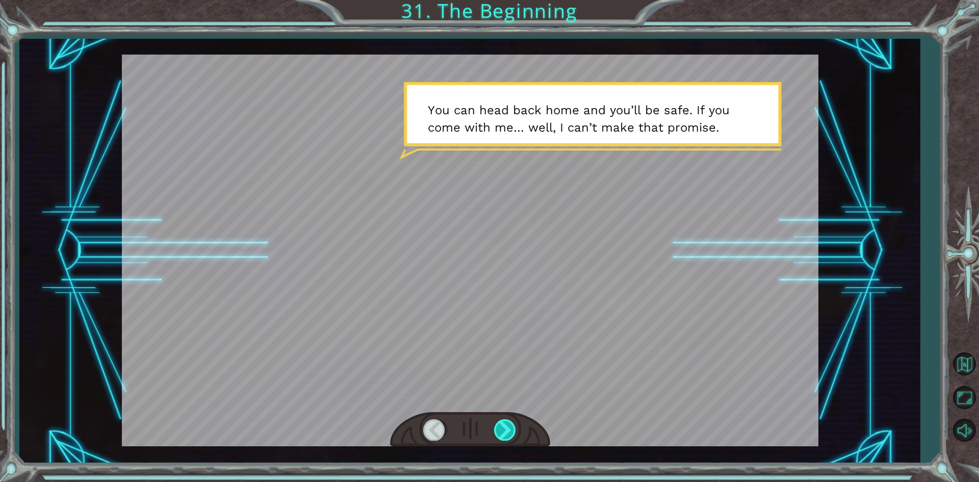
click at [507, 420] on div at bounding box center [505, 429] width 23 height 21
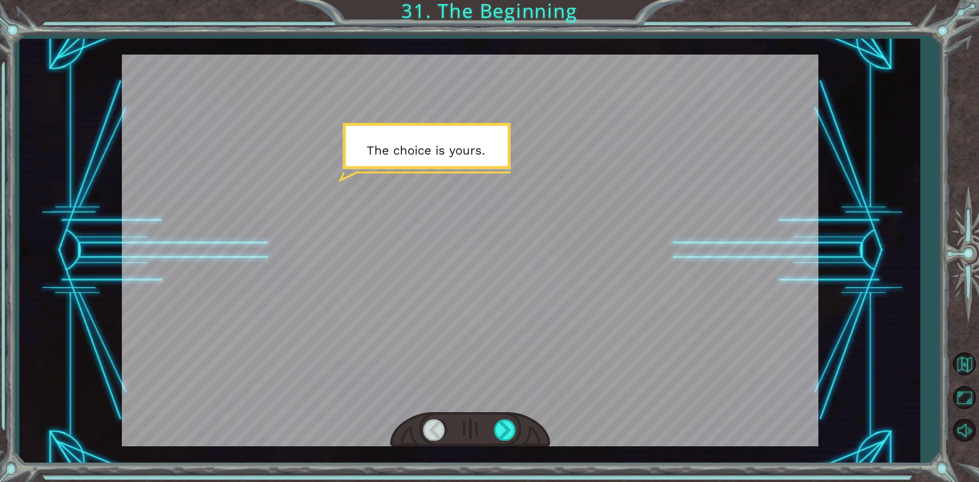
click at [508, 418] on div at bounding box center [470, 429] width 160 height 35
drag, startPoint x: 510, startPoint y: 429, endPoint x: 511, endPoint y: 434, distance: 5.6
click at [511, 434] on div at bounding box center [505, 429] width 23 height 21
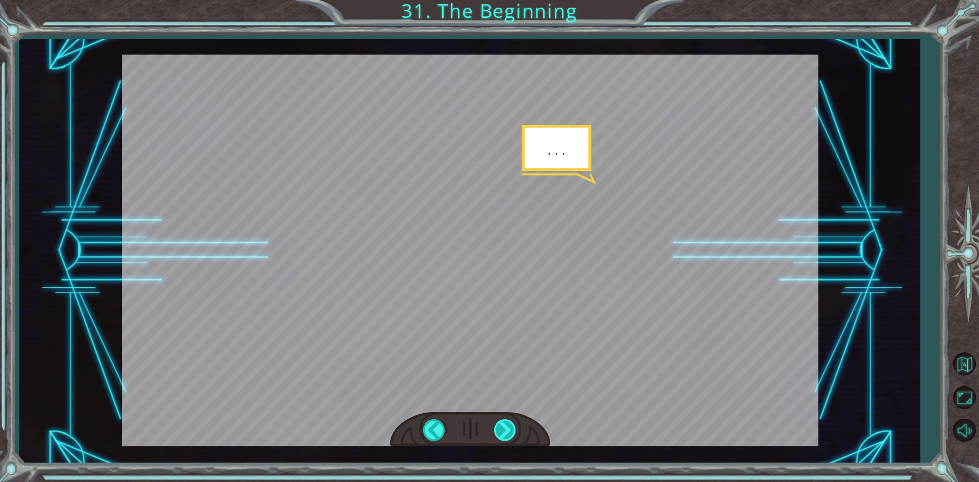
click at [512, 431] on div at bounding box center [505, 429] width 23 height 21
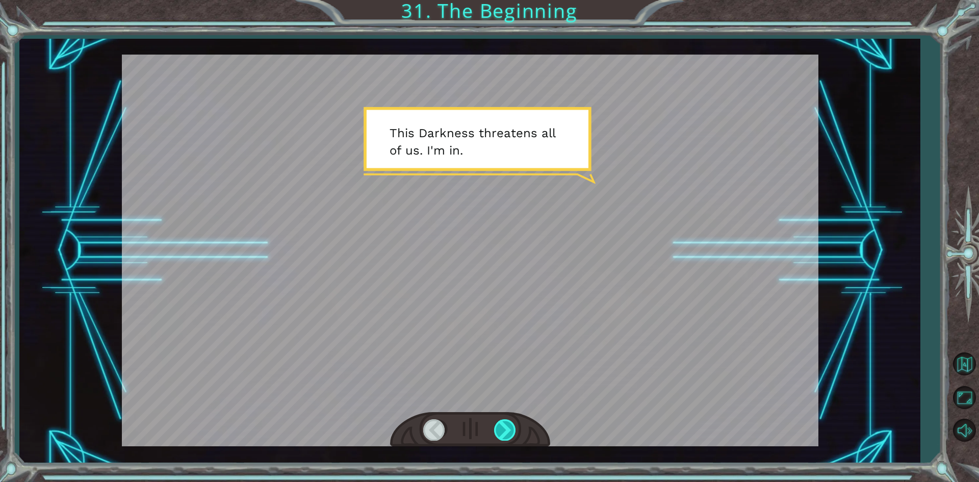
click at [512, 431] on div at bounding box center [505, 429] width 23 height 21
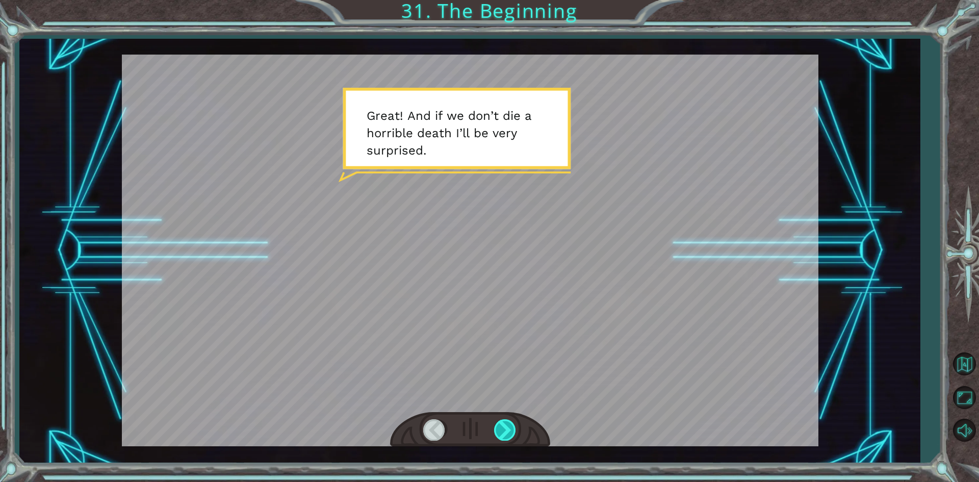
click at [512, 431] on div at bounding box center [505, 429] width 23 height 21
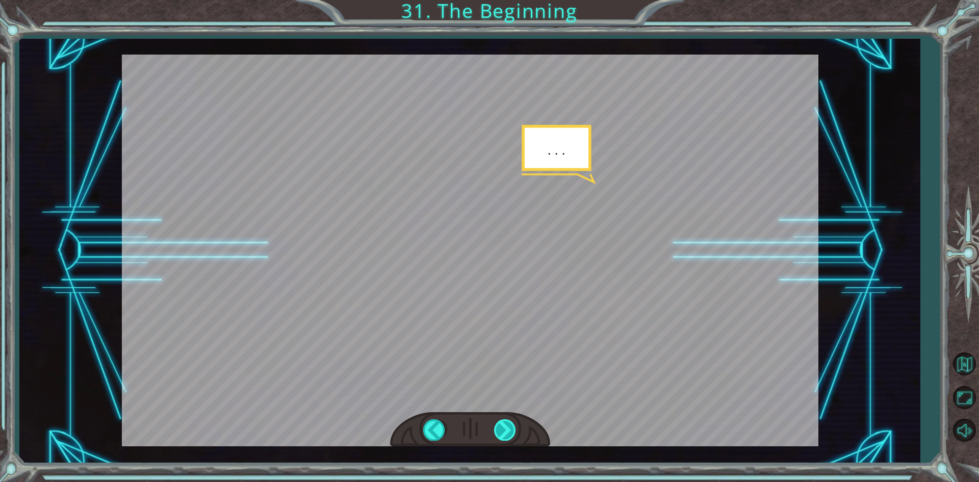
click at [512, 431] on div at bounding box center [505, 429] width 23 height 21
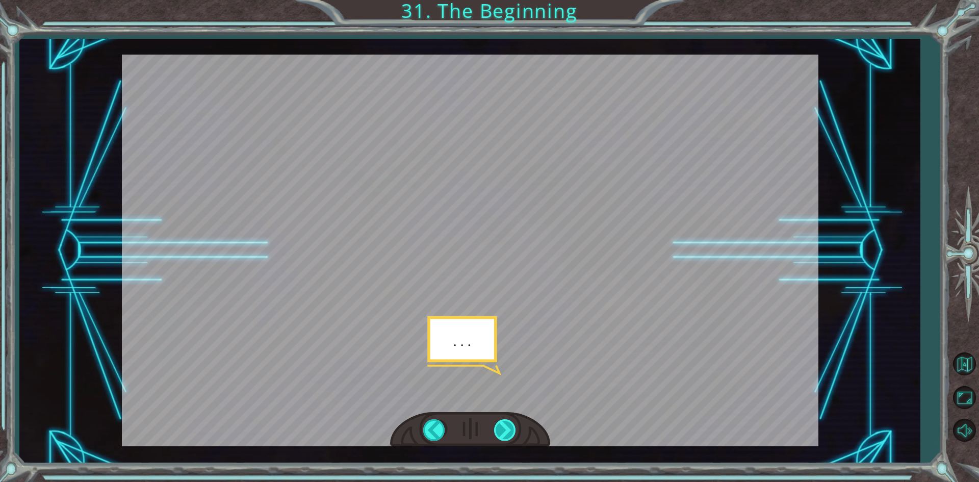
click at [512, 431] on div at bounding box center [505, 429] width 23 height 21
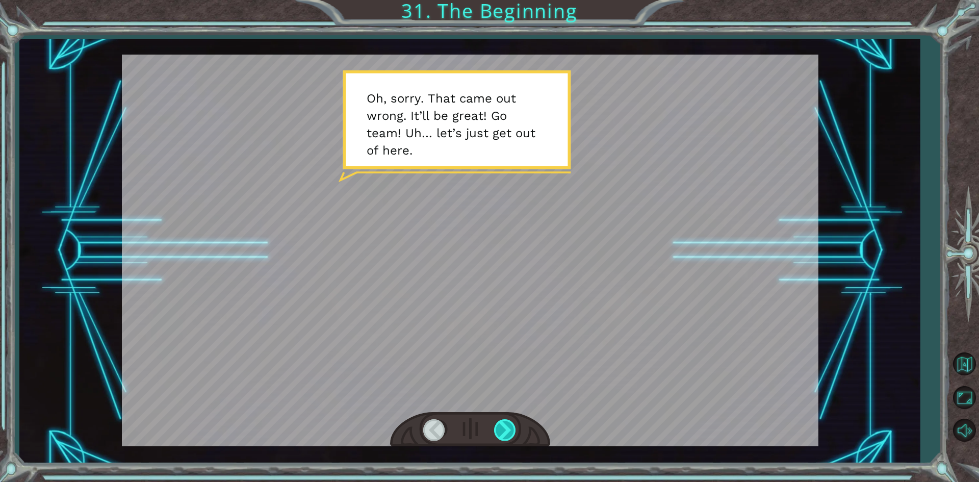
click at [510, 426] on div at bounding box center [505, 429] width 23 height 21
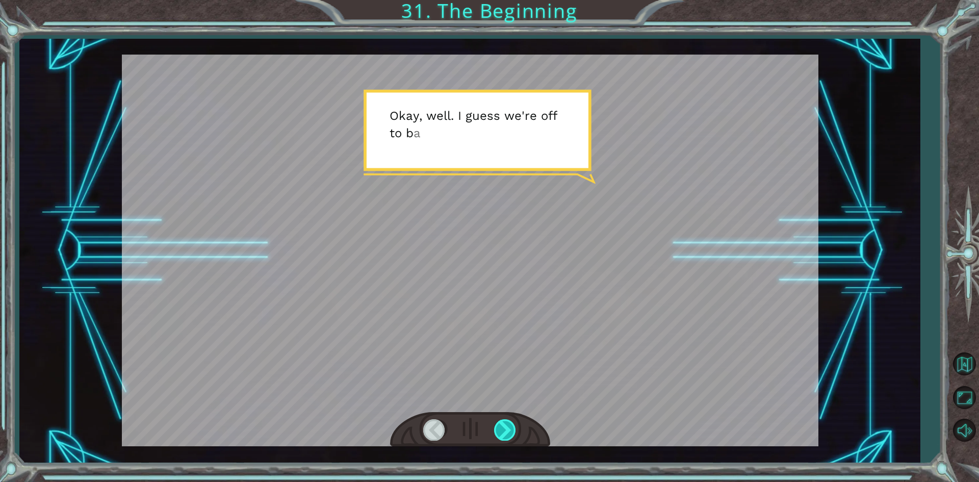
click at [510, 425] on div at bounding box center [505, 429] width 23 height 21
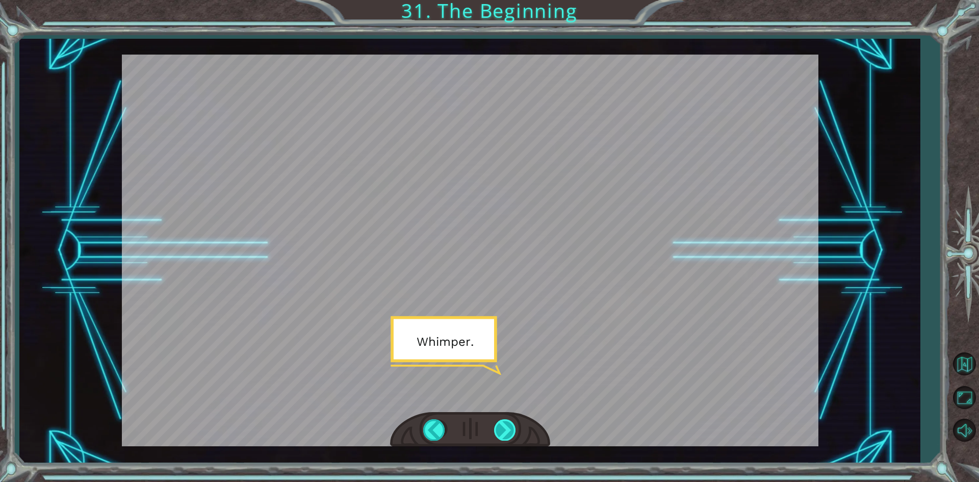
click at [510, 425] on div at bounding box center [505, 429] width 23 height 21
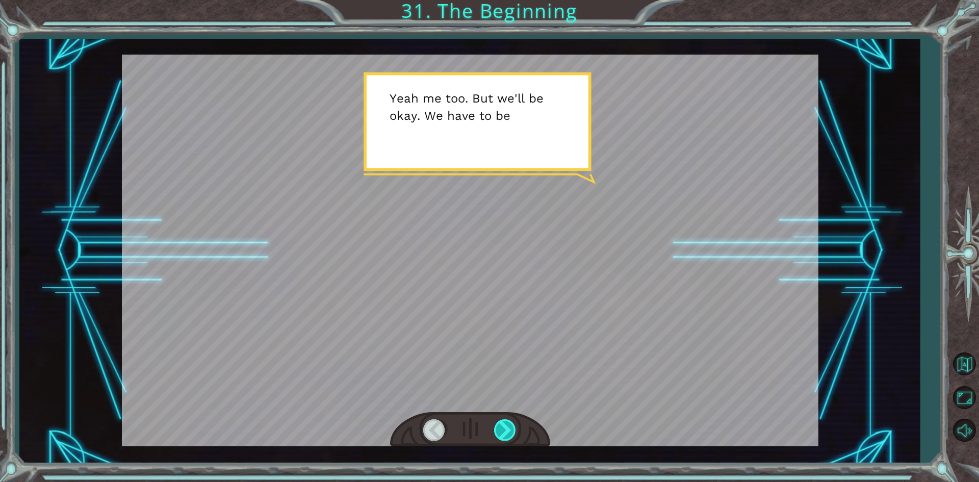
click at [507, 434] on div at bounding box center [505, 429] width 23 height 21
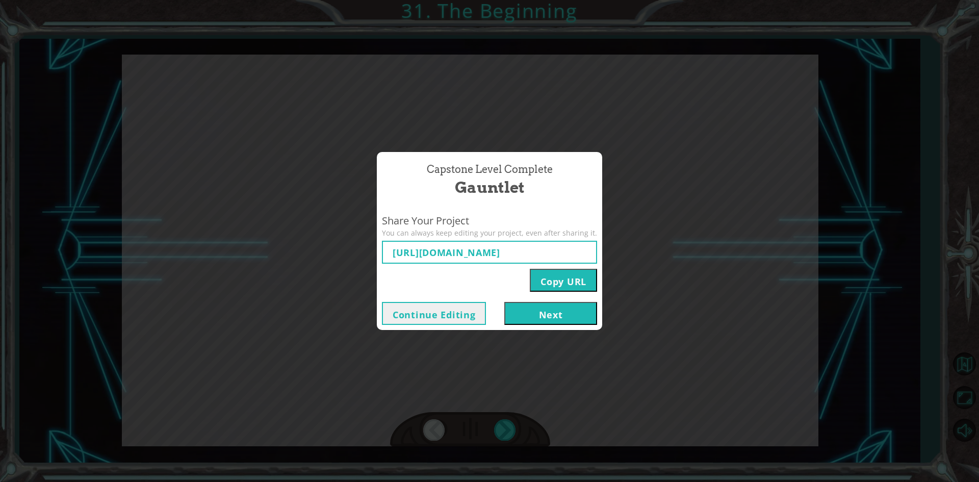
type input "[URL][DOMAIN_NAME]"
click at [519, 316] on button "Next" at bounding box center [551, 313] width 93 height 23
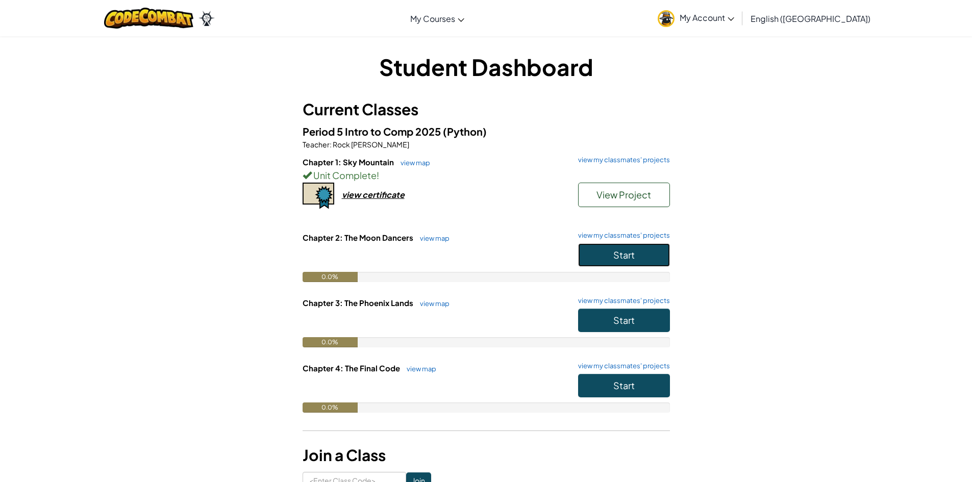
click at [607, 258] on button "Start" at bounding box center [624, 254] width 92 height 23
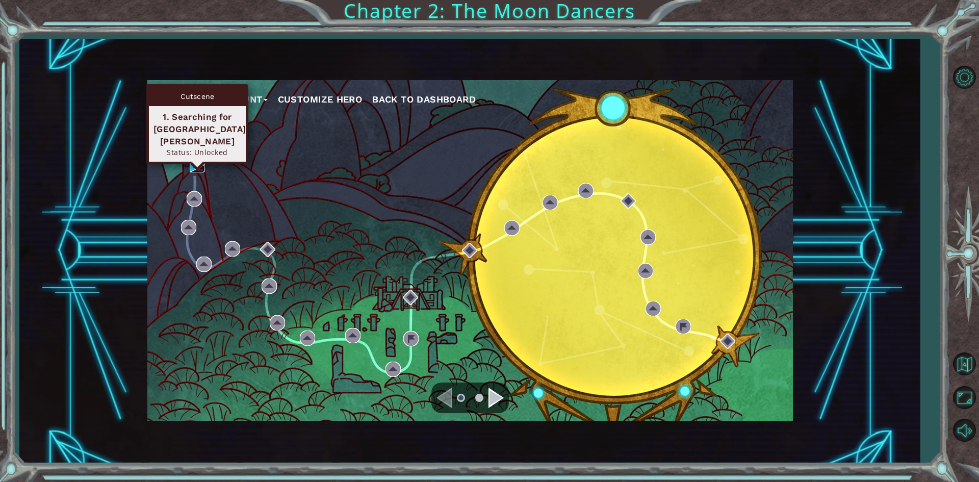
click at [196, 161] on img at bounding box center [197, 164] width 15 height 15
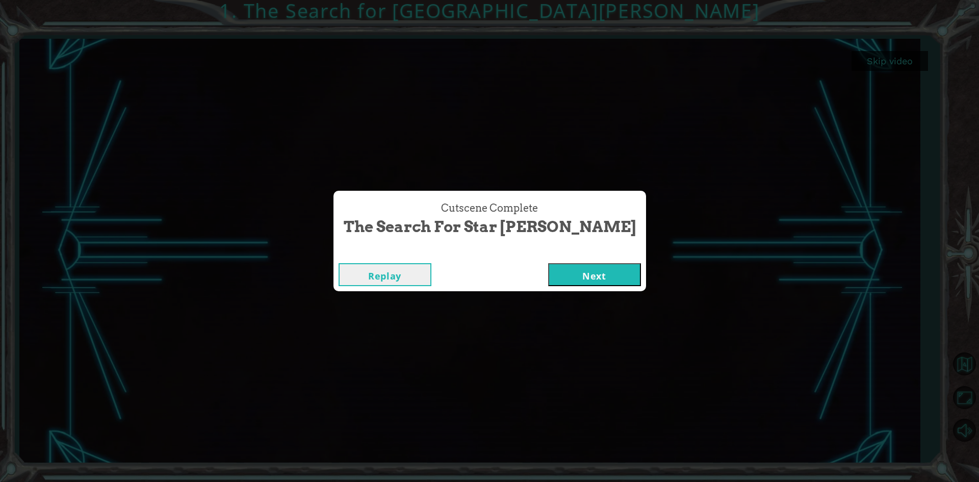
click at [548, 279] on button "Next" at bounding box center [594, 274] width 93 height 23
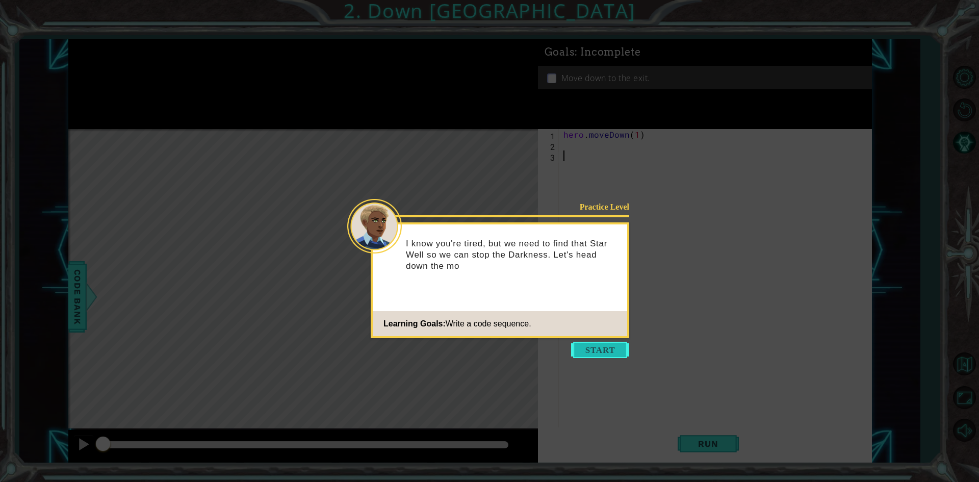
click at [596, 350] on button "Start" at bounding box center [600, 350] width 58 height 16
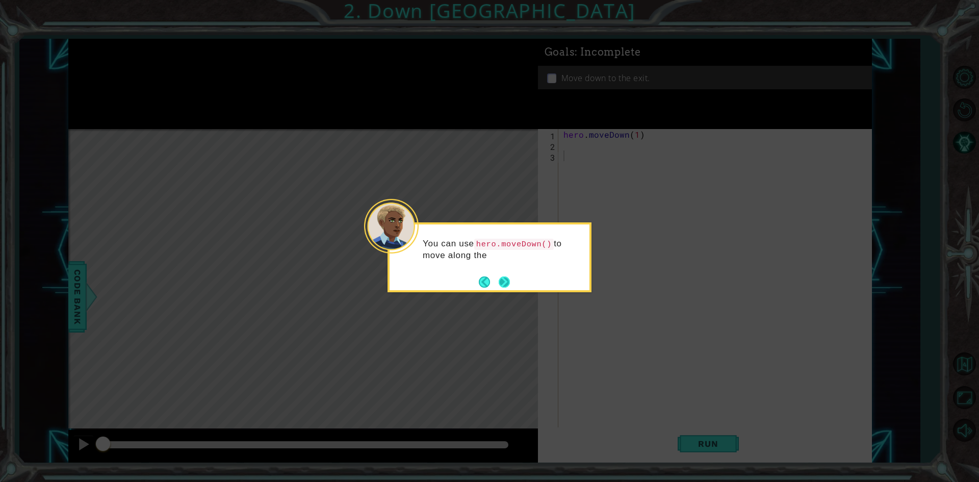
click at [510, 280] on button "Next" at bounding box center [504, 281] width 11 height 11
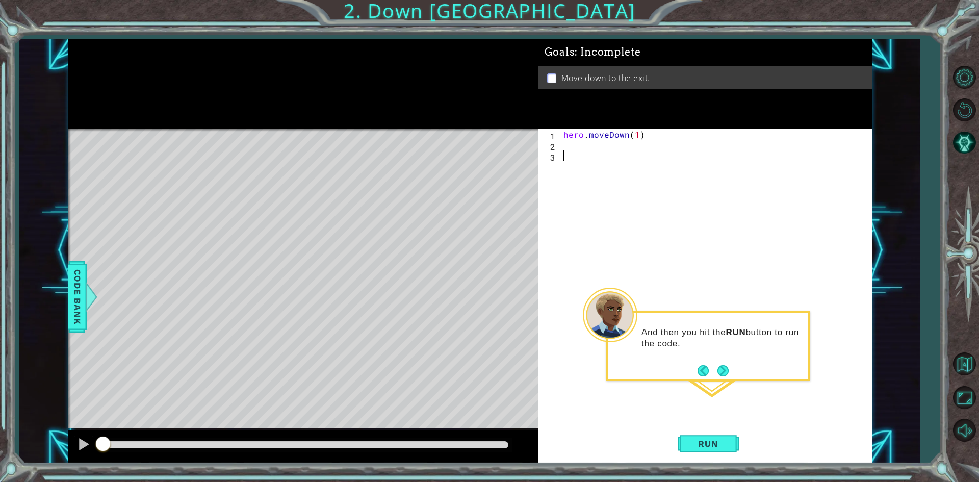
click at [635, 135] on div "hero . moveDown ( 1 )" at bounding box center [718, 289] width 312 height 321
type textarea "hero.moveDown(2)"
click at [715, 448] on span "Run" at bounding box center [708, 444] width 40 height 10
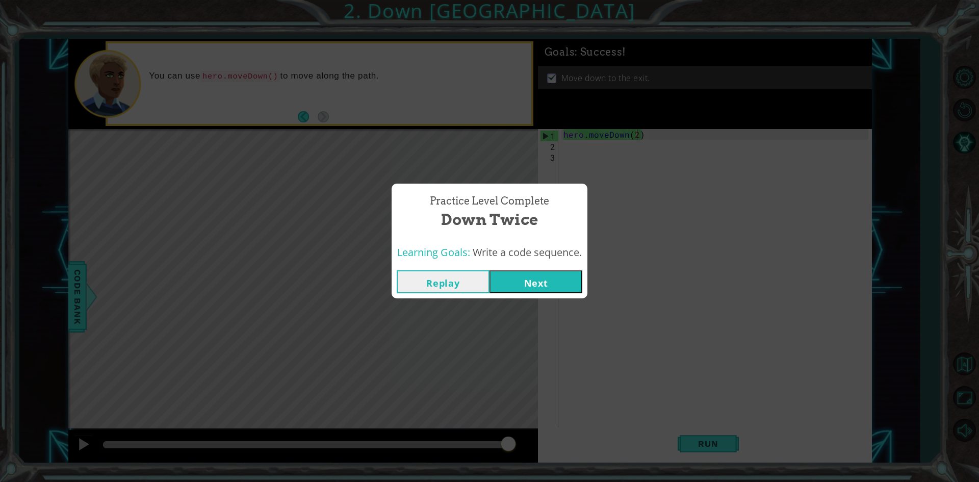
click at [527, 280] on button "Next" at bounding box center [536, 281] width 93 height 23
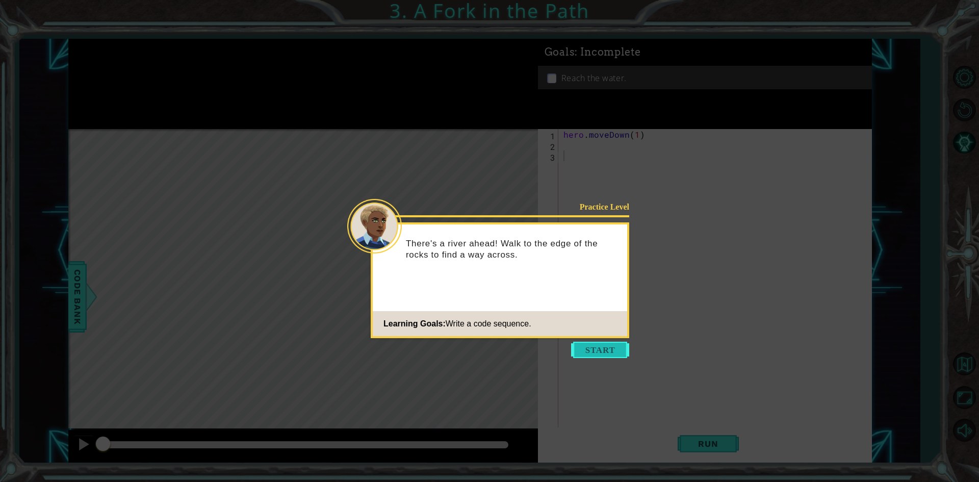
click at [619, 348] on button "Start" at bounding box center [600, 350] width 58 height 16
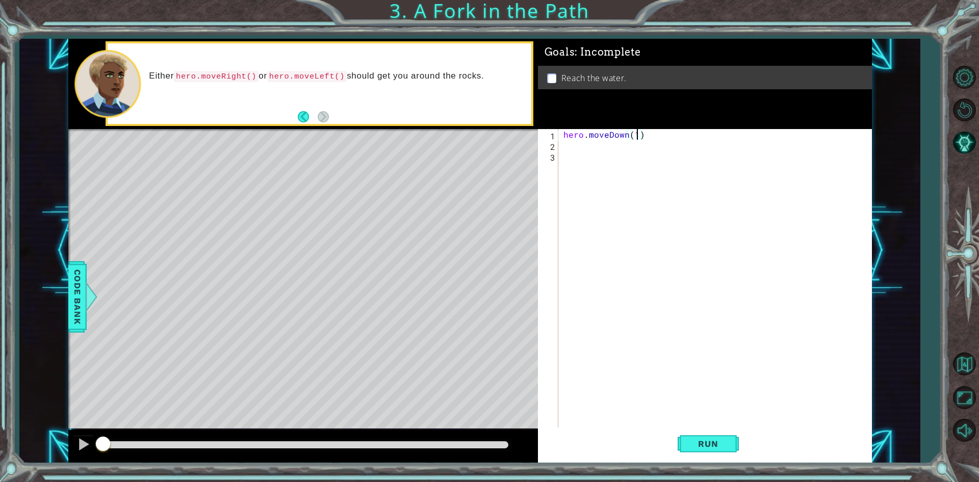
click at [636, 135] on div "hero . moveDown ( 1 )" at bounding box center [718, 289] width 312 height 321
type textarea "hero.moveDown(1)"
click at [639, 141] on div "hero . moveDown ( 1 )" at bounding box center [718, 289] width 312 height 321
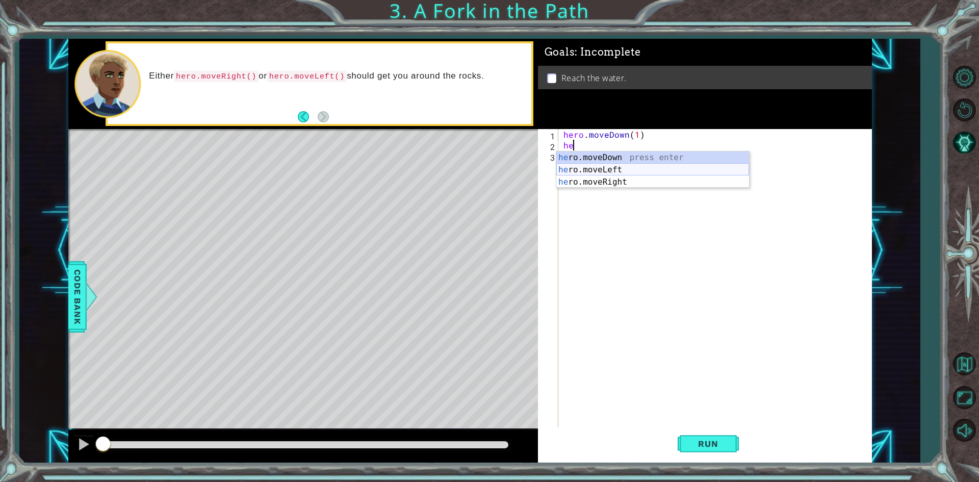
click at [641, 165] on div "he ro.moveDown press enter he ro.moveLeft press enter he ro.moveRight press ent…" at bounding box center [653, 182] width 193 height 61
type textarea "hero.moveLeft(1)"
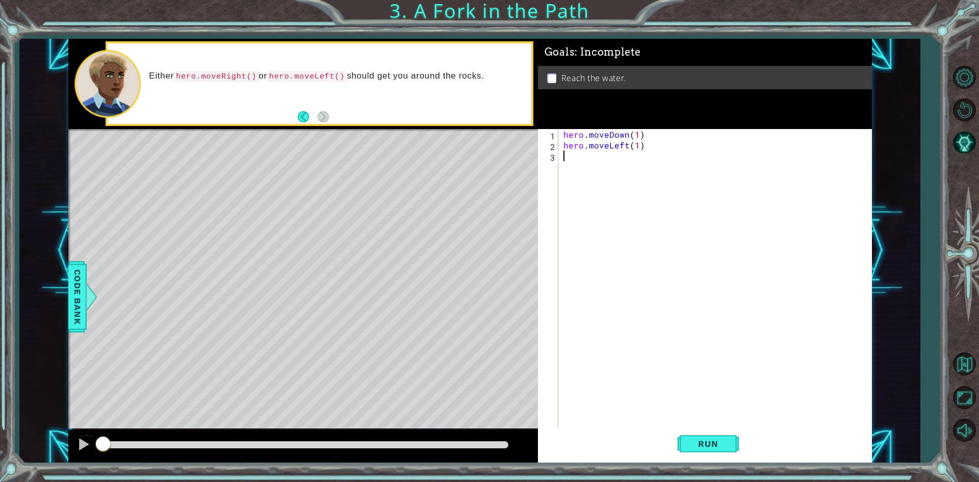
click at [634, 180] on div "hero . moveDown ( 1 ) hero . moveLeft ( 1 )" at bounding box center [718, 289] width 312 height 321
type textarea "g"
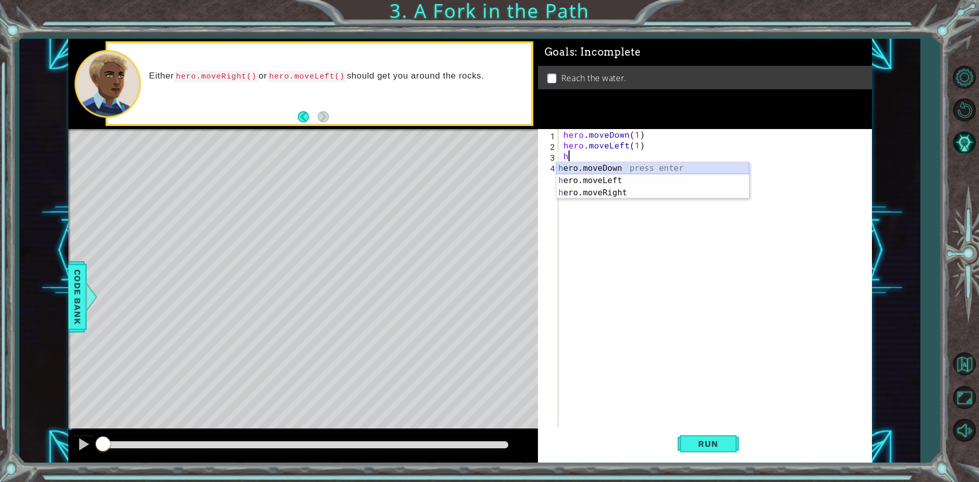
click at [628, 163] on div "h ero.moveDown press enter h ero.moveLeft press enter h ero.moveRight press ent…" at bounding box center [653, 192] width 193 height 61
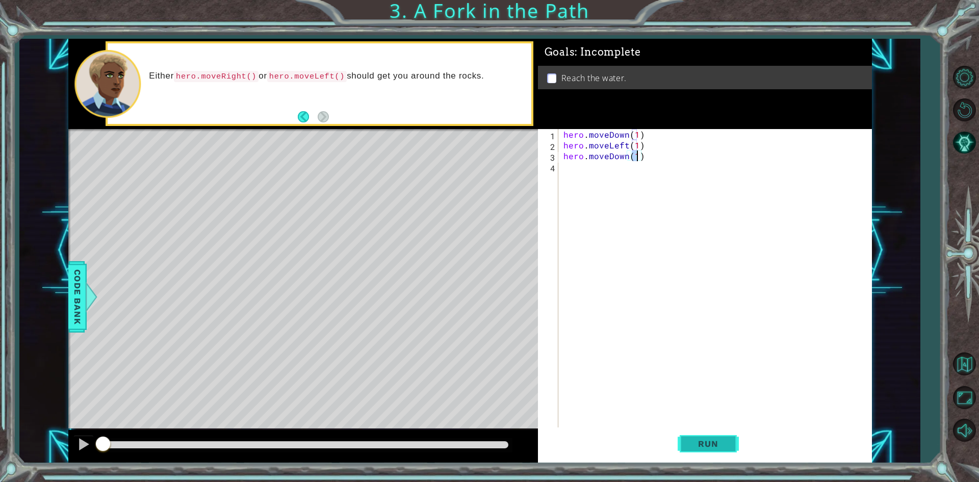
type textarea "hero.moveDown(1)"
click at [729, 444] on button "Run" at bounding box center [708, 443] width 61 height 33
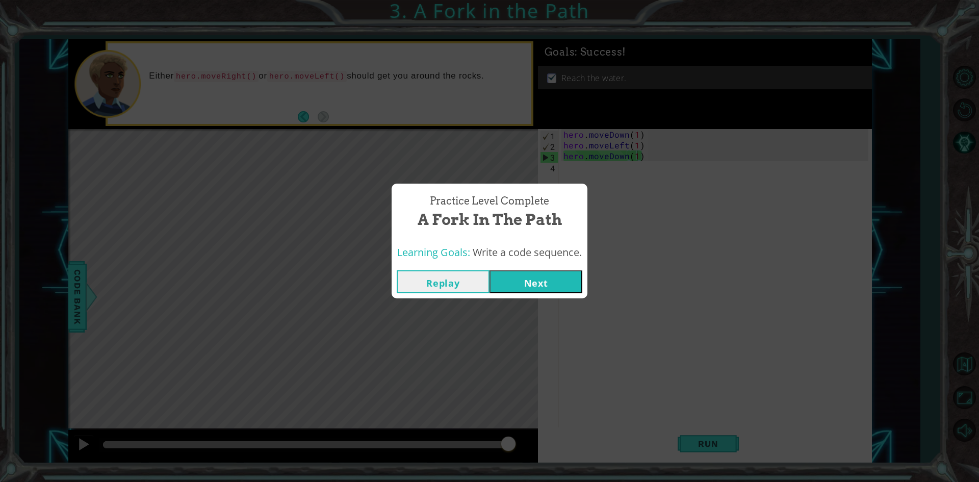
click at [534, 273] on button "Next" at bounding box center [536, 281] width 93 height 23
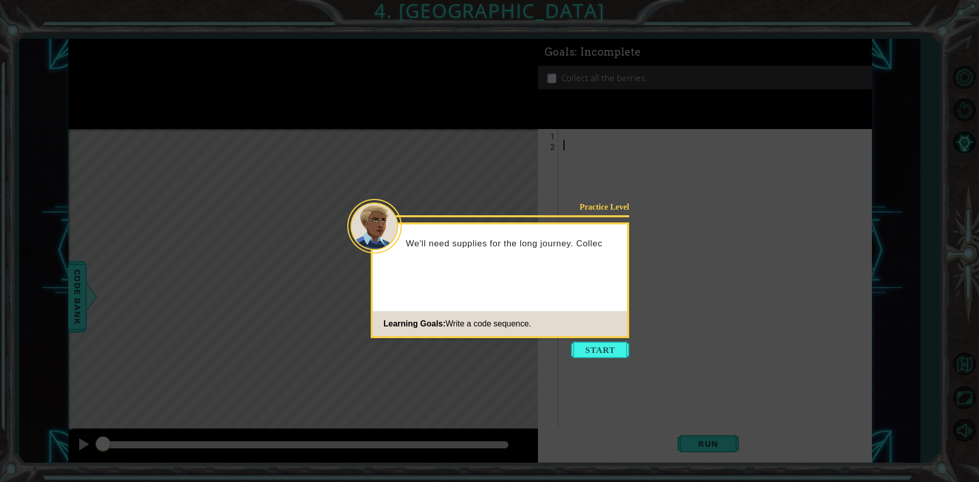
click at [586, 353] on button "Start" at bounding box center [600, 350] width 58 height 16
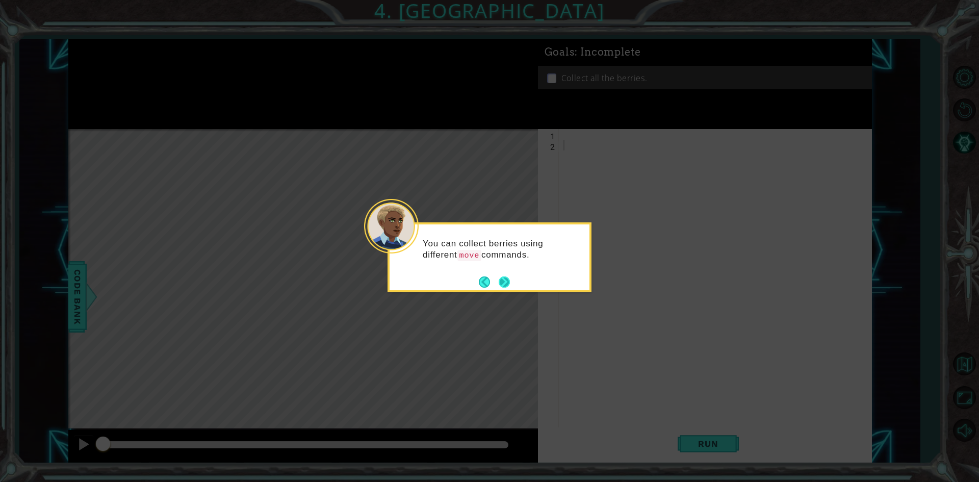
click at [510, 280] on button "Next" at bounding box center [504, 282] width 12 height 12
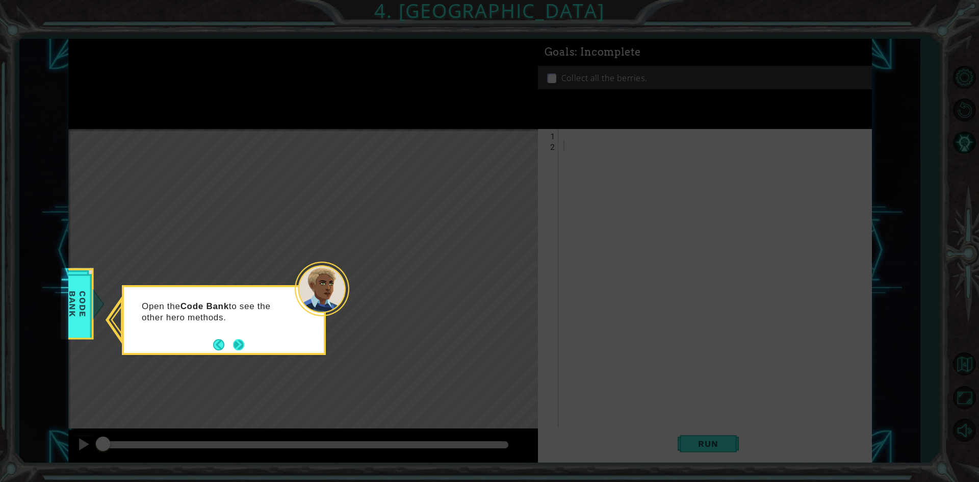
click at [233, 345] on button "Next" at bounding box center [238, 344] width 11 height 11
click at [234, 339] on button "Next" at bounding box center [239, 345] width 12 height 12
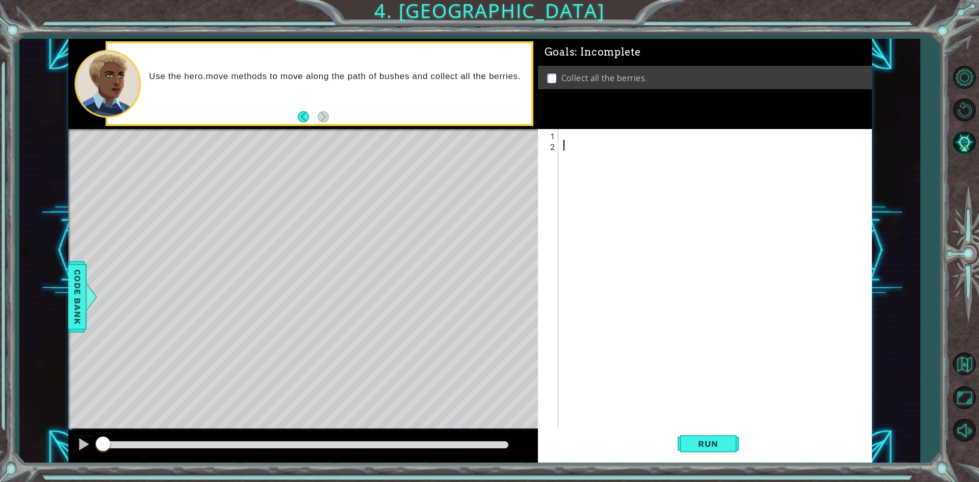
click at [579, 141] on div at bounding box center [718, 289] width 312 height 321
click at [581, 140] on div at bounding box center [718, 289] width 312 height 321
click at [580, 132] on div at bounding box center [718, 289] width 312 height 321
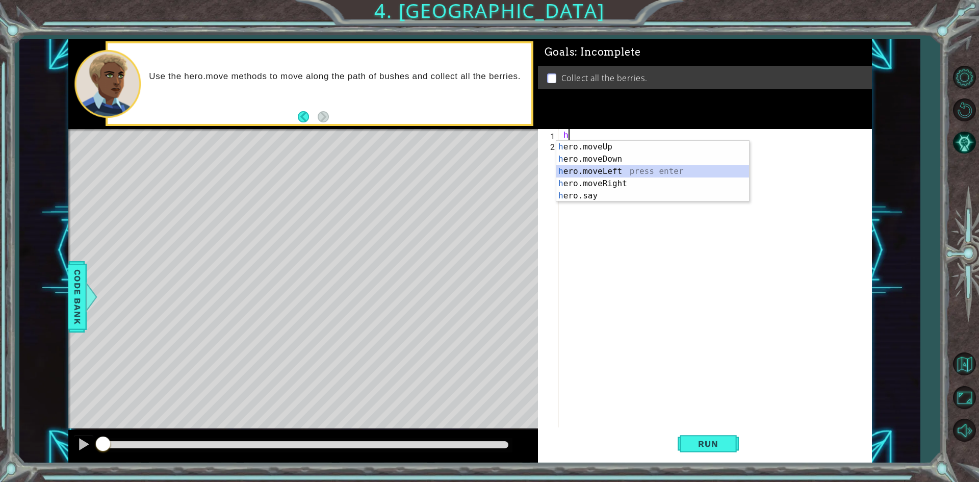
click at [614, 170] on div "h ero.moveUp press enter h ero.moveDown press enter h ero.moveLeft press enter …" at bounding box center [653, 184] width 193 height 86
type textarea "hero.moveLeft(1)"
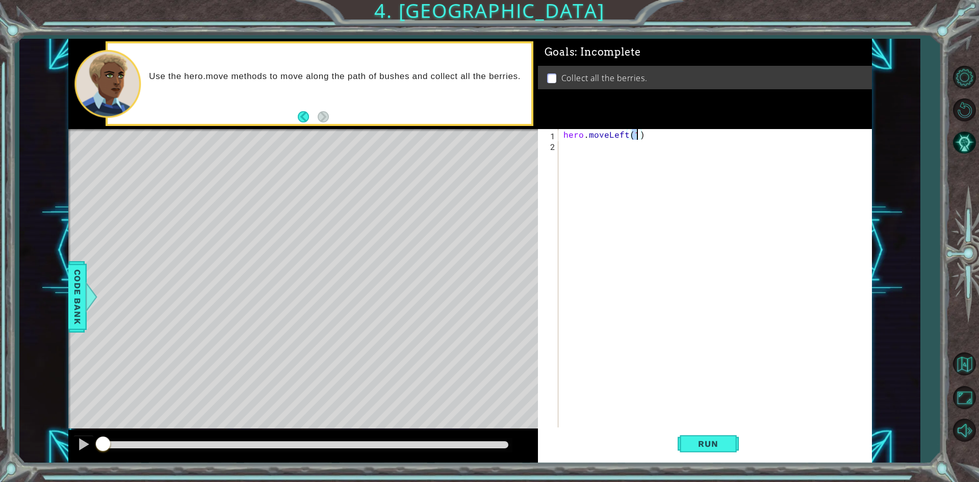
click at [615, 150] on div "hero . moveLeft ( 1 )" at bounding box center [718, 289] width 312 height 321
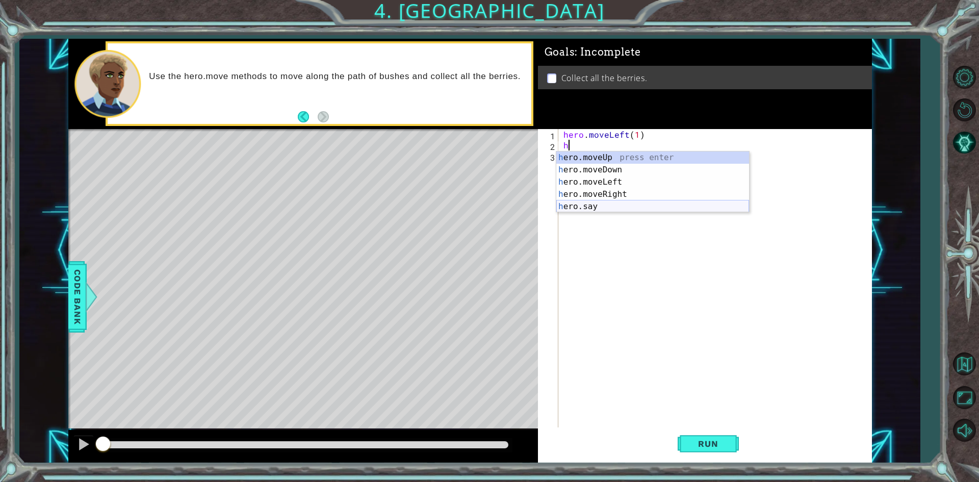
click at [607, 206] on div "h ero.moveUp press enter h ero.moveDown press enter h ero.moveLeft press enter …" at bounding box center [653, 195] width 193 height 86
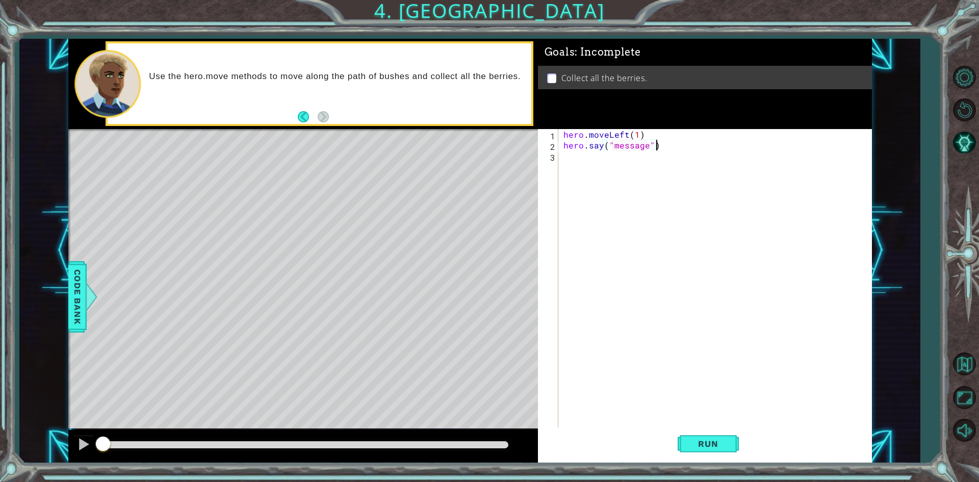
click at [655, 144] on div "hero . moveLeft ( 1 ) hero . say ( "message" )" at bounding box center [718, 289] width 312 height 321
click at [89, 301] on div at bounding box center [91, 297] width 13 height 31
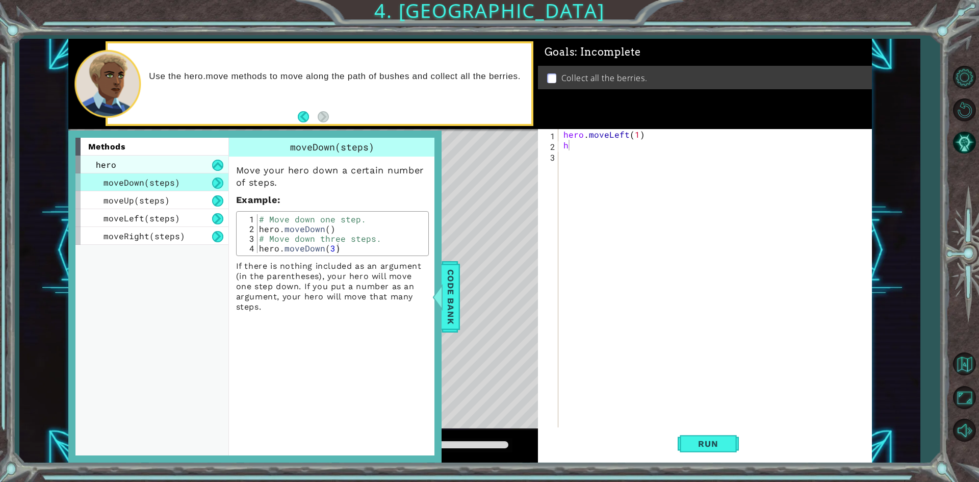
click at [171, 162] on div "hero" at bounding box center [151, 165] width 153 height 18
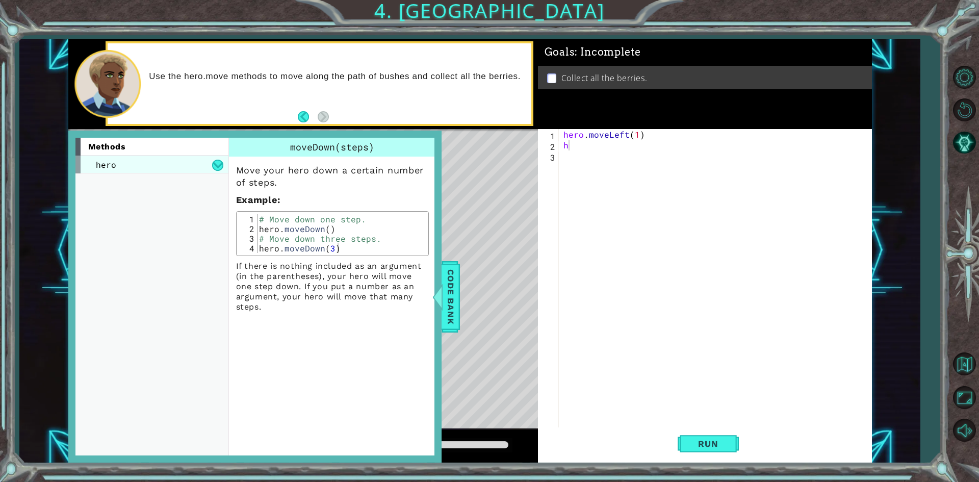
click at [171, 163] on div "hero" at bounding box center [151, 165] width 153 height 18
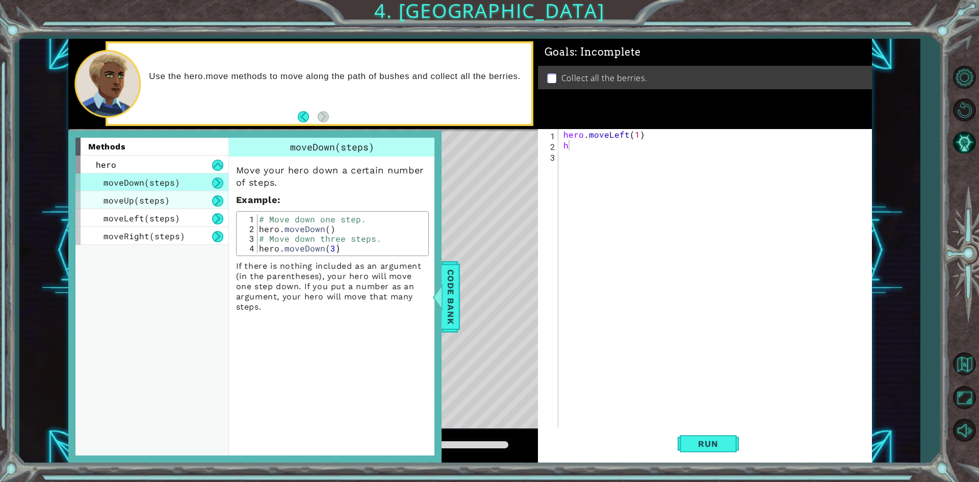
click at [179, 196] on div "moveUp(steps)" at bounding box center [151, 200] width 153 height 18
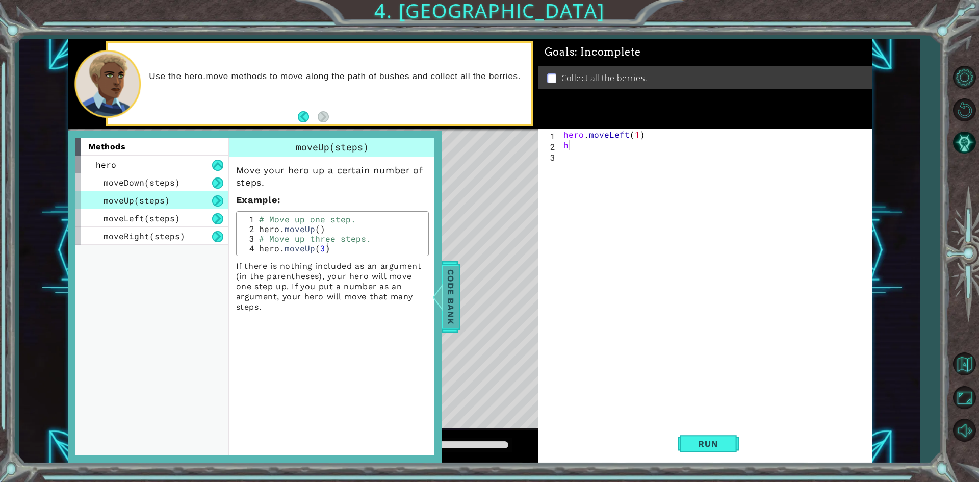
click at [456, 292] on span "Code Bank" at bounding box center [451, 296] width 16 height 62
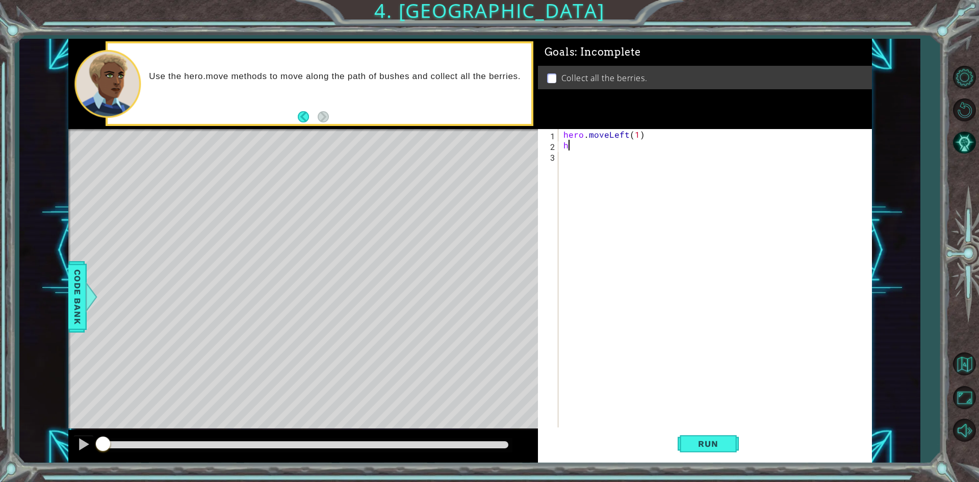
click at [592, 148] on div "hero . moveLeft ( 1 ) h" at bounding box center [718, 289] width 312 height 321
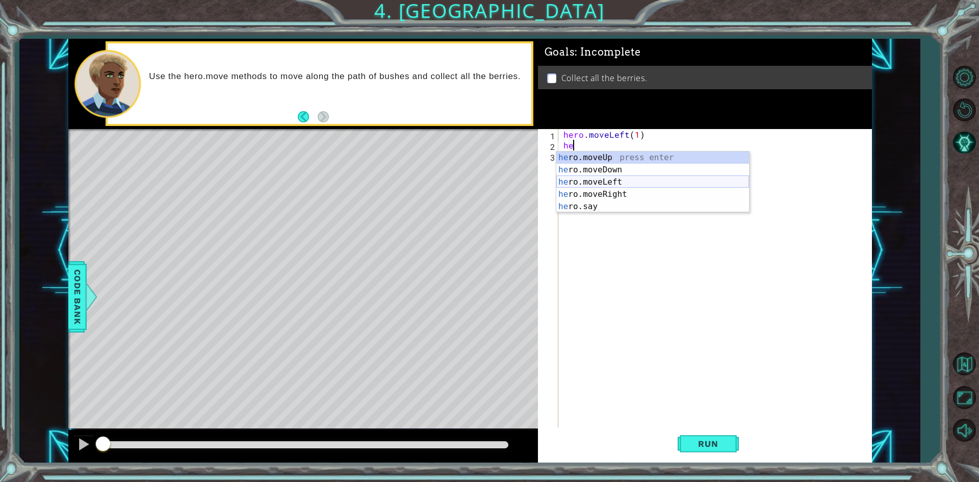
click at [626, 178] on div "he ro.moveUp press enter he ro.moveDown press enter he ro.moveLeft press enter …" at bounding box center [653, 195] width 193 height 86
type textarea "hero.moveLeft(1)"
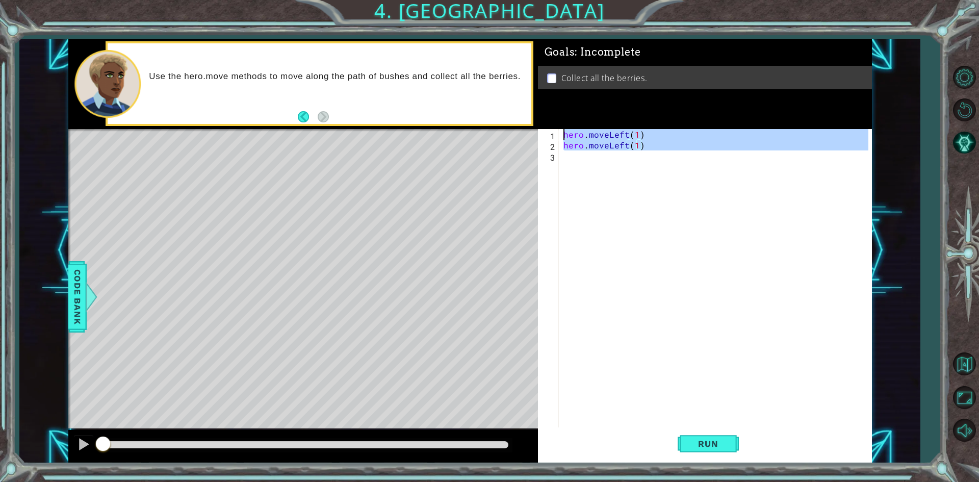
click at [626, 178] on div "hero . moveLeft ( 1 ) hero . moveLeft ( 1 )" at bounding box center [718, 289] width 312 height 321
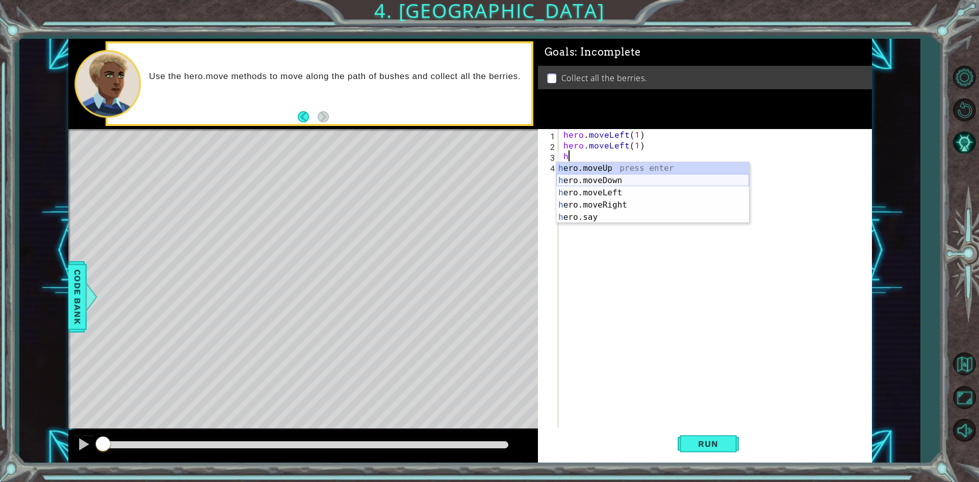
click at [653, 181] on div "h ero.moveUp press enter h ero.moveDown press enter h ero.moveLeft press enter …" at bounding box center [653, 205] width 193 height 86
type textarea "hero.moveDown(1)"
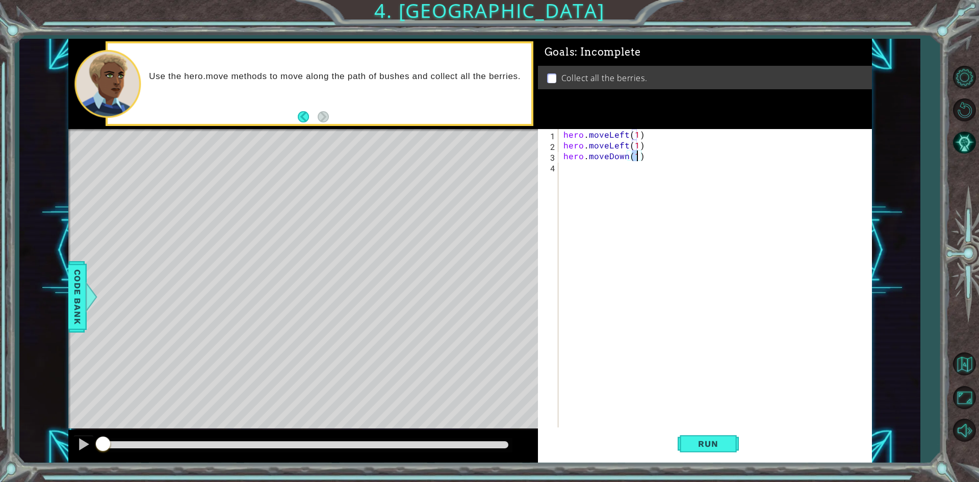
click at [625, 186] on div "hero . moveLeft ( 1 ) hero . moveLeft ( 1 ) hero . moveDown ( 1 )" at bounding box center [718, 289] width 312 height 321
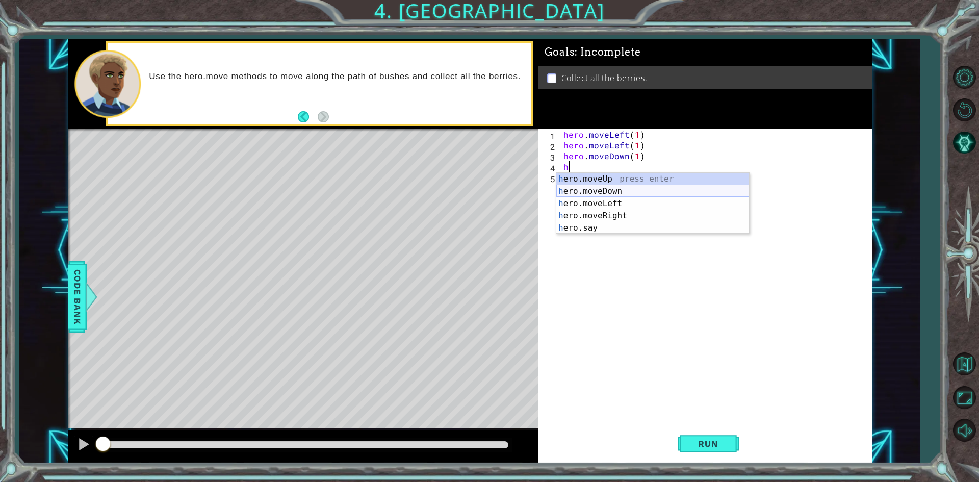
click at [620, 193] on div "h ero.moveUp press enter h ero.moveDown press enter h ero.moveLeft press enter …" at bounding box center [653, 216] width 193 height 86
type textarea "hero.moveDown(1)"
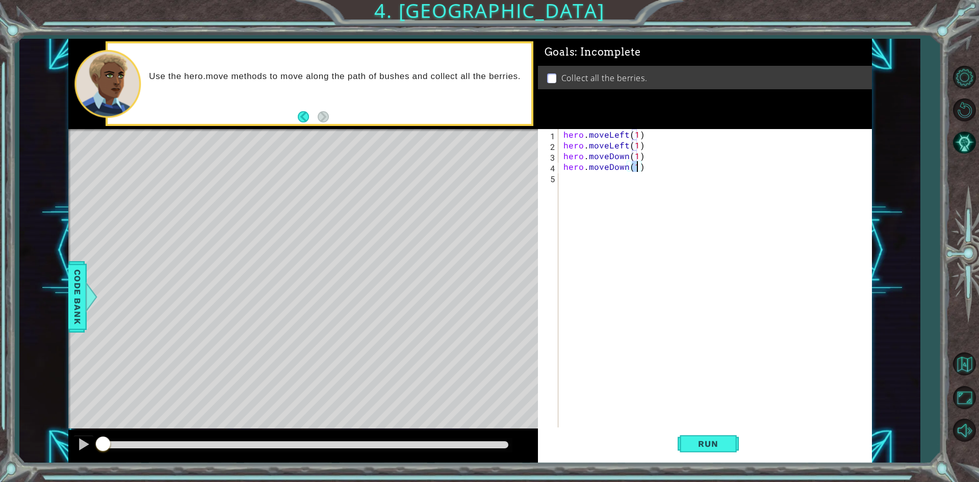
click at [620, 193] on div "hero . moveLeft ( 1 ) hero . moveLeft ( 1 ) hero . moveDown ( 1 ) hero . moveDo…" at bounding box center [718, 289] width 312 height 321
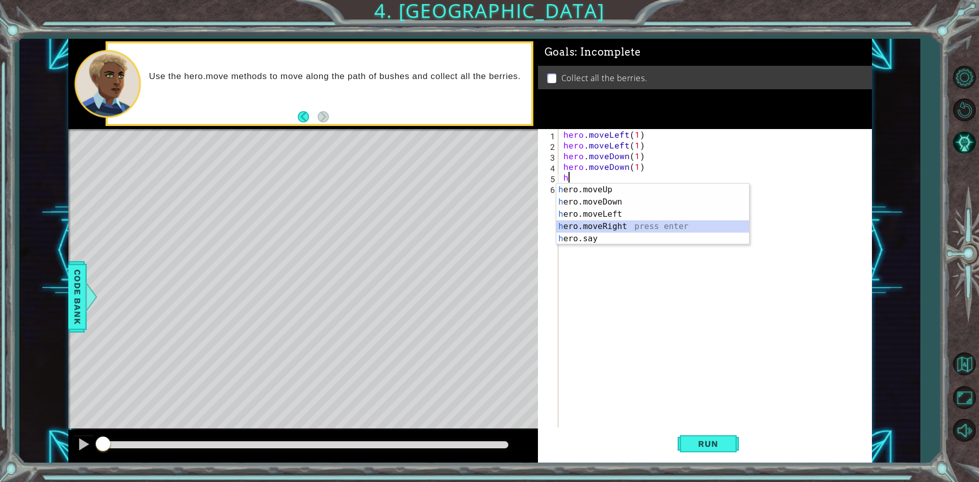
click at [637, 220] on div "h ero.moveUp press enter h ero.moveDown press enter h ero.moveLeft press enter …" at bounding box center [653, 227] width 193 height 86
type textarea "hero.moveRight(1)"
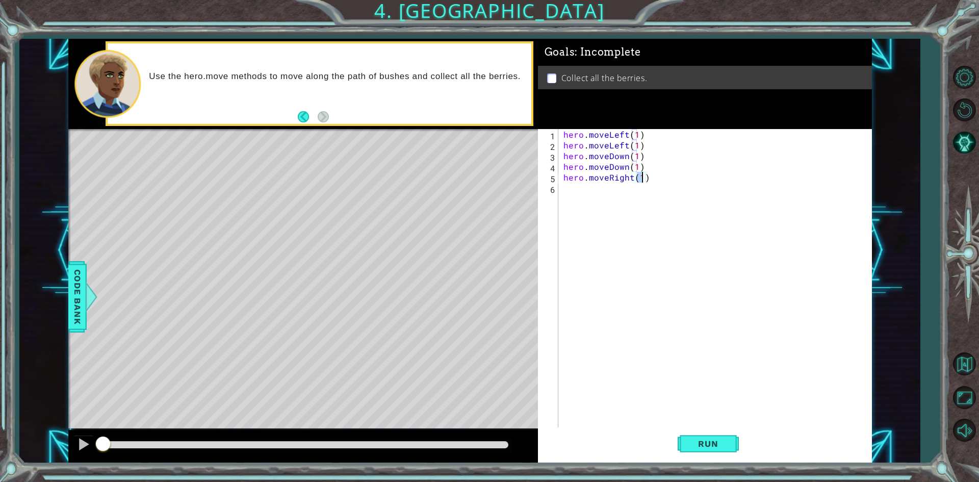
click at [632, 186] on div "hero . moveLeft ( 1 ) hero . moveLeft ( 1 ) hero . moveDown ( 1 ) hero . moveDo…" at bounding box center [718, 289] width 312 height 321
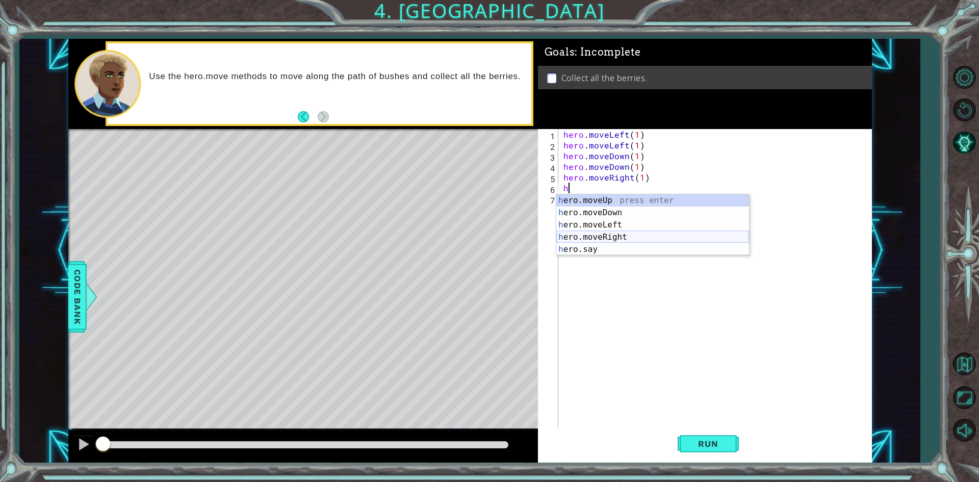
click at [632, 234] on div "h ero.moveUp press enter h ero.moveDown press enter h ero.moveLeft press enter …" at bounding box center [653, 237] width 193 height 86
type textarea "hero.moveRight(1)"
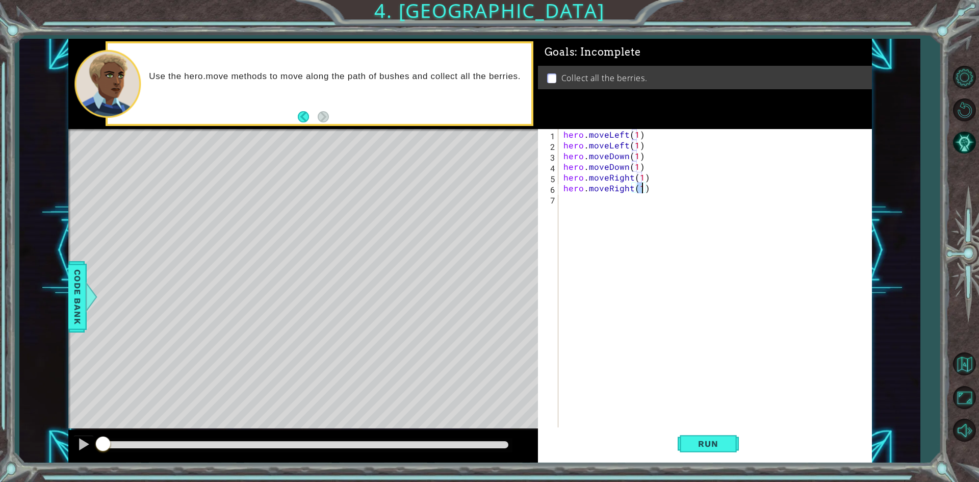
click at [632, 213] on div "hero . moveLeft ( 1 ) hero . moveLeft ( 1 ) hero . moveDown ( 1 ) hero . moveDo…" at bounding box center [718, 289] width 312 height 321
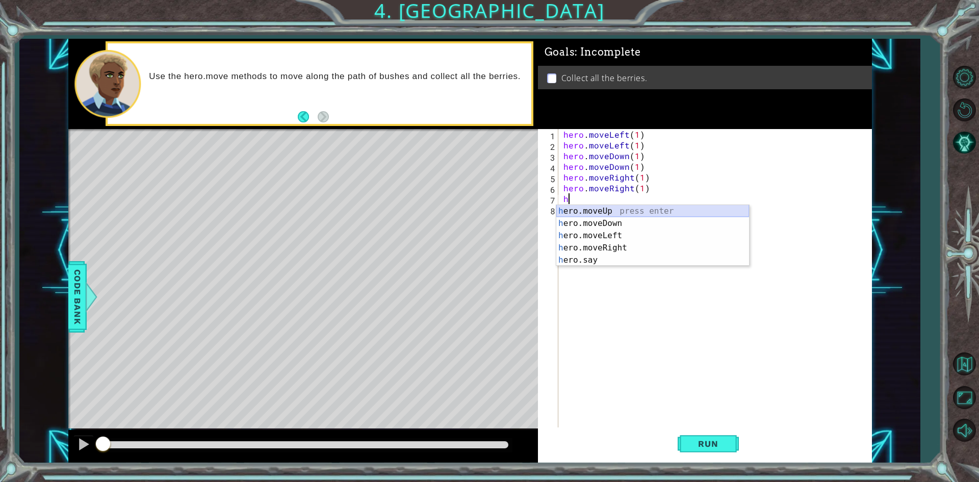
click at [632, 210] on div "h ero.moveUp press enter h ero.moveDown press enter h ero.moveLeft press enter …" at bounding box center [653, 248] width 193 height 86
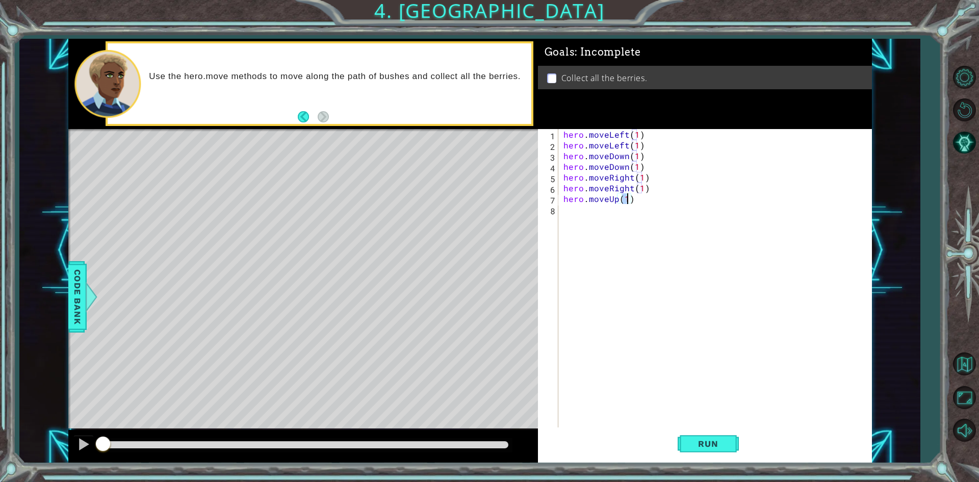
scroll to position [0, 4]
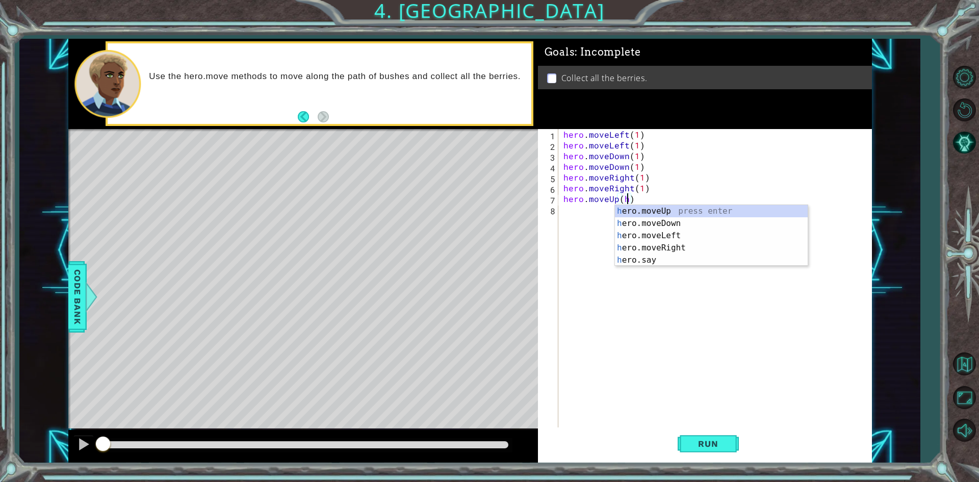
click at [632, 210] on div "h ero.moveUp press enter h ero.moveDown press enter h ero.moveLeft press enter …" at bounding box center [711, 248] width 193 height 86
type textarea "hero.moveUp(1)"
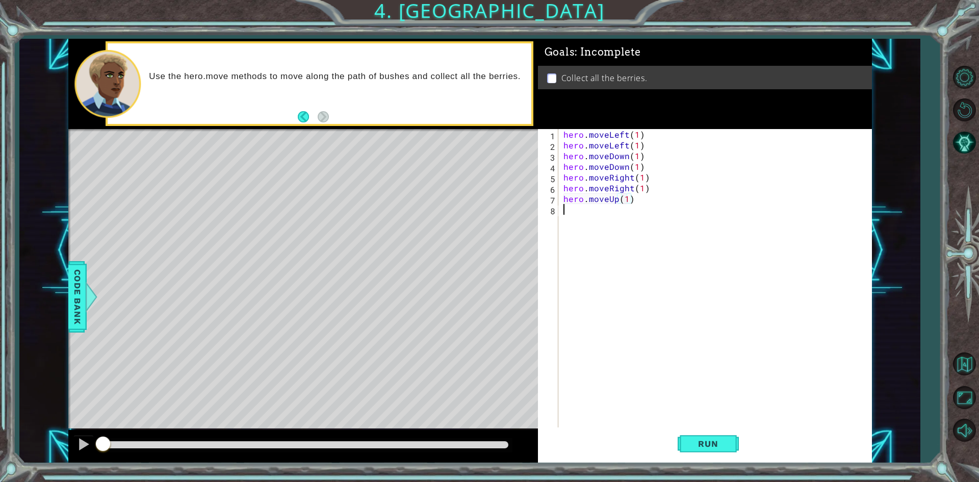
click at [622, 220] on div "hero . moveLeft ( 1 ) hero . moveLeft ( 1 ) hero . moveDown ( 1 ) hero . moveDo…" at bounding box center [718, 289] width 312 height 321
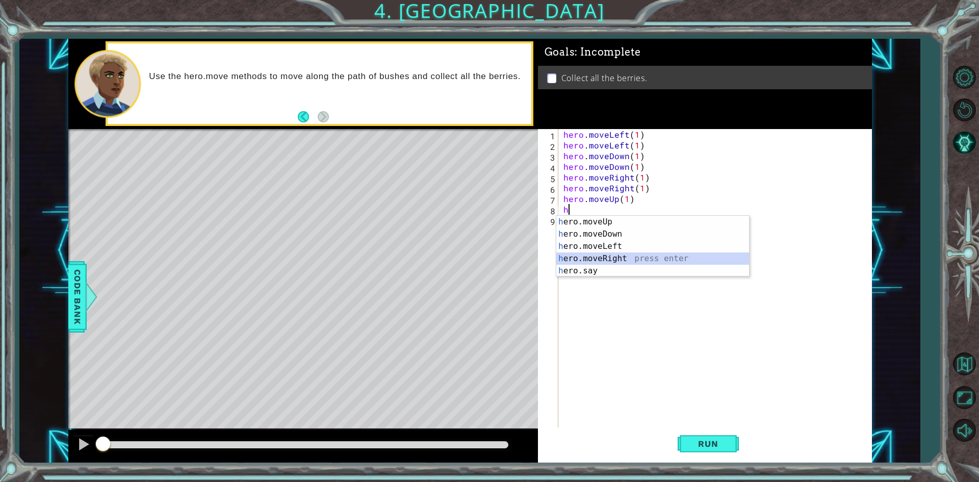
click at [623, 259] on div "h ero.moveUp press enter h ero.moveDown press enter h ero.moveLeft press enter …" at bounding box center [653, 259] width 193 height 86
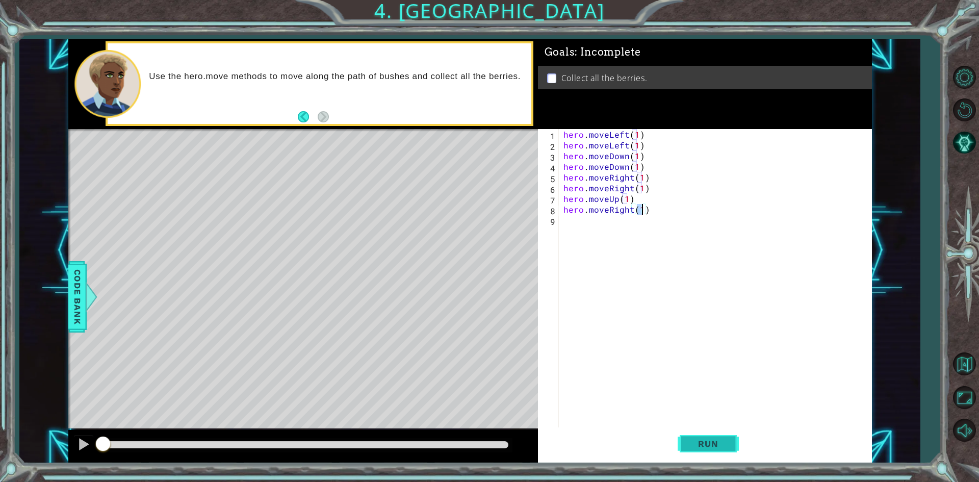
type textarea "hero.moveRight(1)"
click at [726, 438] on button "Run" at bounding box center [708, 443] width 61 height 33
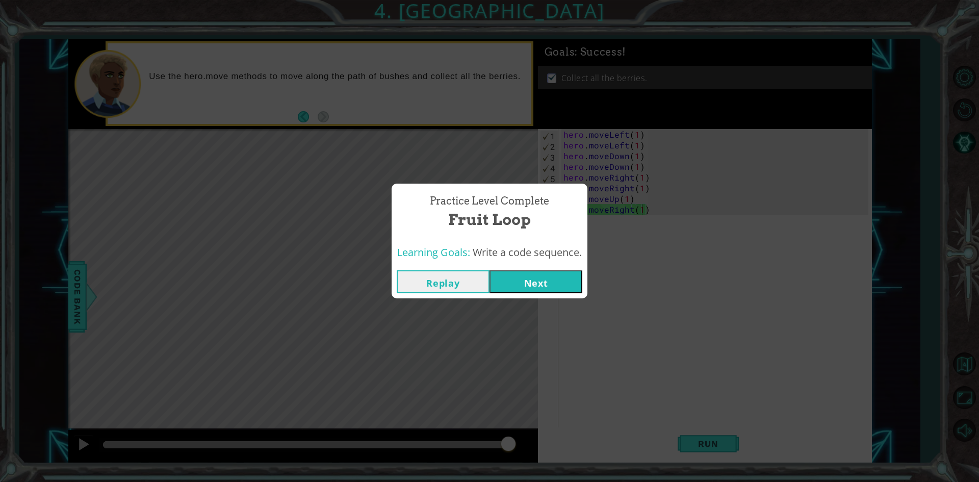
click at [523, 281] on button "Next" at bounding box center [536, 281] width 93 height 23
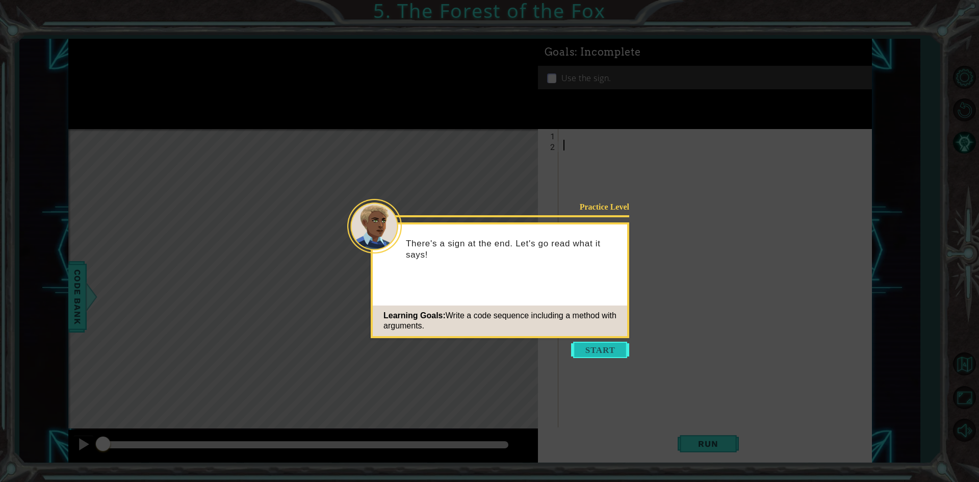
click at [606, 347] on button "Start" at bounding box center [600, 350] width 58 height 16
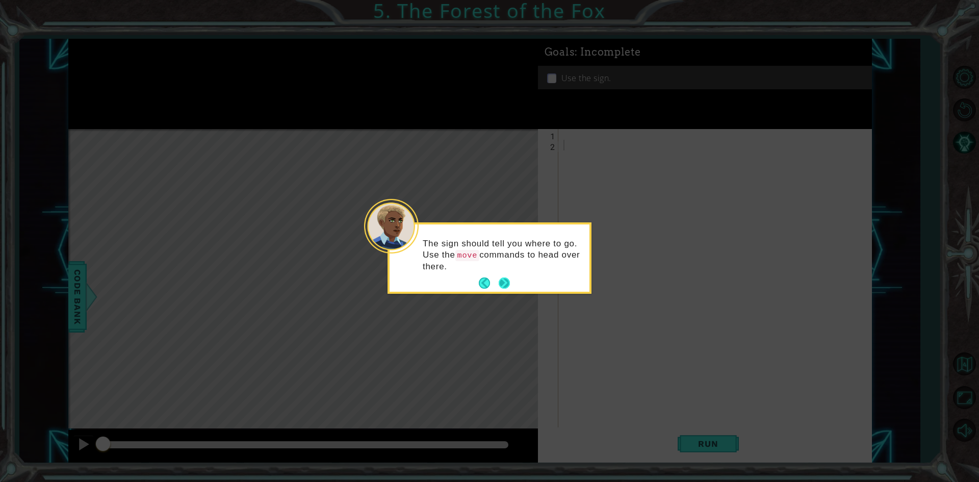
click at [509, 286] on button "Next" at bounding box center [504, 283] width 11 height 11
click at [509, 286] on button "Next" at bounding box center [505, 282] width 12 height 12
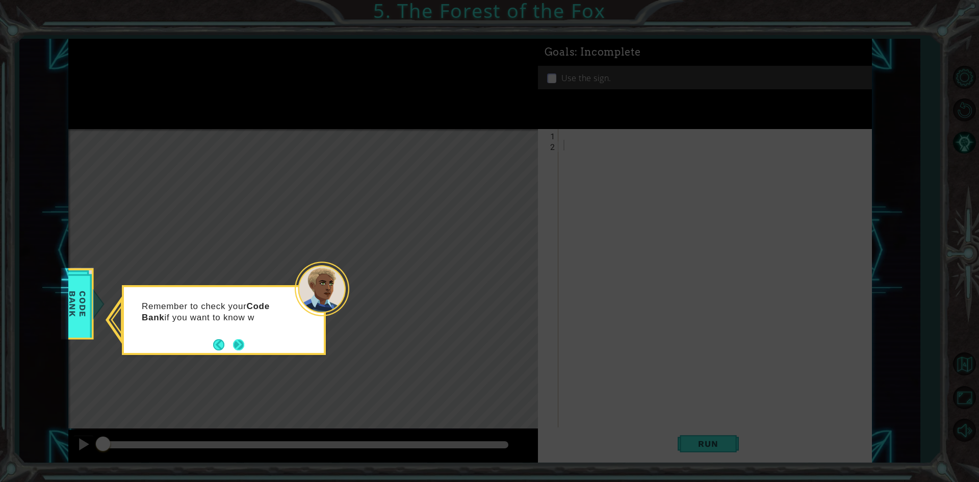
click at [236, 348] on button "Next" at bounding box center [239, 345] width 12 height 12
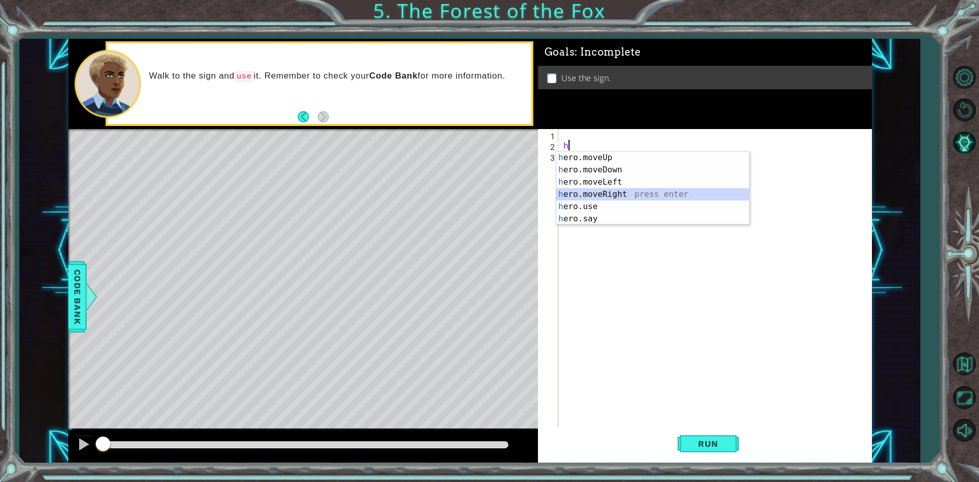
click at [608, 194] on div "h ero.moveUp press enter h ero.moveDown press enter h ero.moveLeft press enter …" at bounding box center [653, 201] width 193 height 98
type textarea "hero.moveRight(1)"
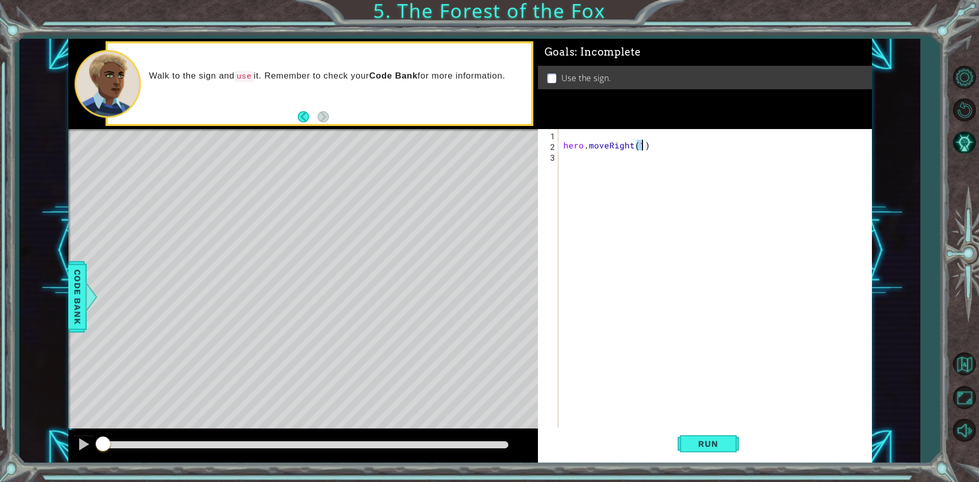
click at [608, 146] on div "hero . moveRight ( 1 )" at bounding box center [718, 289] width 312 height 321
click at [594, 134] on div "hero . moveRight ( 1 )" at bounding box center [718, 289] width 312 height 321
drag, startPoint x: 562, startPoint y: 144, endPoint x: 657, endPoint y: 158, distance: 95.9
click at [657, 158] on div "hero . moveRight ( 1 )" at bounding box center [718, 289] width 312 height 321
type textarea "hero.moveRight(1)"
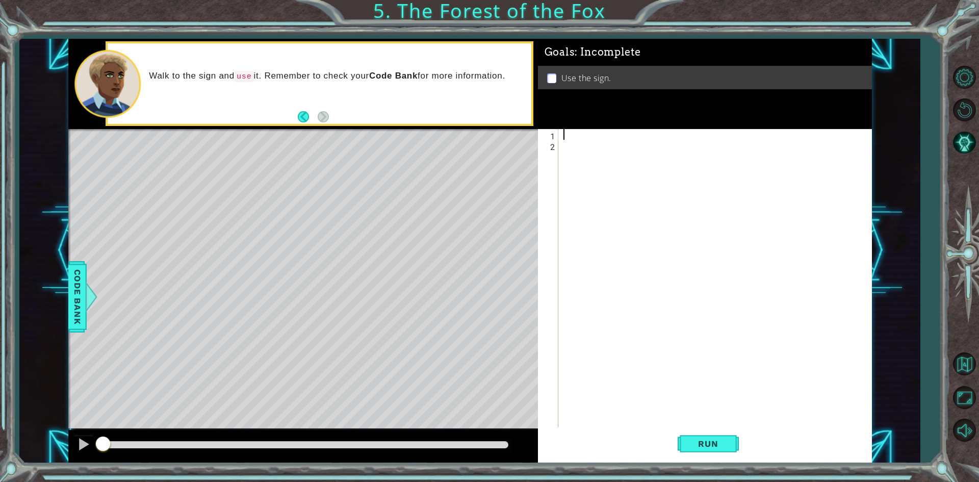
click at [636, 135] on div at bounding box center [718, 289] width 312 height 321
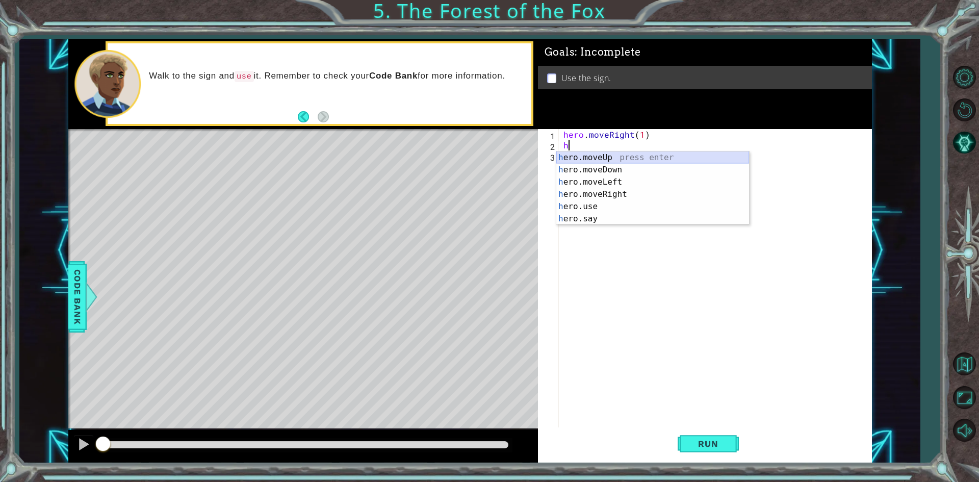
click at [615, 154] on div "h ero.moveUp press enter h ero.moveDown press enter h ero.moveLeft press enter …" at bounding box center [653, 201] width 193 height 98
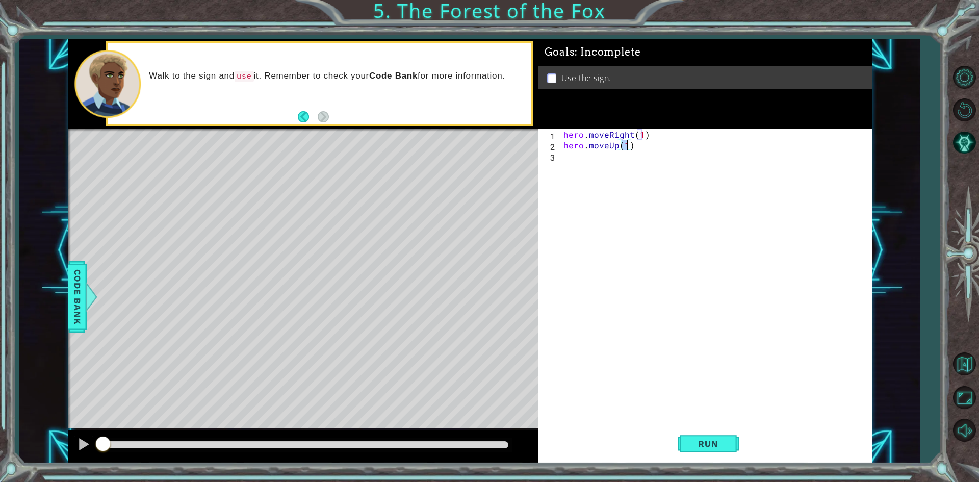
scroll to position [0, 4]
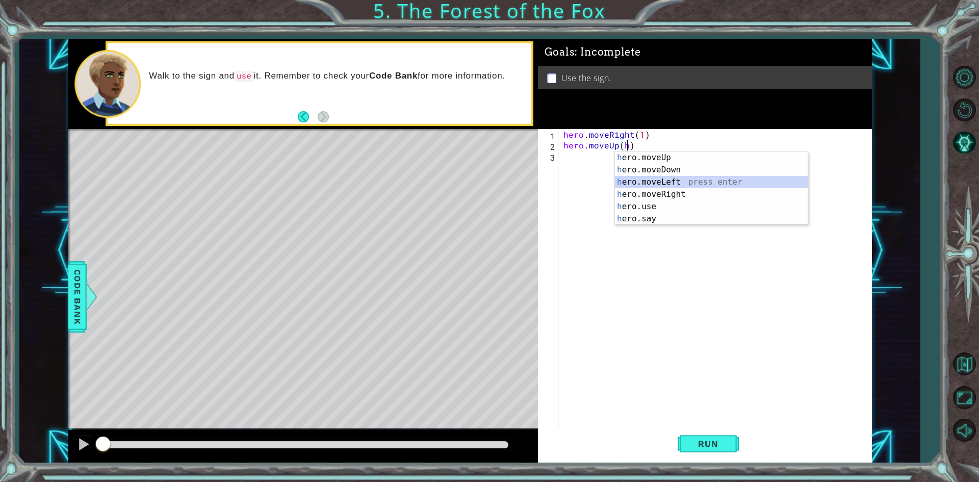
click at [639, 179] on div "h ero.moveUp press enter h ero.moveDown press enter h ero.moveLeft press enter …" at bounding box center [711, 201] width 193 height 98
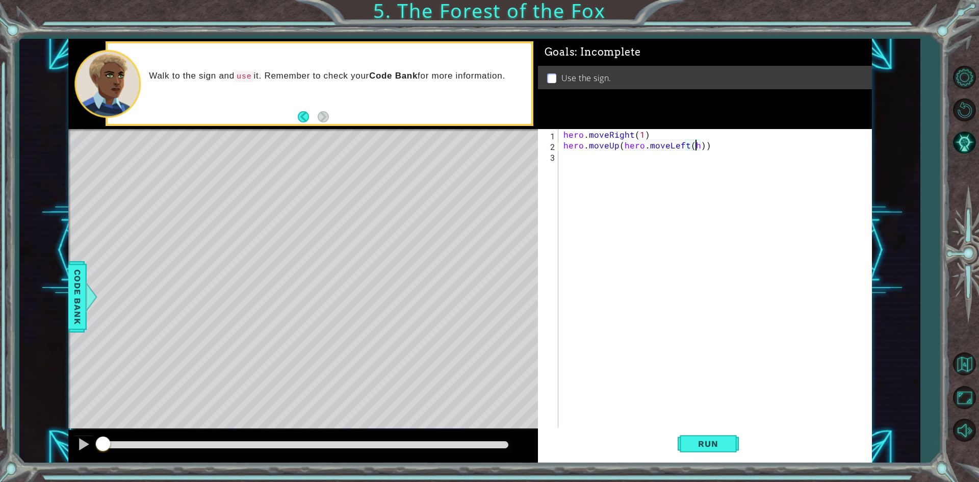
scroll to position [0, 8]
click at [711, 139] on div "hero . moveRight ( 1 ) hero . moveUp ( hero . moveLeft ( ))" at bounding box center [718, 289] width 312 height 321
click at [709, 146] on div "hero . moveRight ( 1 ) hero . moveUp ( hero . moveLeft ( ))" at bounding box center [718, 289] width 312 height 321
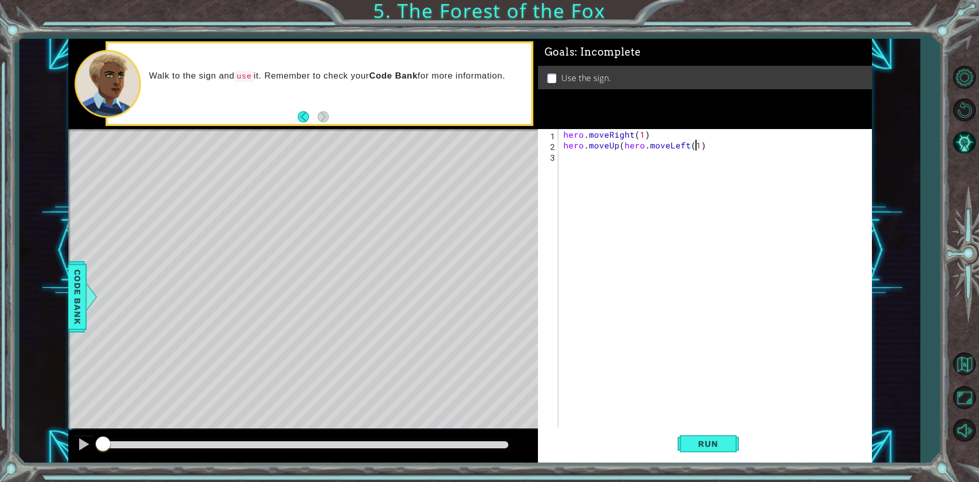
click at [712, 146] on div "hero . moveRight ( 1 ) hero . moveUp ( hero . moveLeft ( 1 )" at bounding box center [718, 289] width 312 height 321
type textarea "hero.moveUp(1)"
click at [603, 157] on div "hero . moveRight ( 1 ) hero . moveUp ( 1 )" at bounding box center [718, 289] width 312 height 321
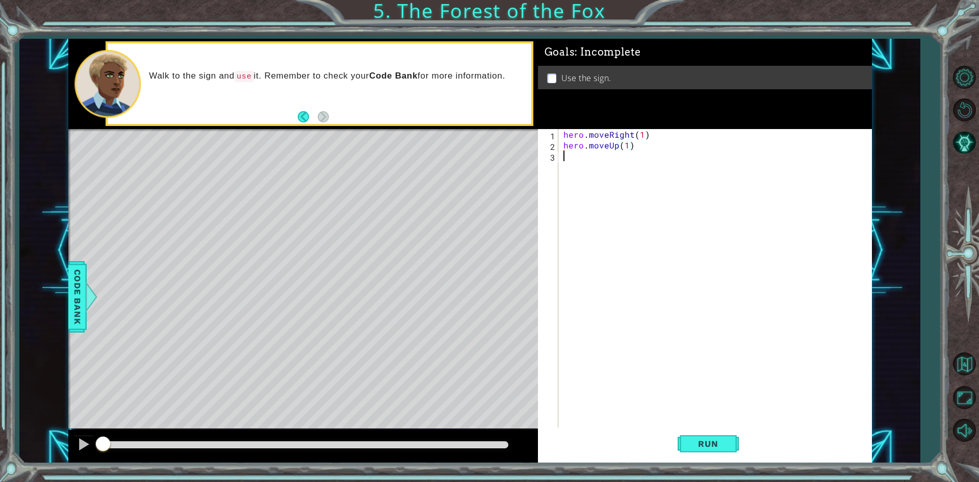
scroll to position [0, 0]
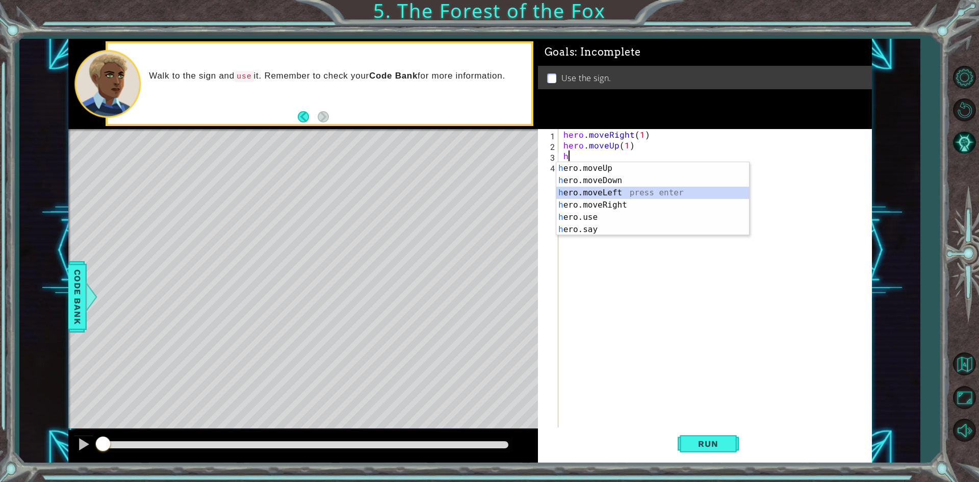
click at [628, 191] on div "h ero.moveUp press enter h ero.moveDown press enter h ero.moveLeft press enter …" at bounding box center [653, 211] width 193 height 98
type textarea "hero.moveLeft(1)"
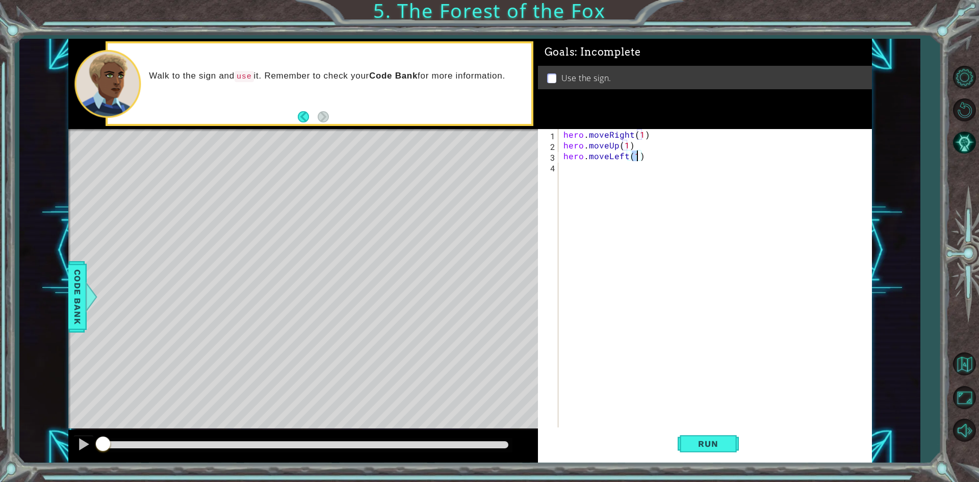
click at [615, 175] on div "hero . moveRight ( 1 ) hero . moveUp ( 1 ) hero . moveLeft ( 1 )" at bounding box center [718, 289] width 312 height 321
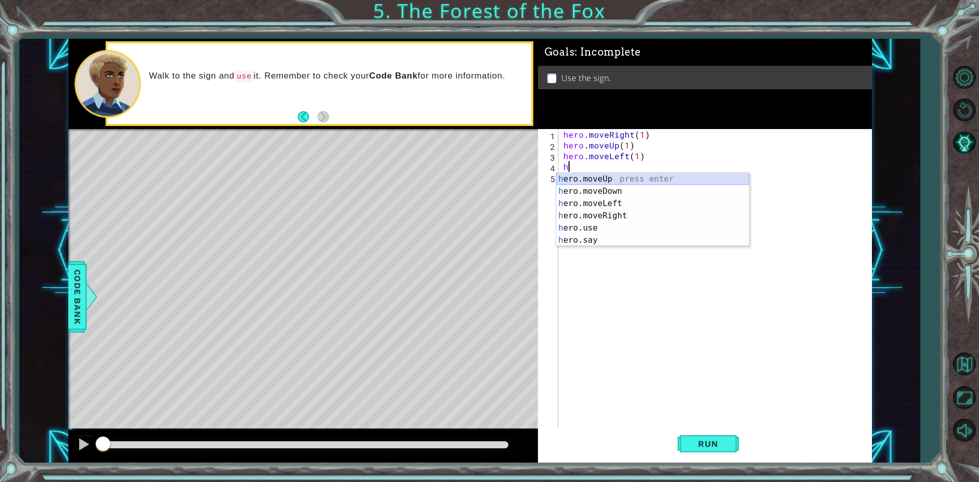
click at [615, 178] on div "h ero.moveUp press enter h ero.moveDown press enter h ero.moveLeft press enter …" at bounding box center [653, 222] width 193 height 98
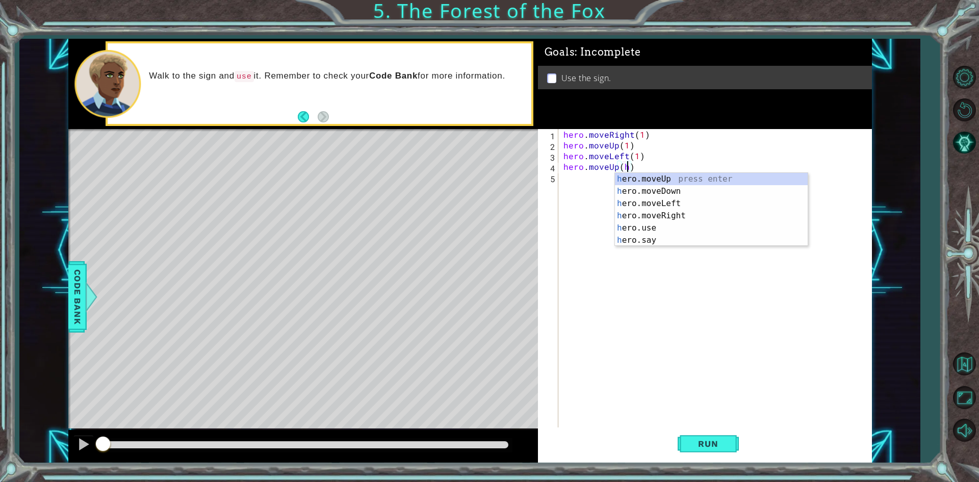
scroll to position [0, 4]
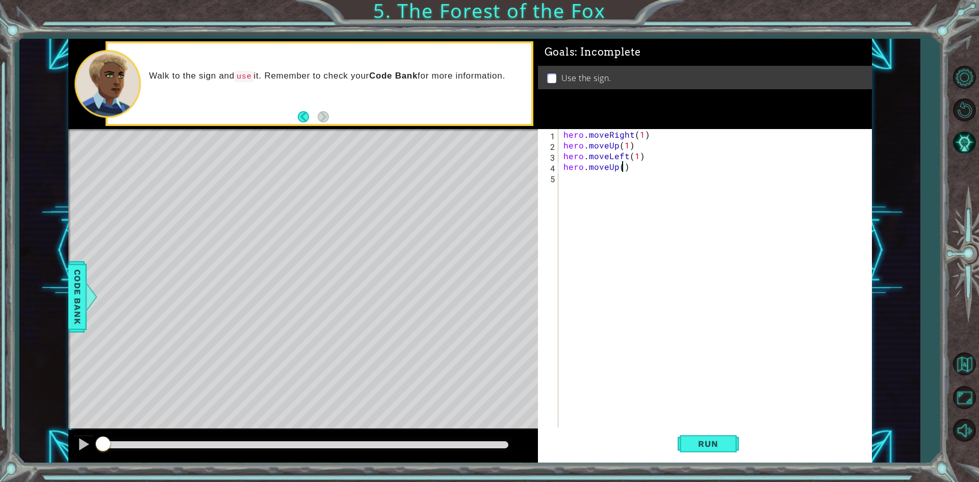
type textarea "hero.moveUp(1)"
click at [601, 193] on div "hero . moveRight ( 1 ) hero . moveUp ( 1 ) hero . moveLeft ( 1 ) hero . moveUp …" at bounding box center [718, 289] width 312 height 321
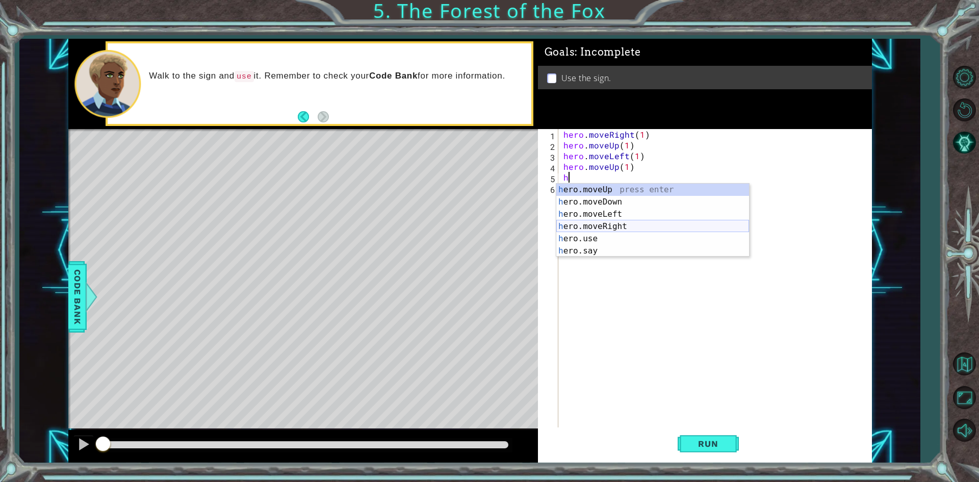
click at [633, 221] on div "h ero.moveUp press enter h ero.moveDown press enter h ero.moveLeft press enter …" at bounding box center [653, 233] width 193 height 98
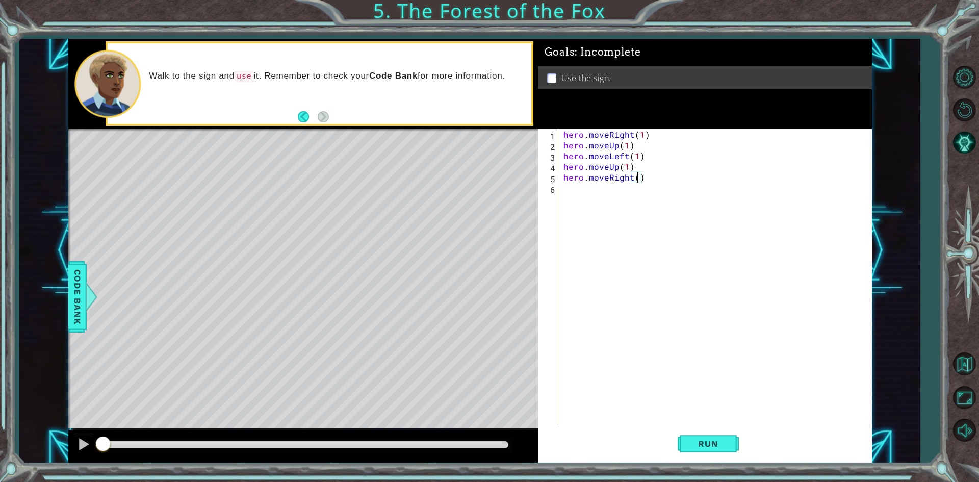
type textarea "hero.moveRight(2)"
click at [633, 221] on div "hero . moveRight ( 1 ) hero . moveUp ( 1 ) hero . moveLeft ( 1 ) hero . moveUp …" at bounding box center [718, 289] width 312 height 321
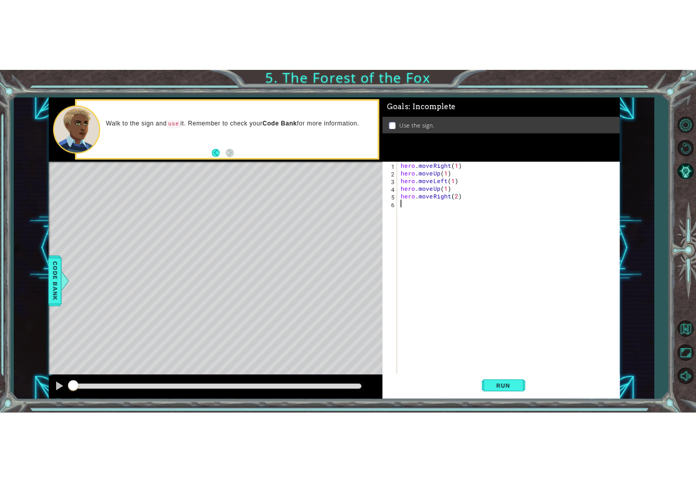
scroll to position [0, 0]
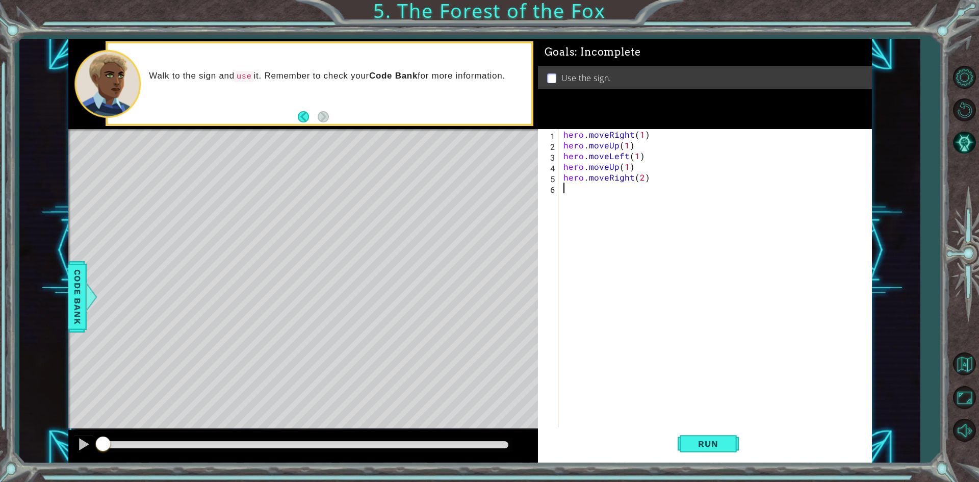
type textarea "g"
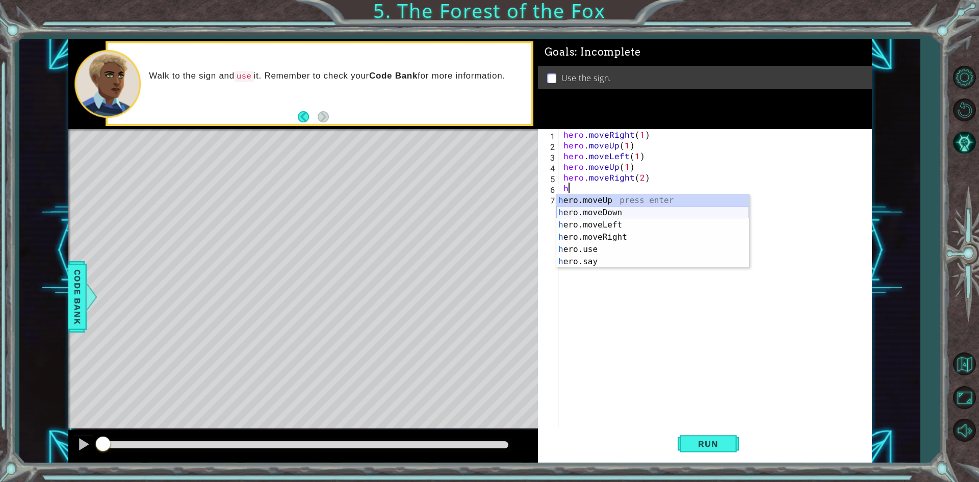
click at [631, 208] on div "h ero.moveUp press enter h ero.moveDown press enter h ero.moveLeft press enter …" at bounding box center [653, 243] width 193 height 98
type textarea "hero.moveDown(1)"
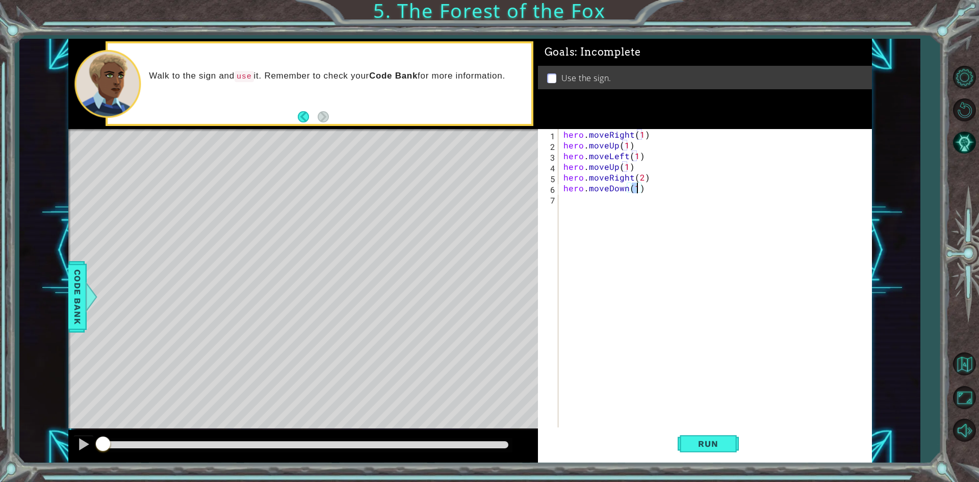
click at [615, 213] on div "hero . moveRight ( 1 ) hero . moveUp ( 1 ) hero . moveLeft ( 1 ) hero . moveUp …" at bounding box center [718, 289] width 312 height 321
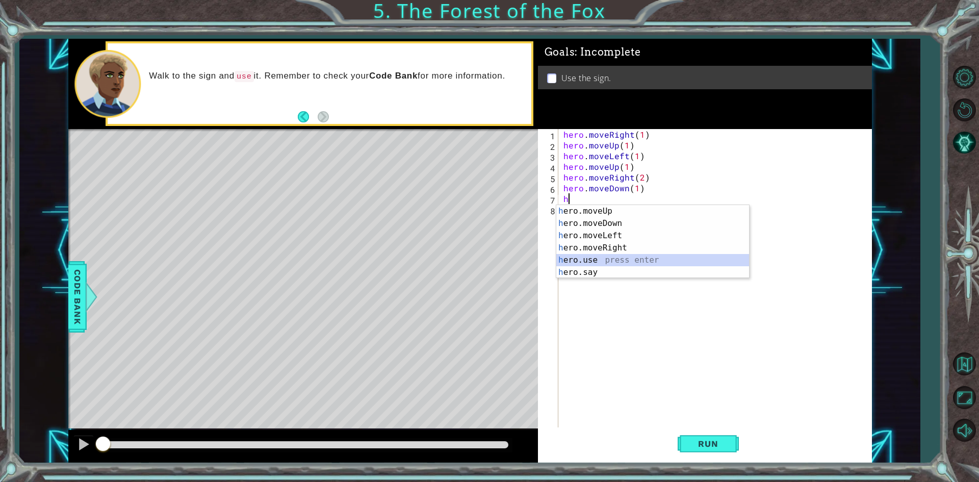
click at [614, 258] on div "h ero.moveUp press enter h ero.moveDown press enter h ero.moveLeft press enter …" at bounding box center [653, 254] width 193 height 98
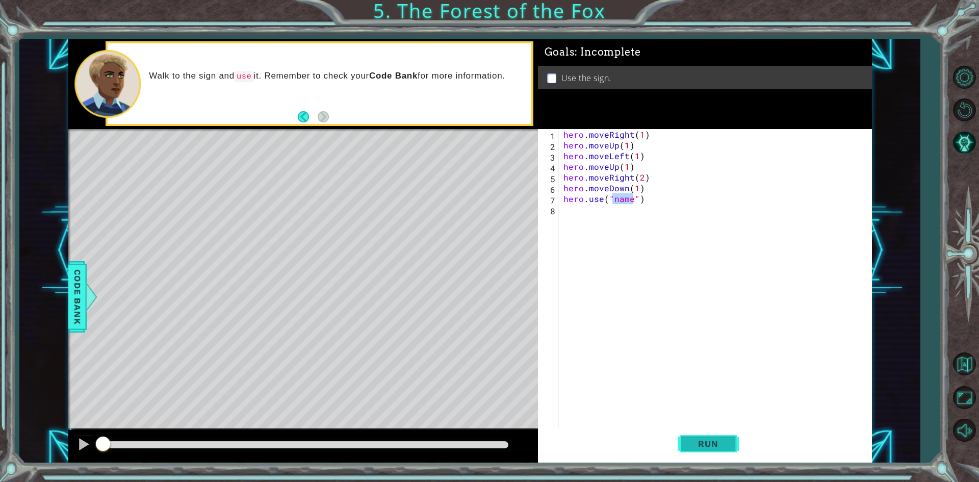
click at [708, 430] on button "Run" at bounding box center [708, 443] width 61 height 33
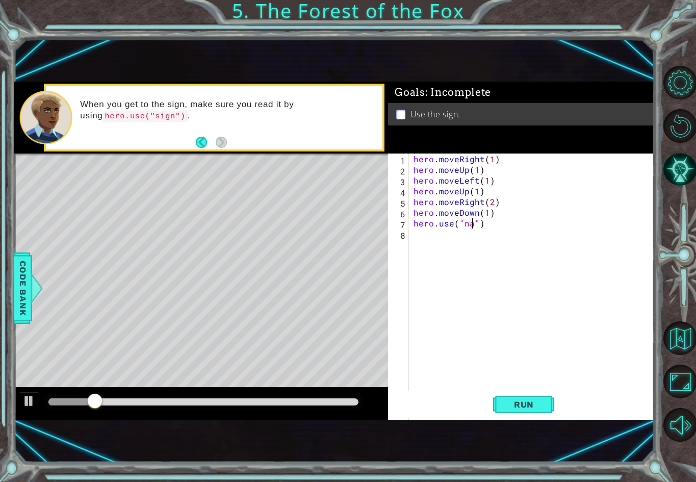
click at [473, 226] on div "hero . moveRight ( 1 ) hero . moveUp ( 1 ) hero . moveLeft ( 1 ) hero . moveUp …" at bounding box center [534, 314] width 245 height 321
type textarea "hero.use("sign")"
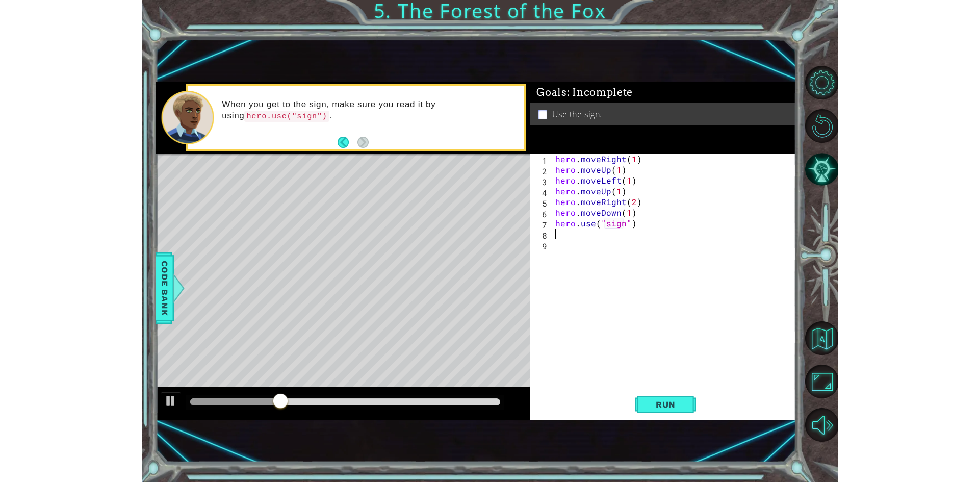
scroll to position [0, 0]
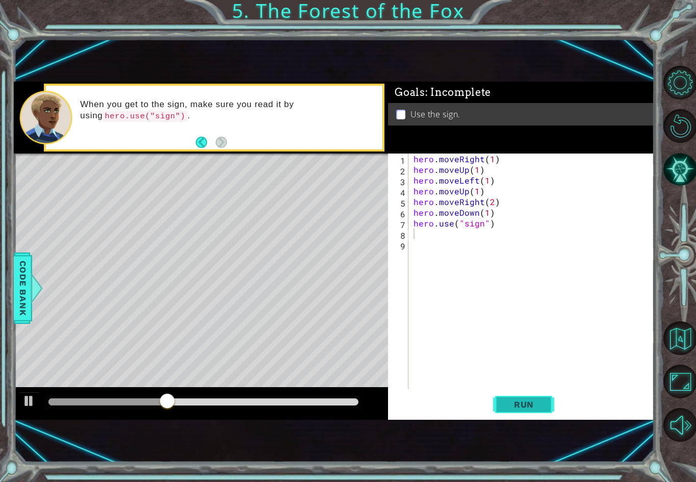
click at [530, 416] on button "Run" at bounding box center [523, 404] width 61 height 27
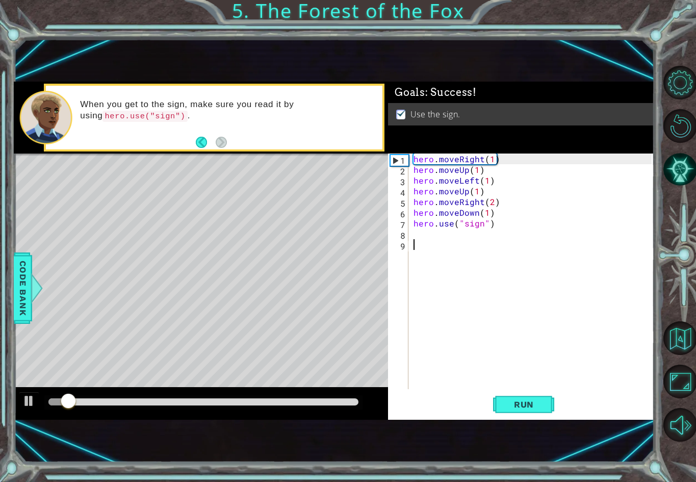
click at [556, 324] on div "hero . moveRight ( 1 ) hero . moveUp ( 1 ) hero . moveLeft ( 1 ) hero . moveUp …" at bounding box center [534, 282] width 245 height 257
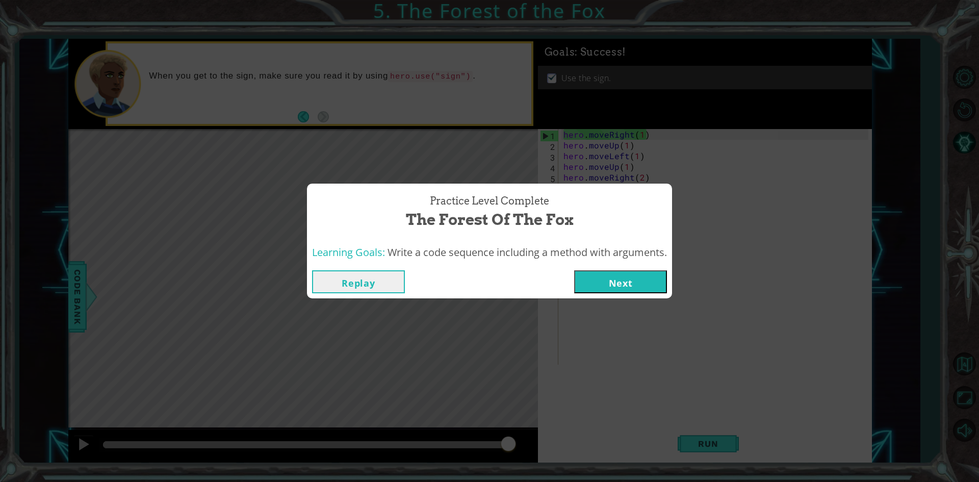
click at [598, 287] on button "Next" at bounding box center [620, 281] width 93 height 23
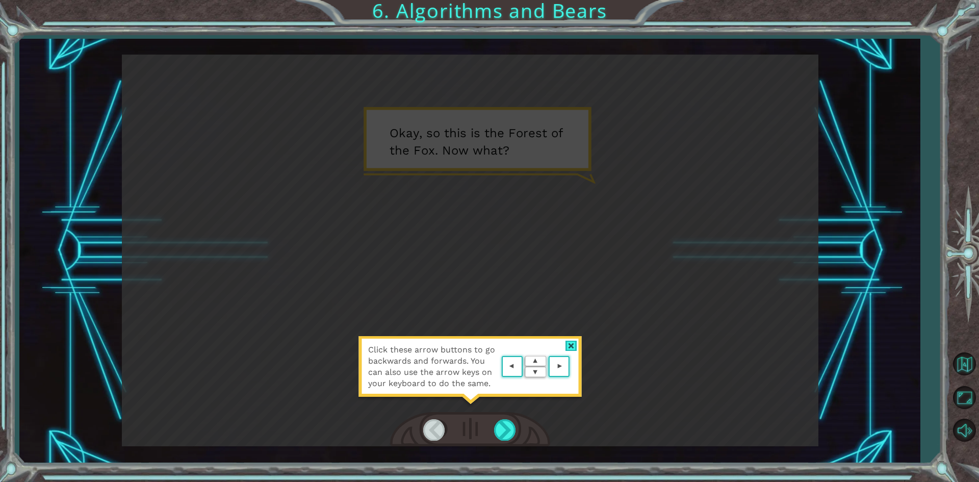
click at [520, 436] on div at bounding box center [470, 429] width 160 height 35
click at [513, 436] on div at bounding box center [505, 429] width 23 height 21
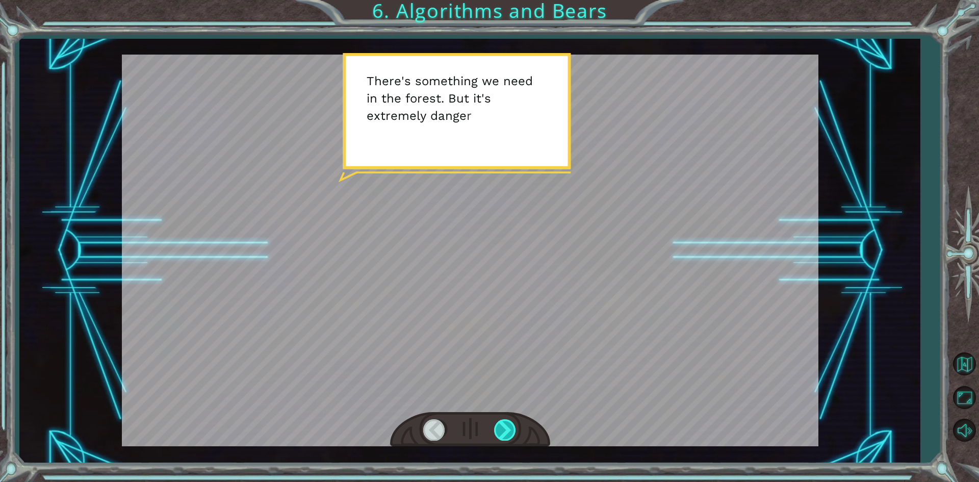
click at [512, 433] on div at bounding box center [505, 429] width 23 height 21
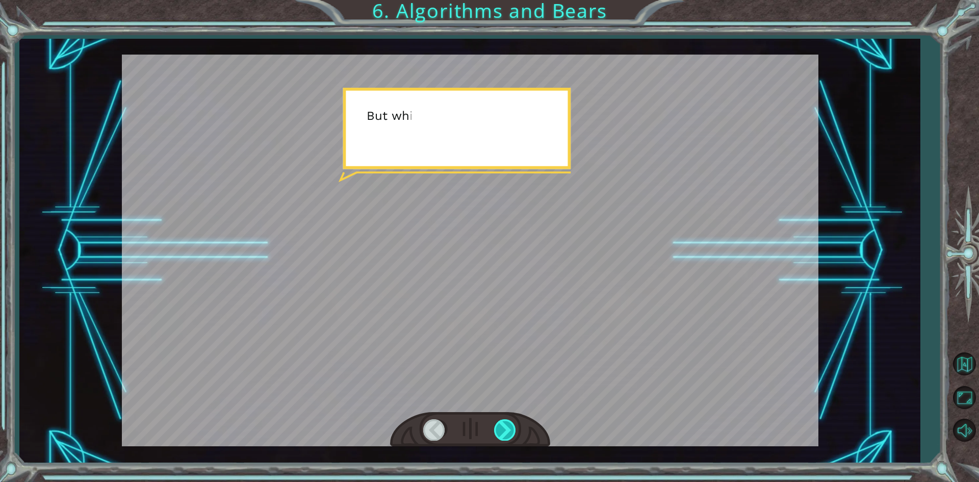
click at [512, 433] on div at bounding box center [505, 429] width 23 height 21
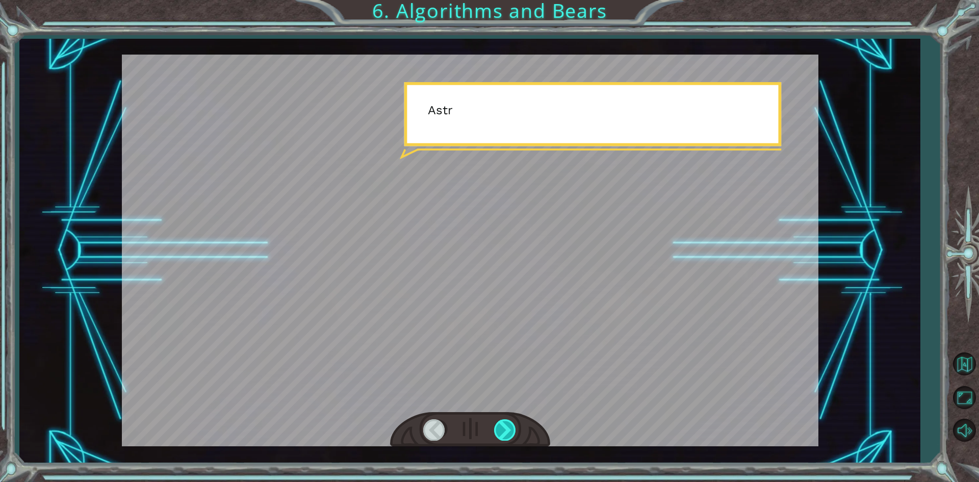
click at [512, 433] on div at bounding box center [505, 429] width 23 height 21
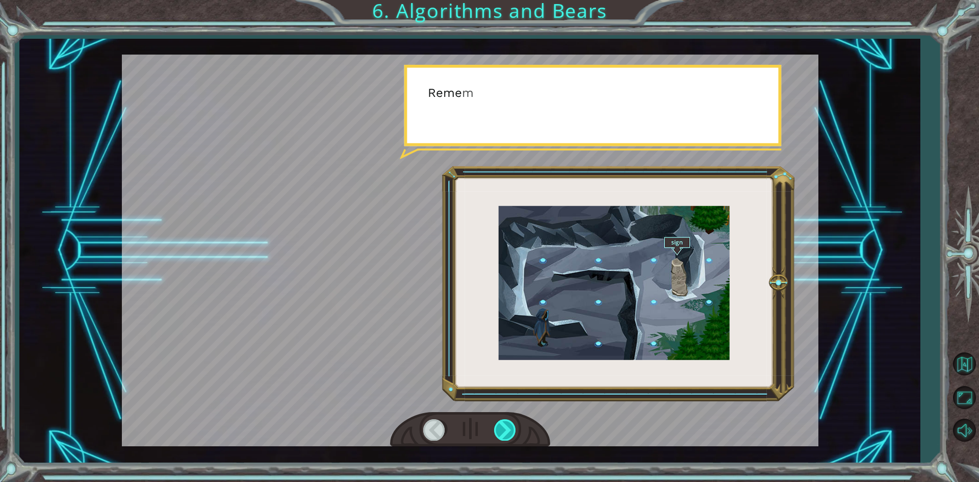
click at [512, 433] on div at bounding box center [505, 429] width 23 height 21
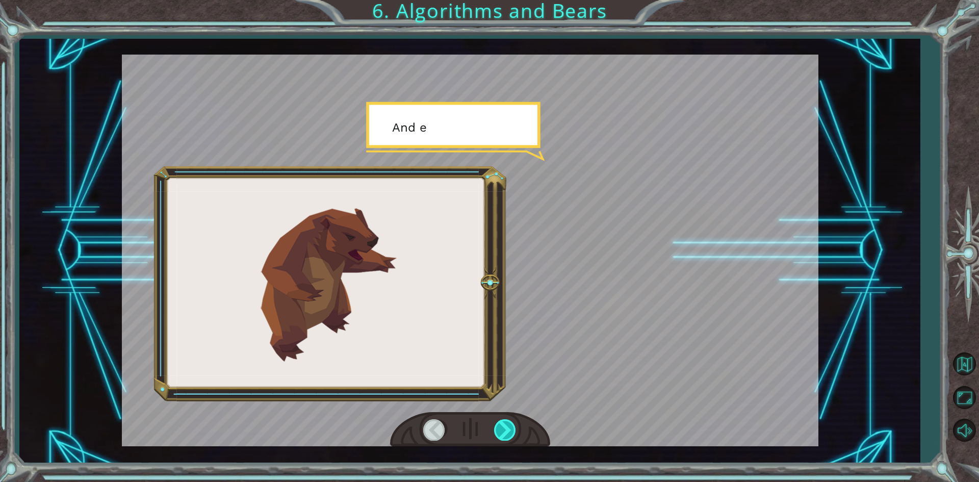
click at [512, 433] on div at bounding box center [505, 429] width 23 height 21
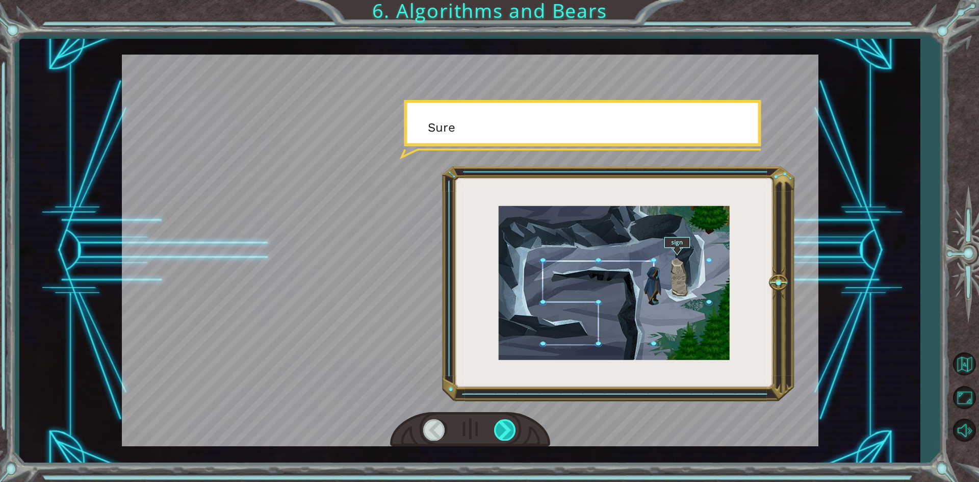
click at [512, 433] on div at bounding box center [505, 429] width 23 height 21
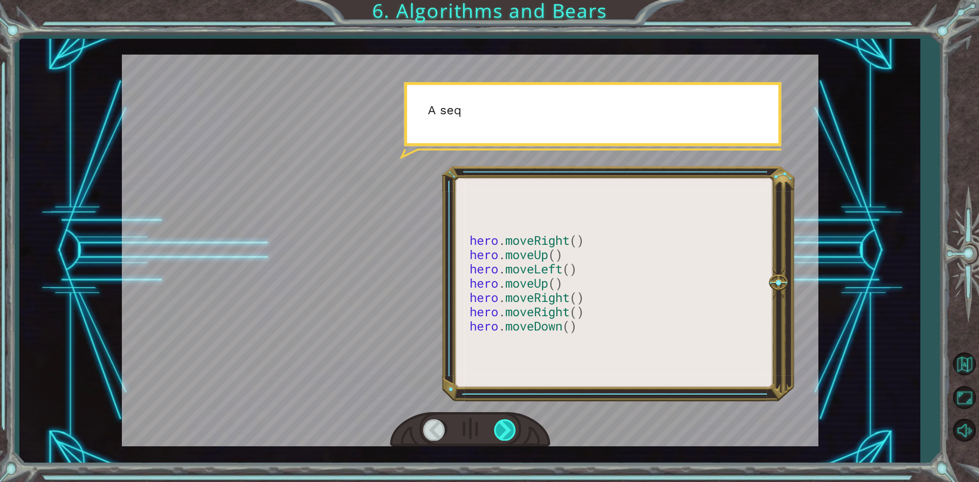
click at [512, 433] on div at bounding box center [505, 429] width 23 height 21
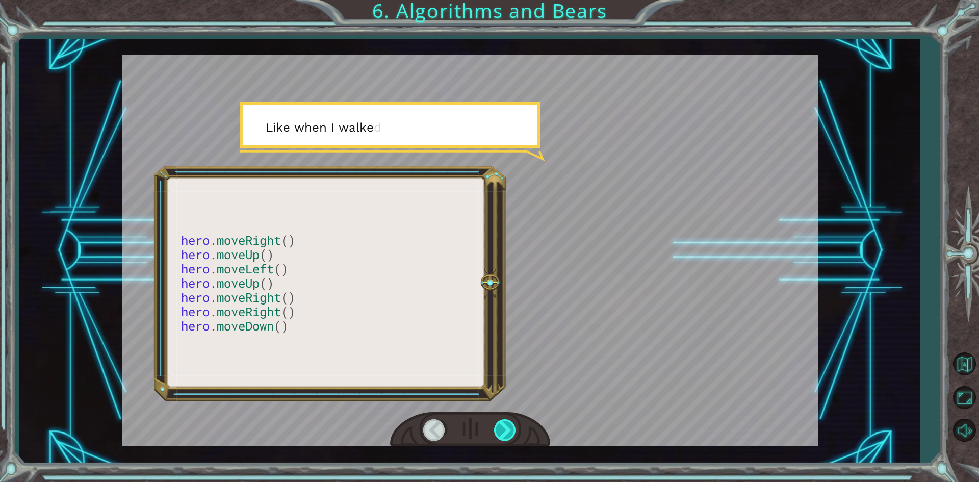
click at [512, 433] on div at bounding box center [505, 429] width 23 height 21
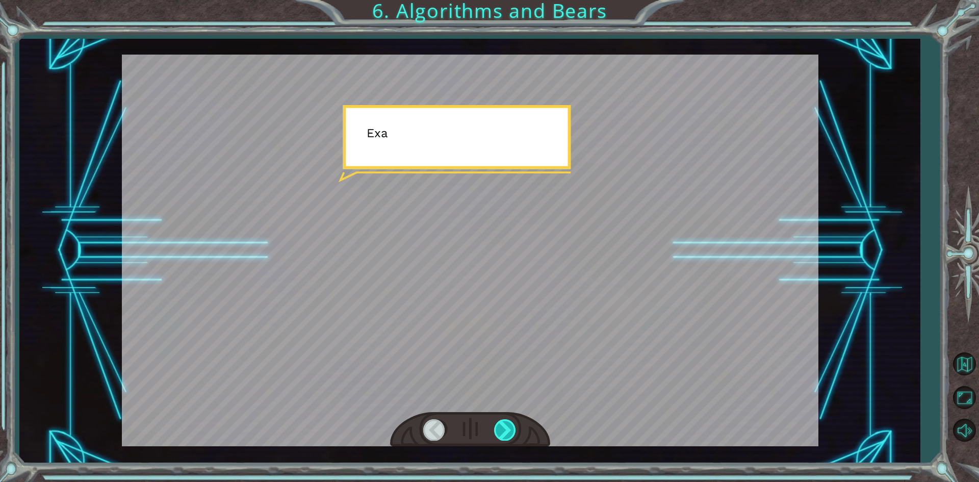
click at [512, 433] on div at bounding box center [505, 429] width 23 height 21
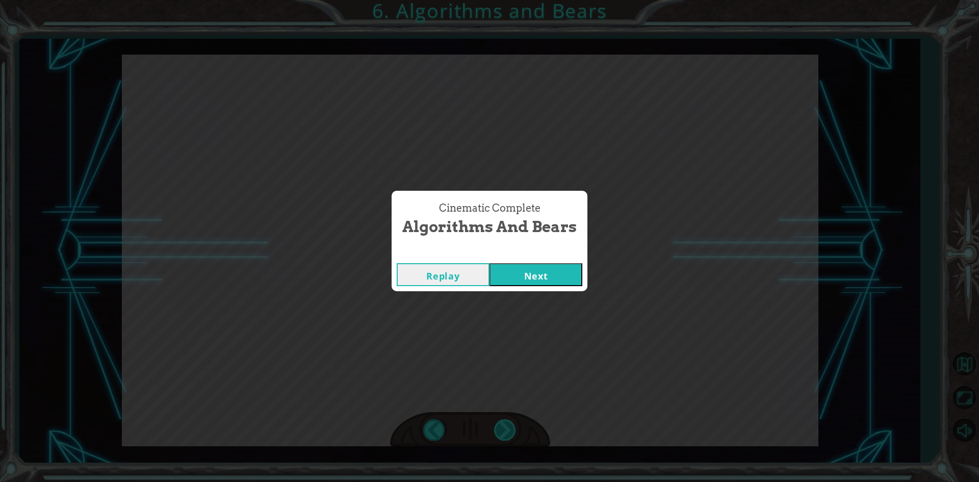
click at [512, 0] on div "hero . moveRight () hero . moveUp () hero . moveLeft () hero . moveUp () hero .…" at bounding box center [489, 0] width 979 height 0
click at [512, 433] on div "Cinematic Complete Algorithms and Bears Replay Next" at bounding box center [489, 241] width 979 height 482
click at [533, 278] on button "Next" at bounding box center [536, 274] width 93 height 23
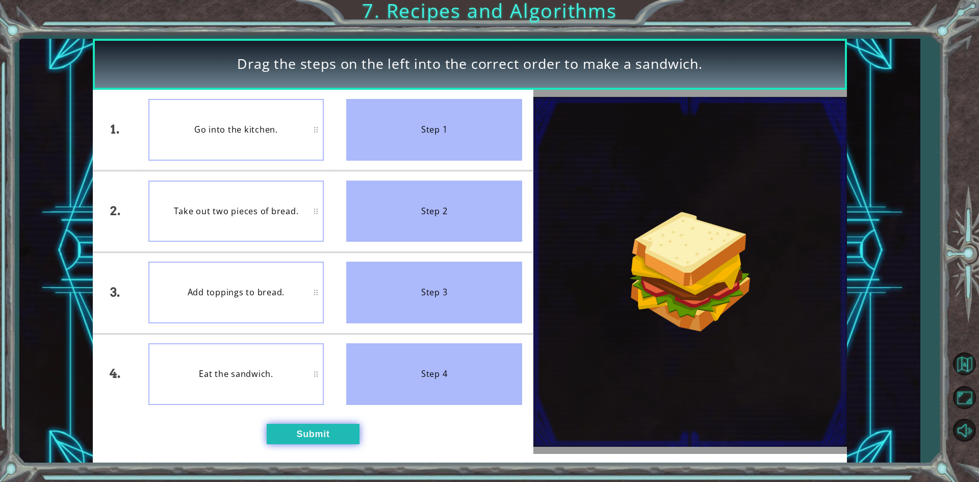
click at [291, 433] on button "Submit" at bounding box center [313, 434] width 93 height 20
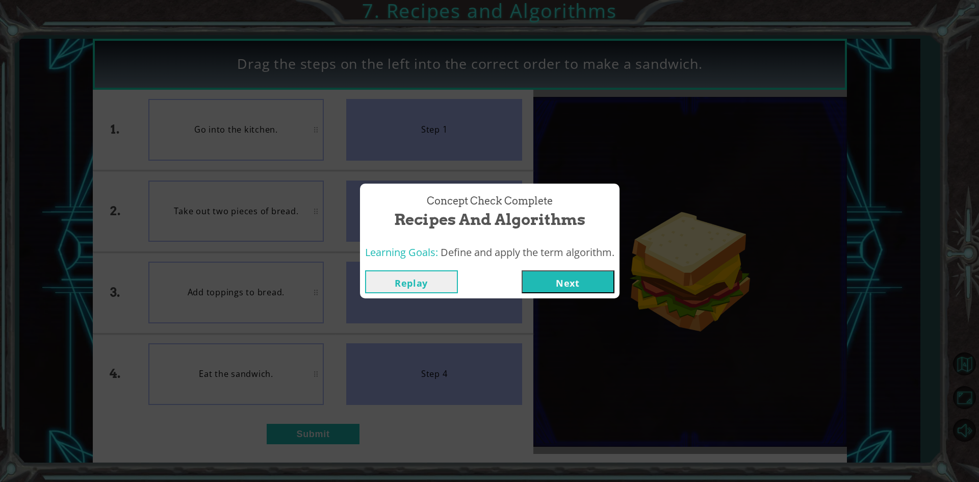
click at [573, 291] on button "Next" at bounding box center [568, 281] width 93 height 23
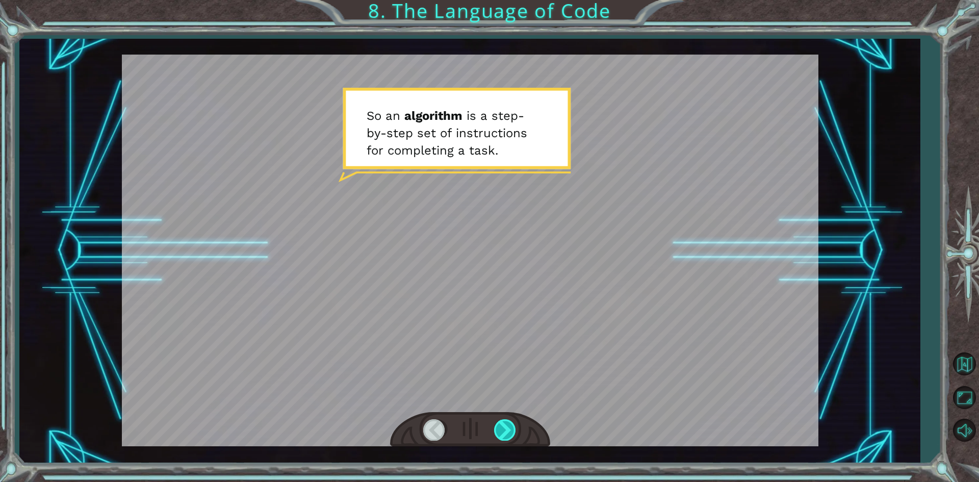
click at [513, 431] on div at bounding box center [505, 429] width 23 height 21
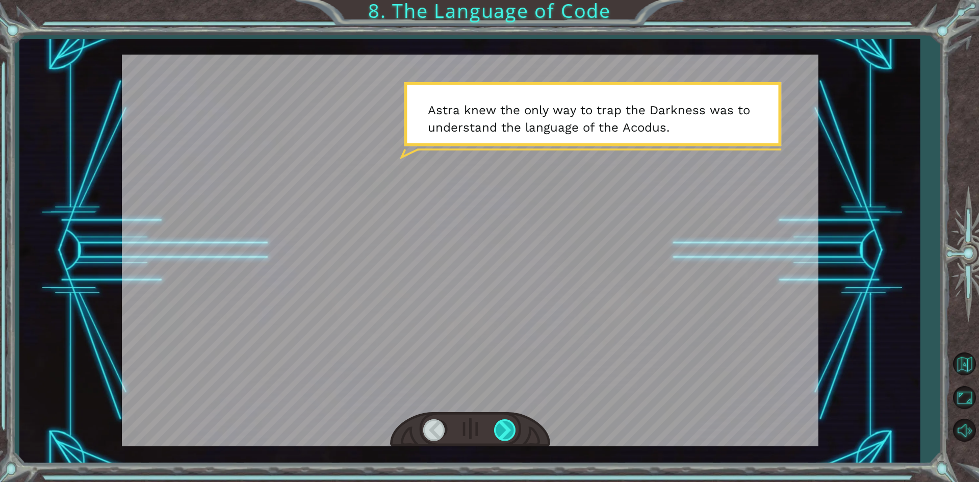
click at [511, 431] on div at bounding box center [505, 429] width 23 height 21
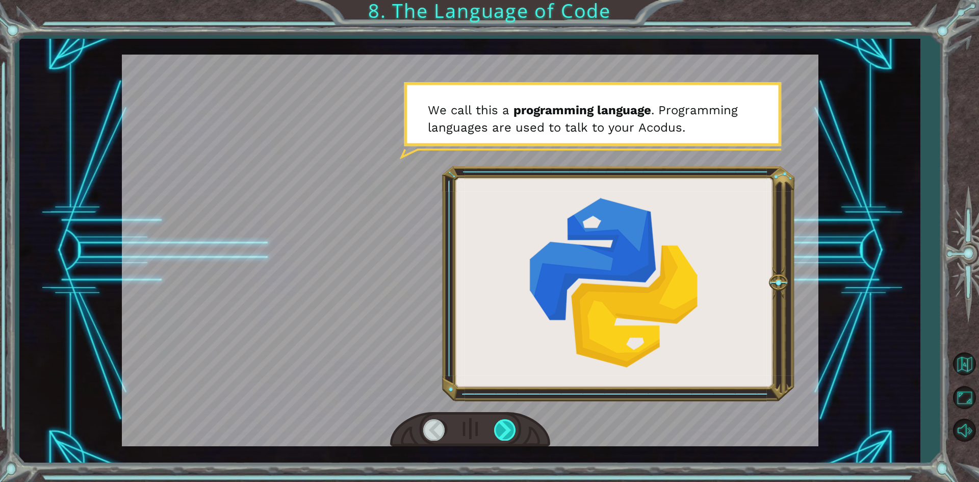
click at [511, 431] on div at bounding box center [505, 429] width 23 height 21
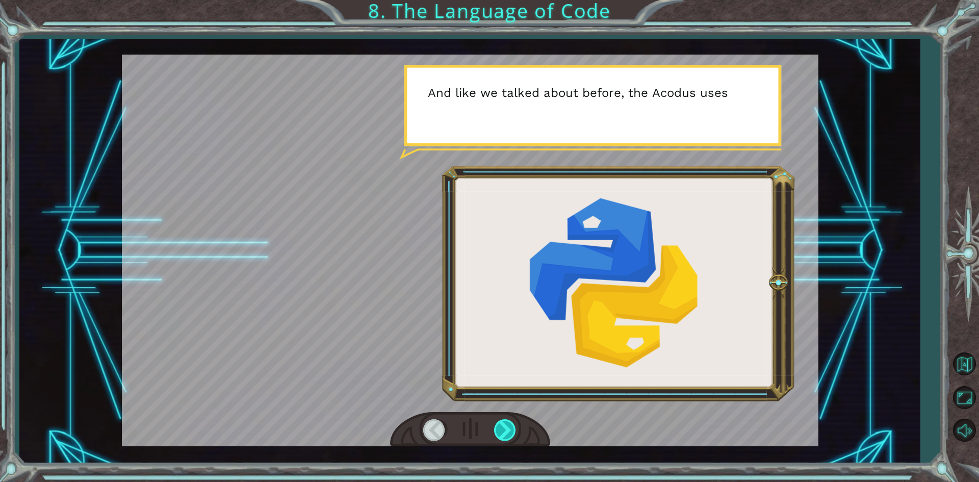
click at [511, 431] on div at bounding box center [505, 429] width 23 height 21
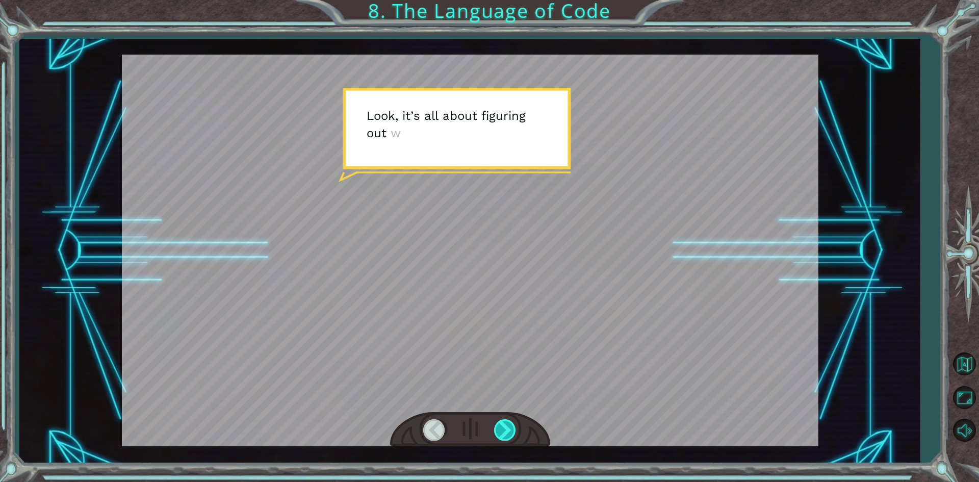
click at [511, 431] on div at bounding box center [505, 429] width 23 height 21
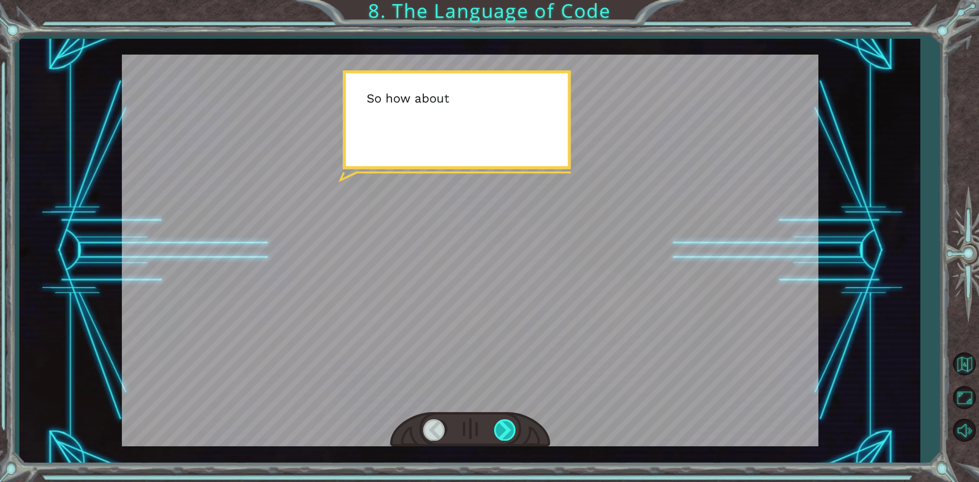
click at [511, 431] on div at bounding box center [505, 429] width 23 height 21
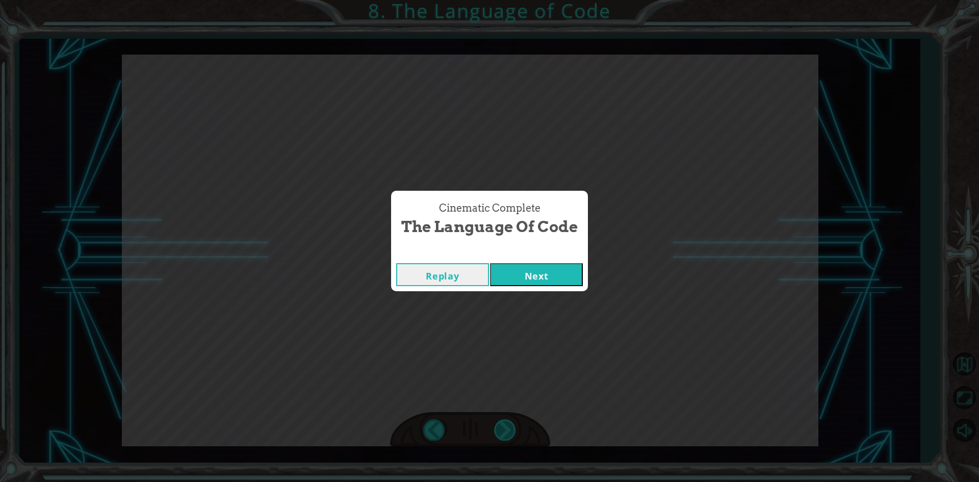
click at [511, 431] on div "Cinematic Complete The Language of Code Replay Next" at bounding box center [489, 241] width 979 height 482
click at [526, 269] on button "Next" at bounding box center [536, 274] width 93 height 23
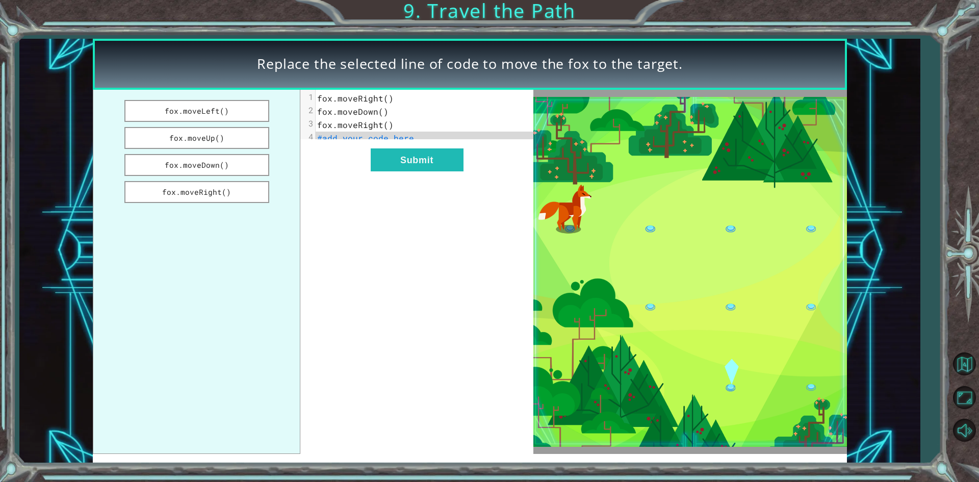
drag, startPoint x: 231, startPoint y: 161, endPoint x: 336, endPoint y: 146, distance: 106.7
click at [356, 138] on div "fox.moveLeft() fox.moveUp() fox.moveDown() fox.moveRight() xxxxxxxxxx 4 1 fox.m…" at bounding box center [313, 272] width 440 height 364
click at [232, 169] on button "fox.moveDown()" at bounding box center [196, 165] width 145 height 22
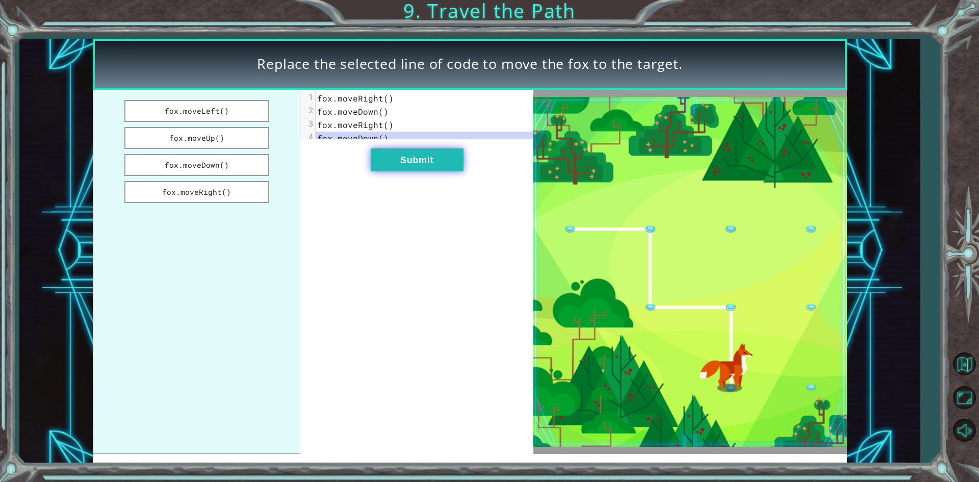
click at [422, 171] on button "Submit" at bounding box center [417, 159] width 93 height 23
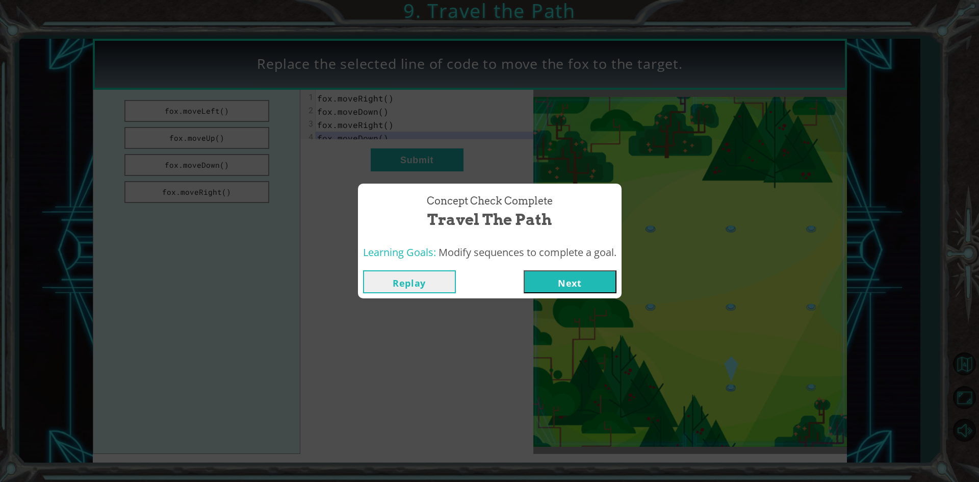
click at [601, 283] on button "Next" at bounding box center [570, 281] width 93 height 23
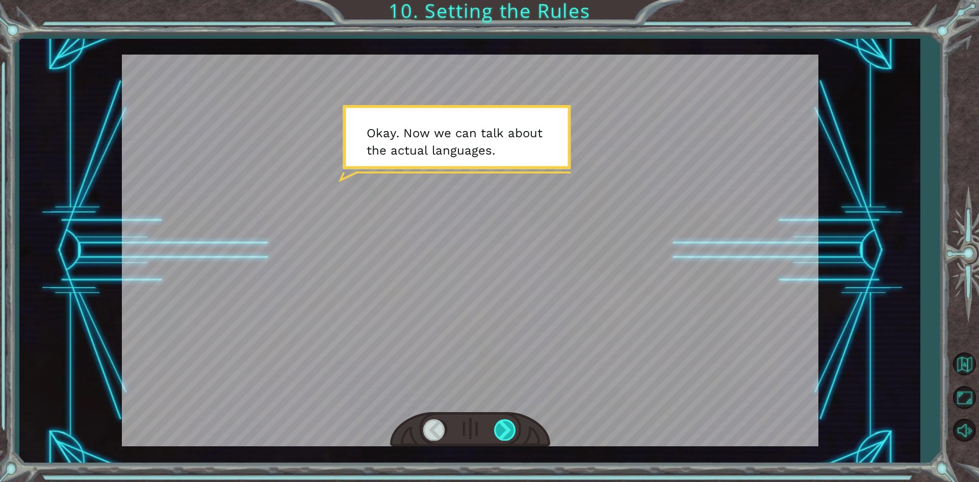
click at [504, 422] on div at bounding box center [505, 429] width 23 height 21
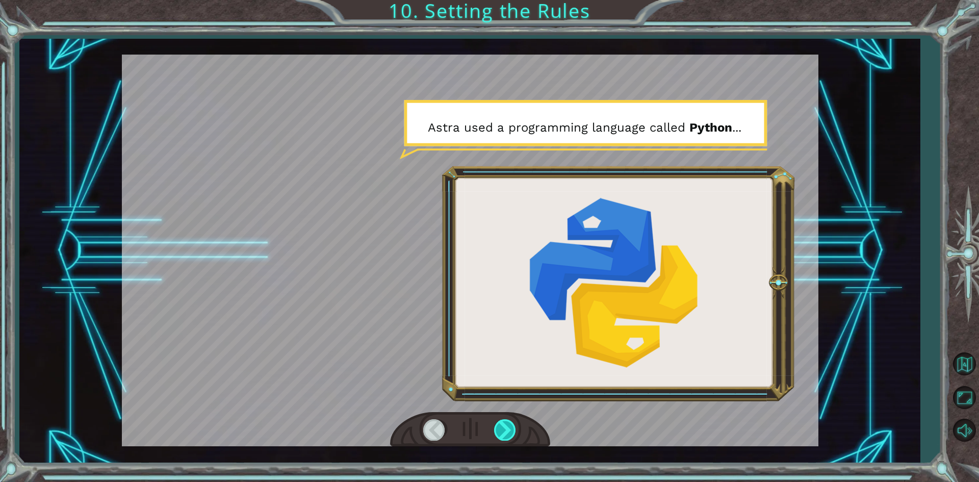
click at [504, 422] on div at bounding box center [505, 429] width 23 height 21
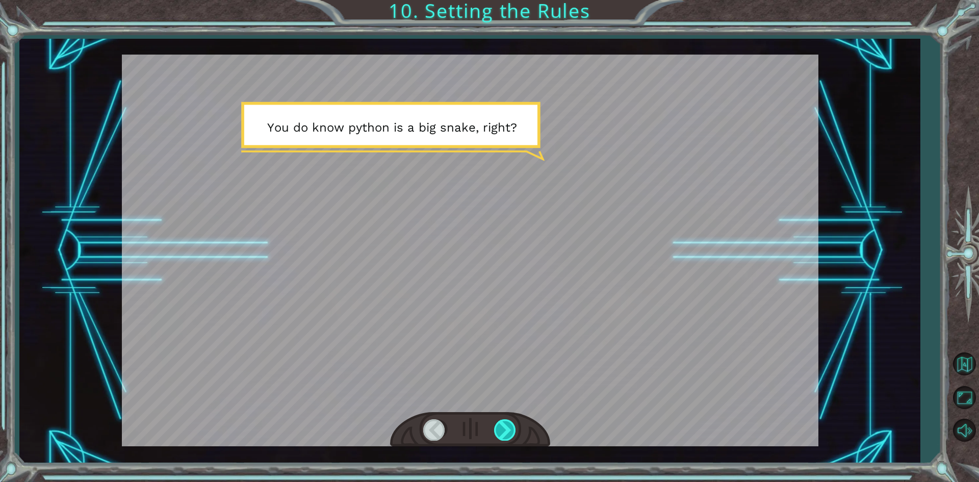
click at [504, 422] on div at bounding box center [505, 429] width 23 height 21
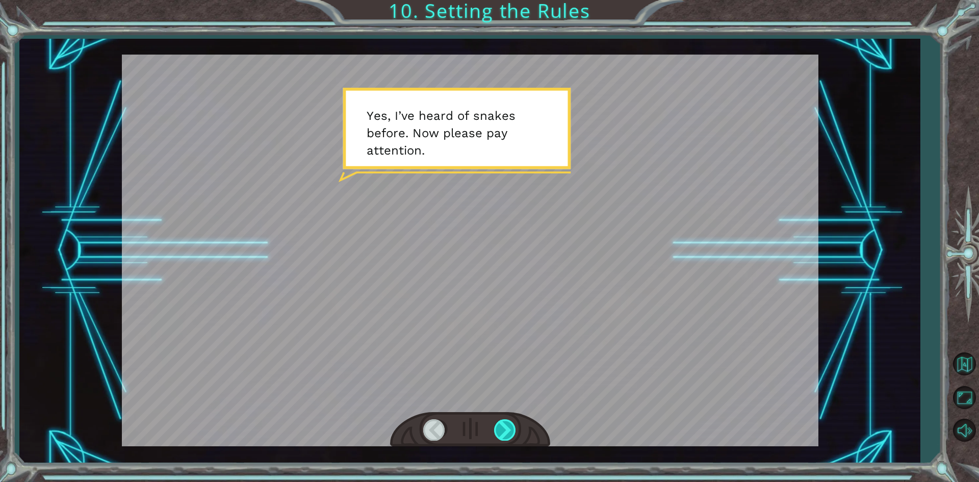
click at [504, 422] on div at bounding box center [505, 429] width 23 height 21
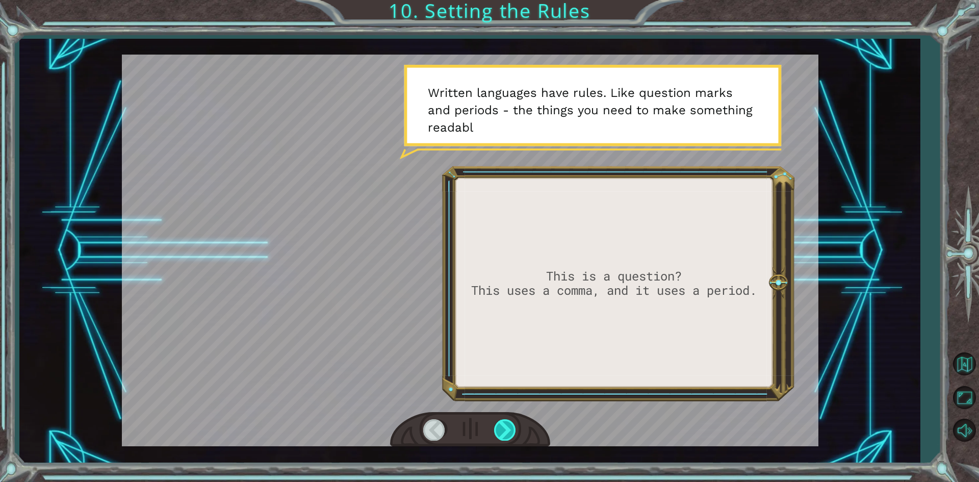
click at [504, 422] on div at bounding box center [505, 429] width 23 height 21
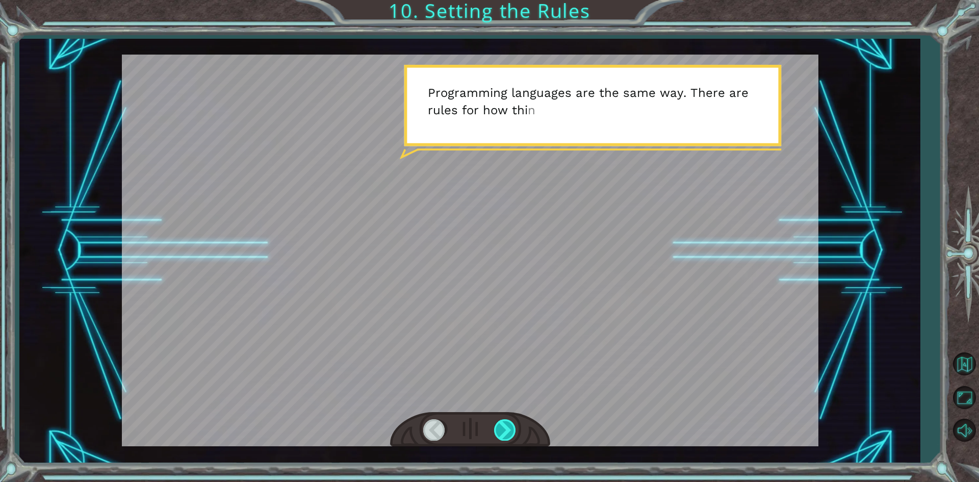
click at [504, 422] on div at bounding box center [505, 429] width 23 height 21
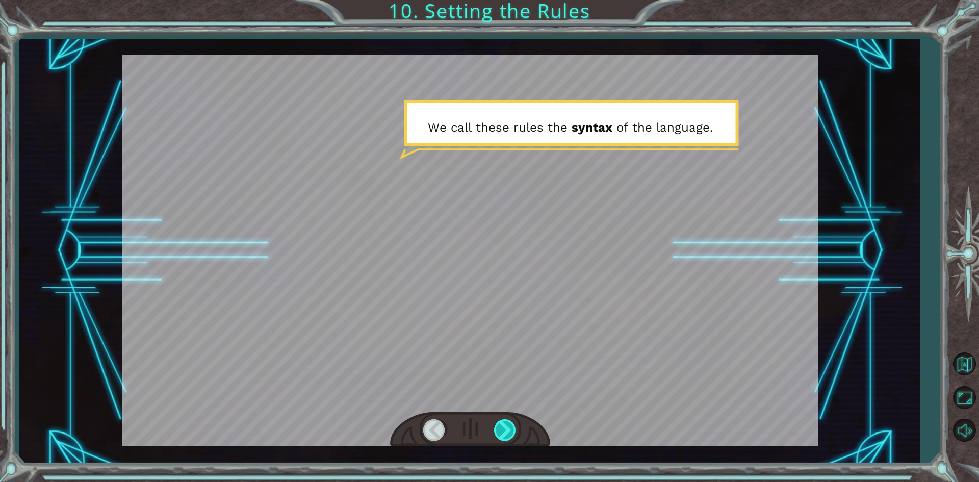
click at [504, 422] on div at bounding box center [505, 429] width 23 height 21
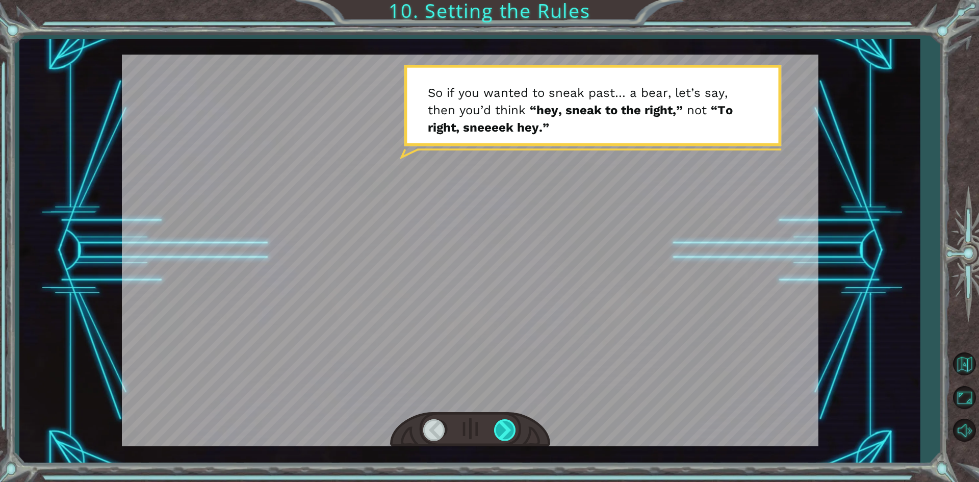
click at [504, 422] on div at bounding box center [505, 429] width 23 height 21
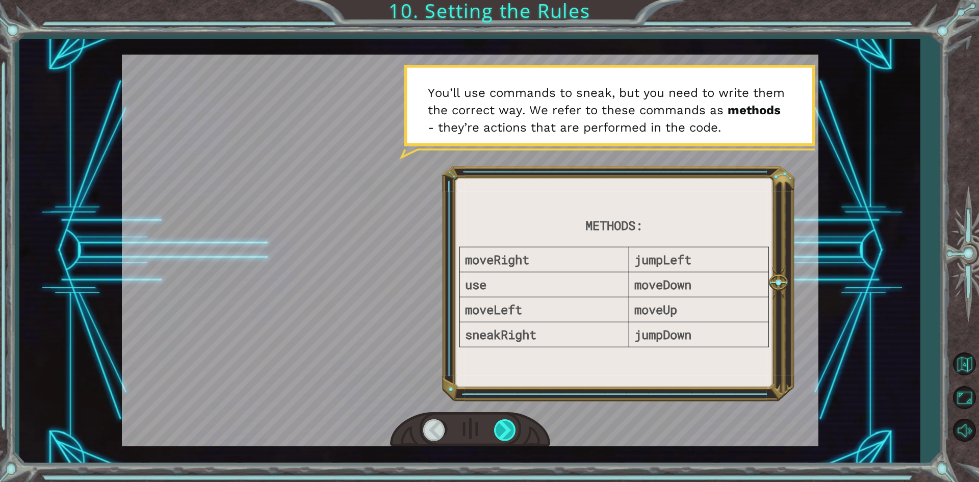
click at [504, 422] on div at bounding box center [505, 429] width 23 height 21
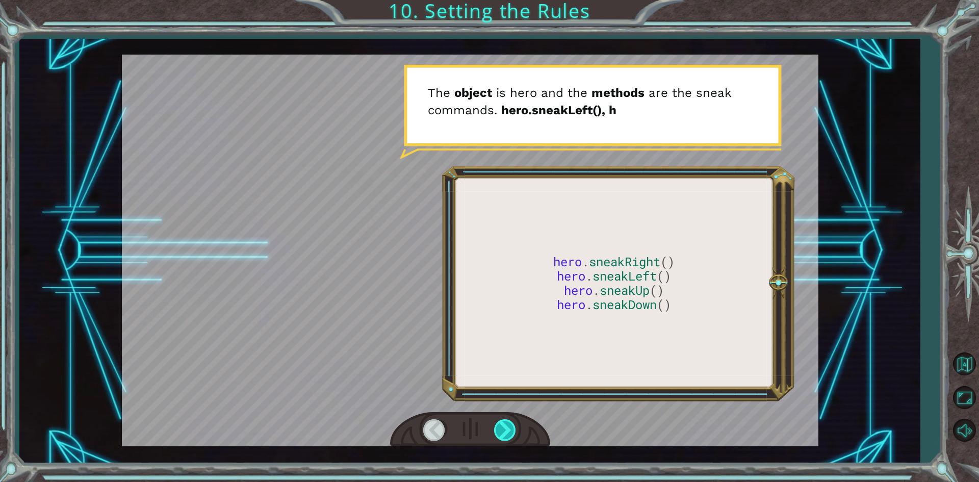
click at [504, 422] on div at bounding box center [505, 429] width 23 height 21
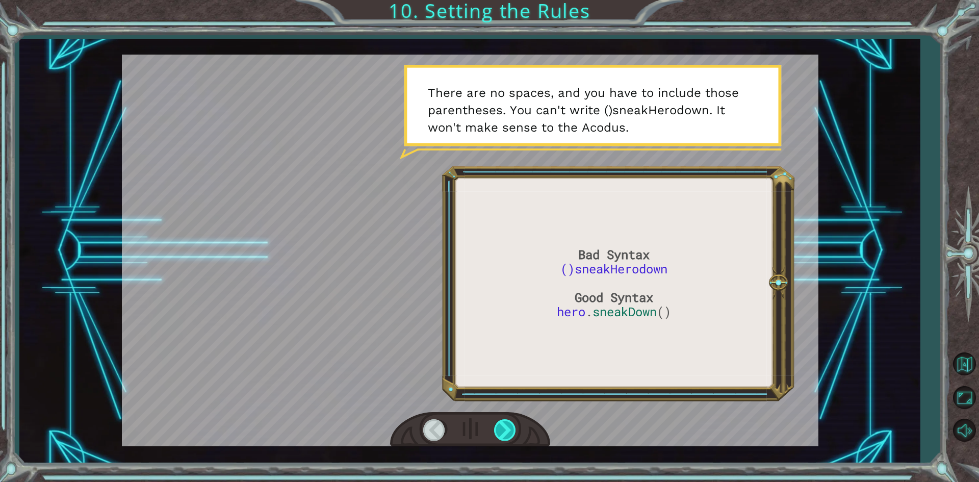
click at [504, 422] on div at bounding box center [505, 429] width 23 height 21
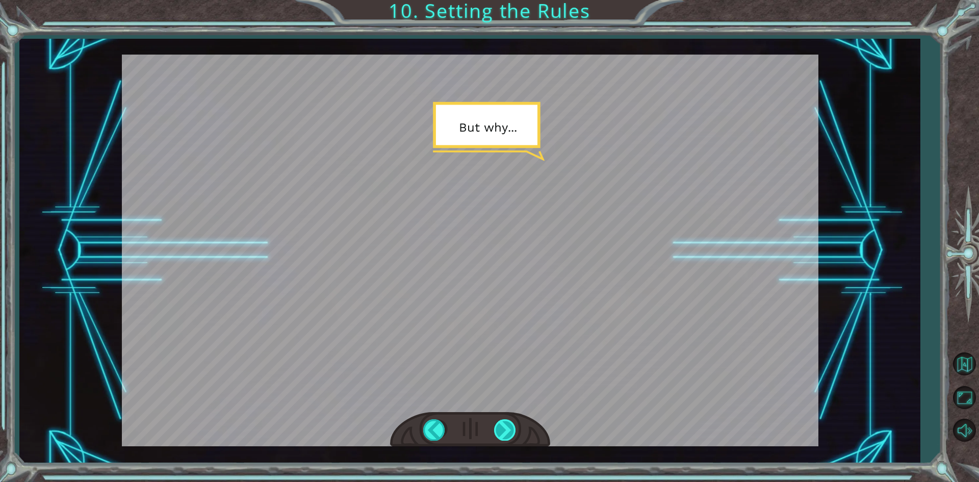
click at [505, 422] on div at bounding box center [505, 429] width 23 height 21
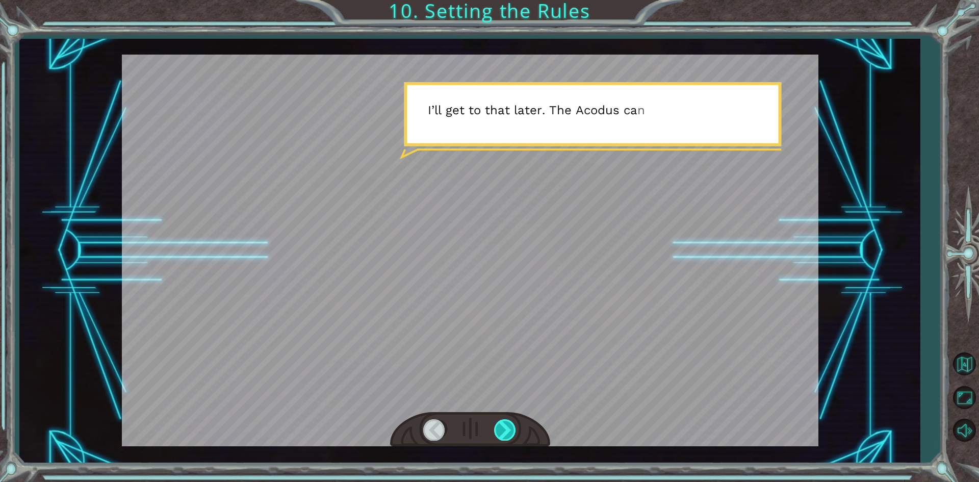
click at [505, 422] on div at bounding box center [505, 429] width 23 height 21
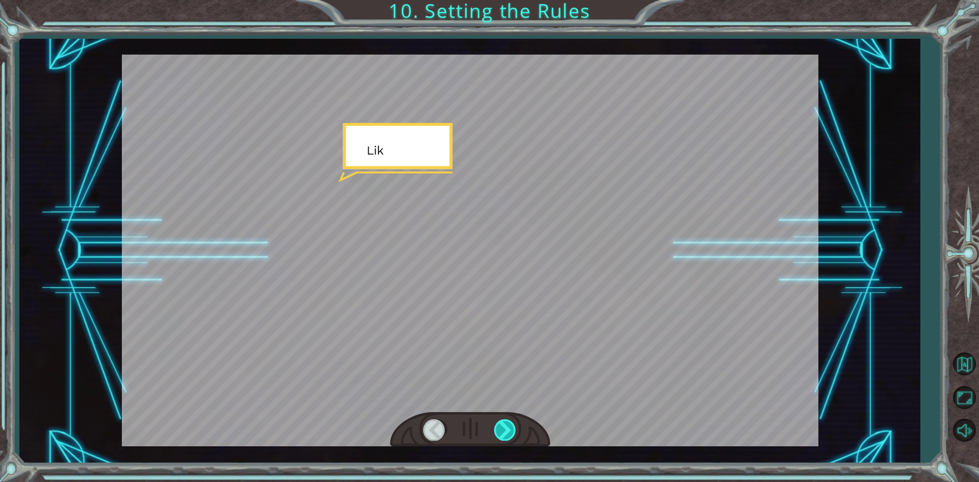
click at [505, 422] on div at bounding box center [505, 429] width 23 height 21
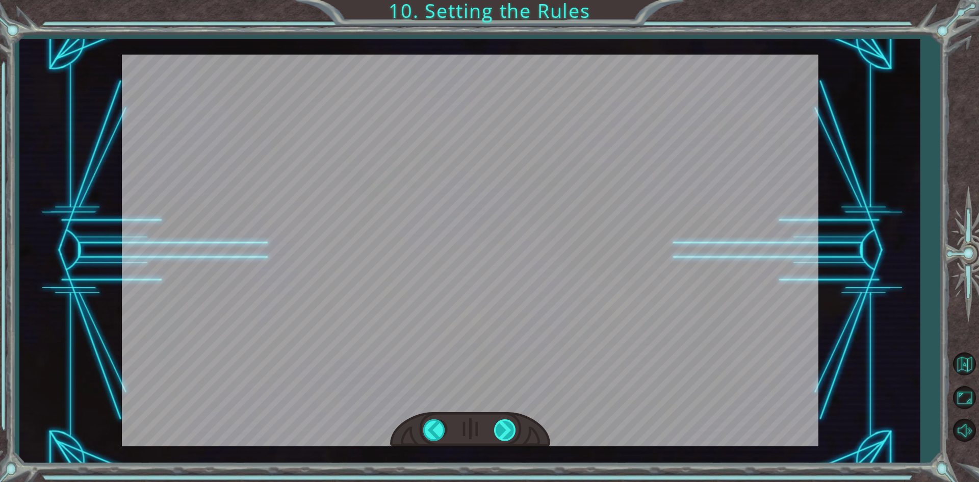
click at [505, 422] on div at bounding box center [505, 429] width 23 height 21
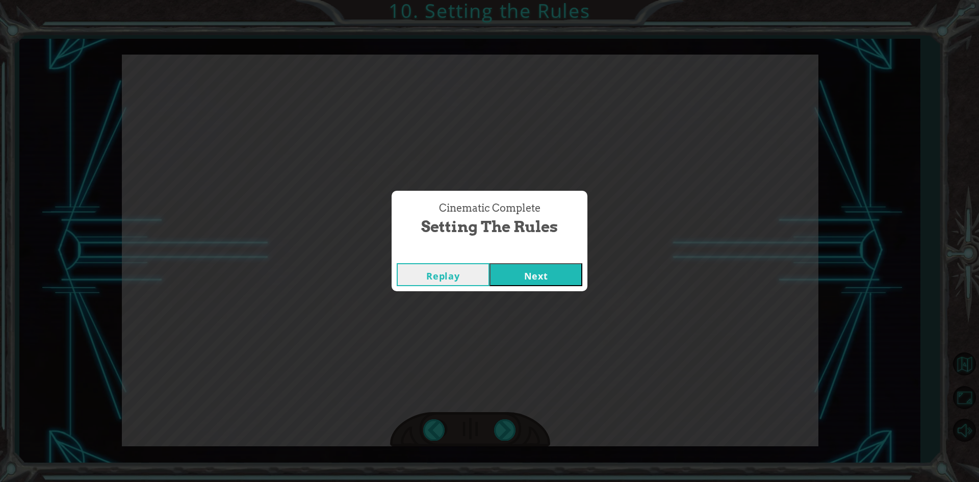
click at [527, 274] on button "Next" at bounding box center [536, 274] width 93 height 23
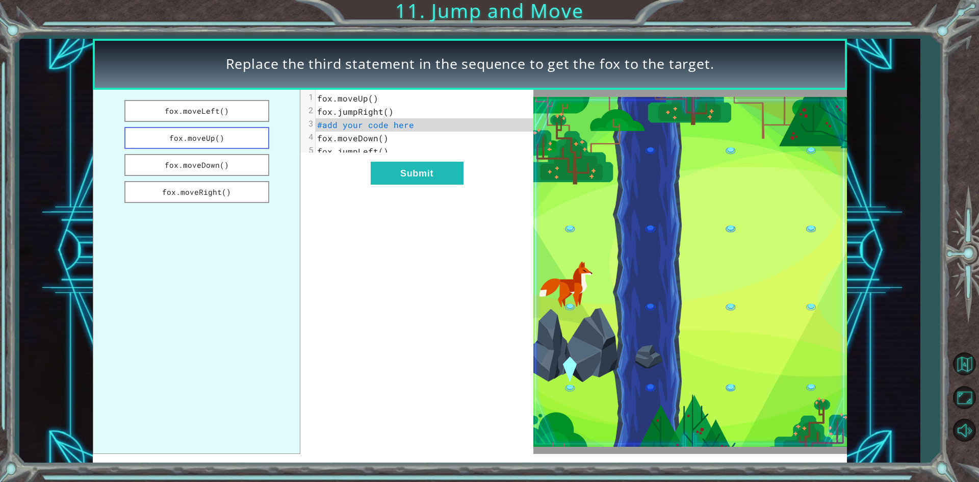
click at [215, 133] on button "fox.moveUp()" at bounding box center [196, 138] width 145 height 22
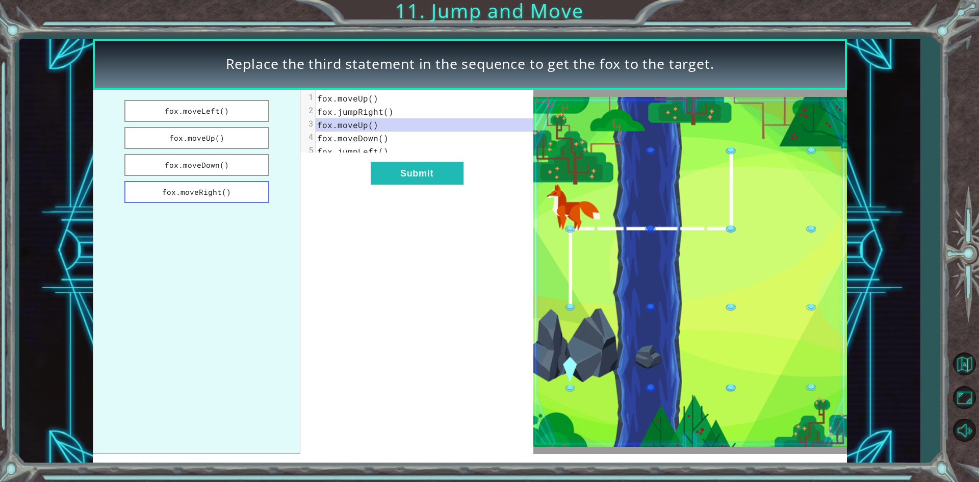
click at [254, 191] on button "fox.moveRight()" at bounding box center [196, 192] width 145 height 22
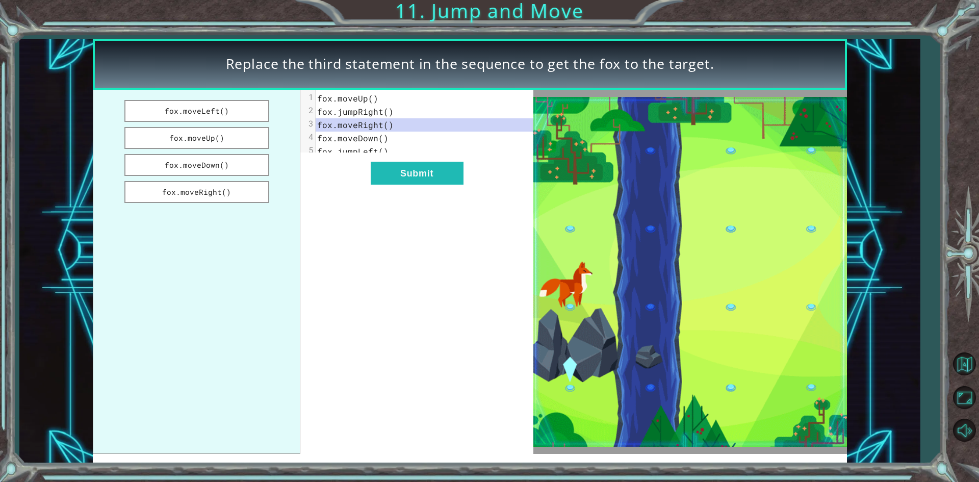
click at [389, 99] on pre "fox.moveUp()" at bounding box center [428, 98] width 225 height 13
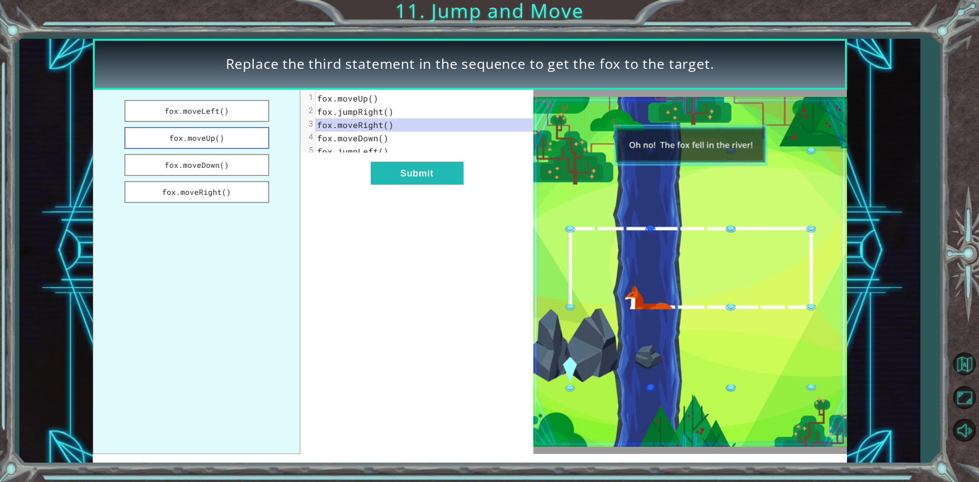
click at [188, 133] on button "fox.moveUp()" at bounding box center [196, 138] width 145 height 22
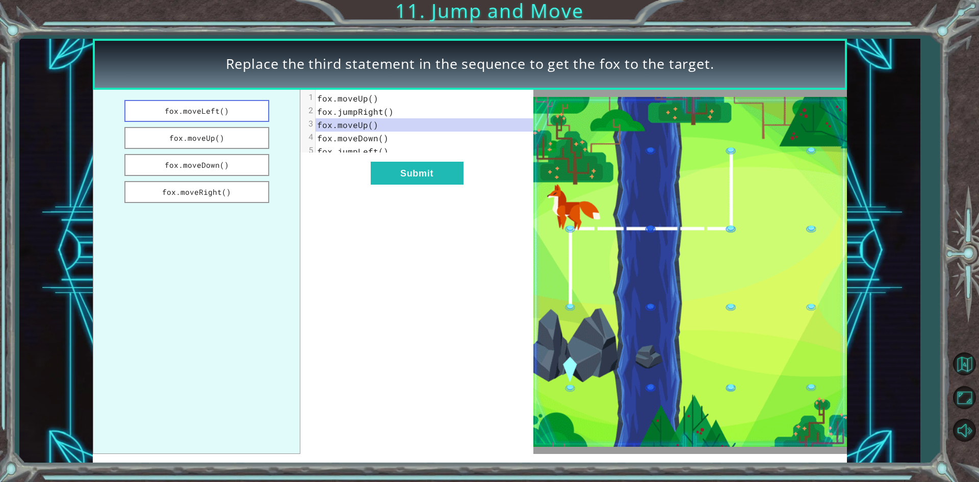
click at [193, 116] on button "fox.moveLeft()" at bounding box center [196, 111] width 145 height 22
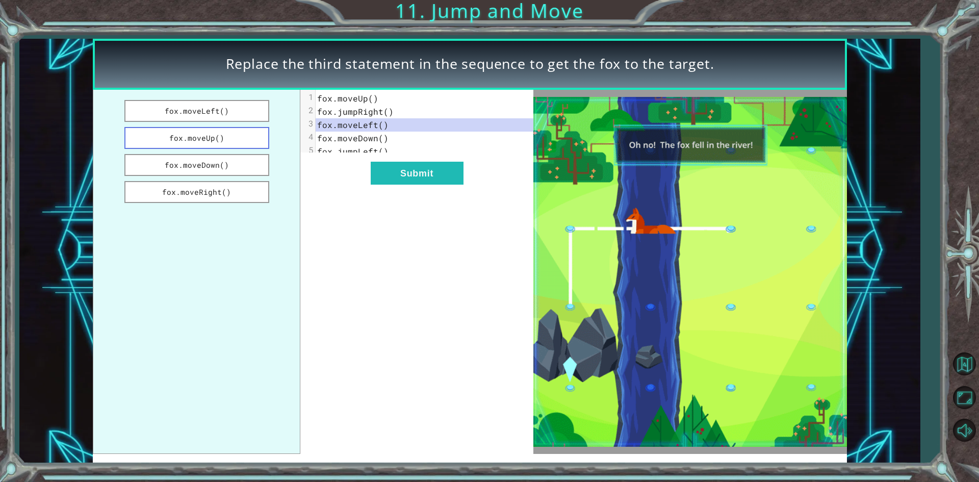
click at [218, 138] on button "fox.moveUp()" at bounding box center [196, 138] width 145 height 22
